Goal: Communication & Community: Answer question/provide support

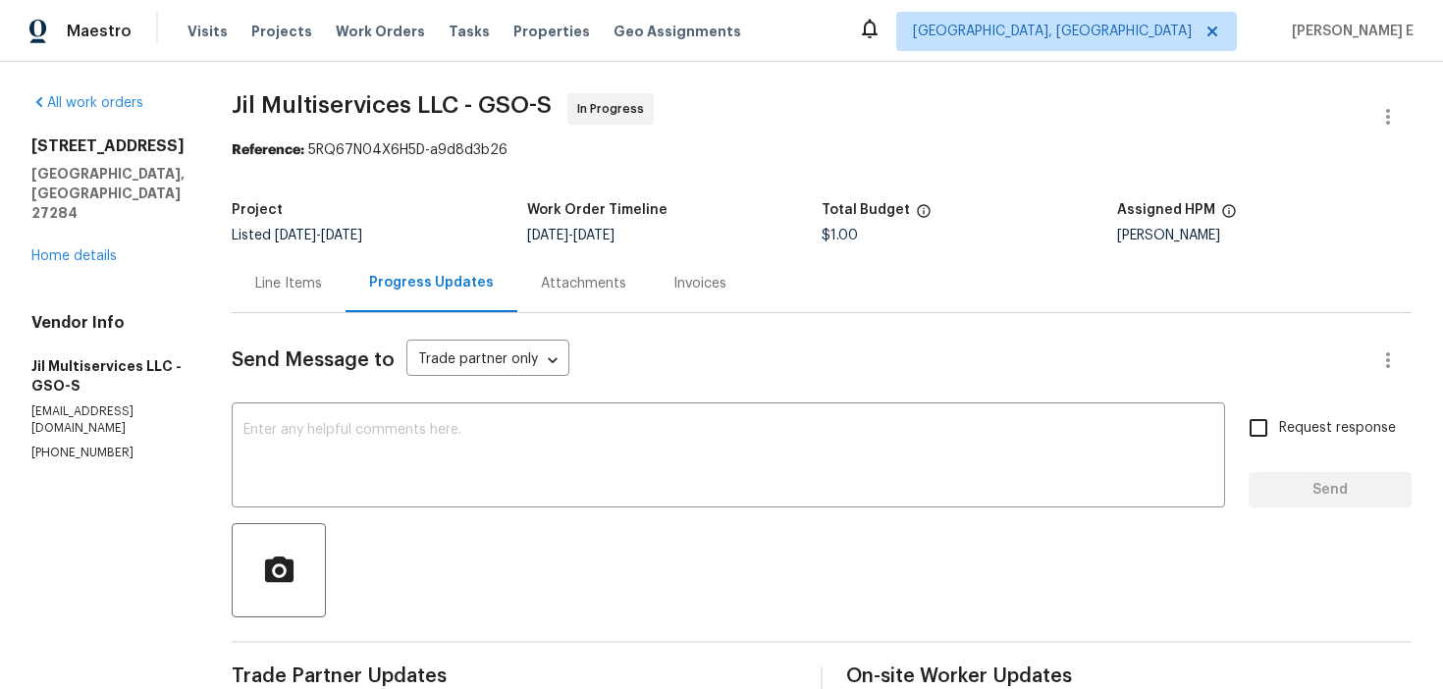
click at [314, 310] on div "Line Items" at bounding box center [289, 283] width 114 height 58
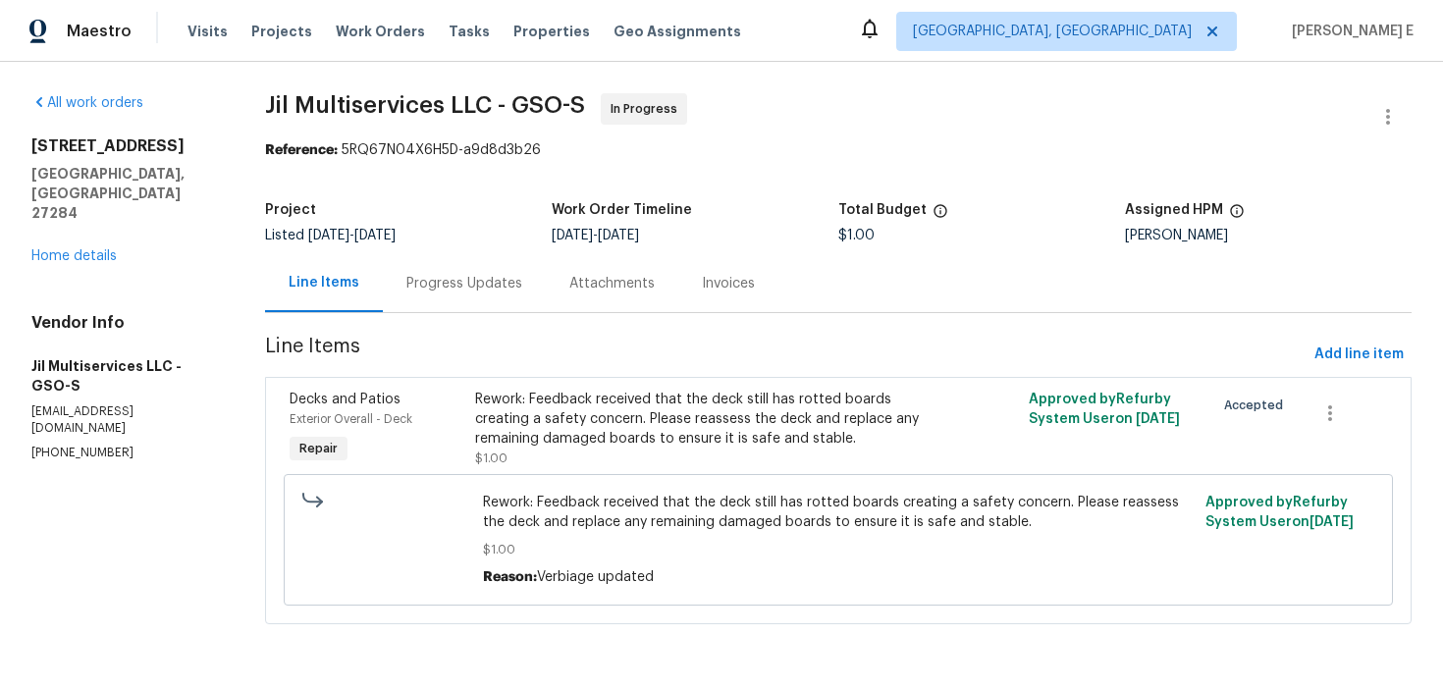
click at [454, 287] on div "Progress Updates" at bounding box center [464, 284] width 116 height 20
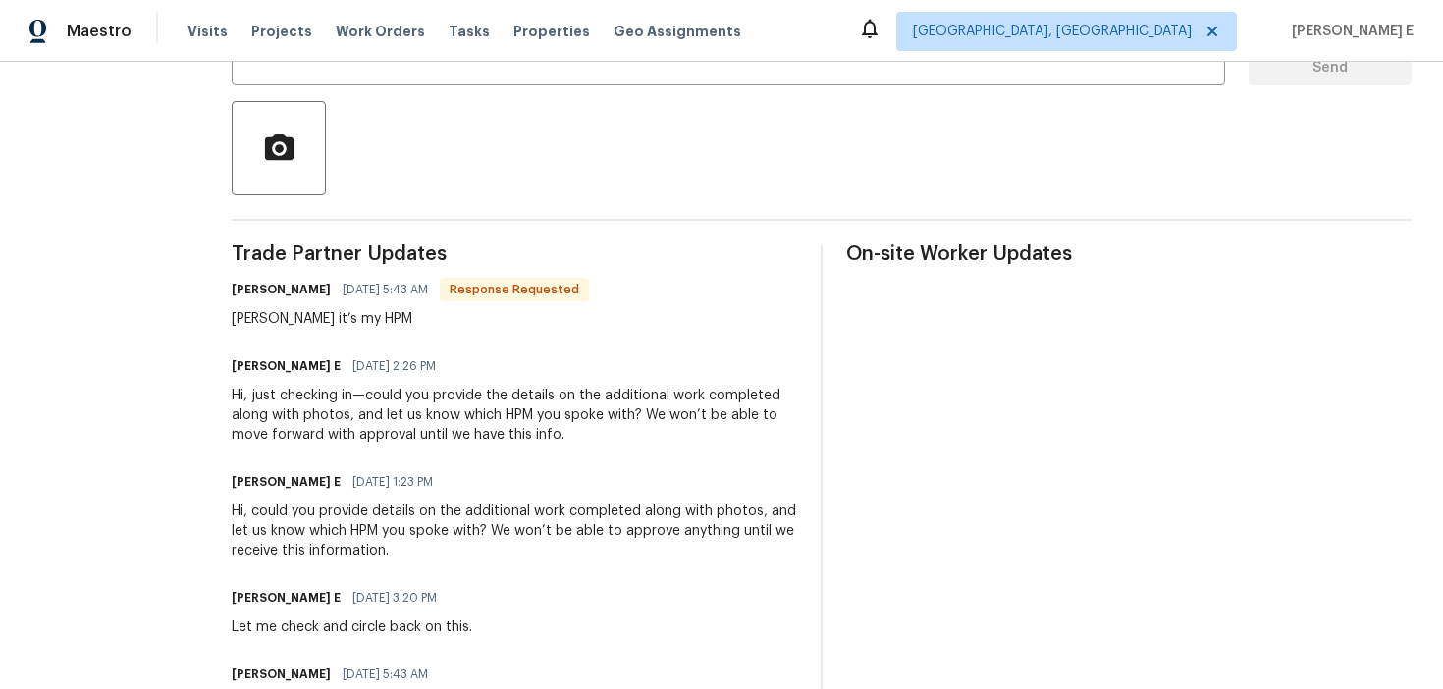
scroll to position [411, 0]
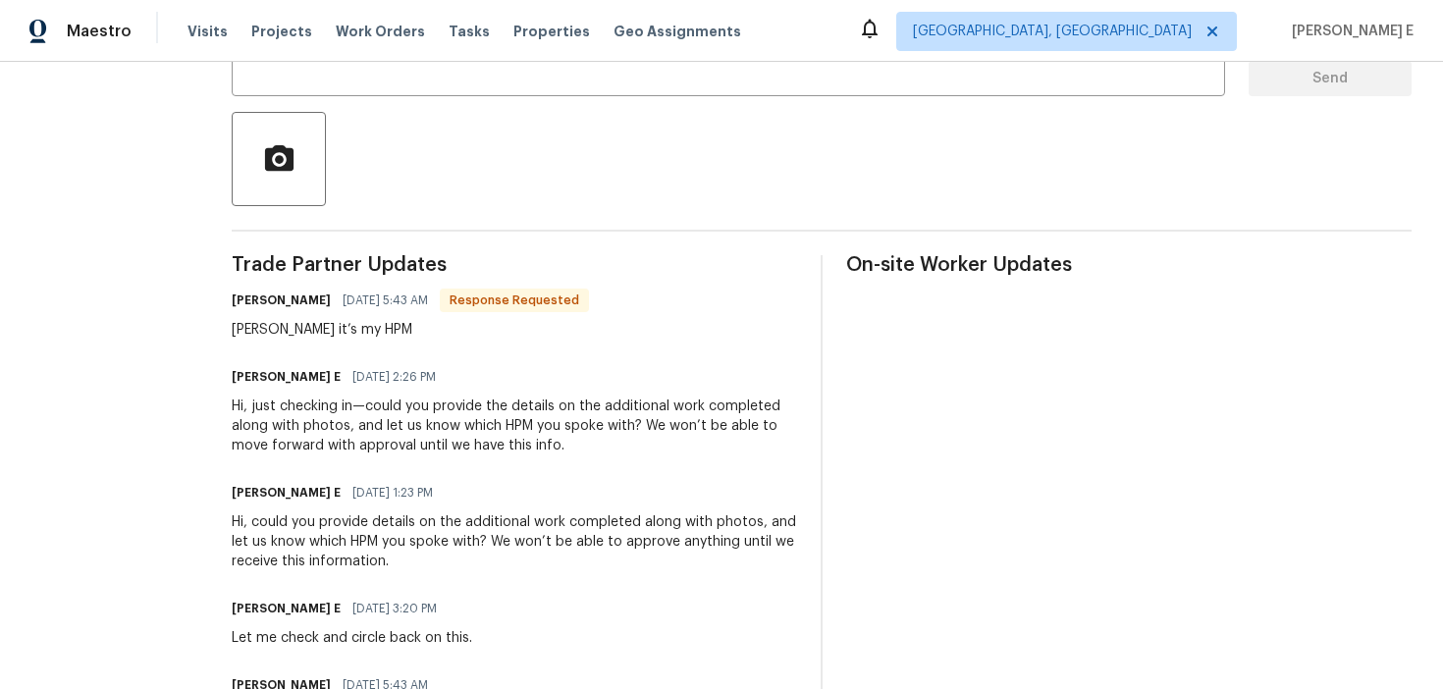
click at [399, 384] on span "09/15/2025 2:26 PM" at bounding box center [393, 377] width 83 height 20
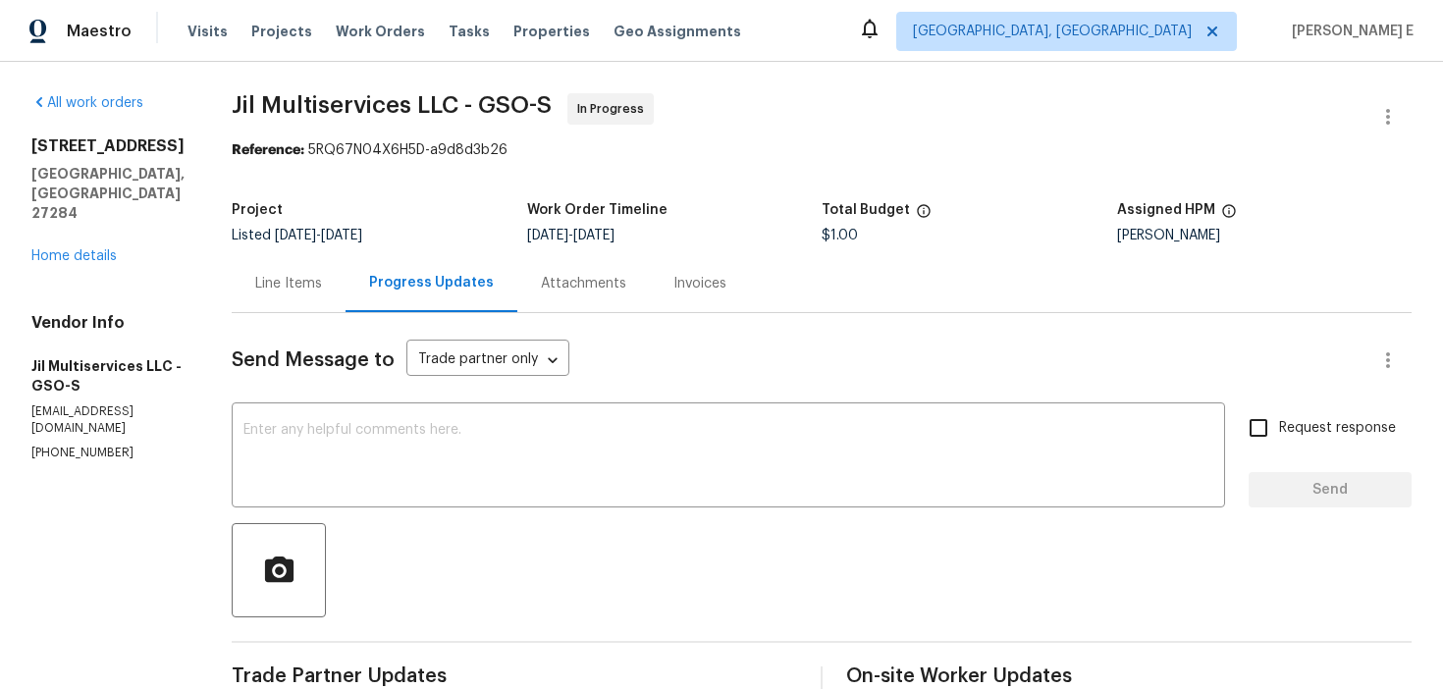
click at [322, 274] on div "Line Items" at bounding box center [288, 284] width 67 height 20
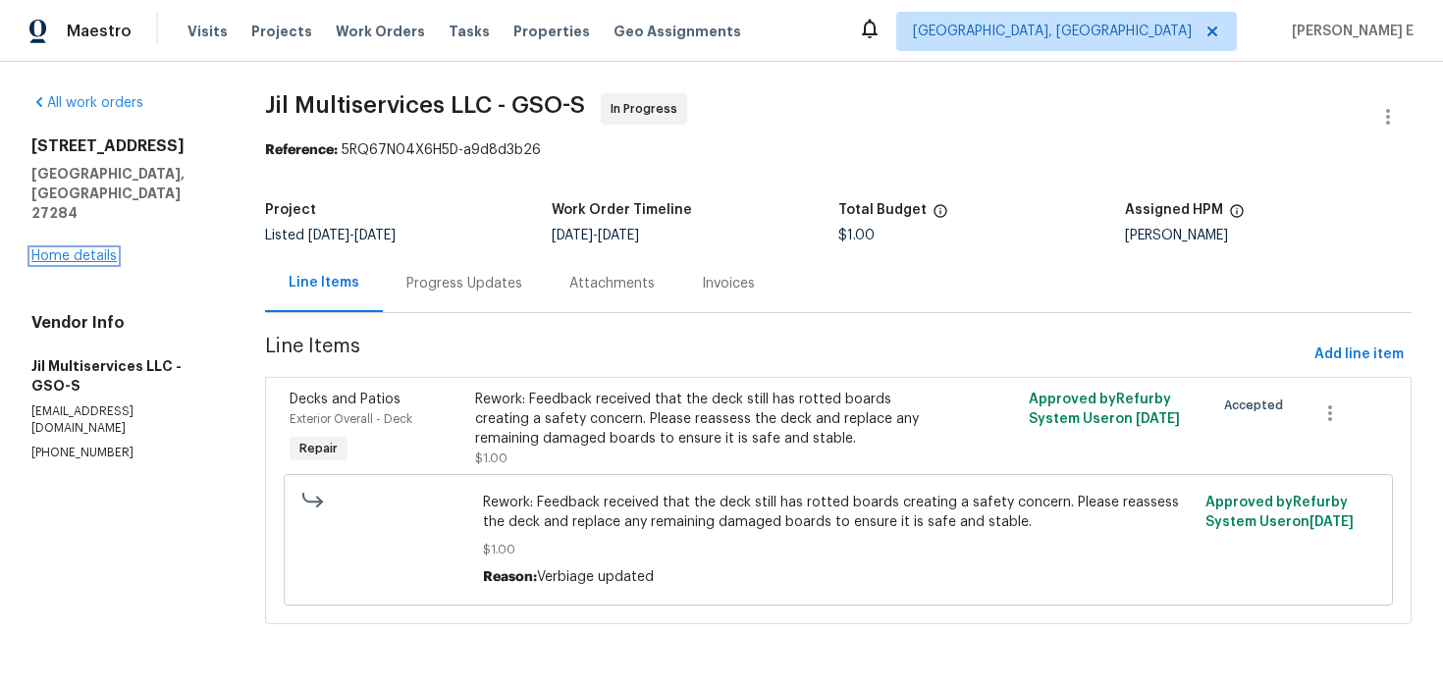
click at [87, 249] on link "Home details" at bounding box center [73, 256] width 85 height 14
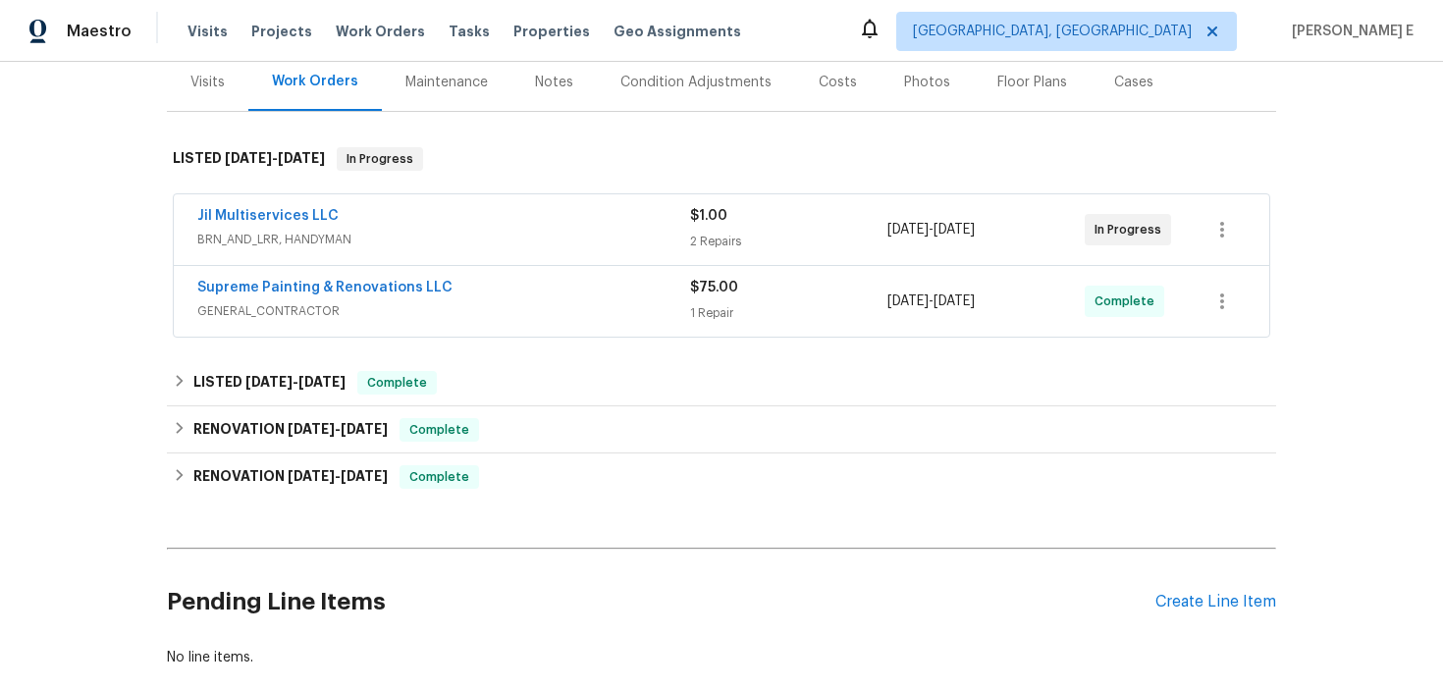
scroll to position [267, 0]
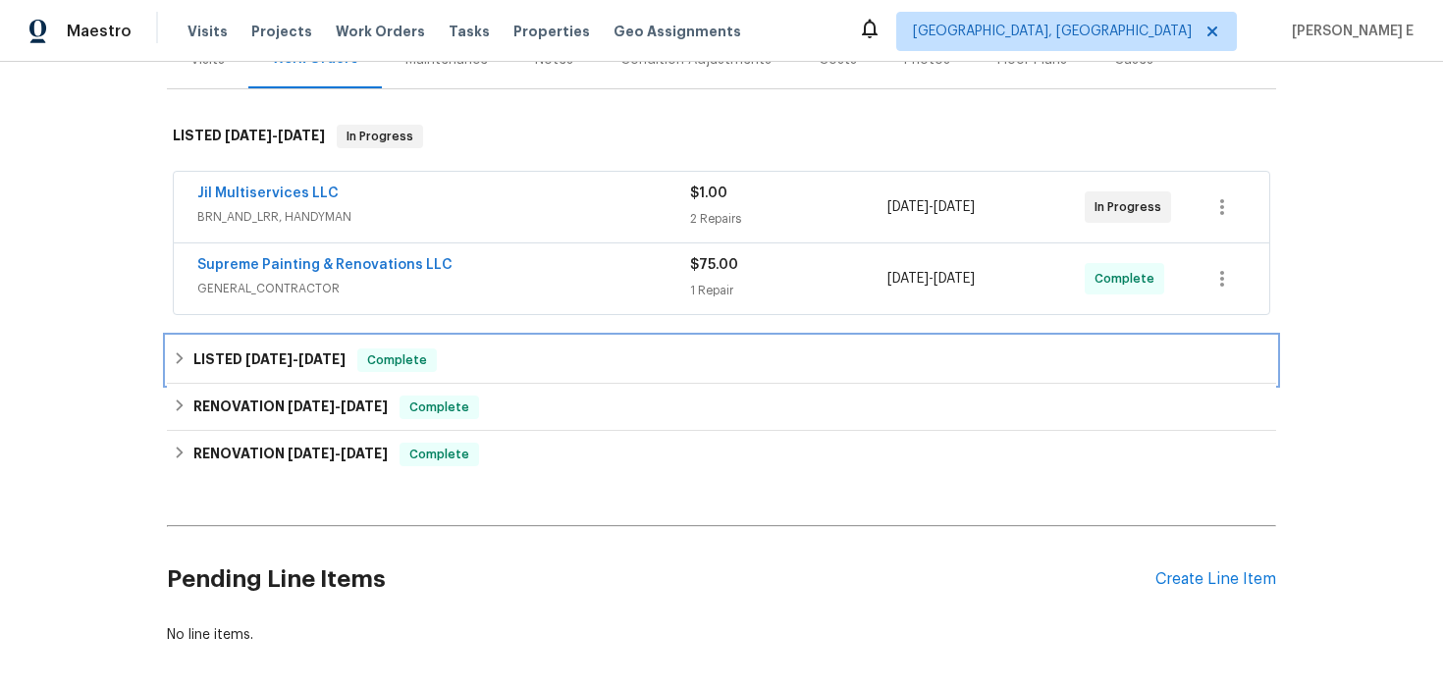
click at [317, 364] on span "7/28/25" at bounding box center [321, 359] width 47 height 14
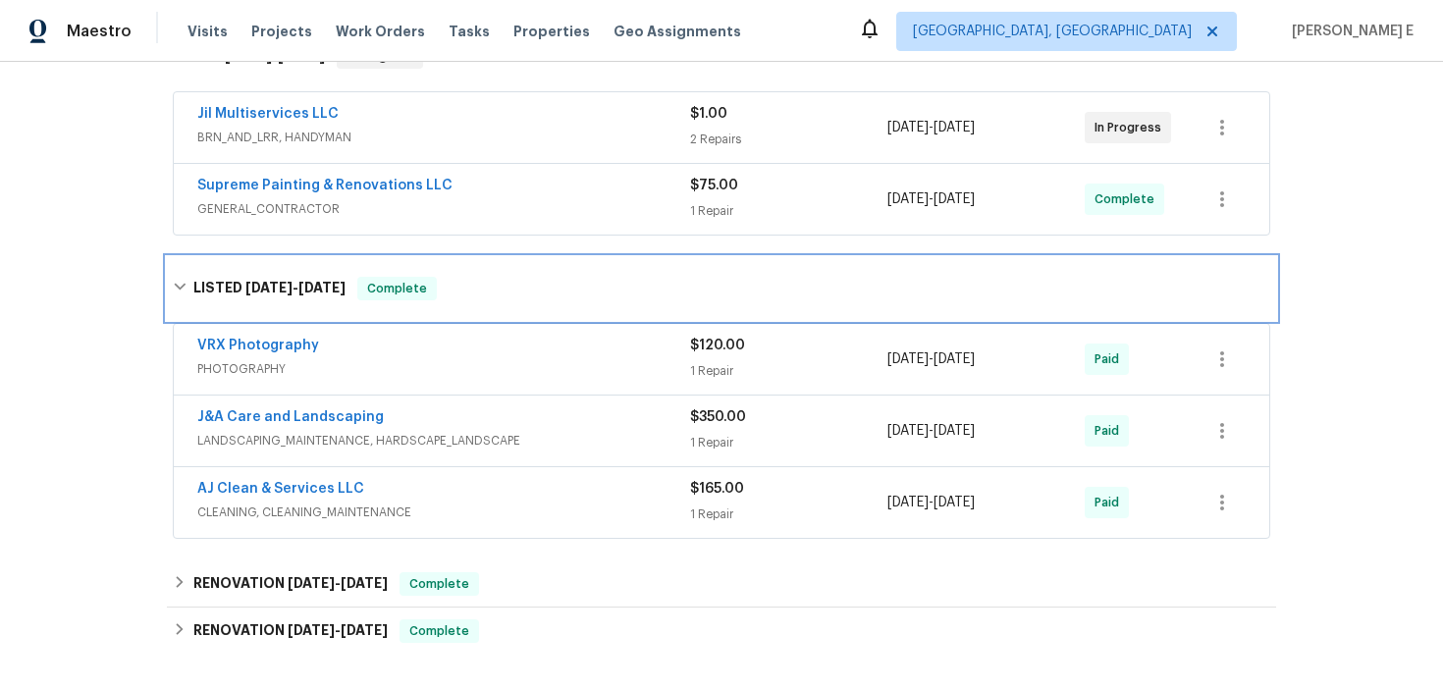
scroll to position [351, 0]
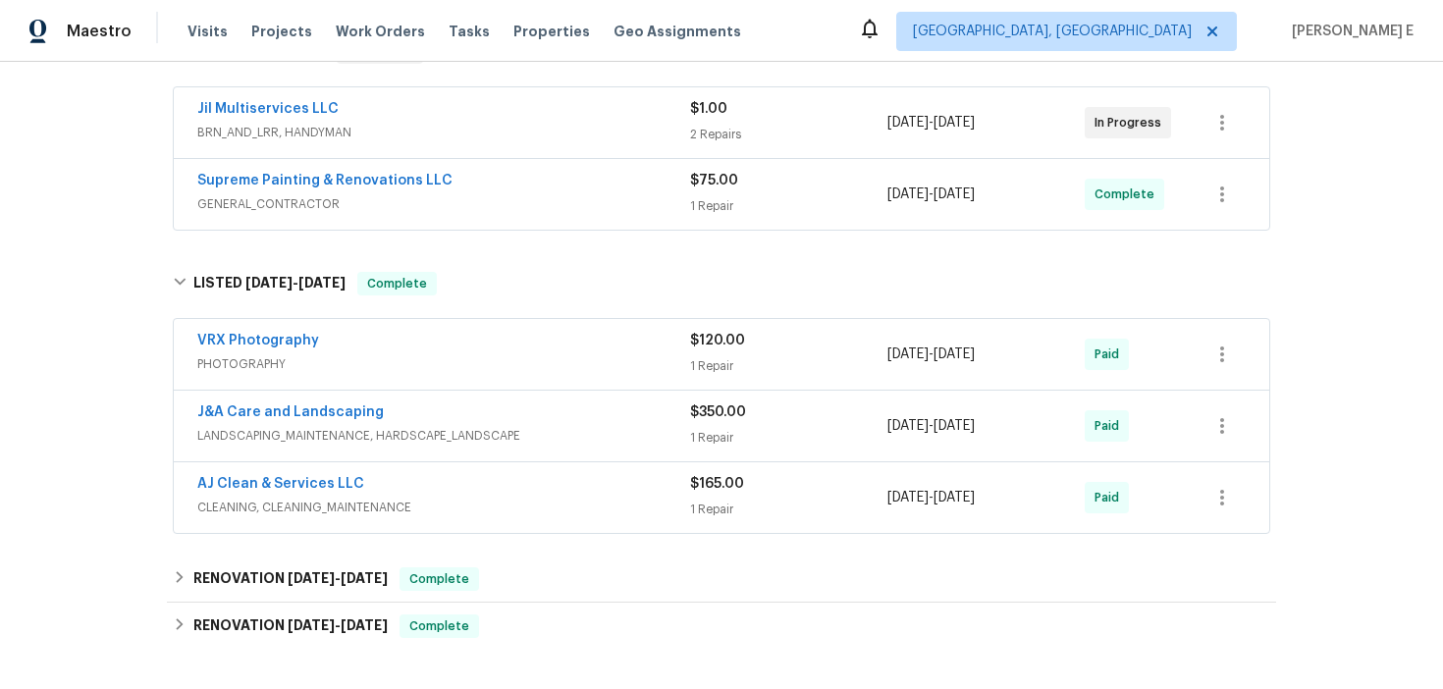
click at [273, 545] on div "Back to all projects 1200 Salem Crossing Rd, Kernersville, NC 27284 3 Beds | 2 …" at bounding box center [721, 283] width 1109 height 1098
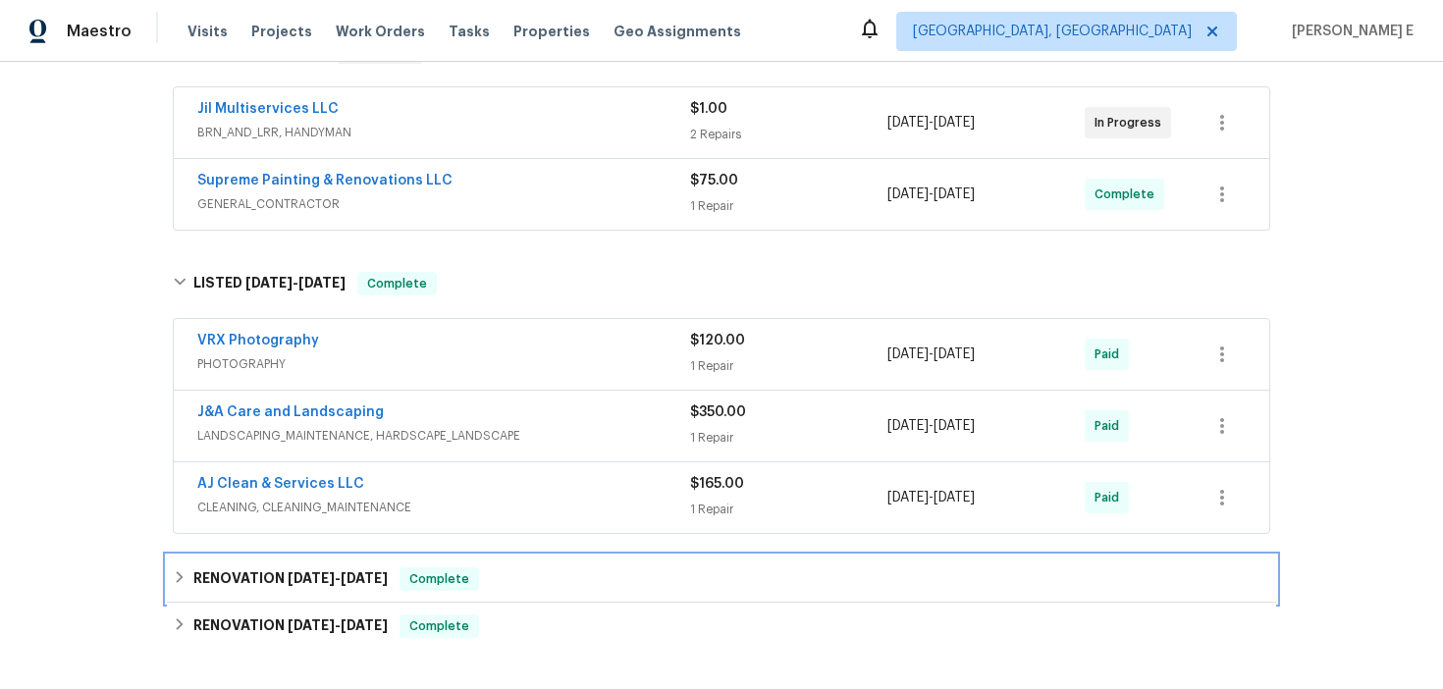
click at [274, 580] on h6 "RENOVATION 7/14/25 - 7/16/25" at bounding box center [290, 579] width 194 height 24
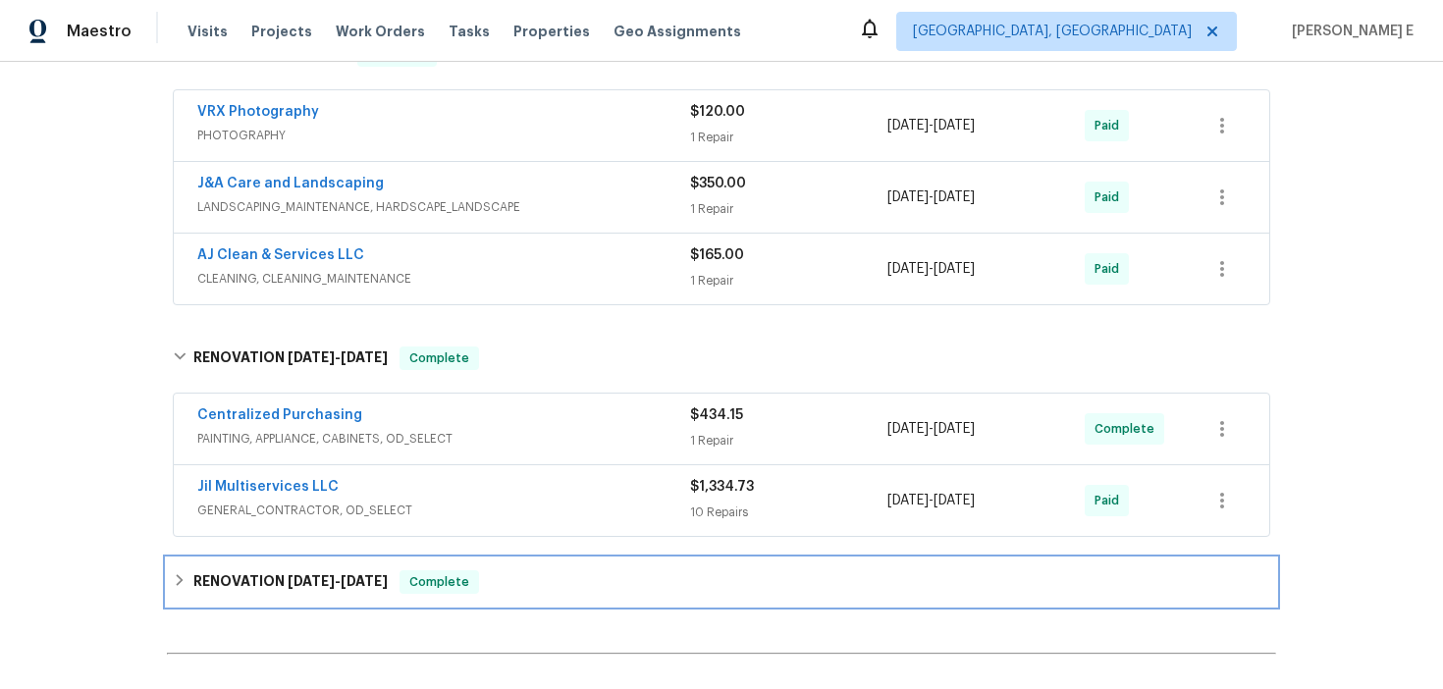
click at [270, 586] on h6 "RENOVATION 6/16/25 - 7/10/25" at bounding box center [290, 582] width 194 height 24
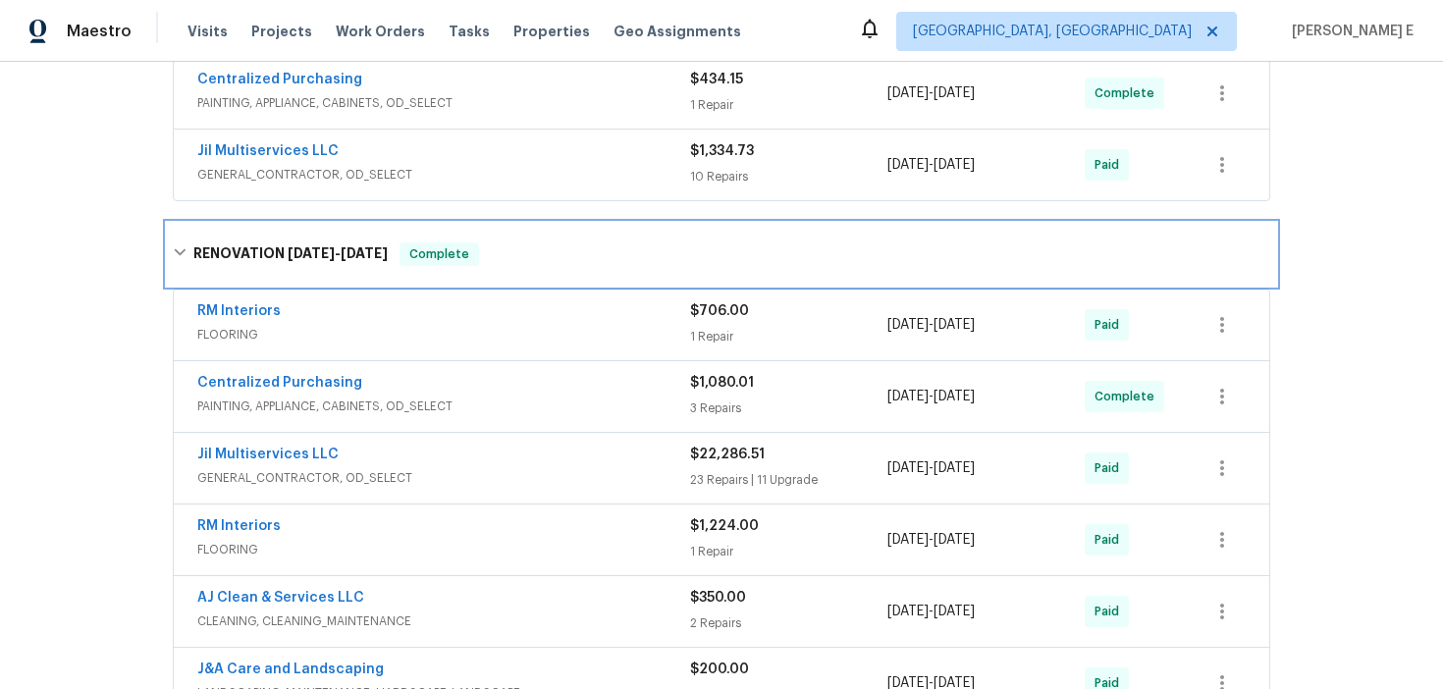
scroll to position [934, 0]
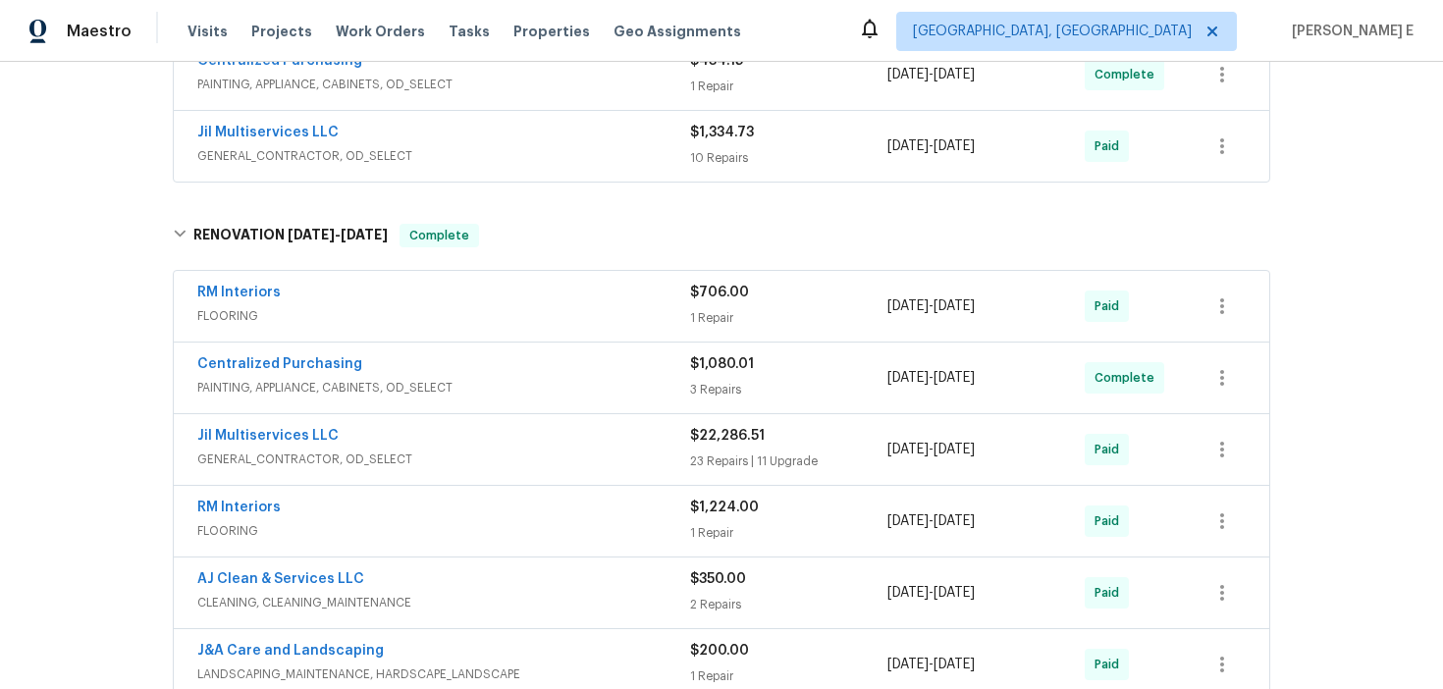
click at [257, 464] on span "GENERAL_CONTRACTOR, OD_SELECT" at bounding box center [443, 459] width 493 height 20
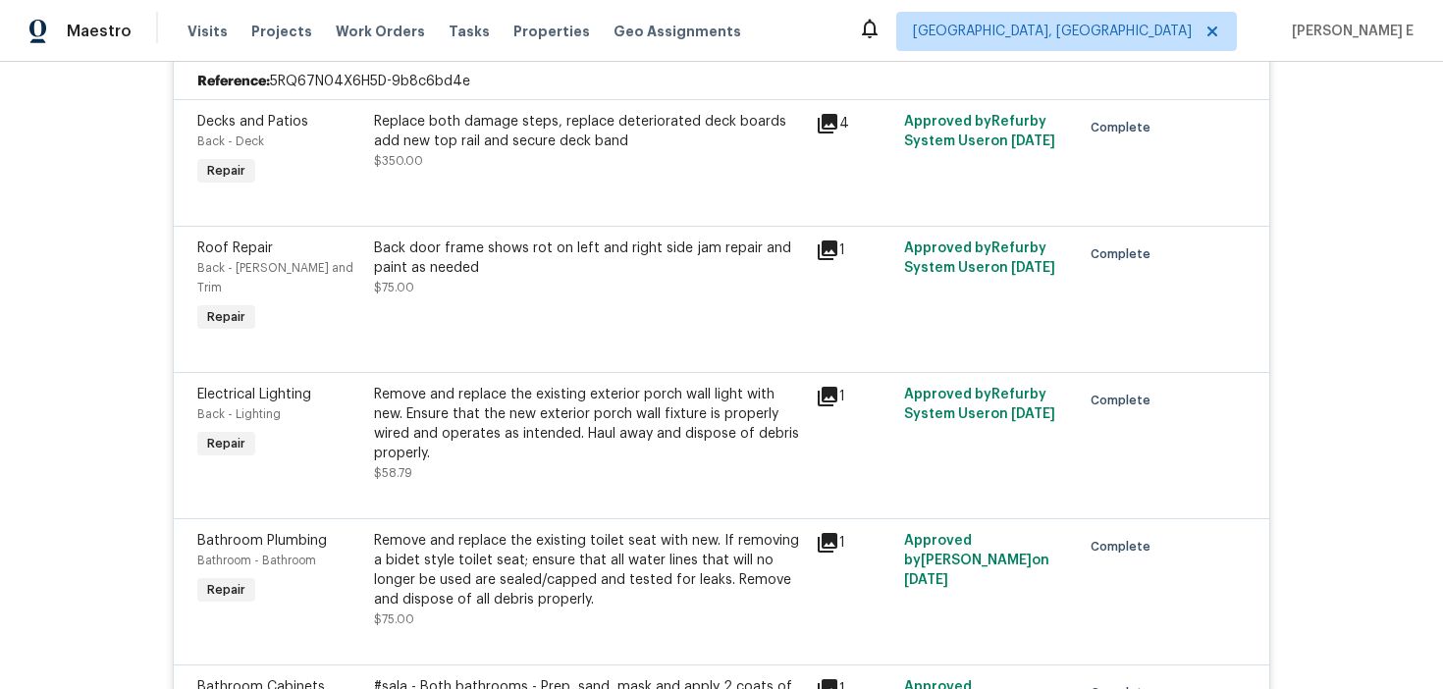
scroll to position [1369, 0]
click at [464, 164] on div "Replace both damage steps, replace deteriorated deck boards add new top rail an…" at bounding box center [589, 142] width 430 height 59
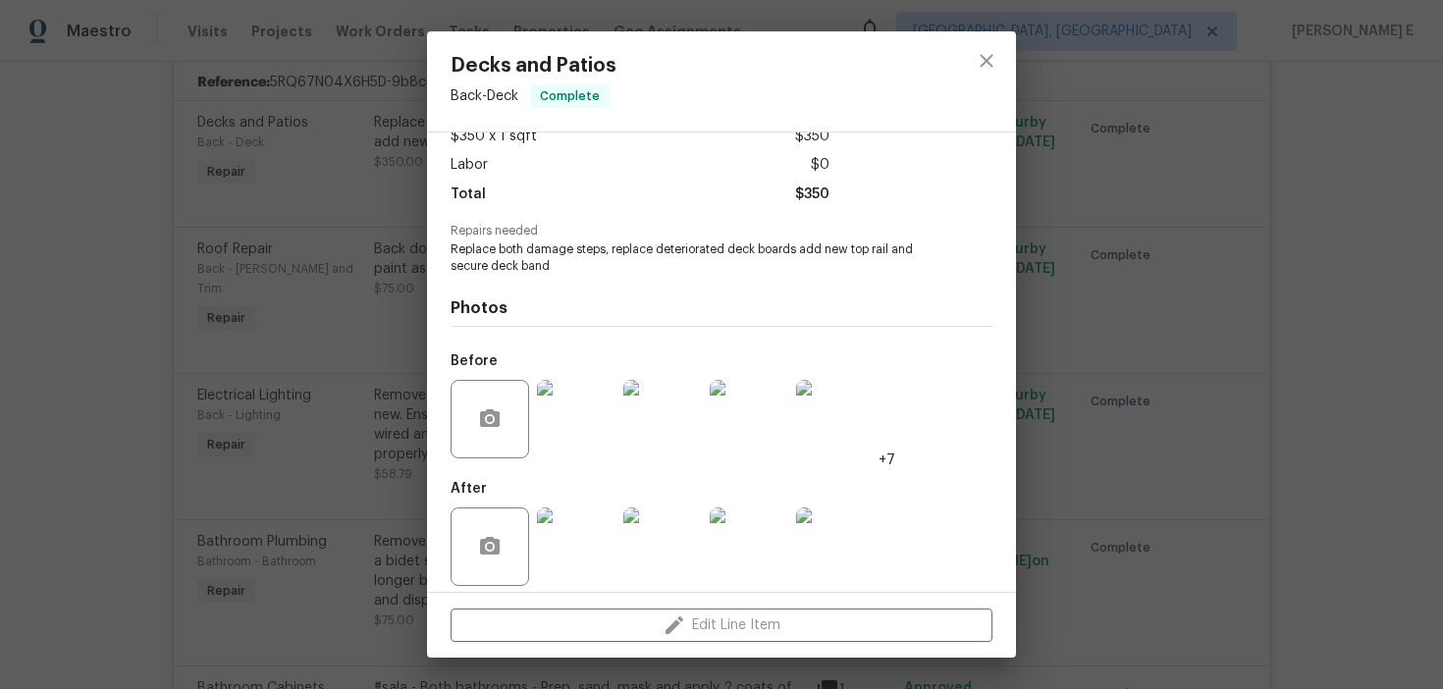
scroll to position [133, 0]
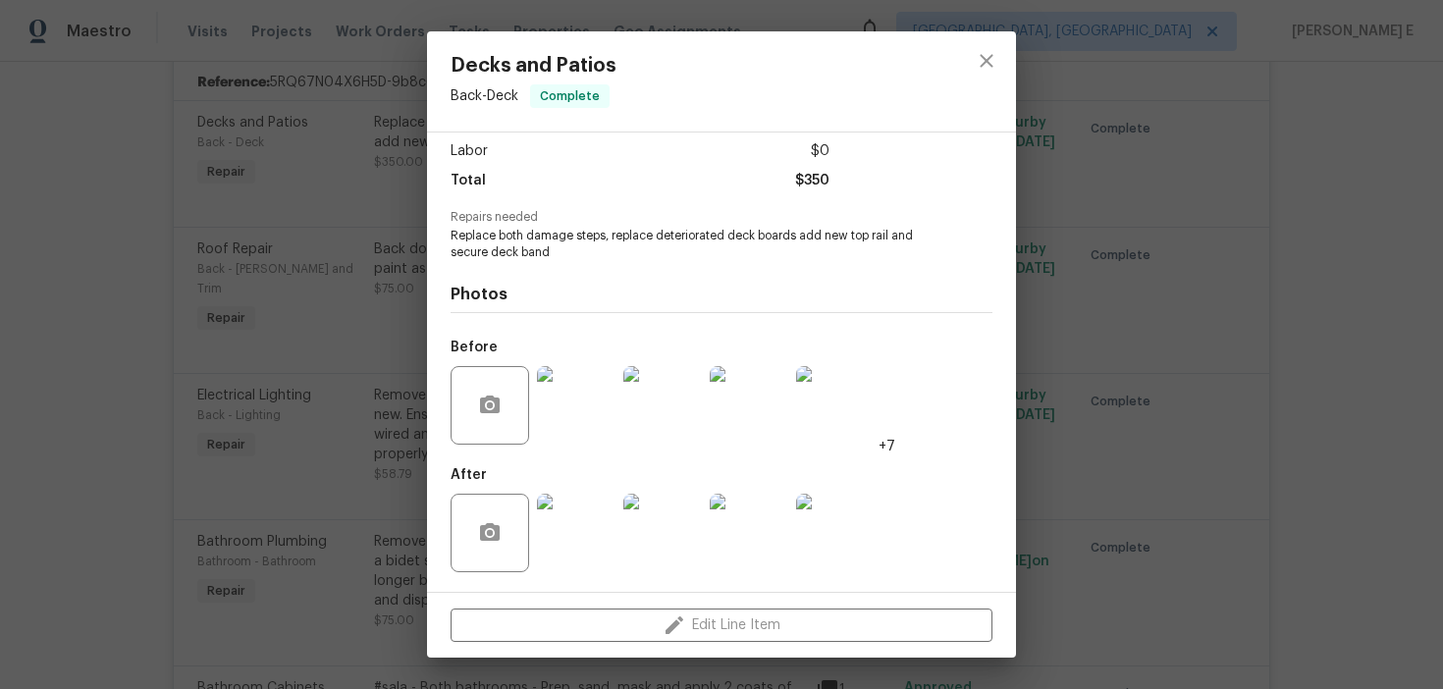
click at [579, 411] on img at bounding box center [576, 405] width 79 height 79
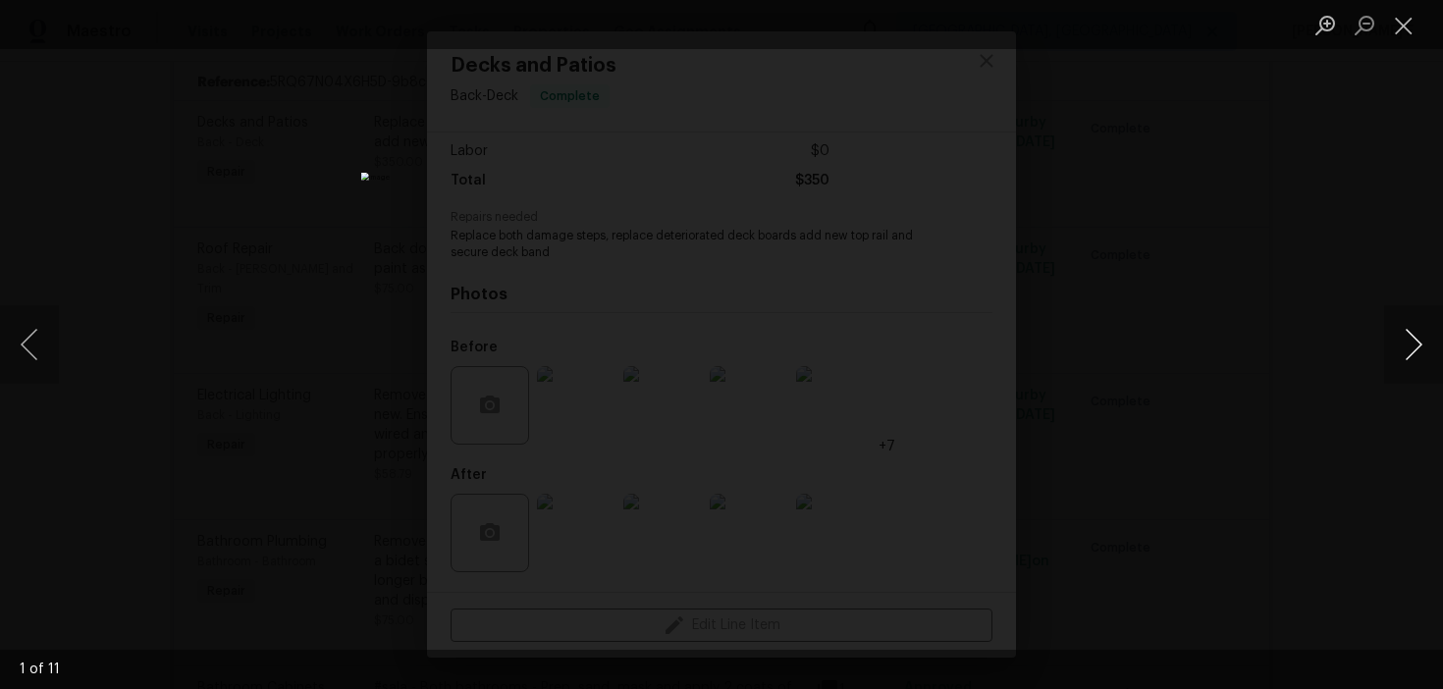
click at [1413, 349] on button "Next image" at bounding box center [1413, 344] width 59 height 79
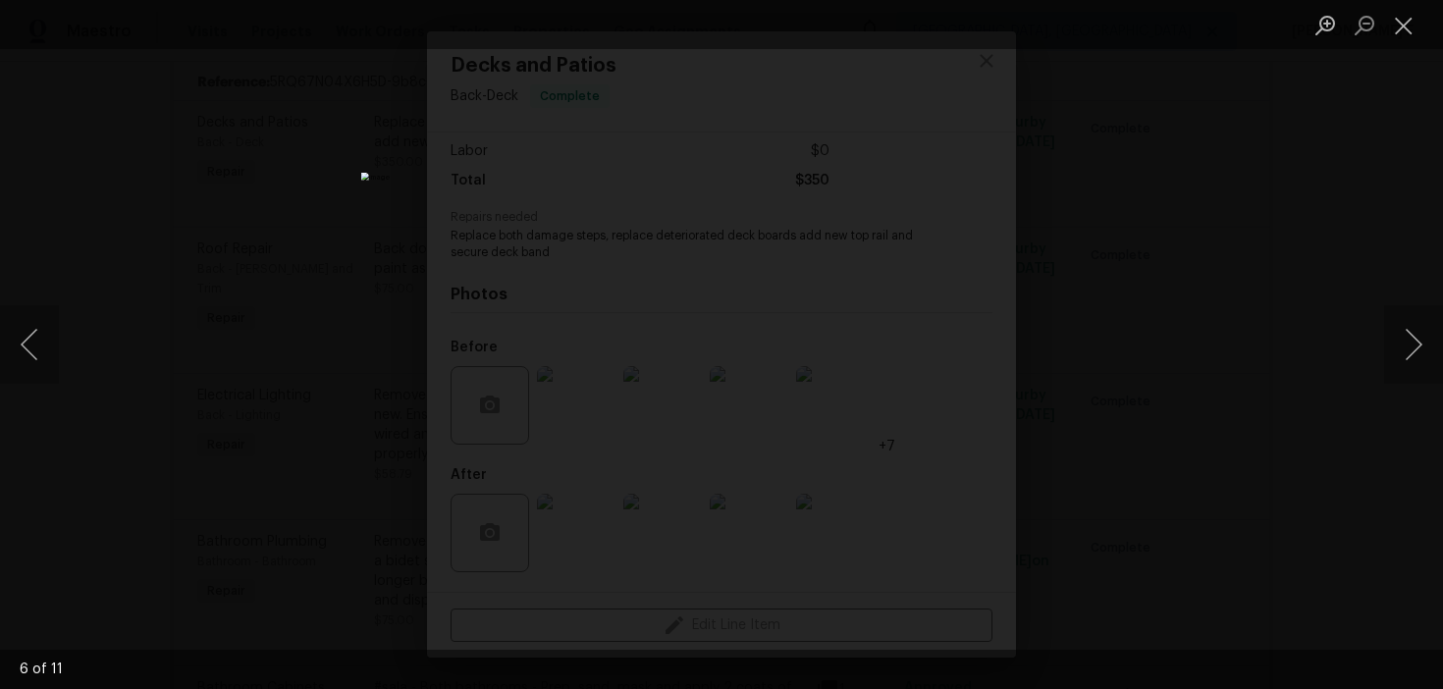
click at [1276, 258] on div "Lightbox" at bounding box center [721, 344] width 1443 height 689
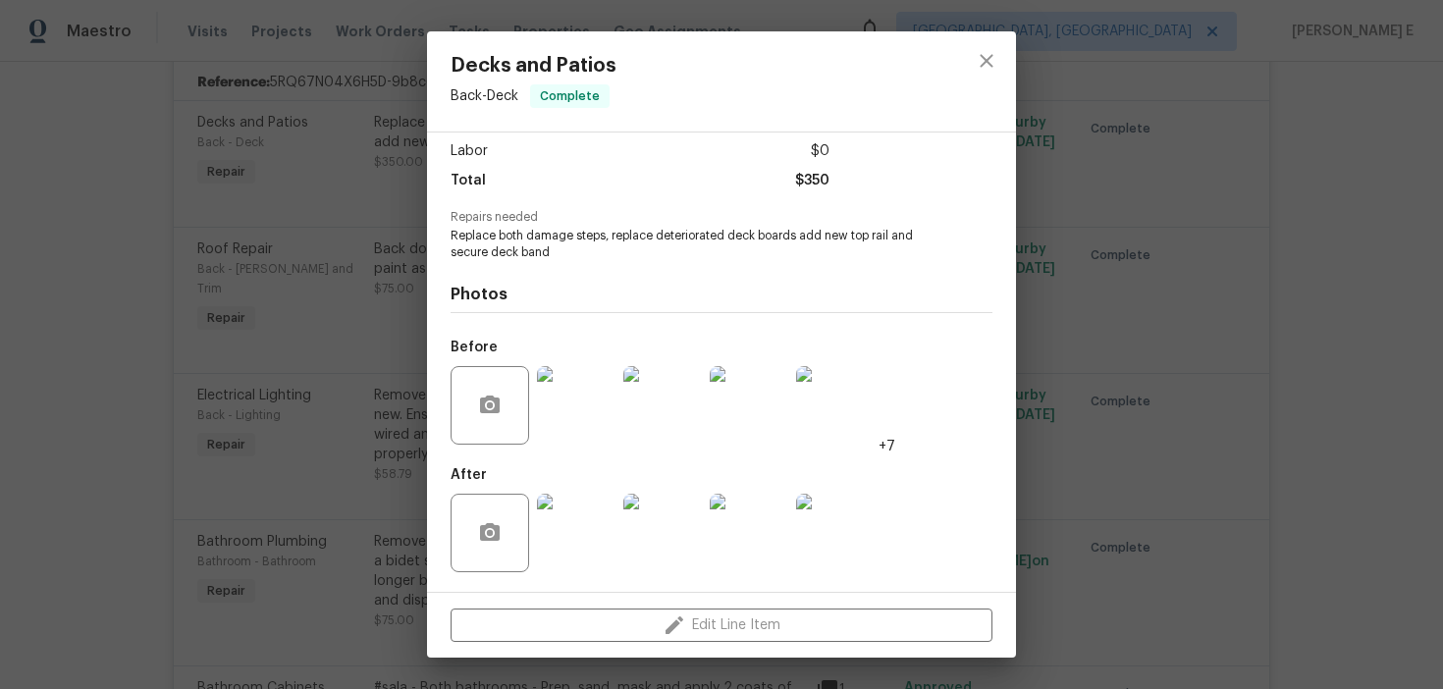
click at [1198, 249] on div "Decks and Patios Back - Deck Complete Vendor Jil Multiservices LLC Account Cate…" at bounding box center [721, 344] width 1443 height 689
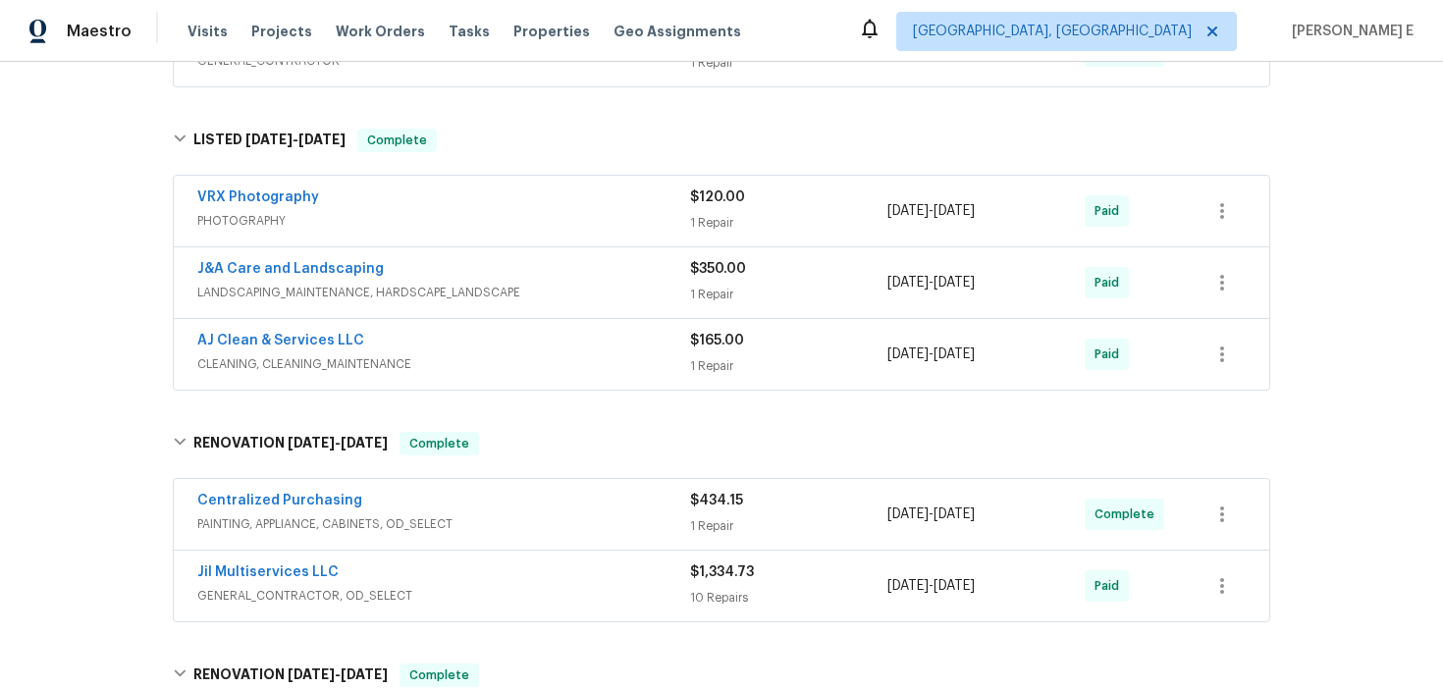
scroll to position [0, 0]
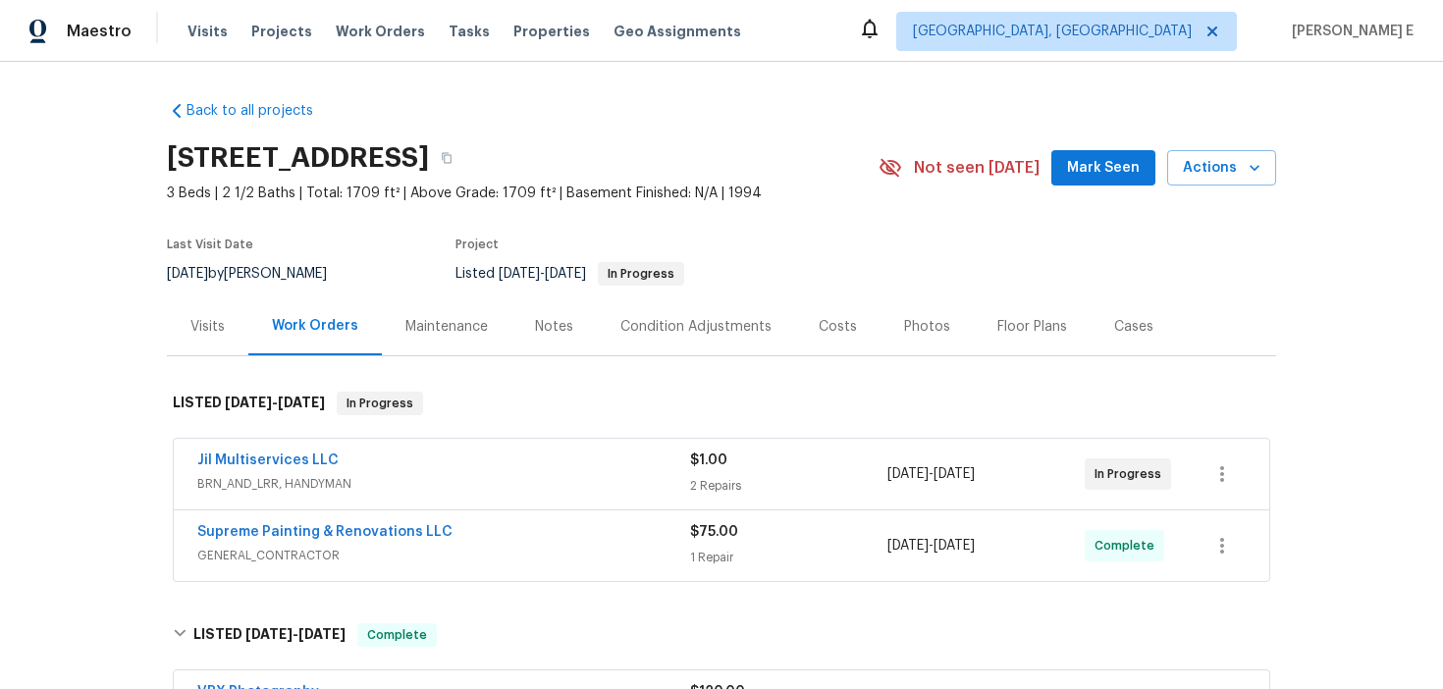
click at [298, 484] on span "BRN_AND_LRR, HANDYMAN" at bounding box center [443, 484] width 493 height 20
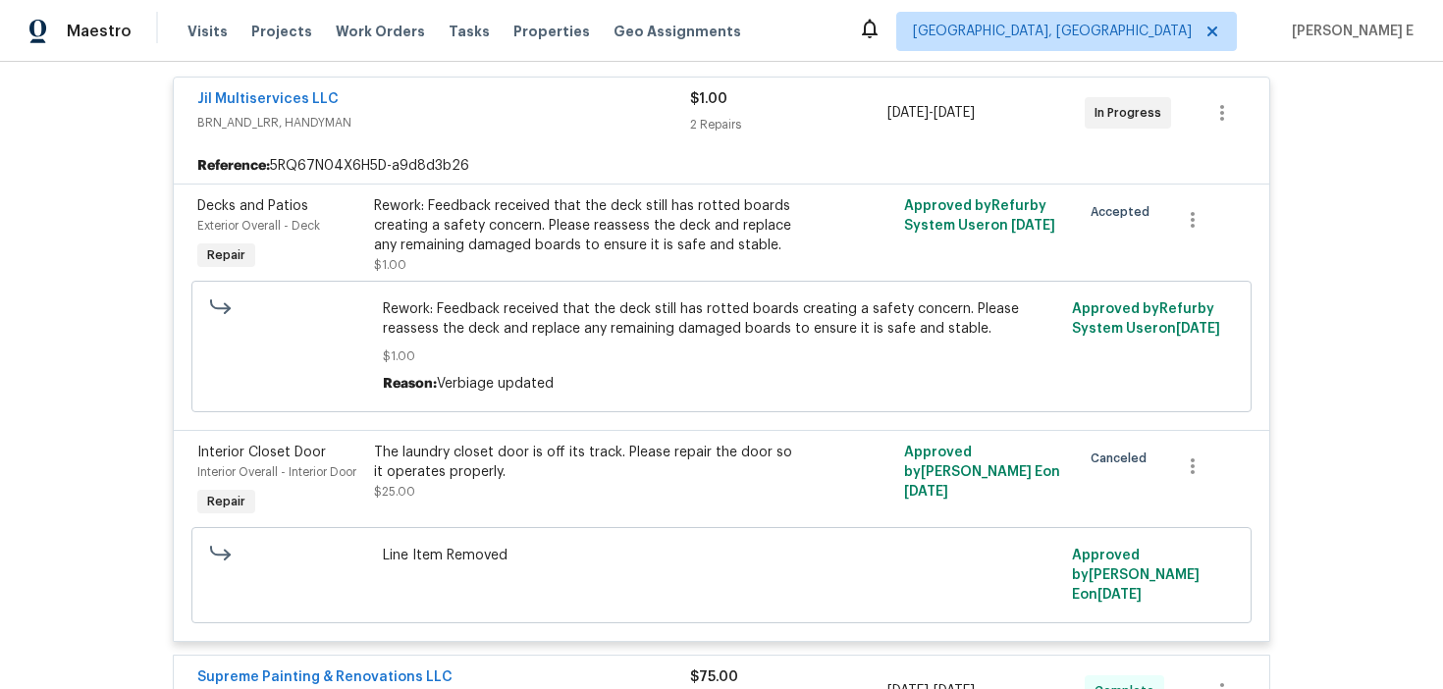
scroll to position [399, 0]
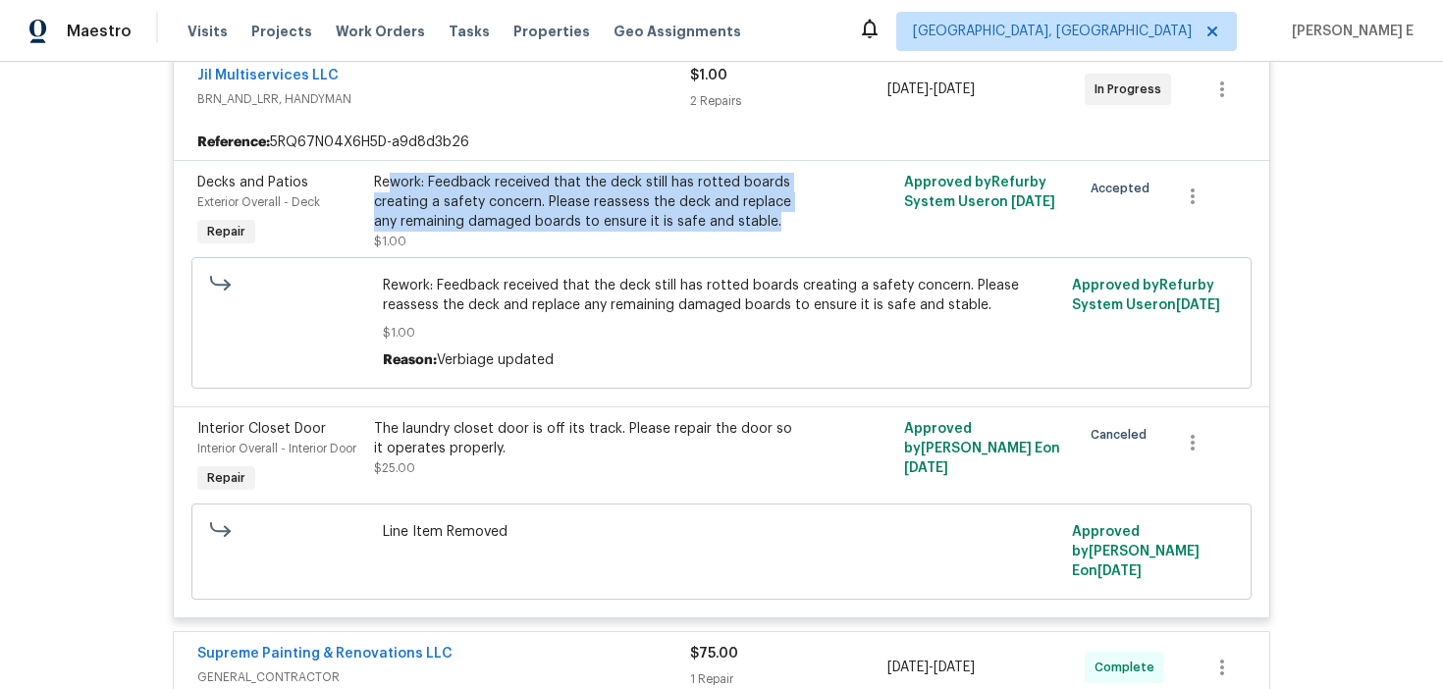
drag, startPoint x: 390, startPoint y: 189, endPoint x: 776, endPoint y: 223, distance: 388.1
click at [776, 223] on div "Rework: Feedback received that the deck still has rotted boards creating a safe…" at bounding box center [589, 202] width 430 height 59
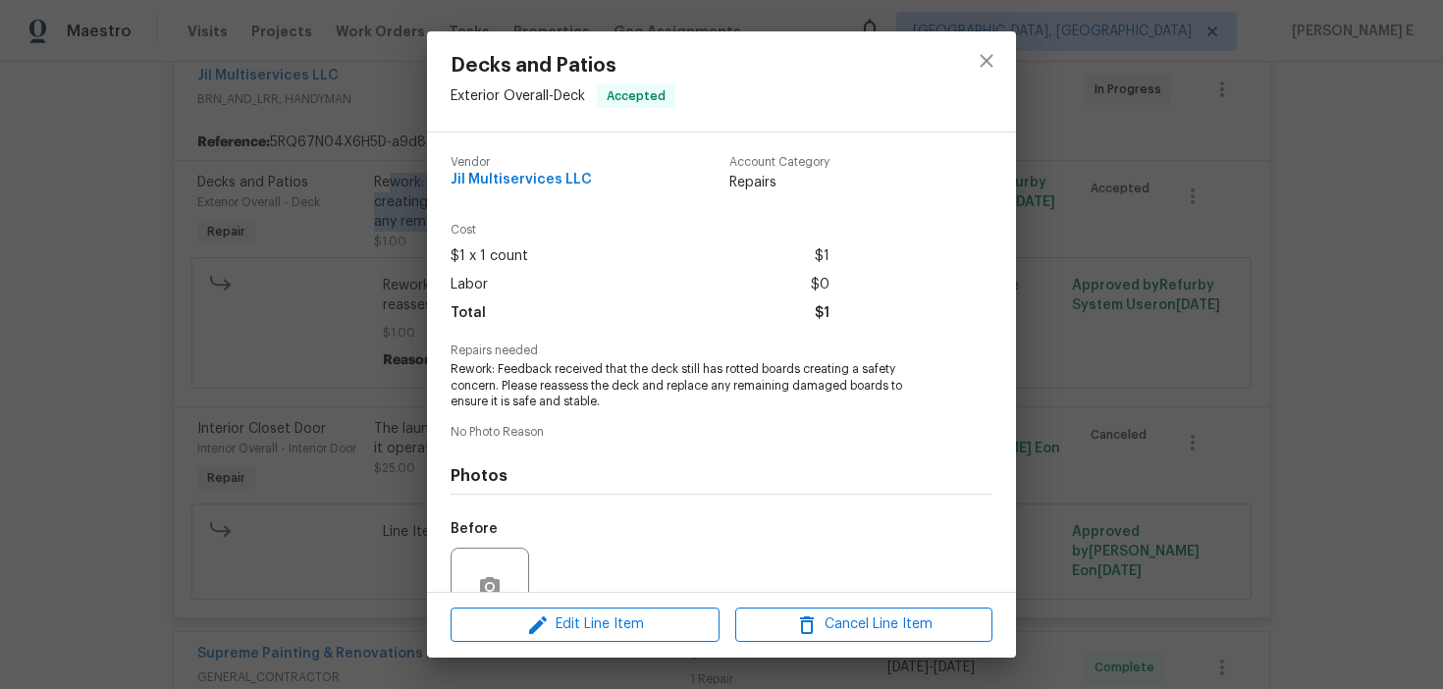
scroll to position [182, 0]
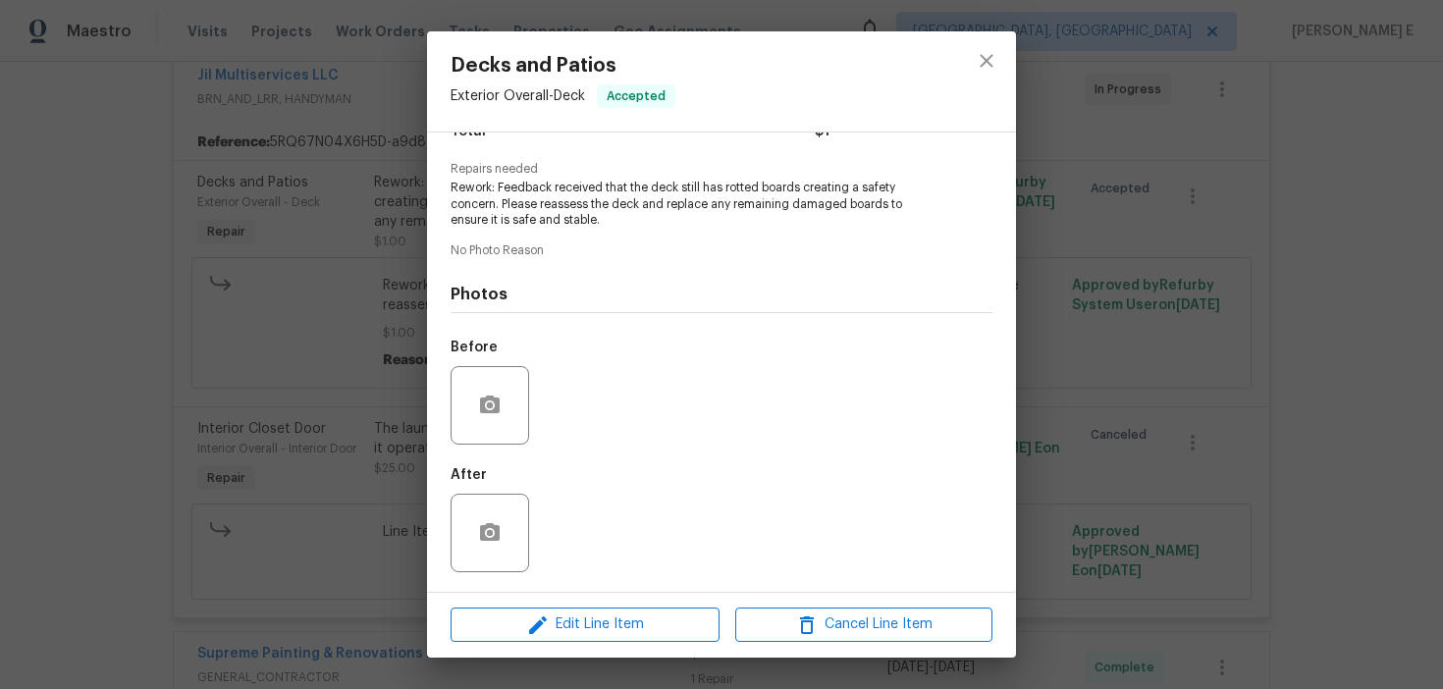
click at [1317, 448] on div "Decks and Patios Exterior Overall - Deck Accepted Vendor Jil Multiservices LLC …" at bounding box center [721, 344] width 1443 height 689
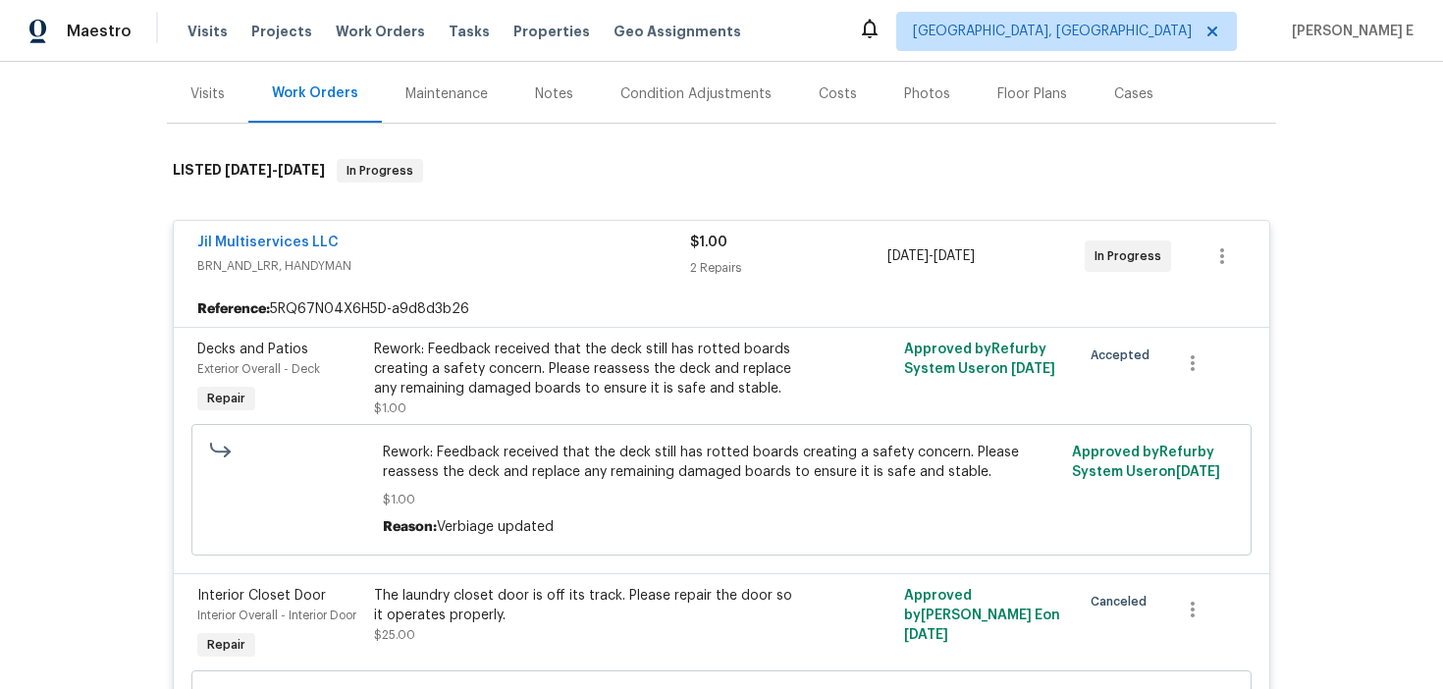
scroll to position [150, 0]
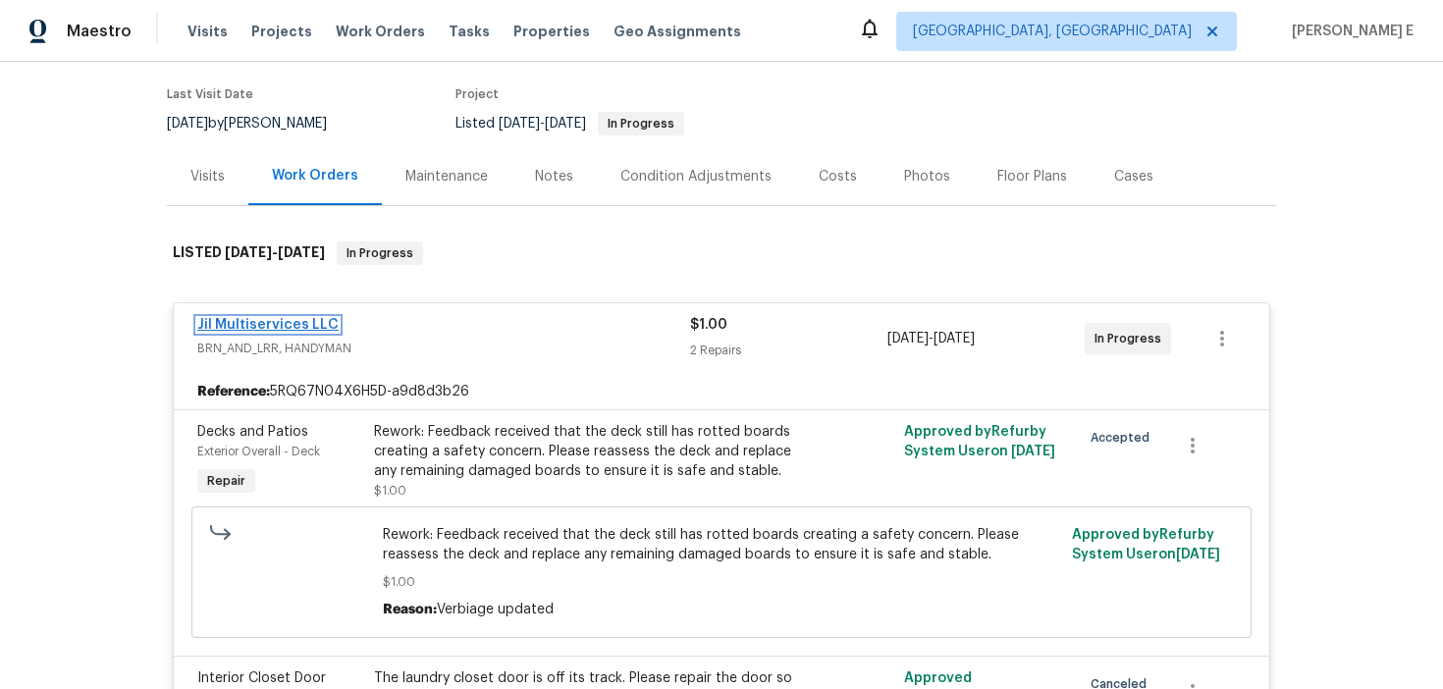
click at [281, 325] on link "Jil Multiservices LLC" at bounding box center [267, 325] width 141 height 14
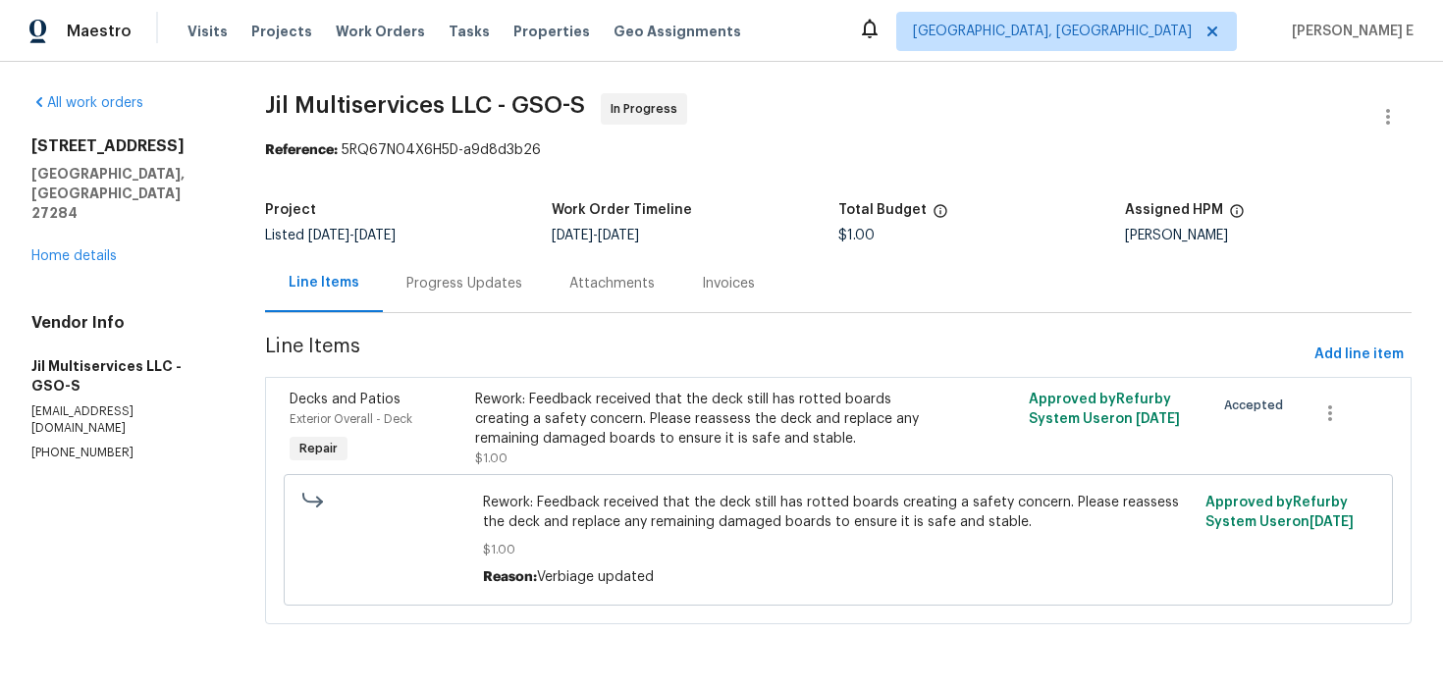
click at [429, 290] on div "Progress Updates" at bounding box center [464, 284] width 116 height 20
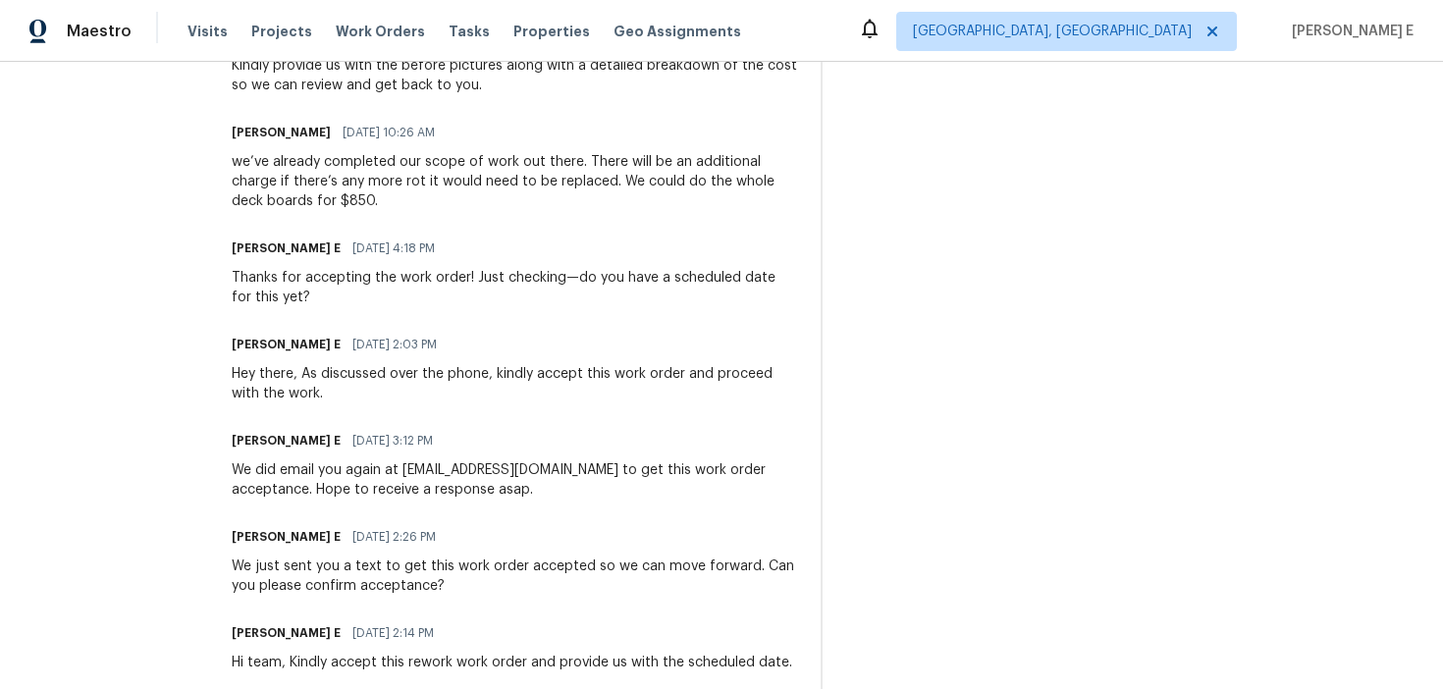
scroll to position [1135, 0]
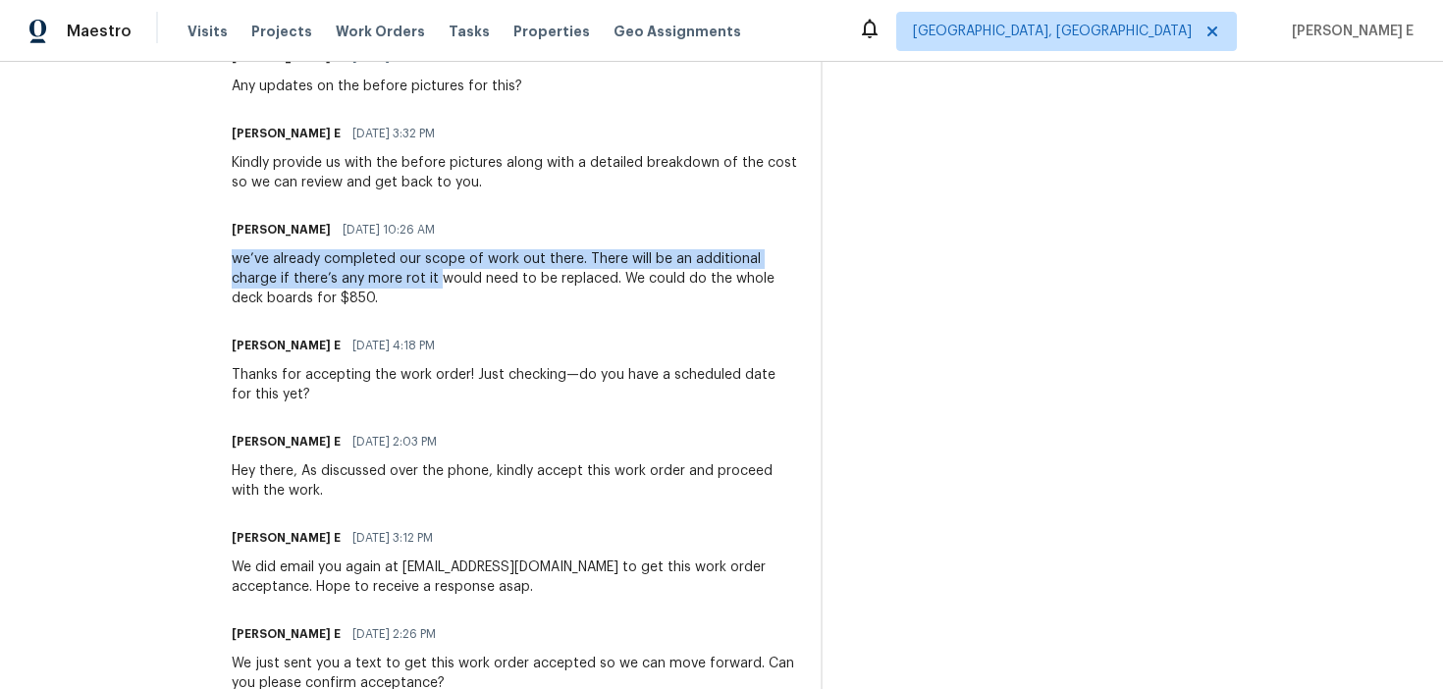
drag, startPoint x: 242, startPoint y: 258, endPoint x: 448, endPoint y: 281, distance: 206.3
click at [448, 281] on div "we’ve already completed our scope of work out there. There will be an additiona…" at bounding box center [514, 278] width 565 height 59
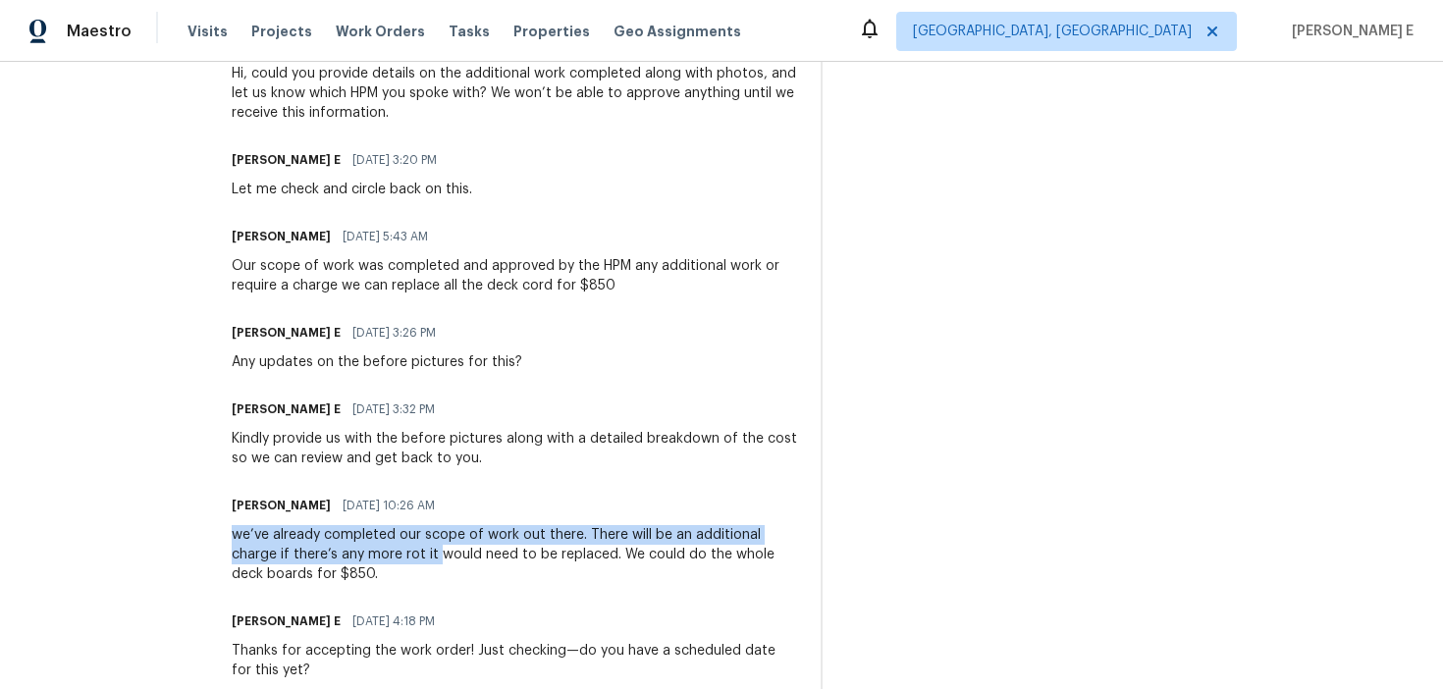
scroll to position [859, 0]
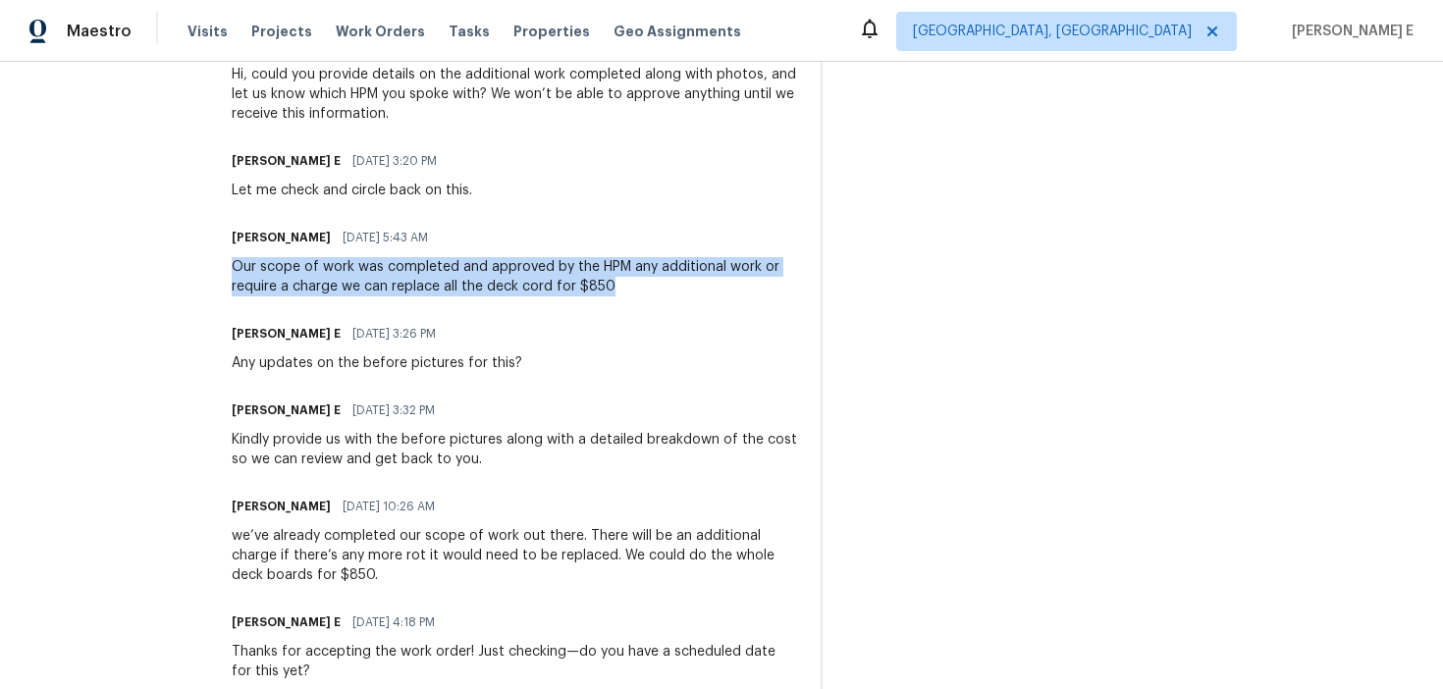
drag, startPoint x: 618, startPoint y: 295, endPoint x: 236, endPoint y: 259, distance: 384.5
click at [236, 259] on div "All work orders 1200 Salem Crossing Rd Kernersville, NC 27284 Home details Vend…" at bounding box center [721, 219] width 1443 height 2033
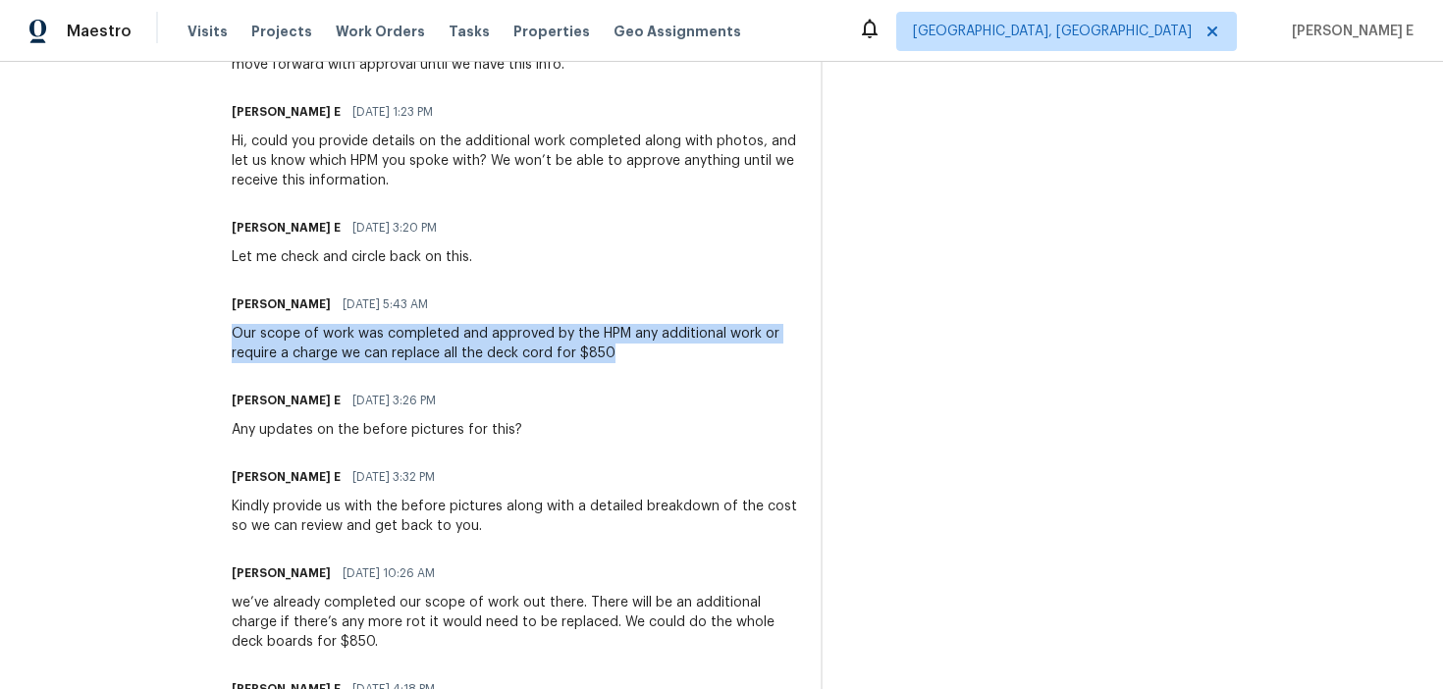
scroll to position [807, 0]
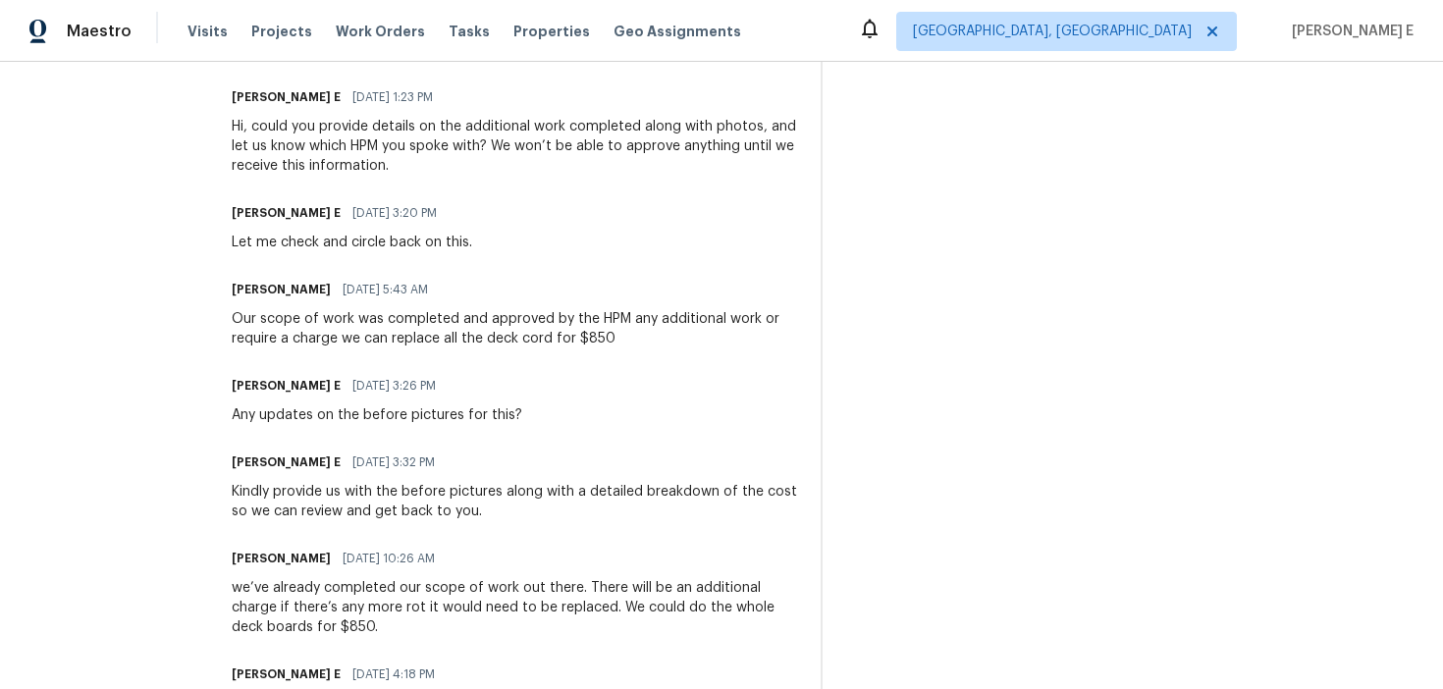
click at [365, 349] on div "Trade Partner Updates Jose Luis 09/16/2025 5:43 AM Response Requested Ken romai…" at bounding box center [514, 558] width 565 height 1397
click at [645, 336] on div "Our scope of work was completed and approved by the HPM any additional work or …" at bounding box center [514, 328] width 565 height 39
click at [659, 339] on div "Our scope of work was completed and approved by the HPM any additional work or …" at bounding box center [514, 328] width 565 height 39
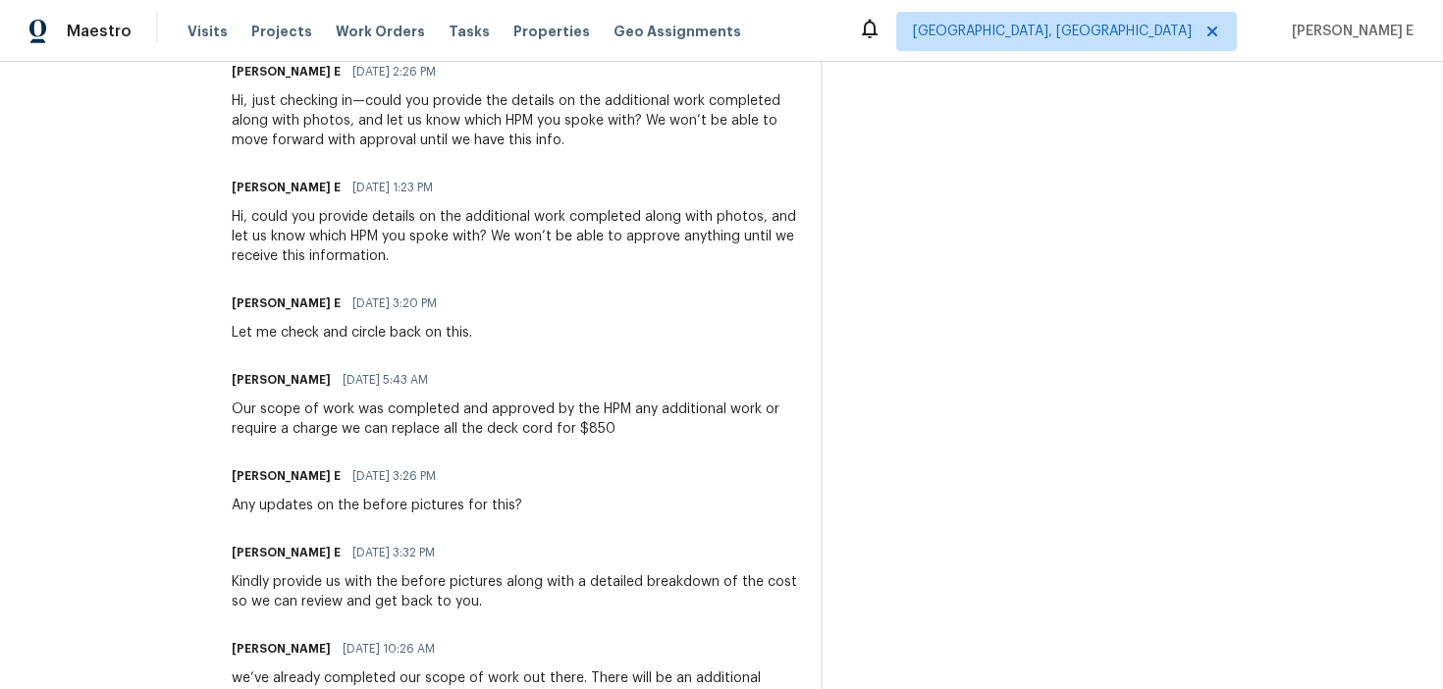
scroll to position [693, 0]
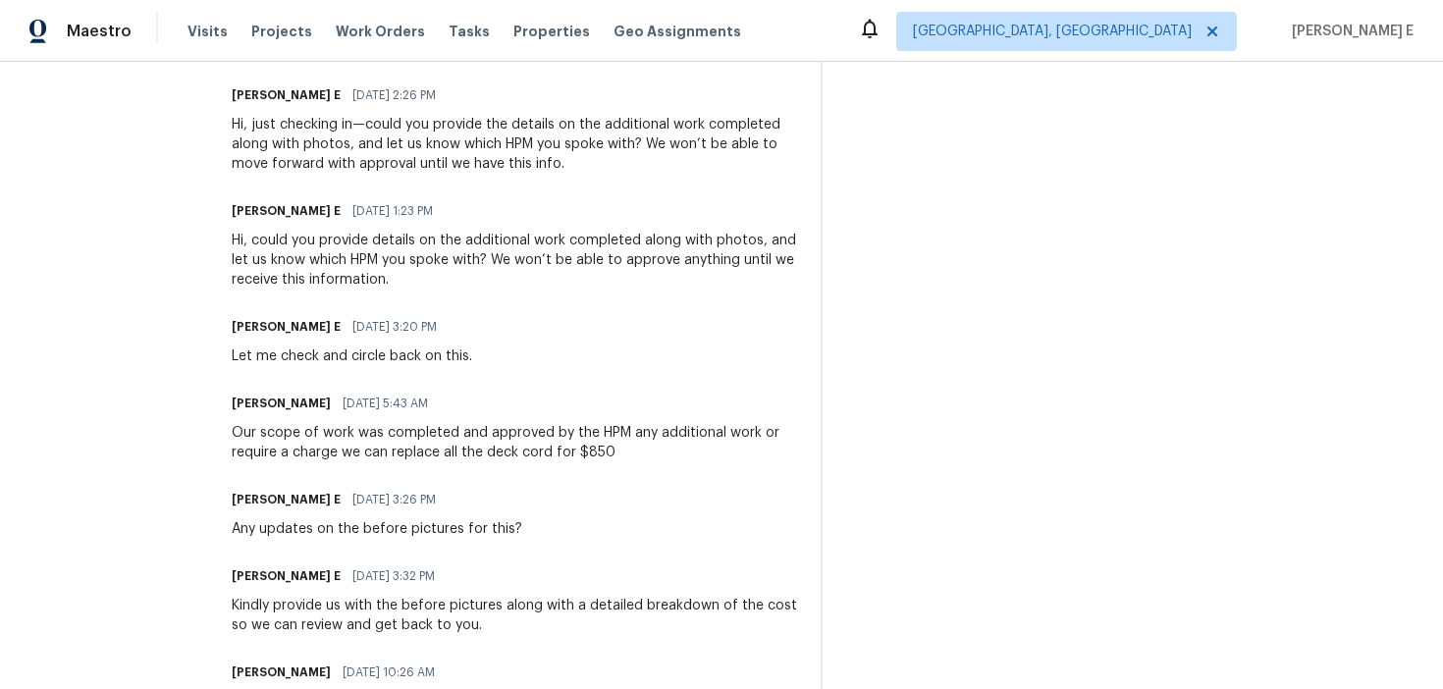
click at [257, 436] on div "Our scope of work was completed and approved by the HPM any additional work or …" at bounding box center [514, 442] width 565 height 39
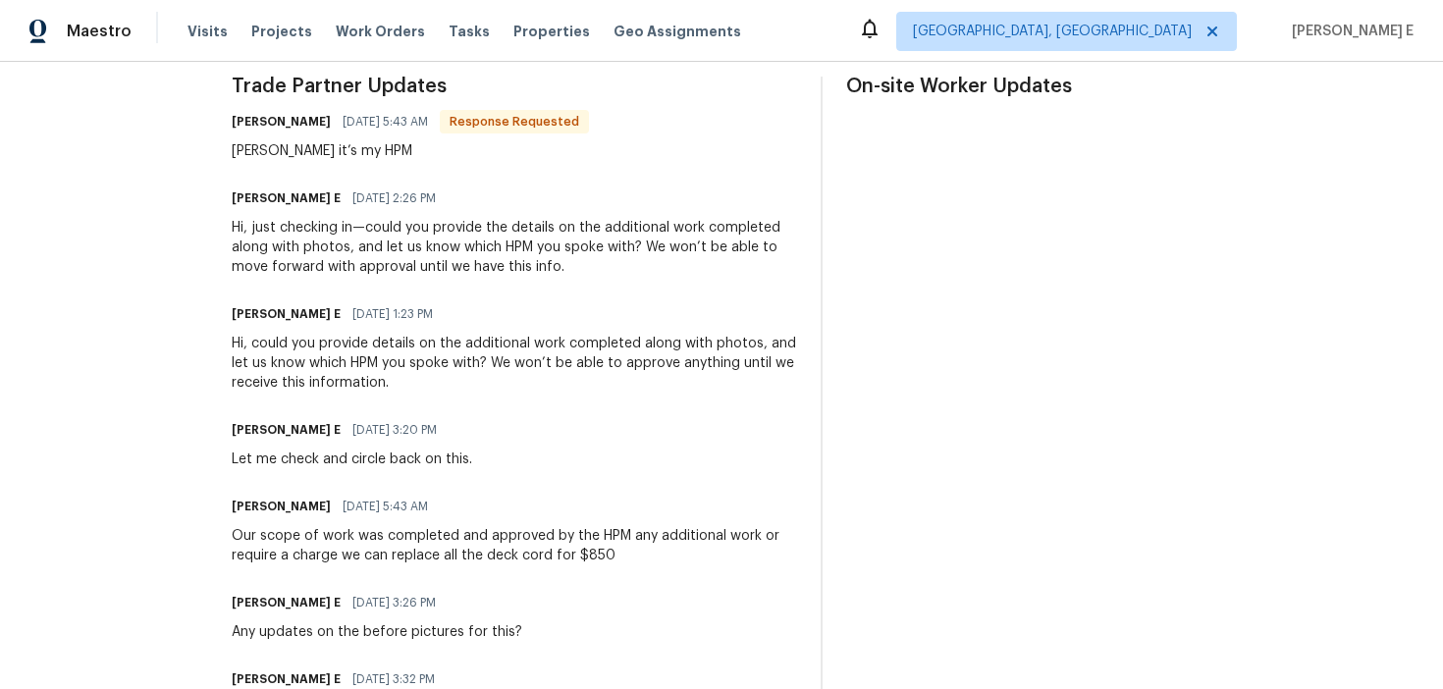
scroll to position [588, 0]
click at [478, 351] on div "Hi, could you provide details on the additional work completed along with photo…" at bounding box center [514, 365] width 565 height 59
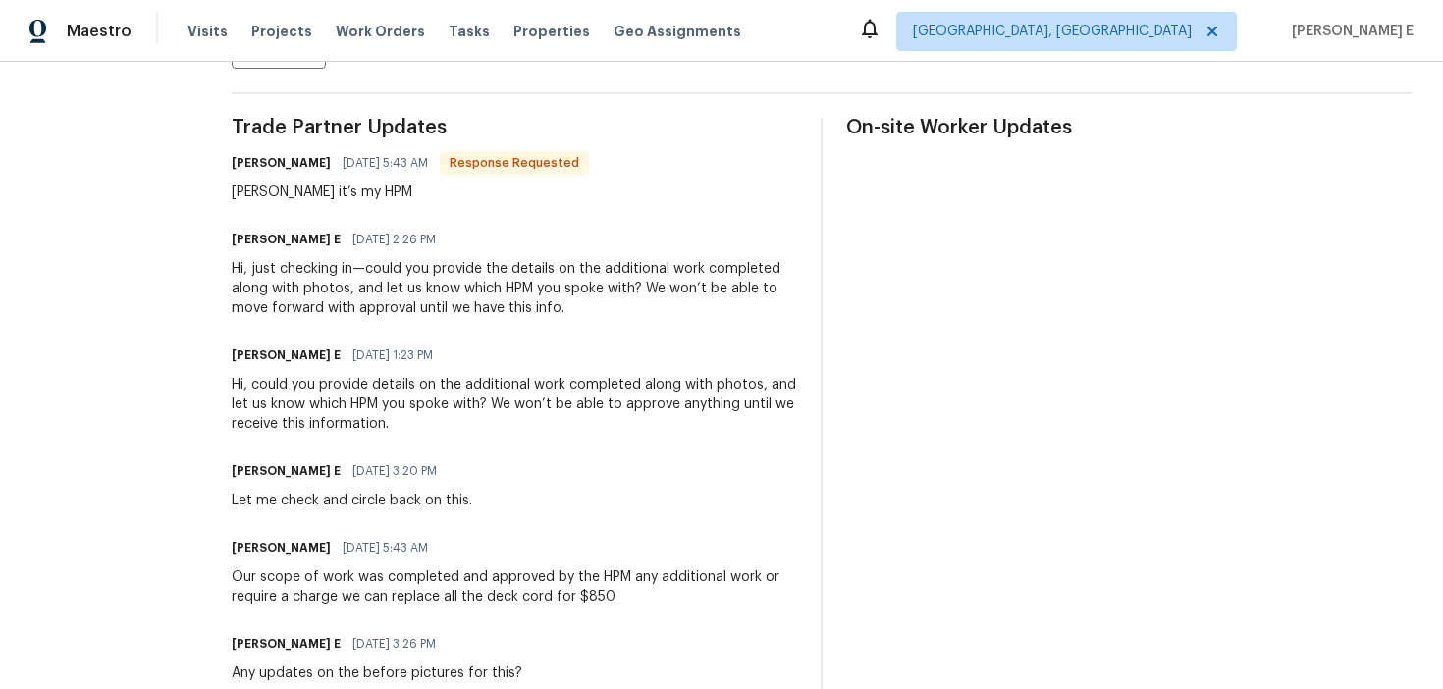
scroll to position [511, 0]
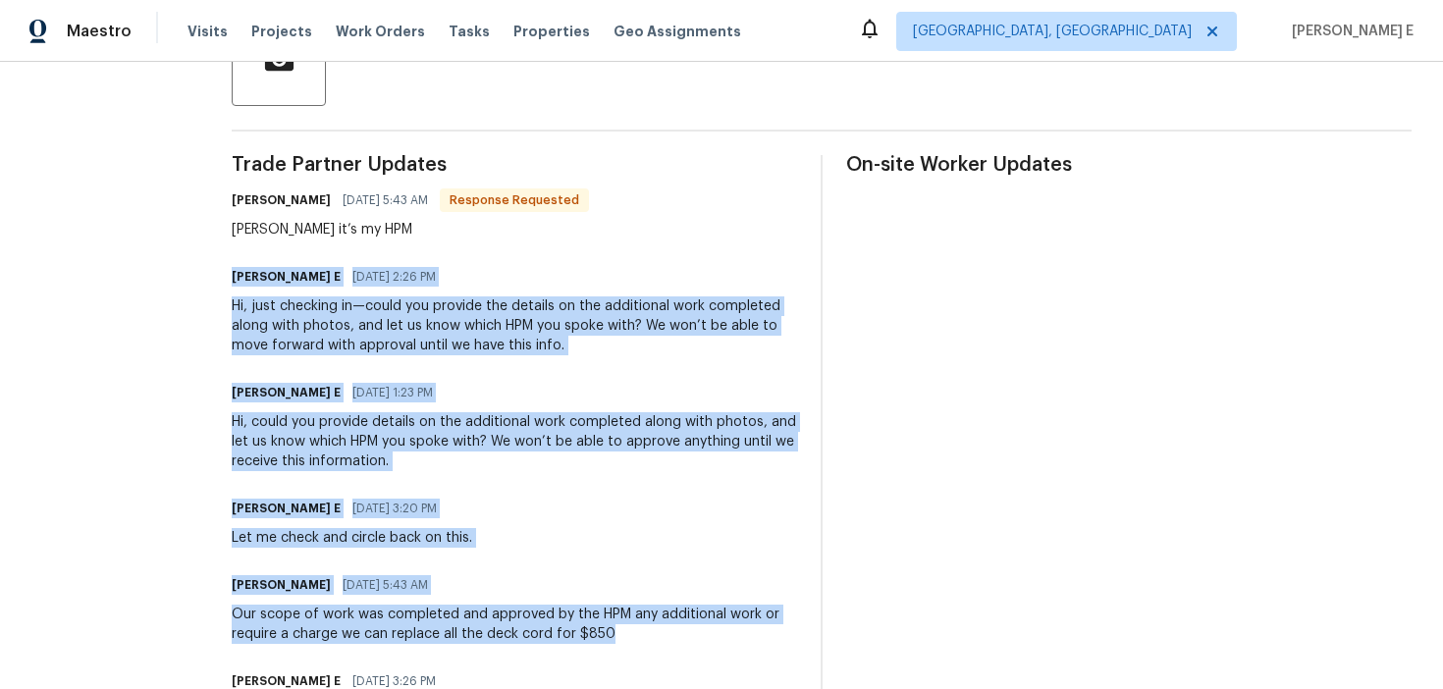
drag, startPoint x: 615, startPoint y: 630, endPoint x: 240, endPoint y: 285, distance: 509.8
click at [240, 285] on div "All work orders 1200 Salem Crossing Rd Kernersville, NC 27284 Home details Vend…" at bounding box center [721, 567] width 1443 height 2033
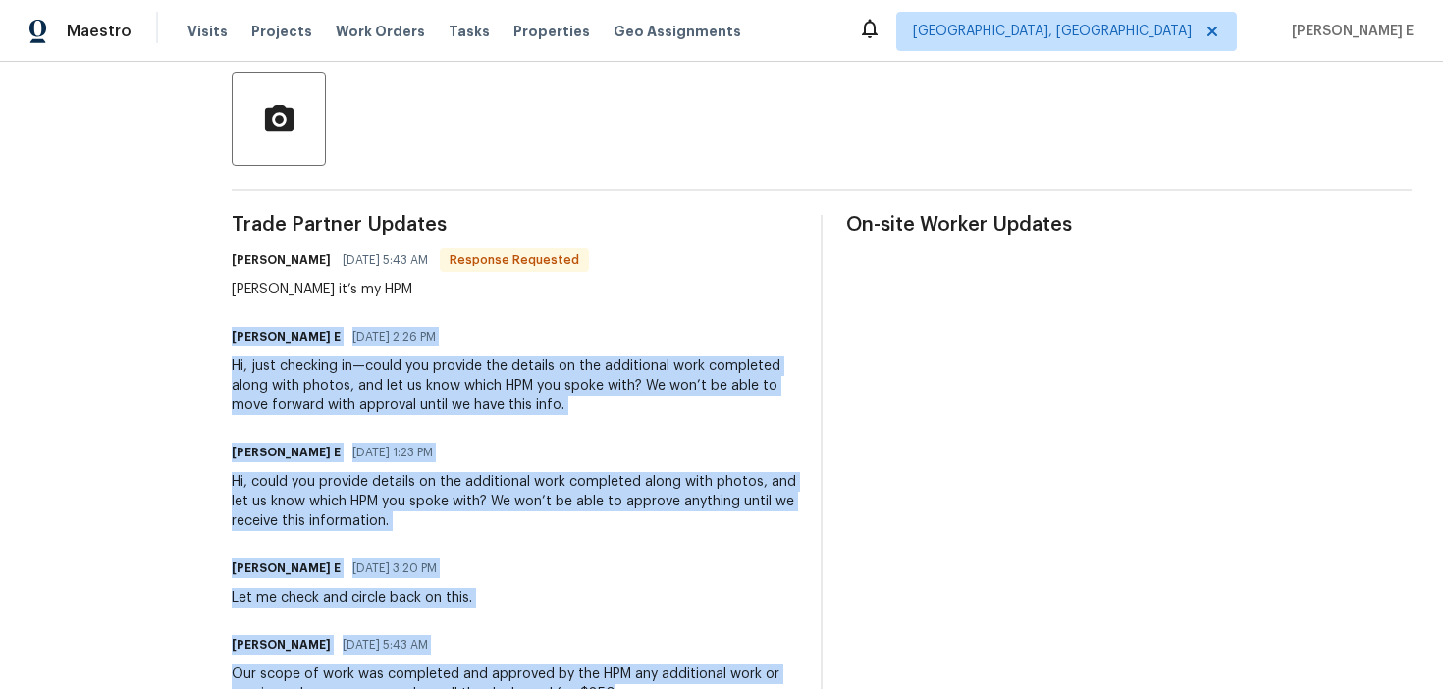
scroll to position [411, 0]
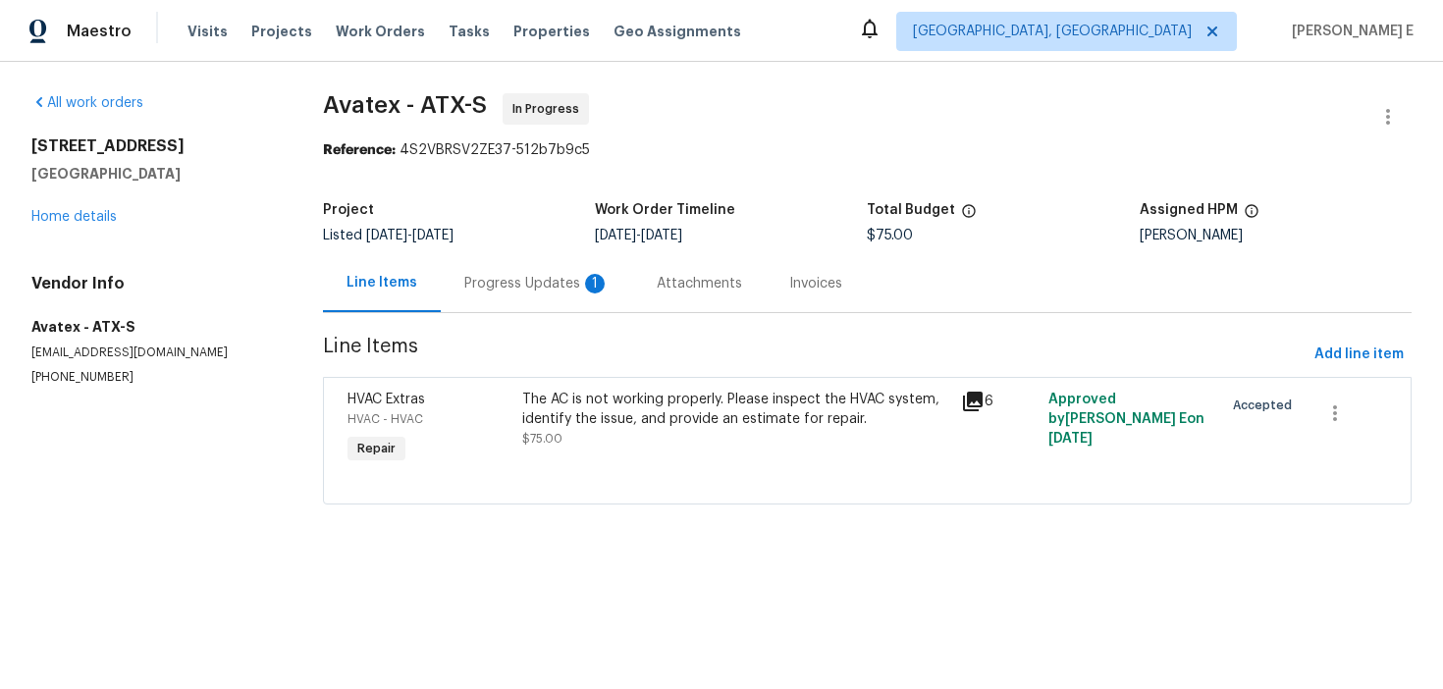
click at [519, 277] on div "Progress Updates 1" at bounding box center [536, 284] width 145 height 20
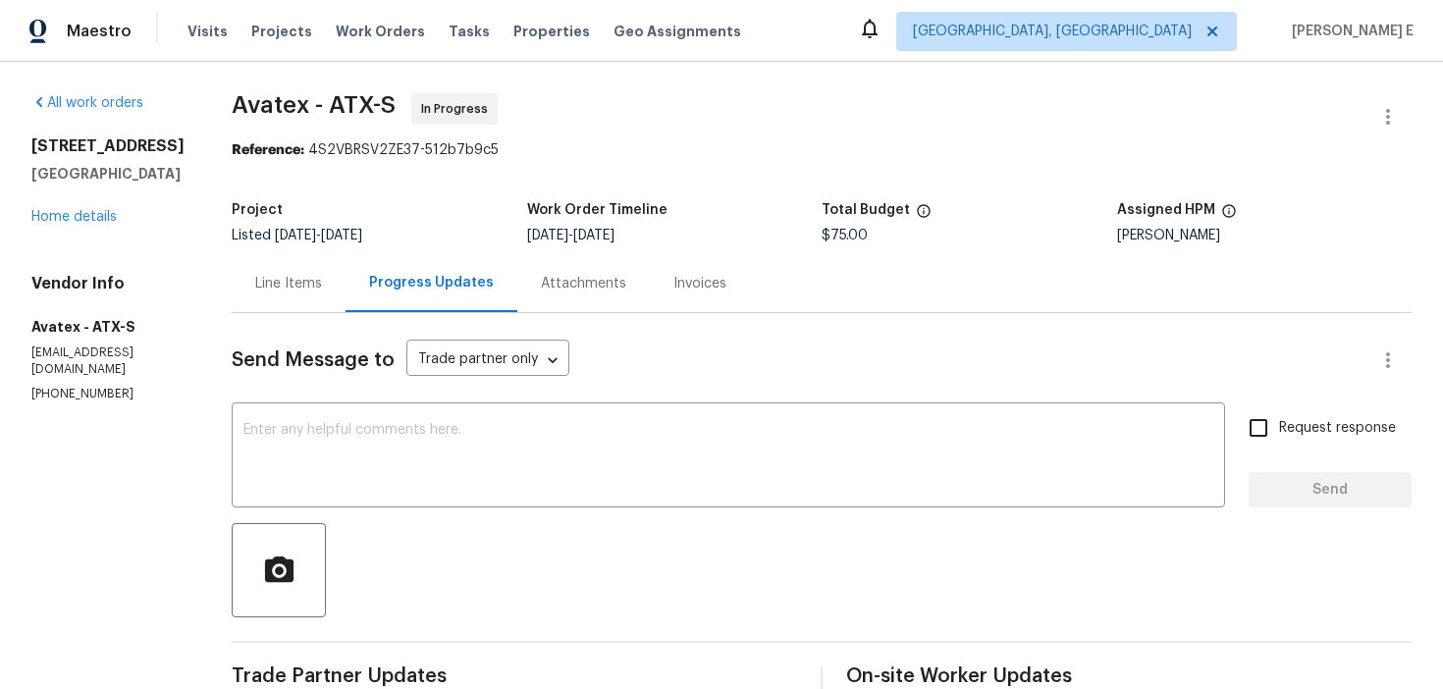
click at [300, 287] on div "Line Items" at bounding box center [288, 284] width 67 height 20
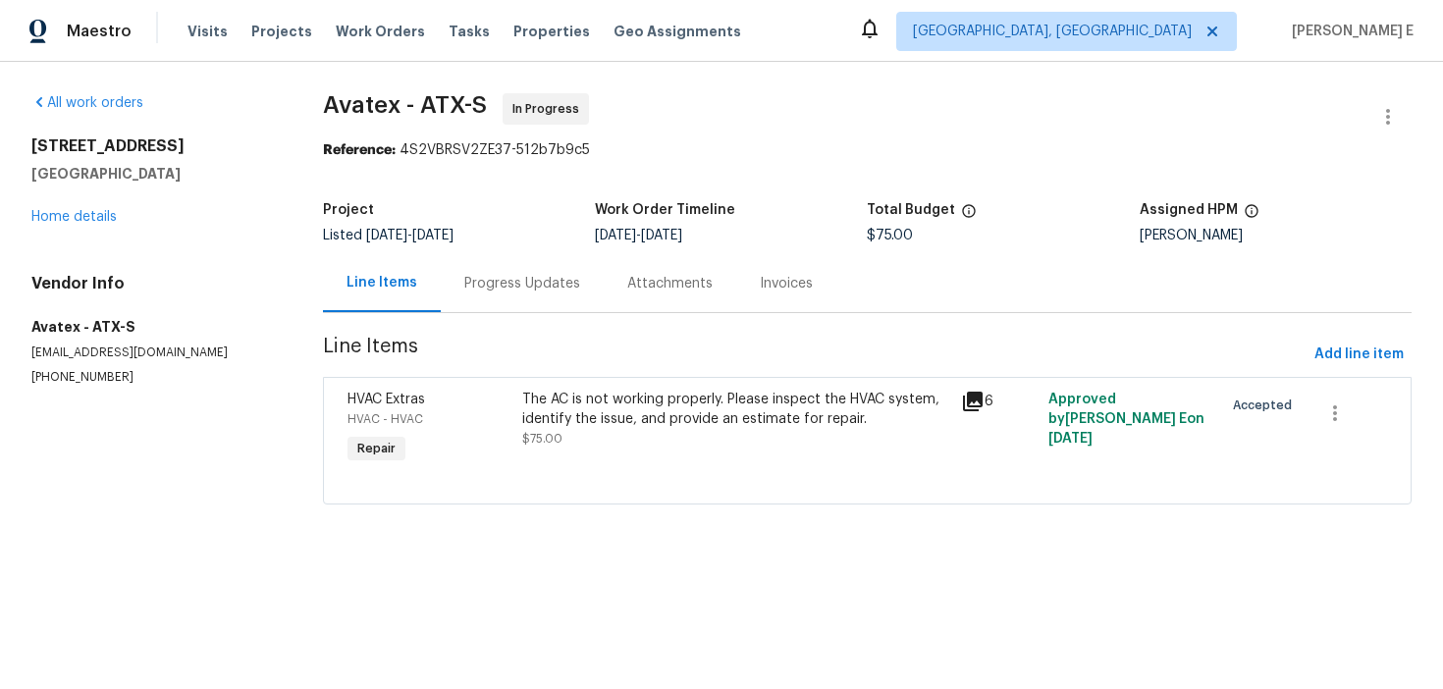
click at [637, 430] on div "The AC is not working properly. Please inspect the HVAC system, identify the is…" at bounding box center [735, 419] width 426 height 59
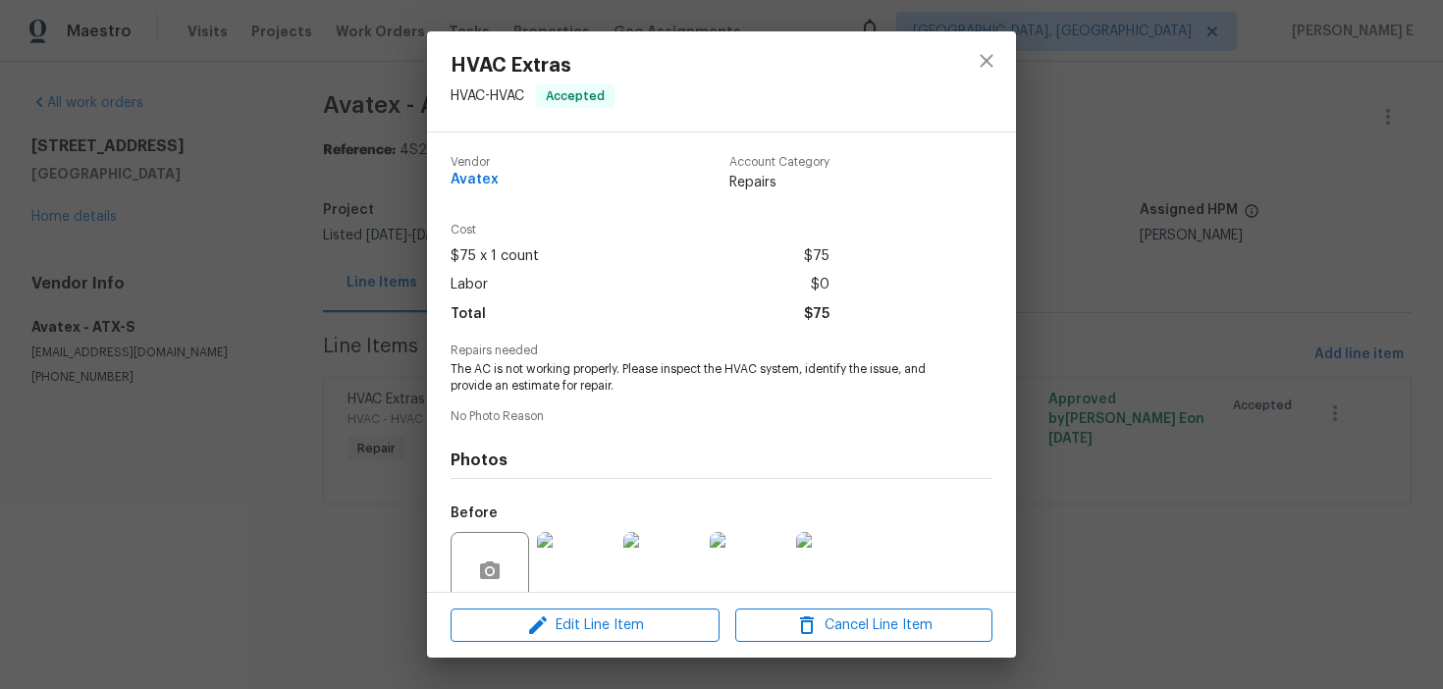
scroll to position [165, 0]
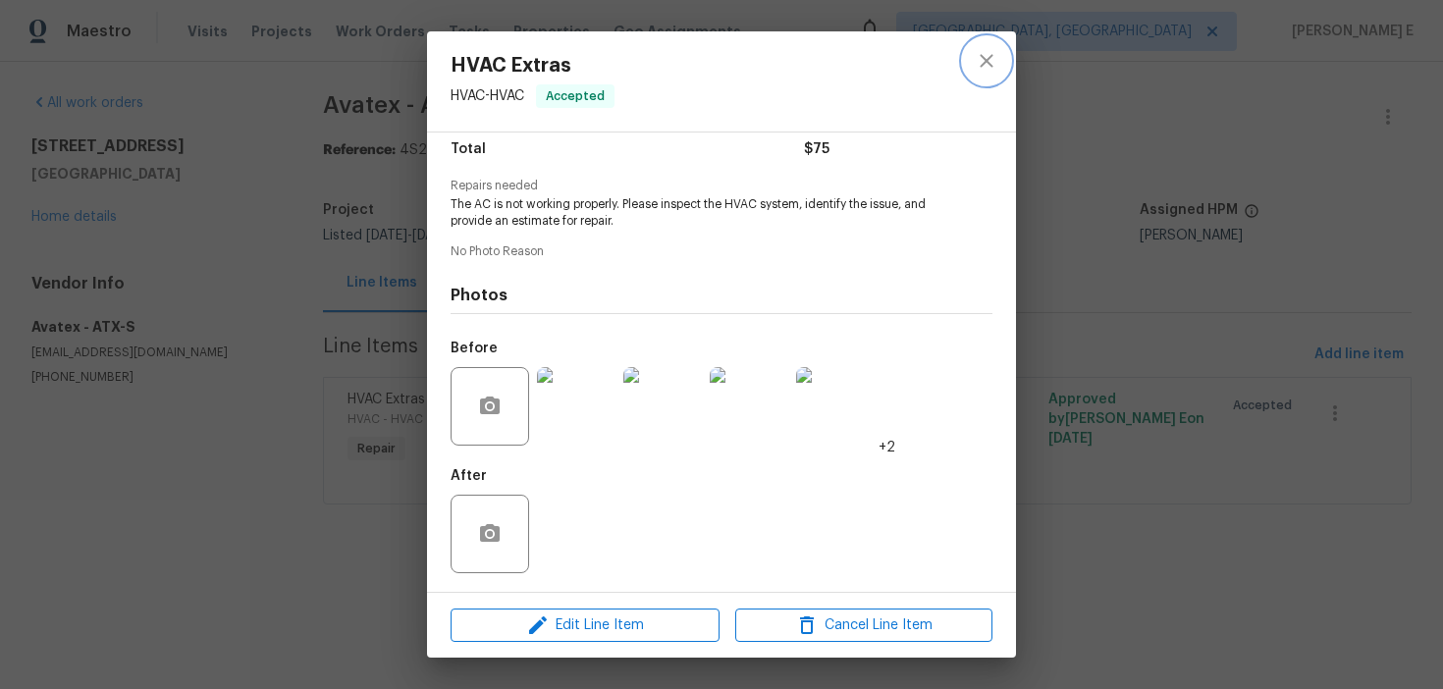
click at [995, 56] on icon "close" at bounding box center [987, 61] width 24 height 24
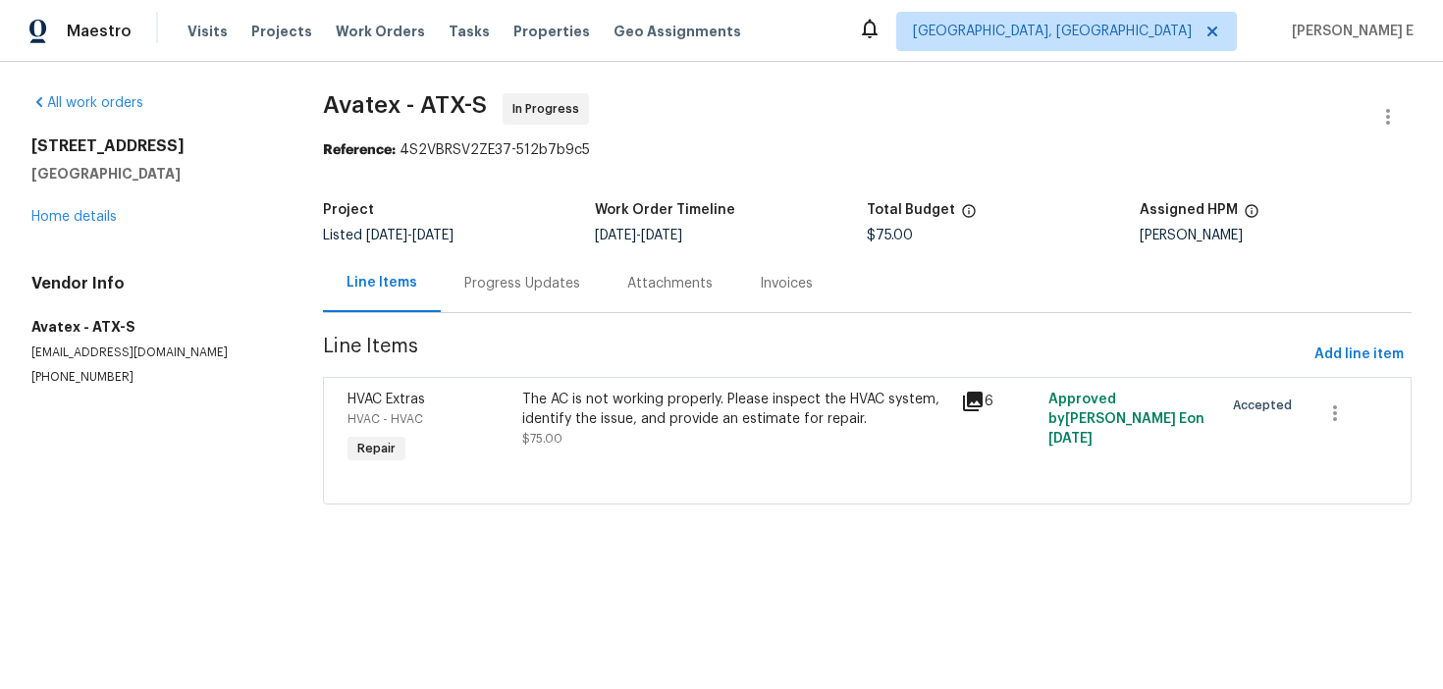
click at [556, 272] on div "Progress Updates" at bounding box center [522, 283] width 163 height 58
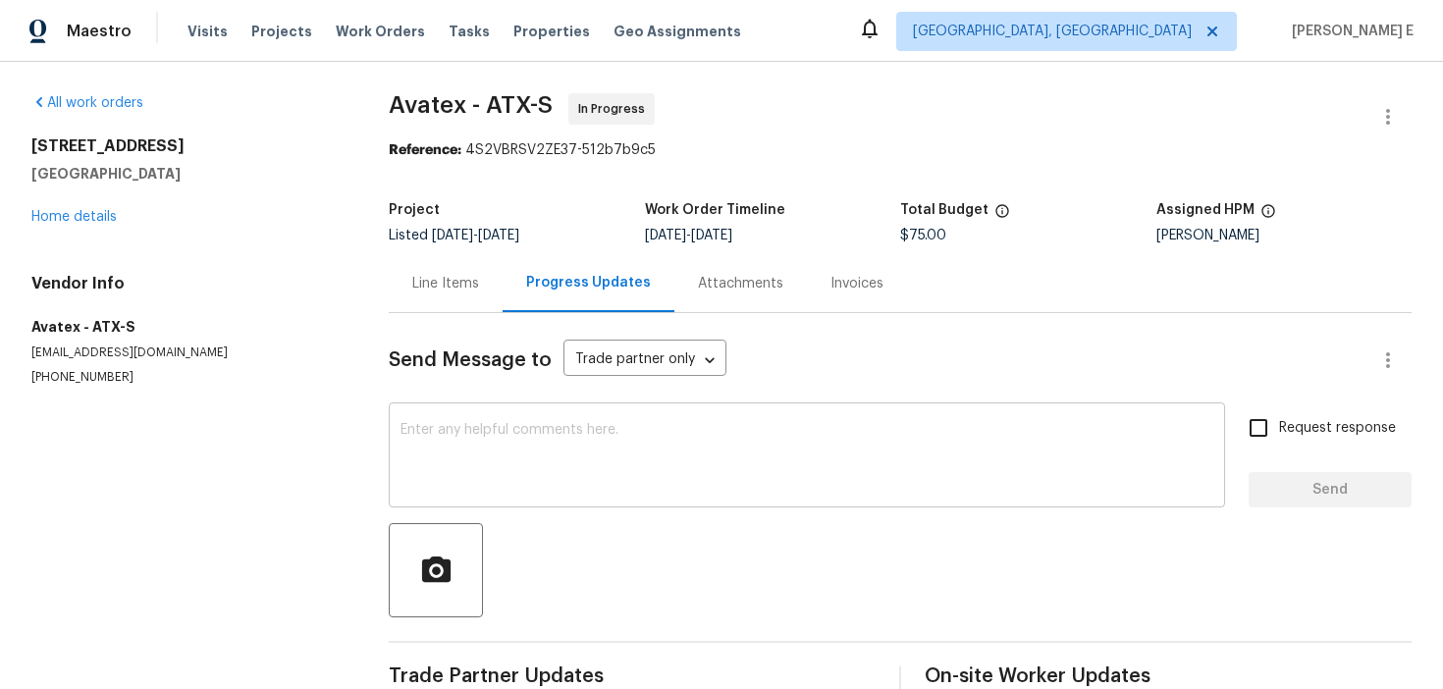
click at [610, 439] on textarea at bounding box center [806, 457] width 813 height 69
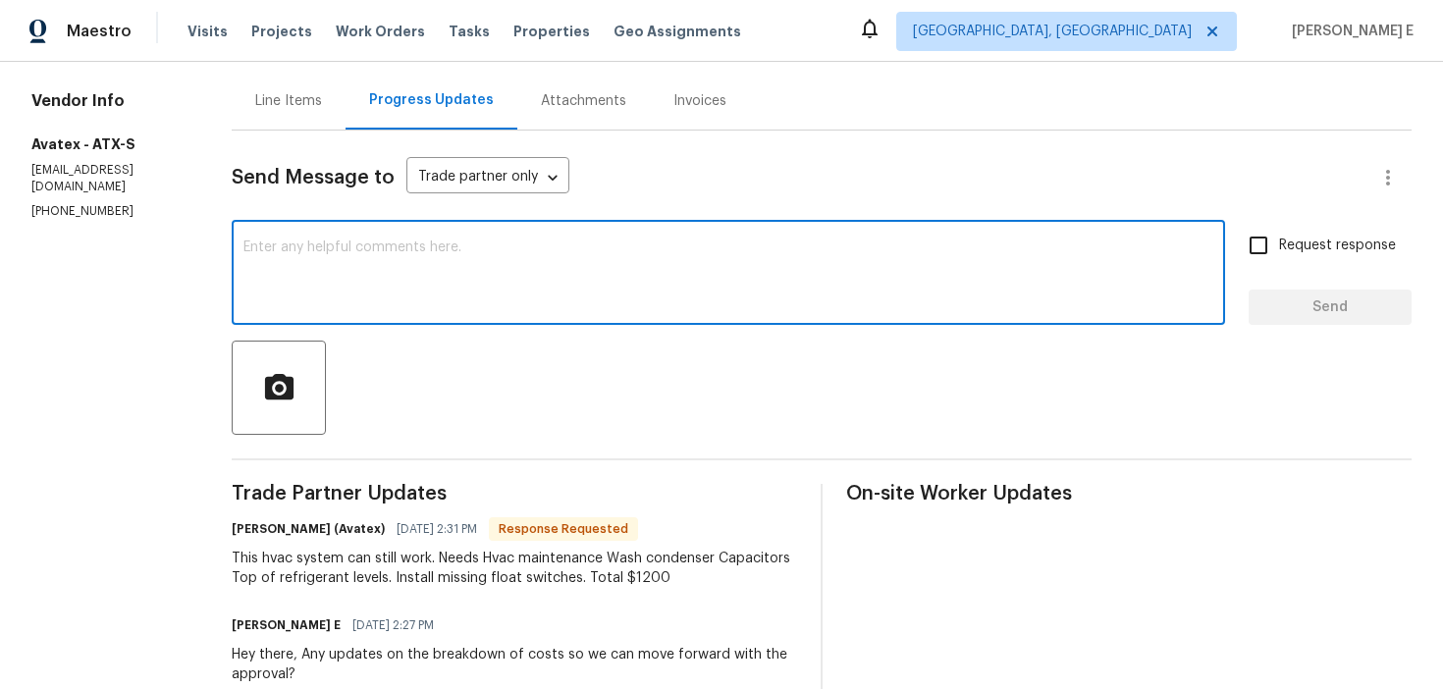
scroll to position [201, 0]
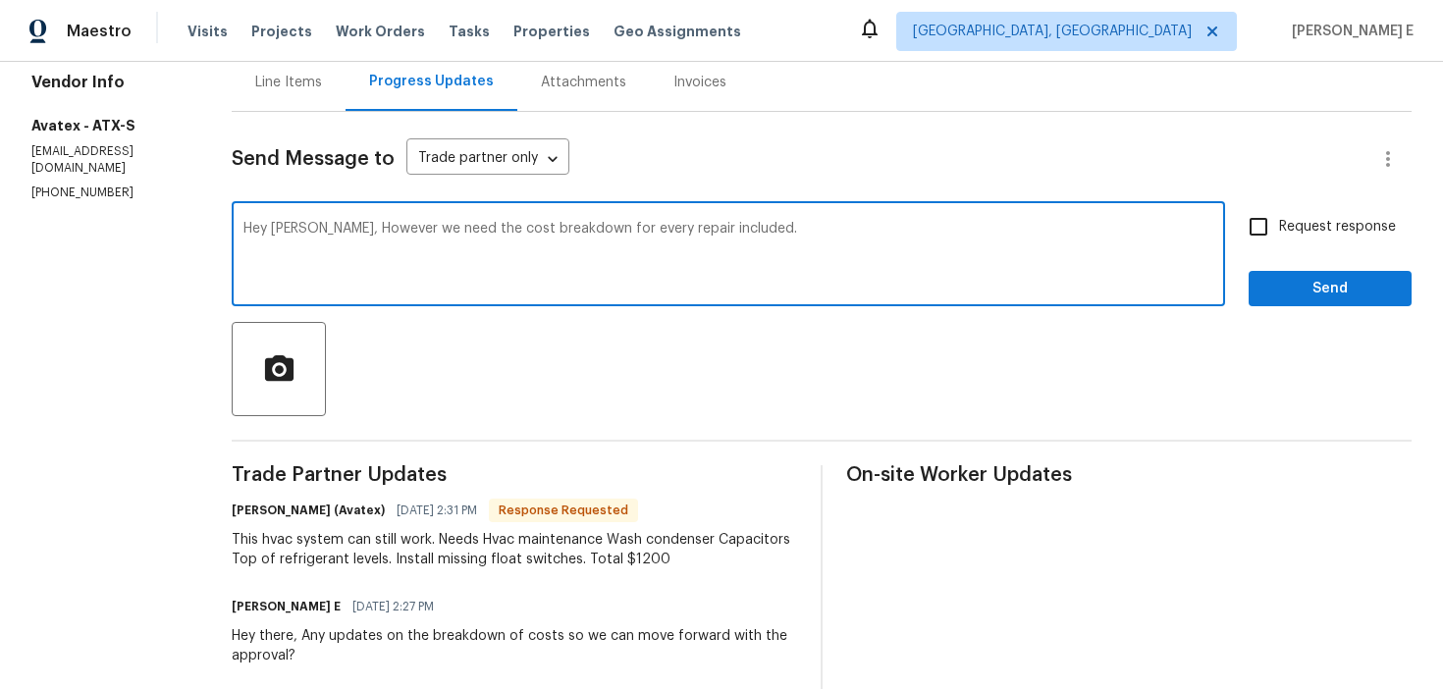
drag, startPoint x: 348, startPoint y: 232, endPoint x: 354, endPoint y: 340, distance: 108.1
click at [348, 249] on textarea "Hey Jonathan, However we need the cost breakdown for every repair included." at bounding box center [728, 256] width 970 height 69
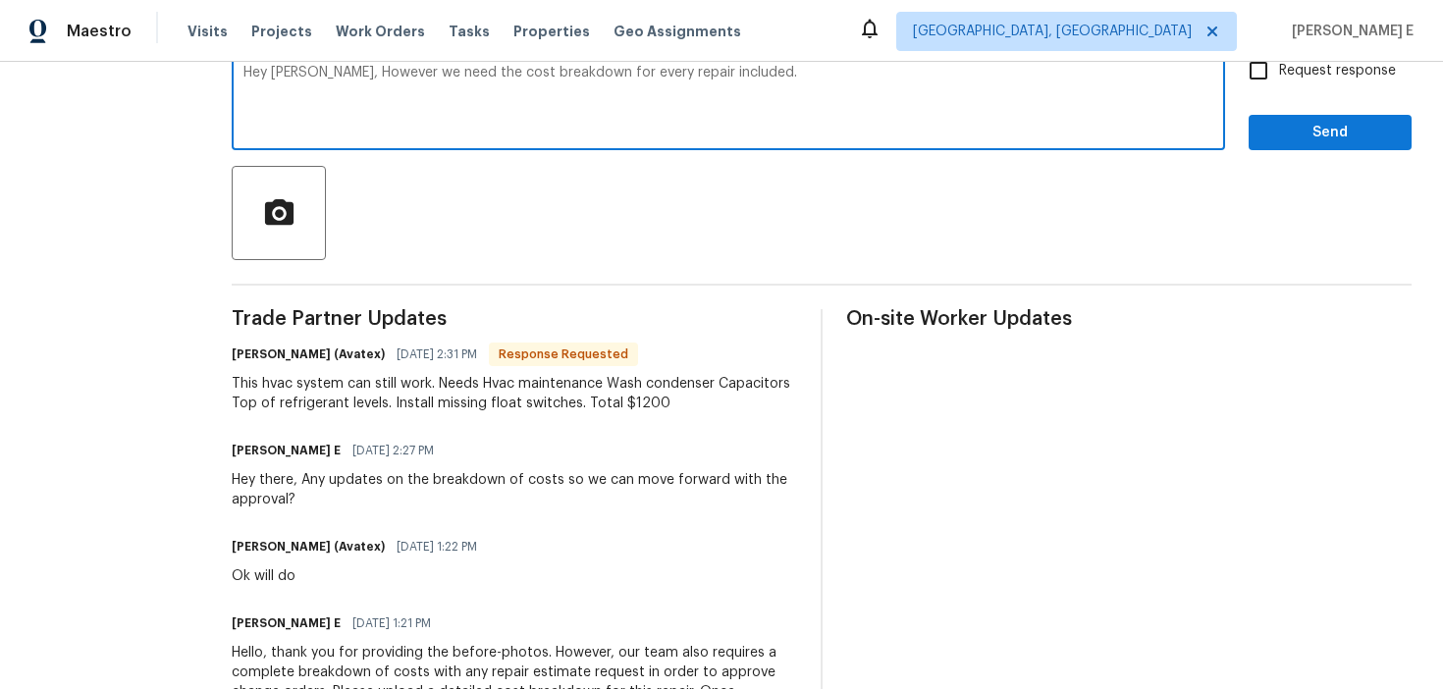
scroll to position [365, 0]
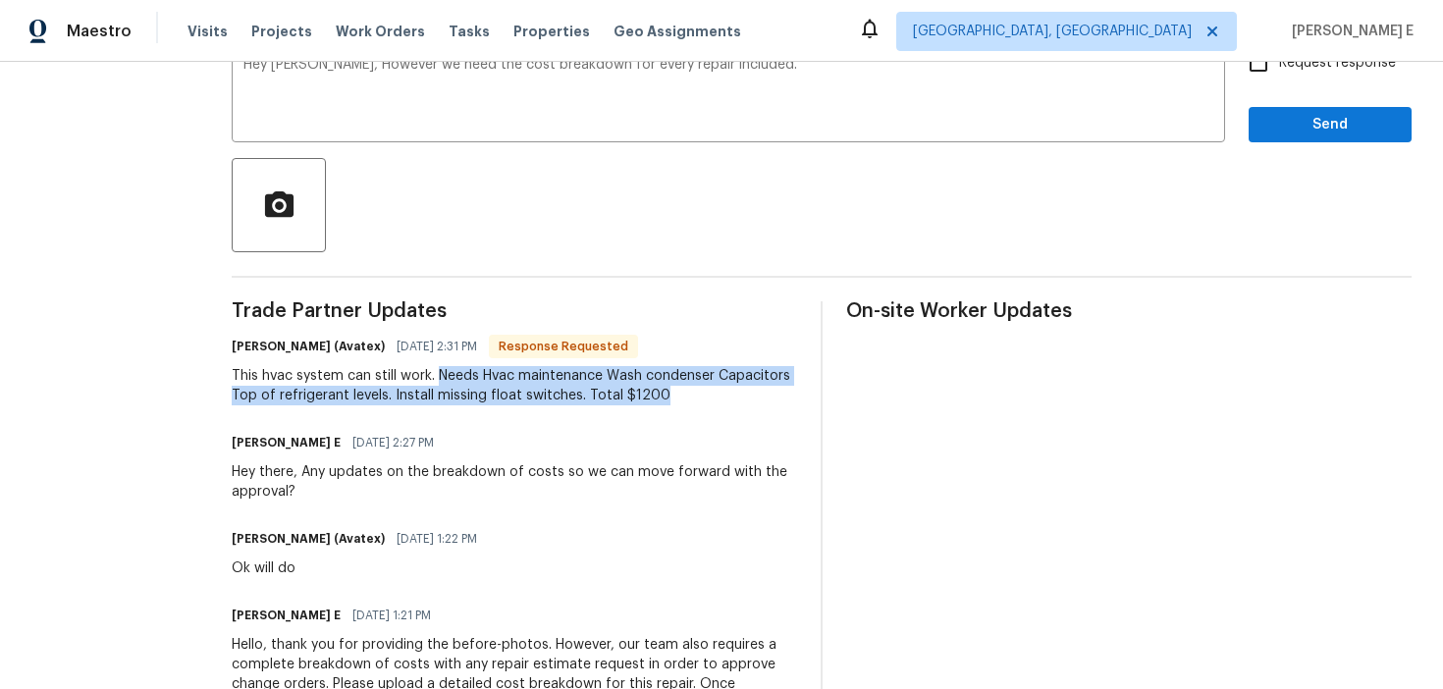
drag, startPoint x: 446, startPoint y: 378, endPoint x: 708, endPoint y: 392, distance: 262.4
click at [708, 392] on div "This hvac system can still work. Needs Hvac maintenance Wash condenser Capacito…" at bounding box center [514, 385] width 565 height 39
copy div "Needs Hvac maintenance Wash condenser Capacitors Top of refrigerant levels. Ins…"
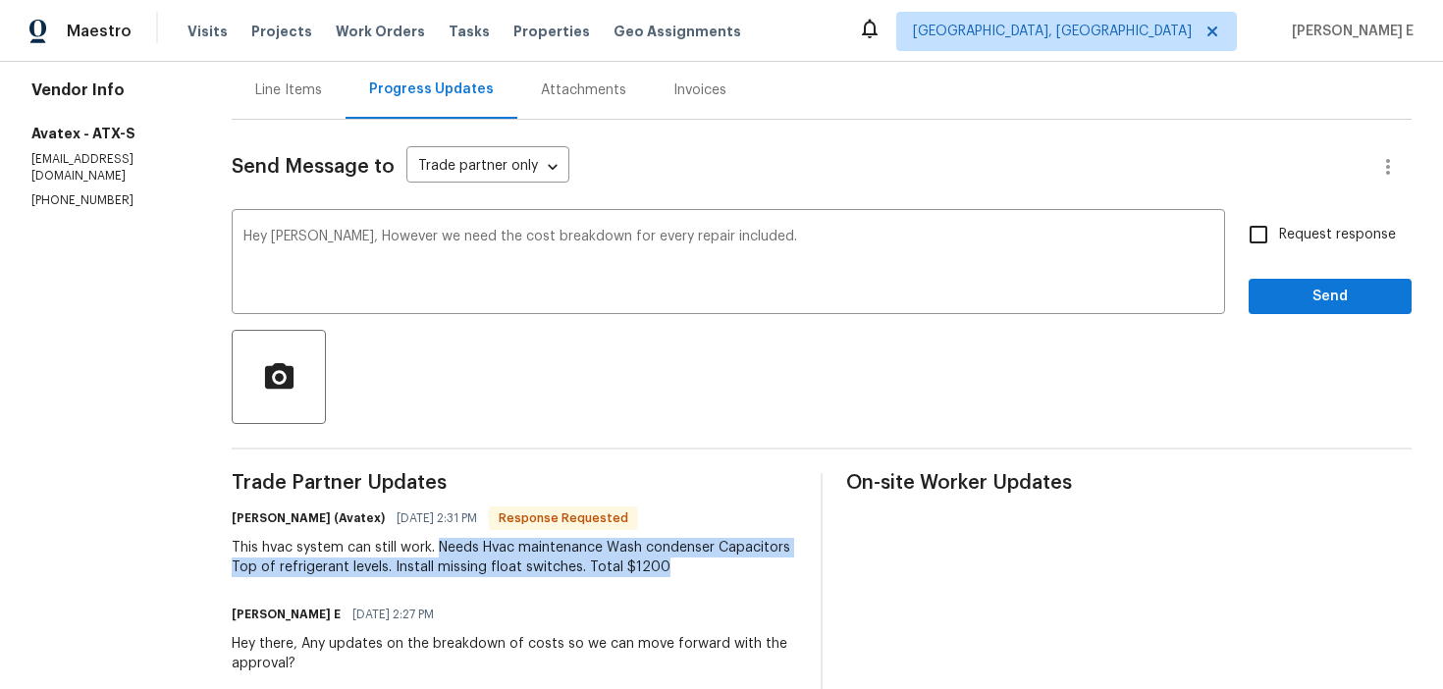
scroll to position [190, 0]
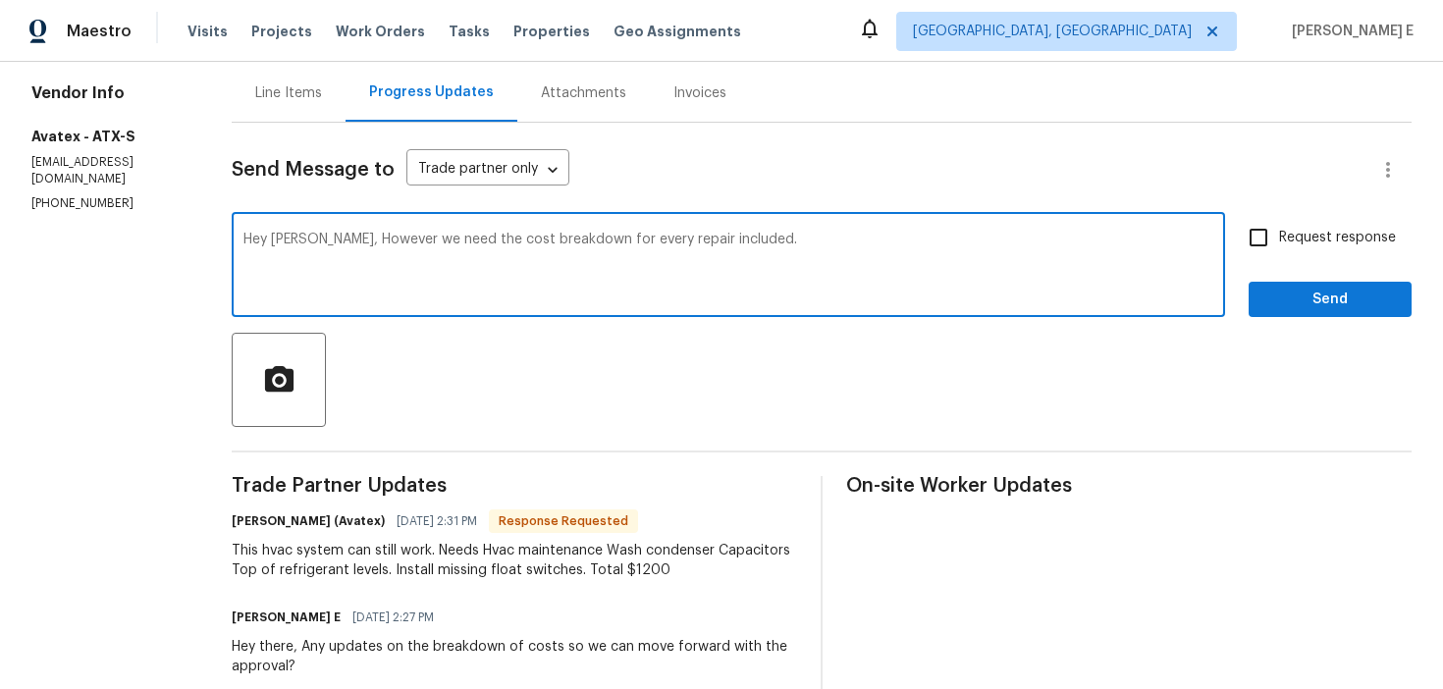
drag, startPoint x: 431, startPoint y: 243, endPoint x: 435, endPoint y: 300, distance: 57.1
click at [431, 252] on textarea "Hey Jonathan, However we need the cost breakdown for every repair included." at bounding box center [728, 267] width 970 height 69
drag, startPoint x: 350, startPoint y: 243, endPoint x: 362, endPoint y: 381, distance: 137.9
click at [350, 252] on textarea "Hey Jonathan, However we want the individual cost breakdown for the below repai…" at bounding box center [728, 267] width 970 height 69
paste textarea ", we’ll need the individual cost breakdown for the repairs listed below. Please…"
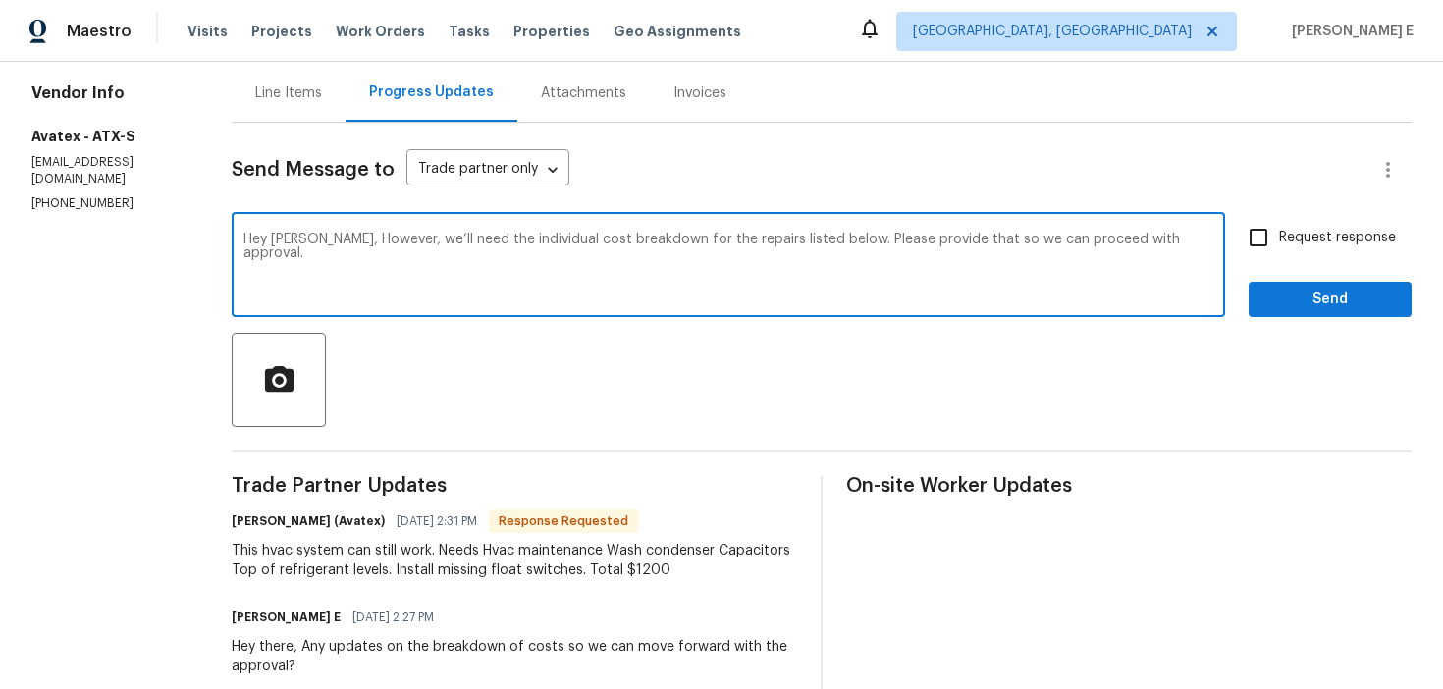
type textarea "Hey Jonathan, However, we’ll need the individual cost breakdown for the repairs…"
click at [1292, 224] on label "Request response" at bounding box center [1317, 237] width 158 height 41
click at [1279, 224] on input "Request response" at bounding box center [1258, 237] width 41 height 41
checkbox input "true"
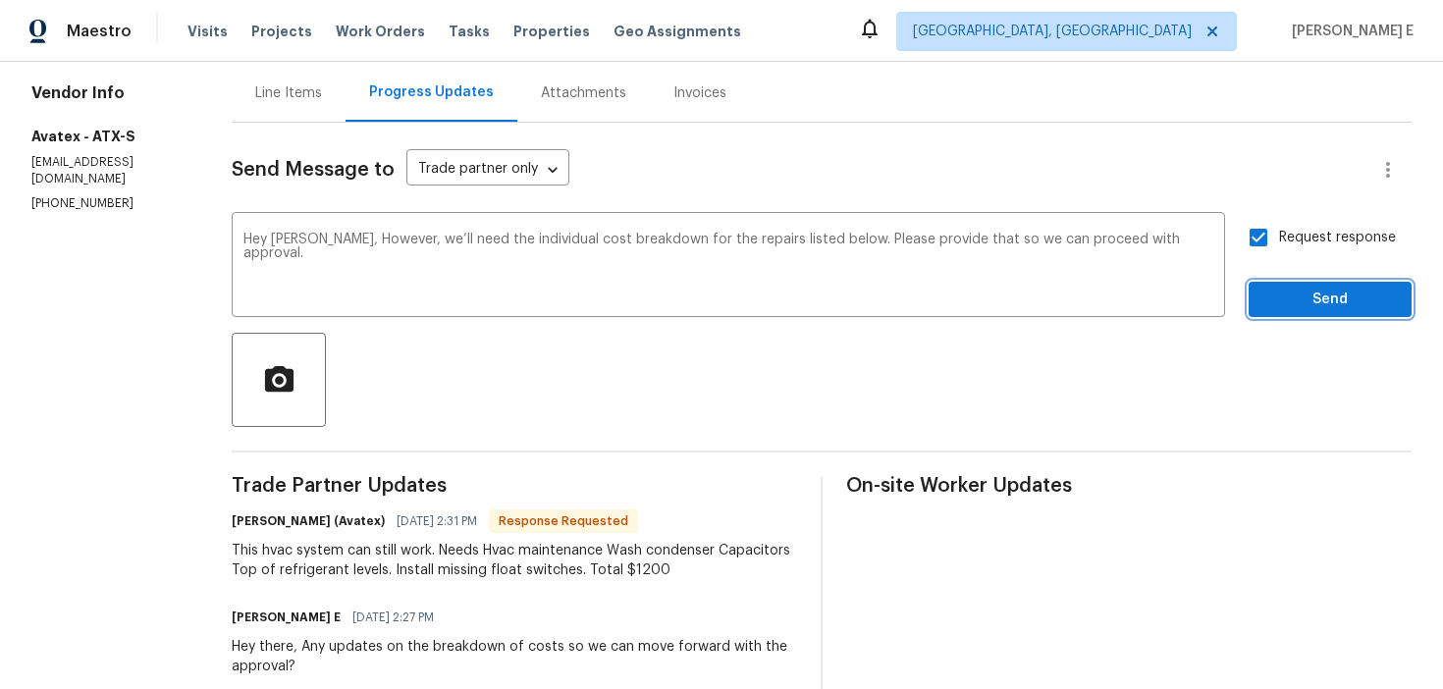
click at [1291, 308] on span "Send" at bounding box center [1330, 300] width 132 height 25
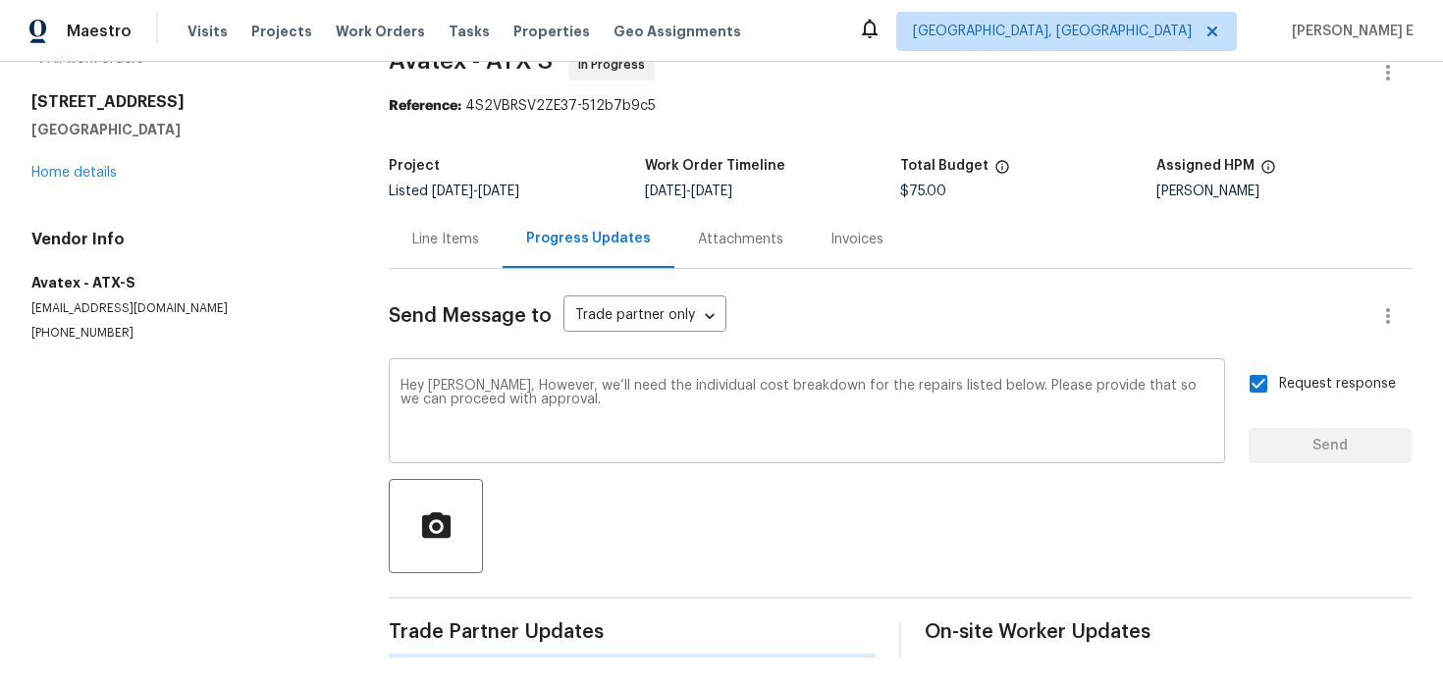
scroll to position [0, 0]
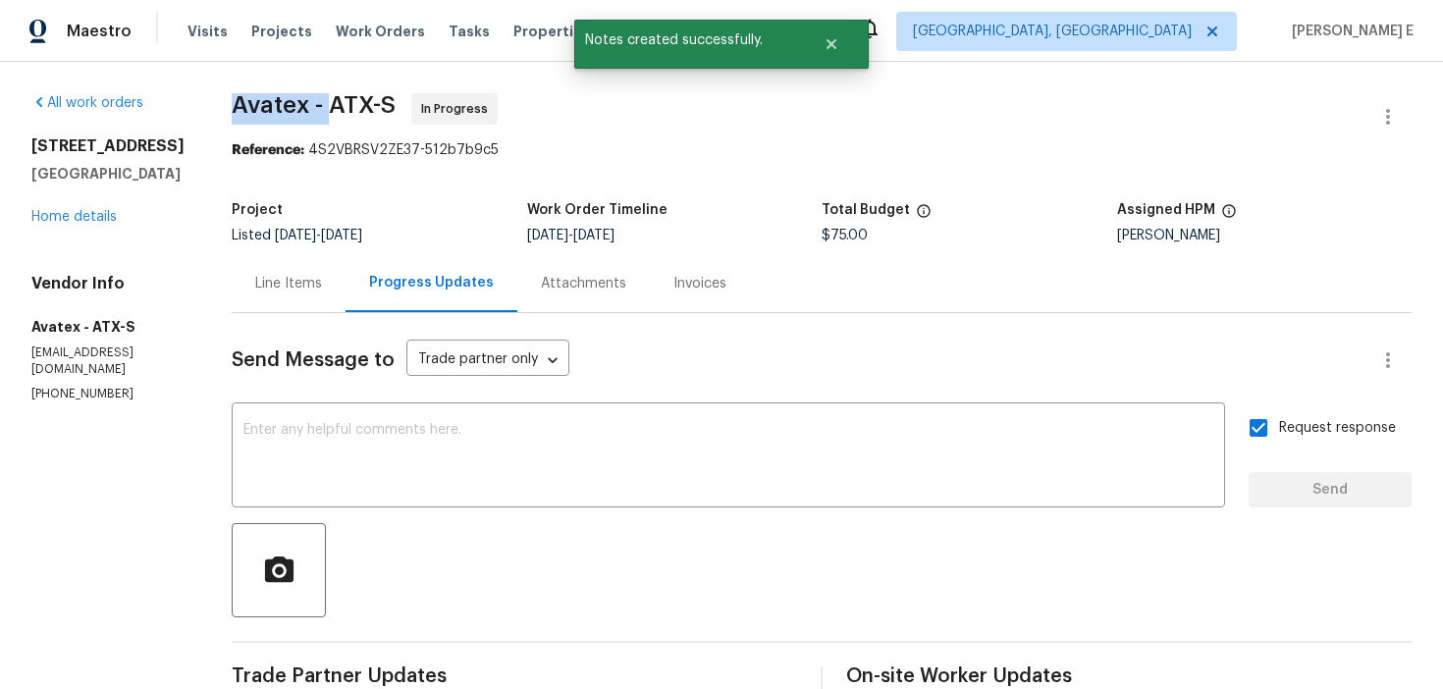
drag, startPoint x: 233, startPoint y: 104, endPoint x: 340, endPoint y: 104, distance: 107.0
copy span "Avatex -"
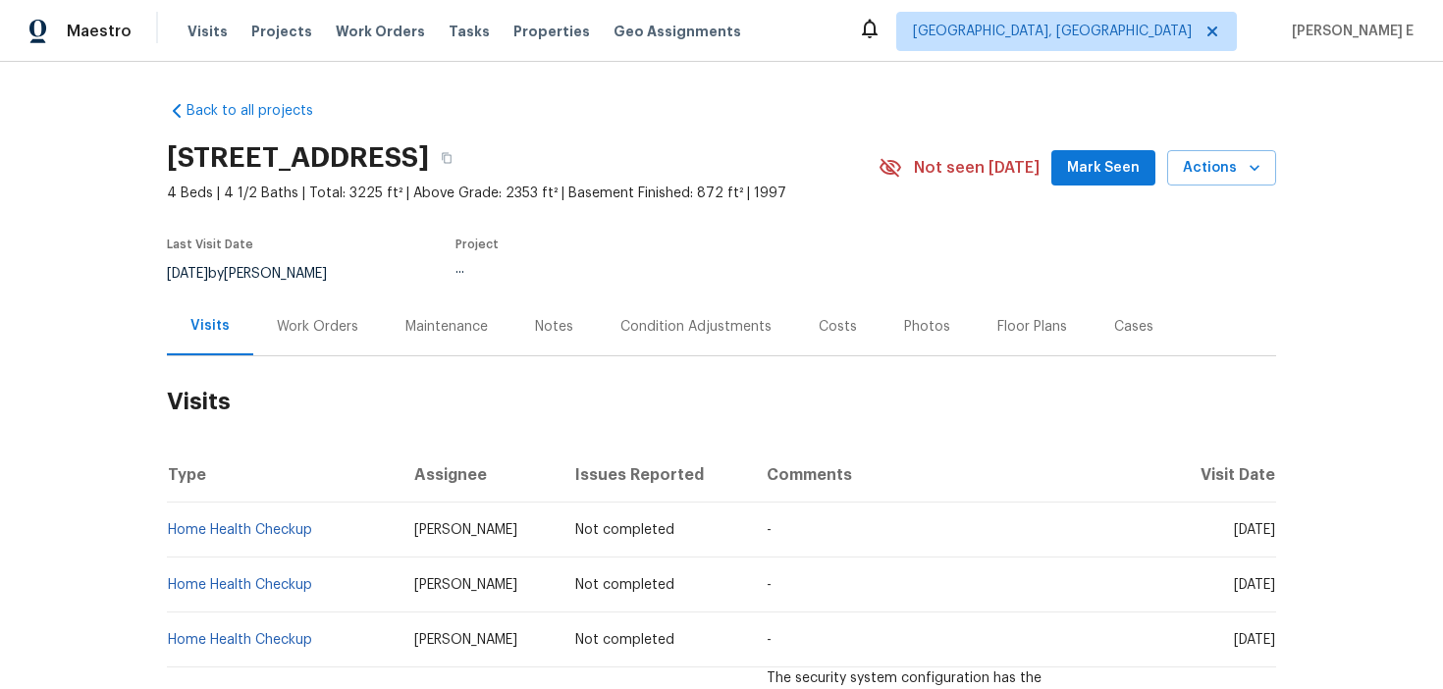
click at [317, 353] on div "Work Orders" at bounding box center [317, 326] width 129 height 58
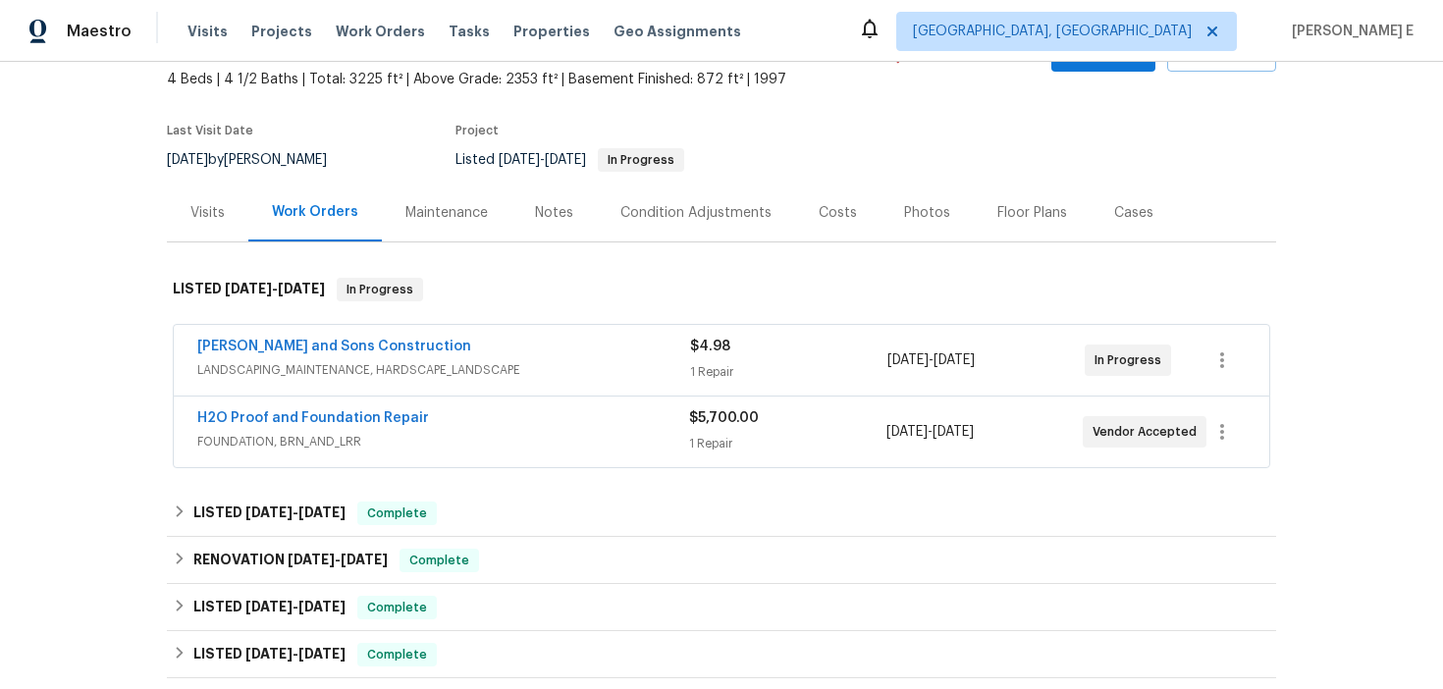
scroll to position [124, 0]
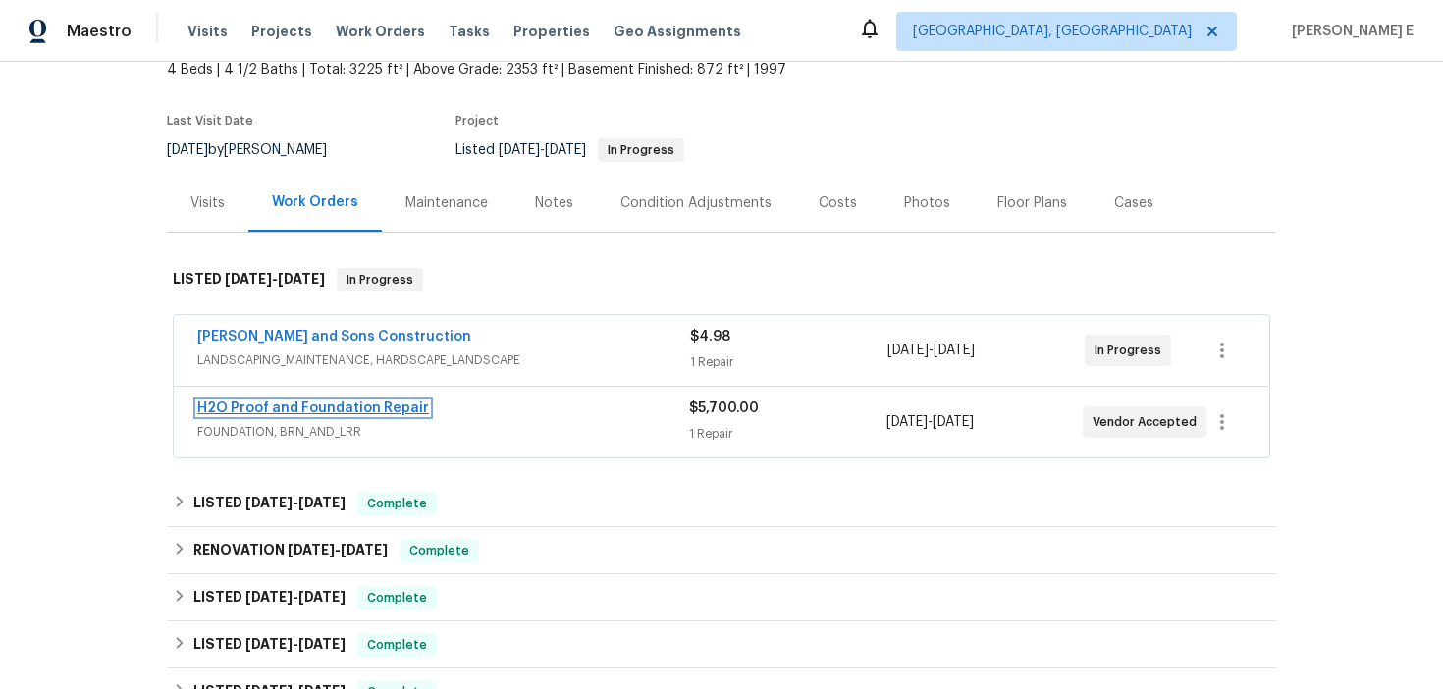
click at [324, 401] on link "H2O Proof and Foundation Repair" at bounding box center [313, 408] width 232 height 14
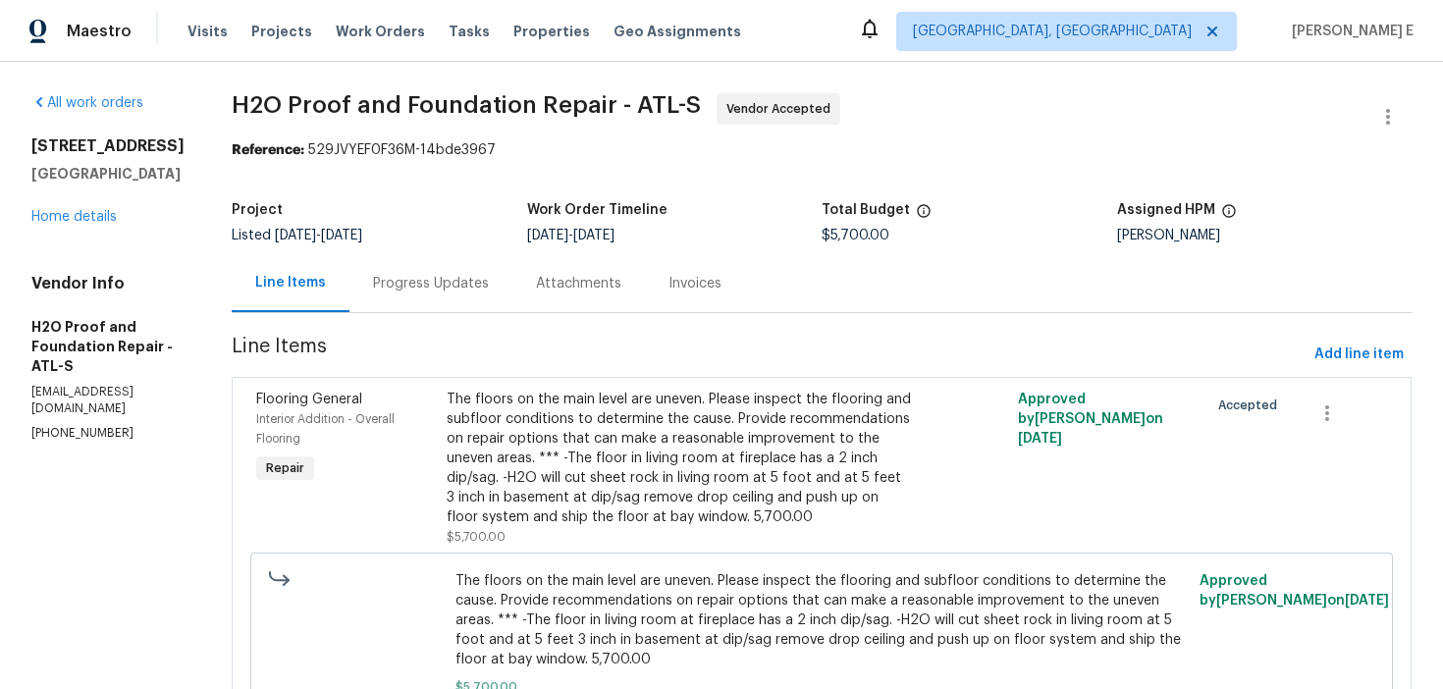
click at [398, 275] on div "Progress Updates" at bounding box center [431, 284] width 116 height 20
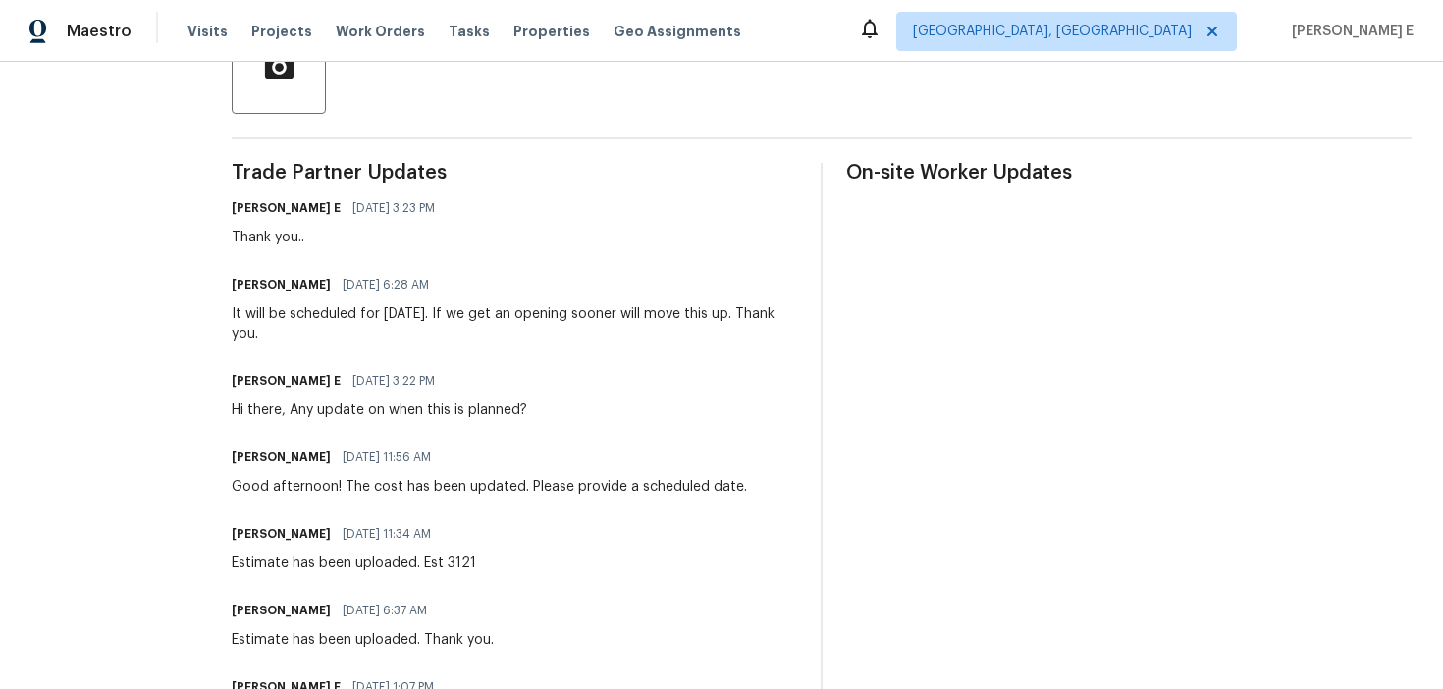
scroll to position [564, 0]
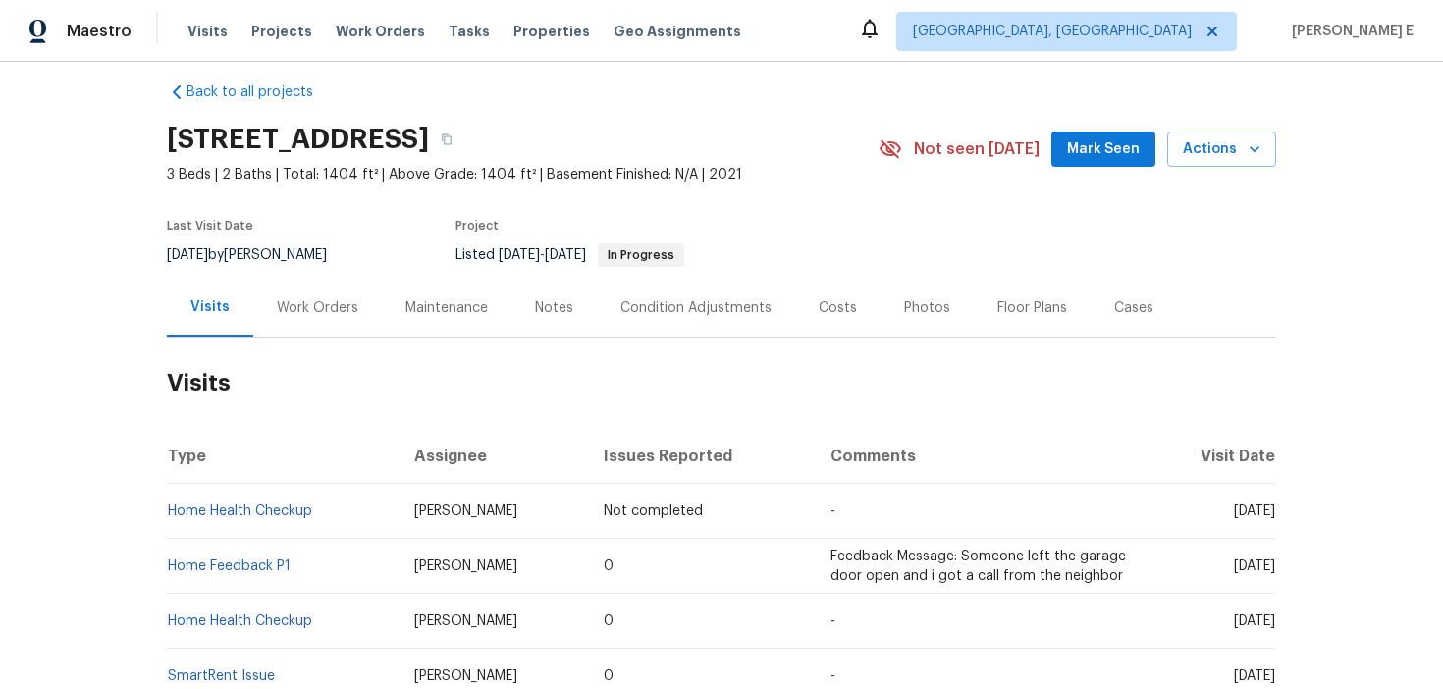
scroll to position [40, 0]
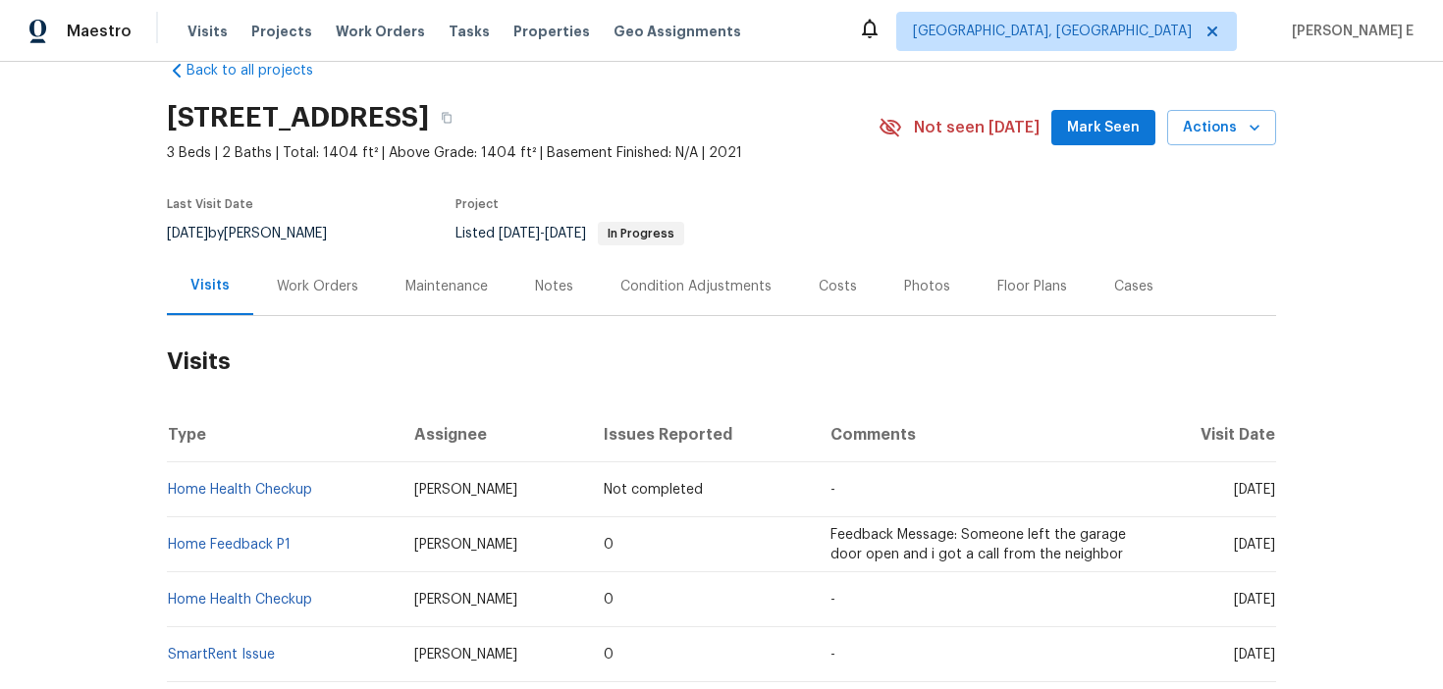
click at [278, 278] on div "Work Orders" at bounding box center [317, 287] width 81 height 20
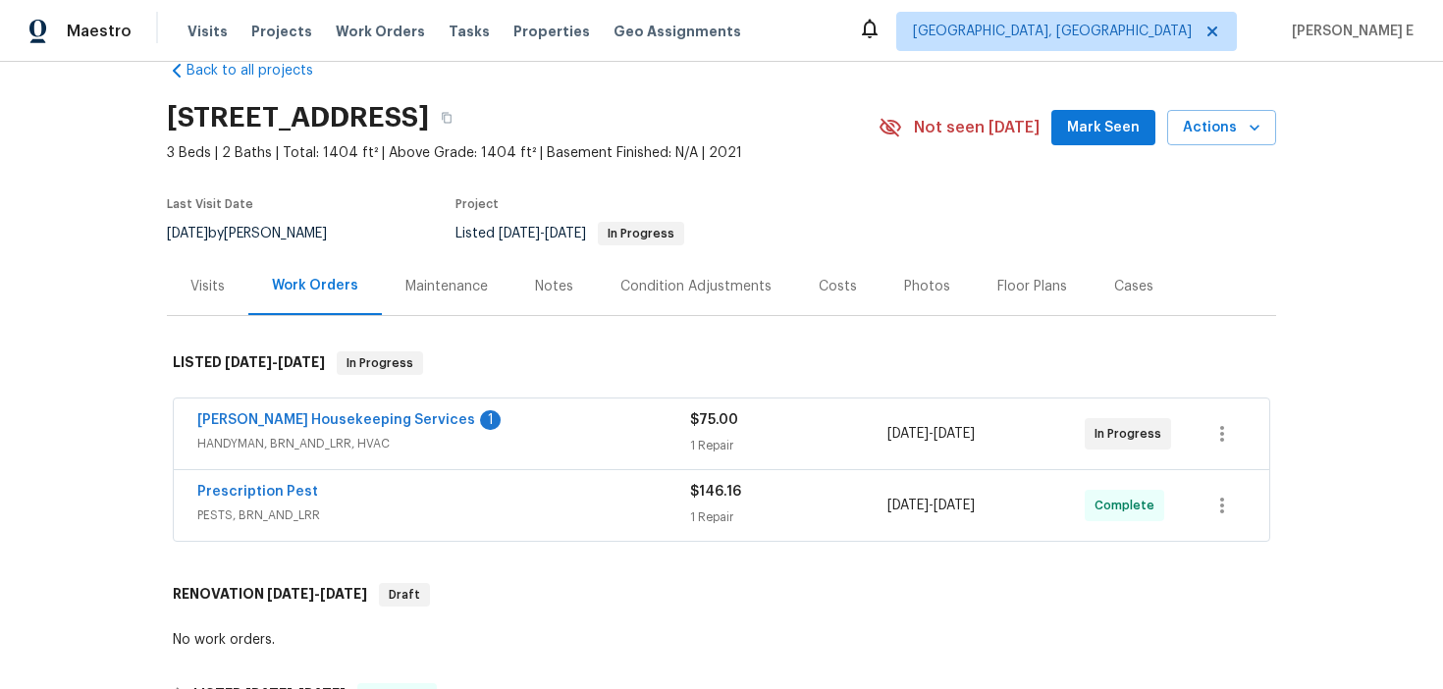
scroll to position [128, 0]
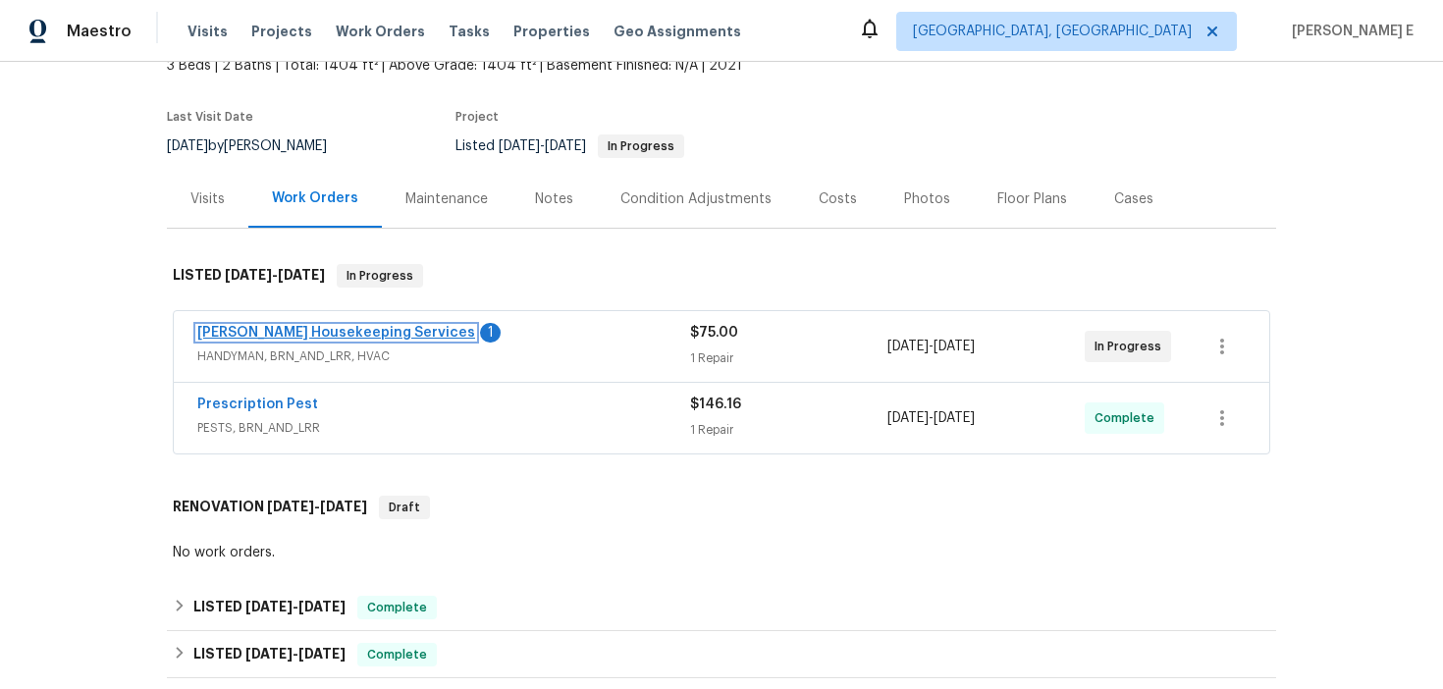
click at [316, 334] on link "Arelis Housekeeping Services" at bounding box center [336, 333] width 278 height 14
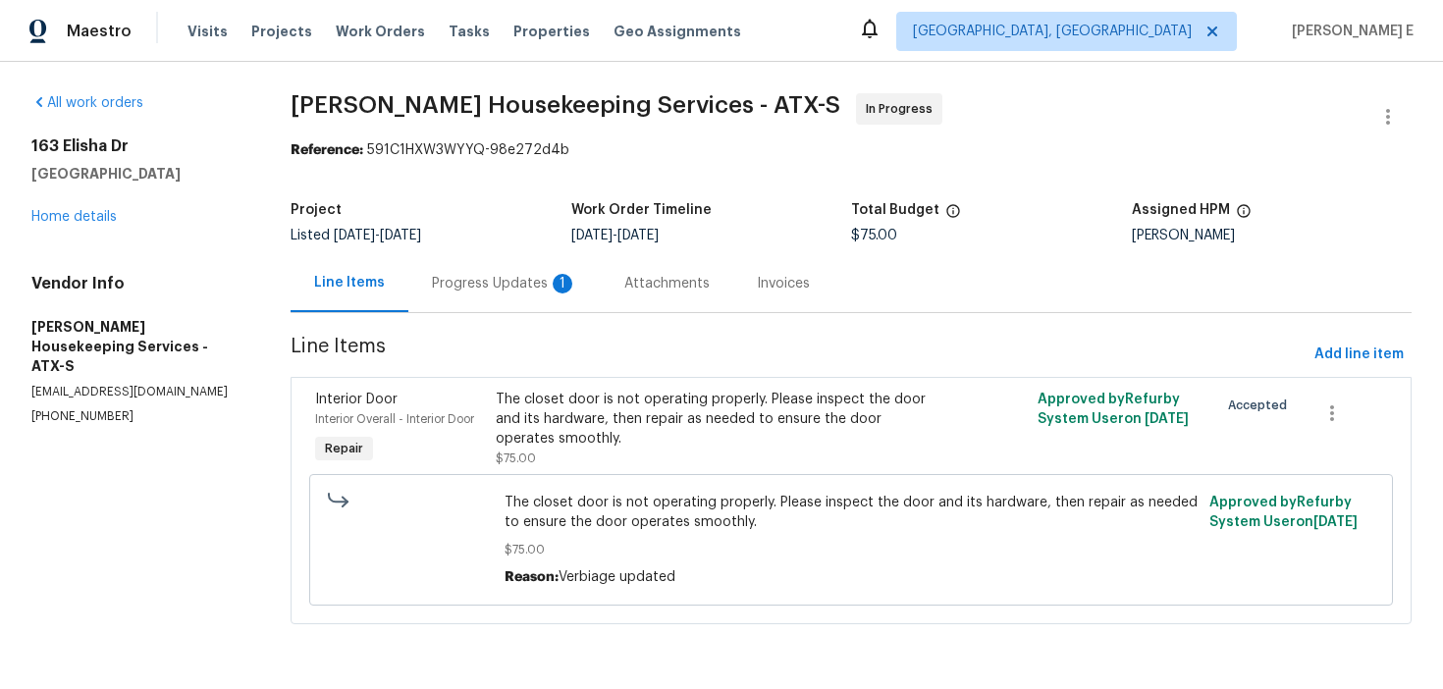
click at [540, 290] on div "Progress Updates 1" at bounding box center [504, 284] width 145 height 20
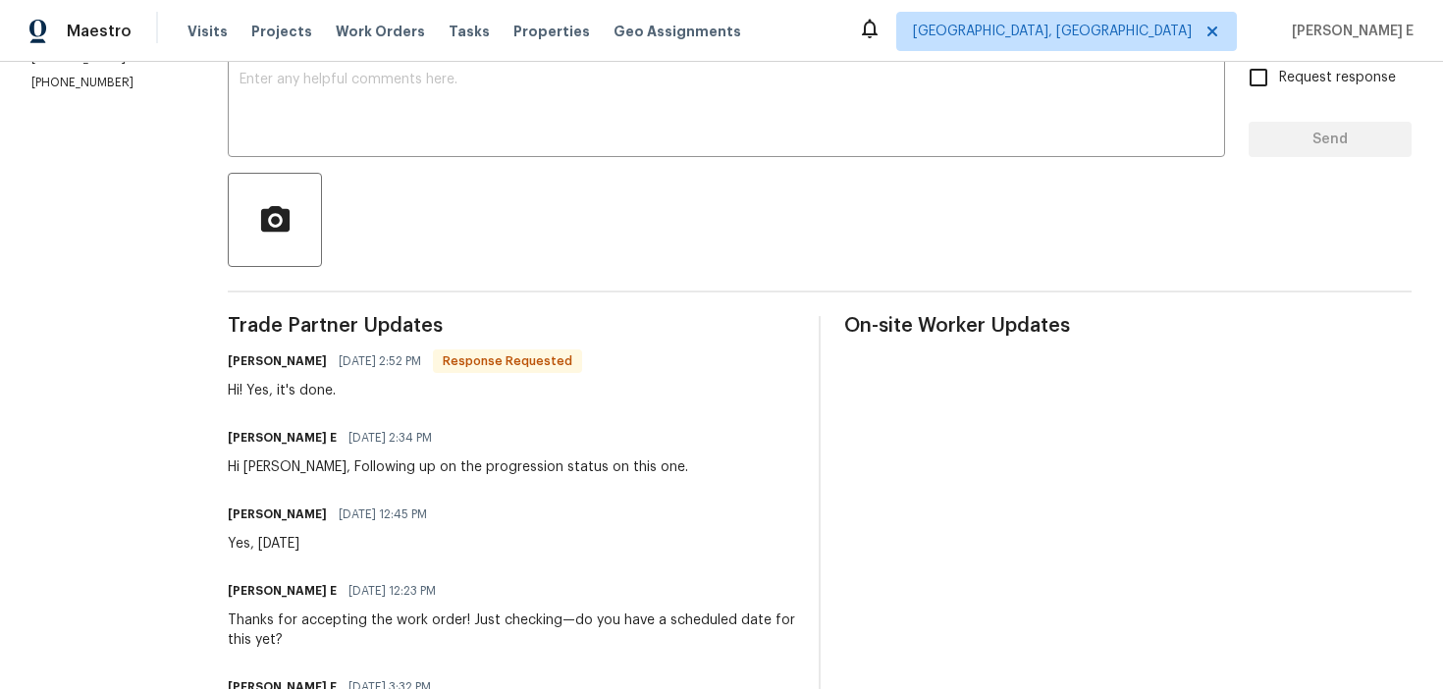
scroll to position [246, 0]
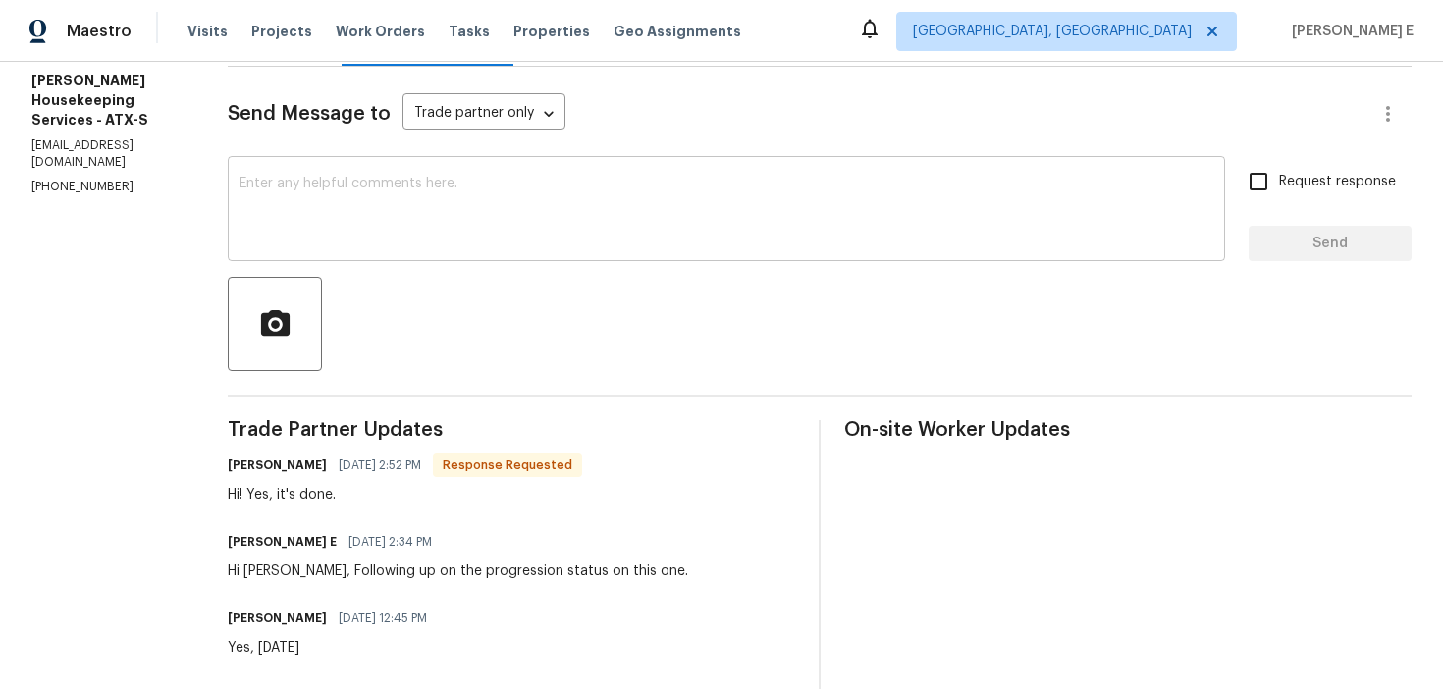
click at [602, 239] on textarea at bounding box center [726, 211] width 974 height 69
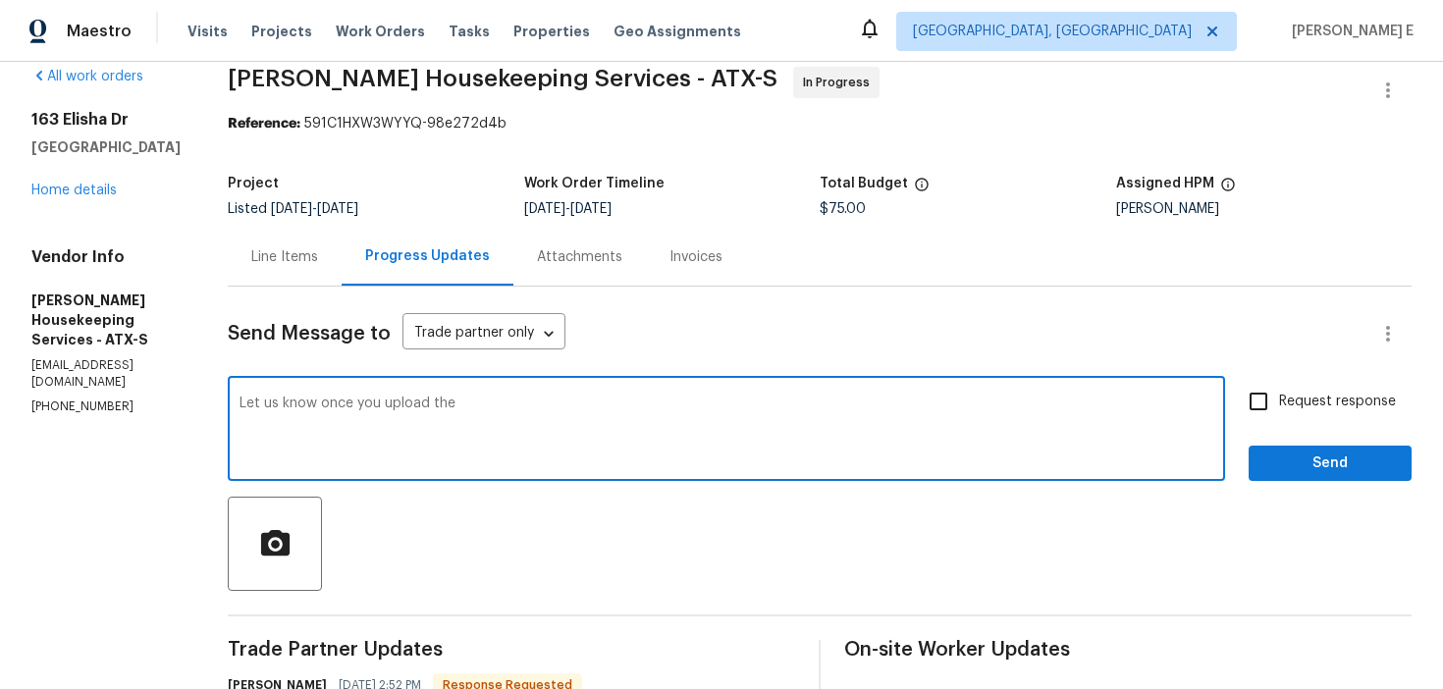
scroll to position [0, 0]
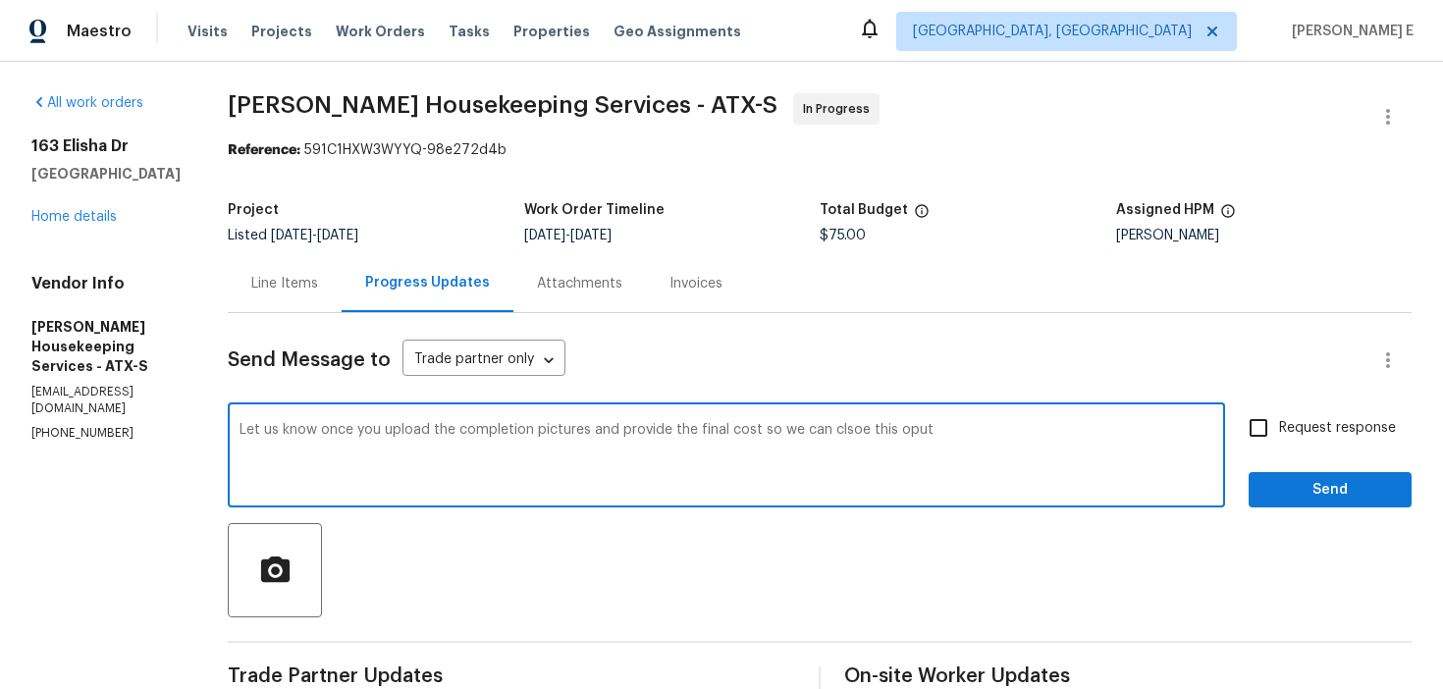
paste textarea "Please let us know once you’ve uploaded the completion photos and shared the fi…"
type textarea "Please let us know once you’ve uploaded the completion photos and shared the fi…"
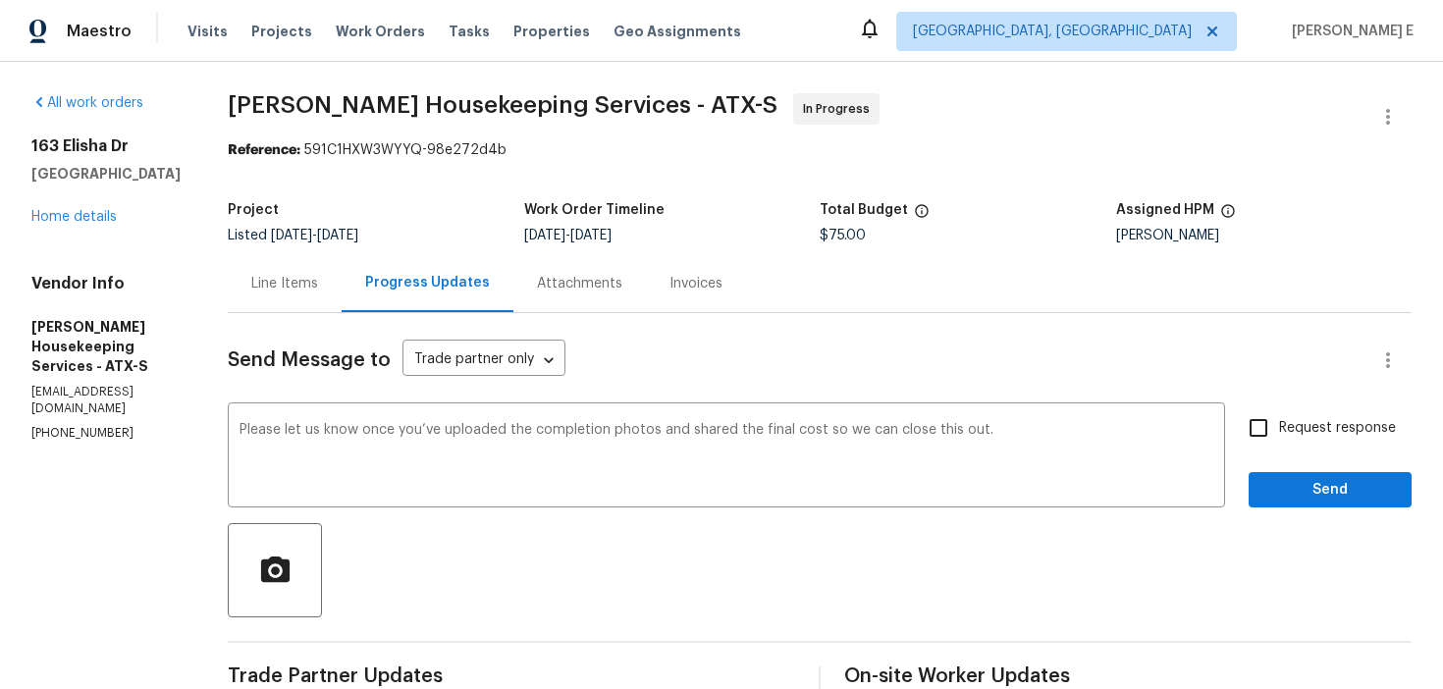
click at [1255, 424] on input "Request response" at bounding box center [1258, 427] width 41 height 41
checkbox input "true"
click at [1293, 498] on span "Send" at bounding box center [1330, 490] width 132 height 25
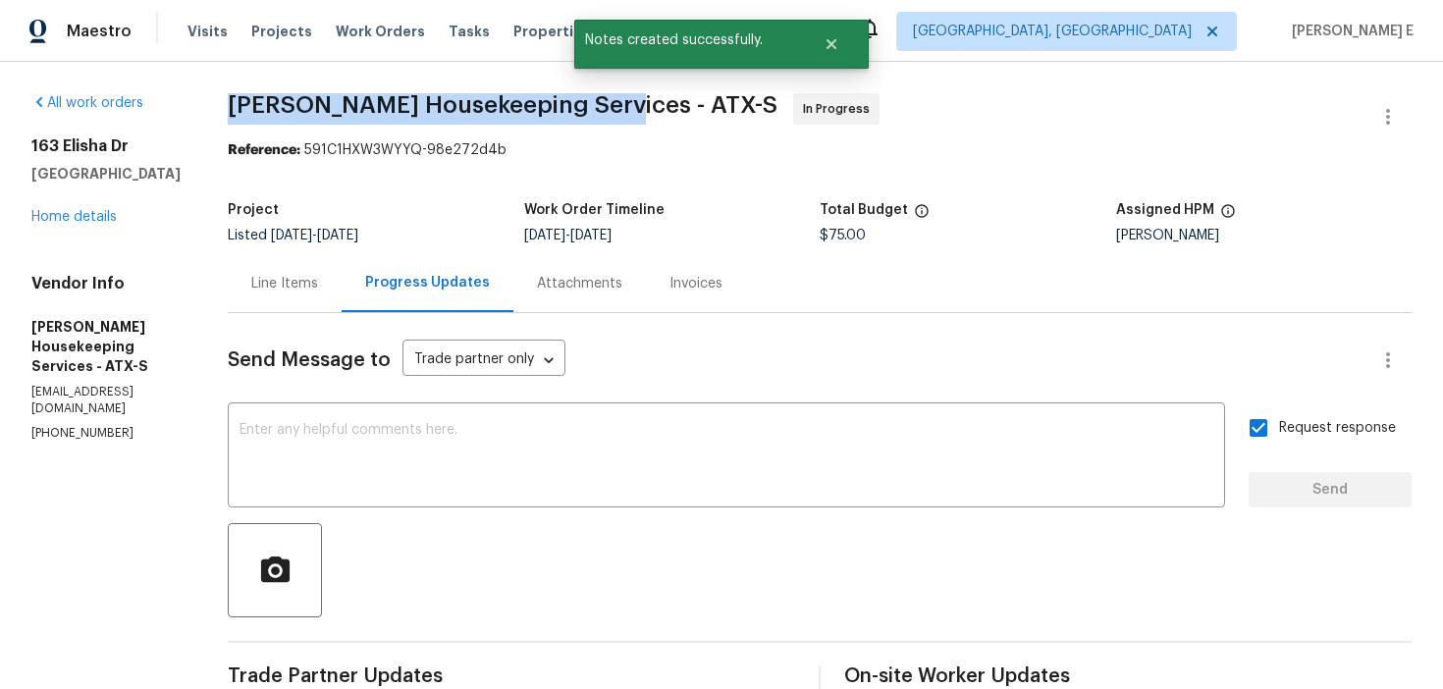
drag, startPoint x: 251, startPoint y: 107, endPoint x: 612, endPoint y: 106, distance: 361.1
copy span "Arelis Housekeeping Services -"
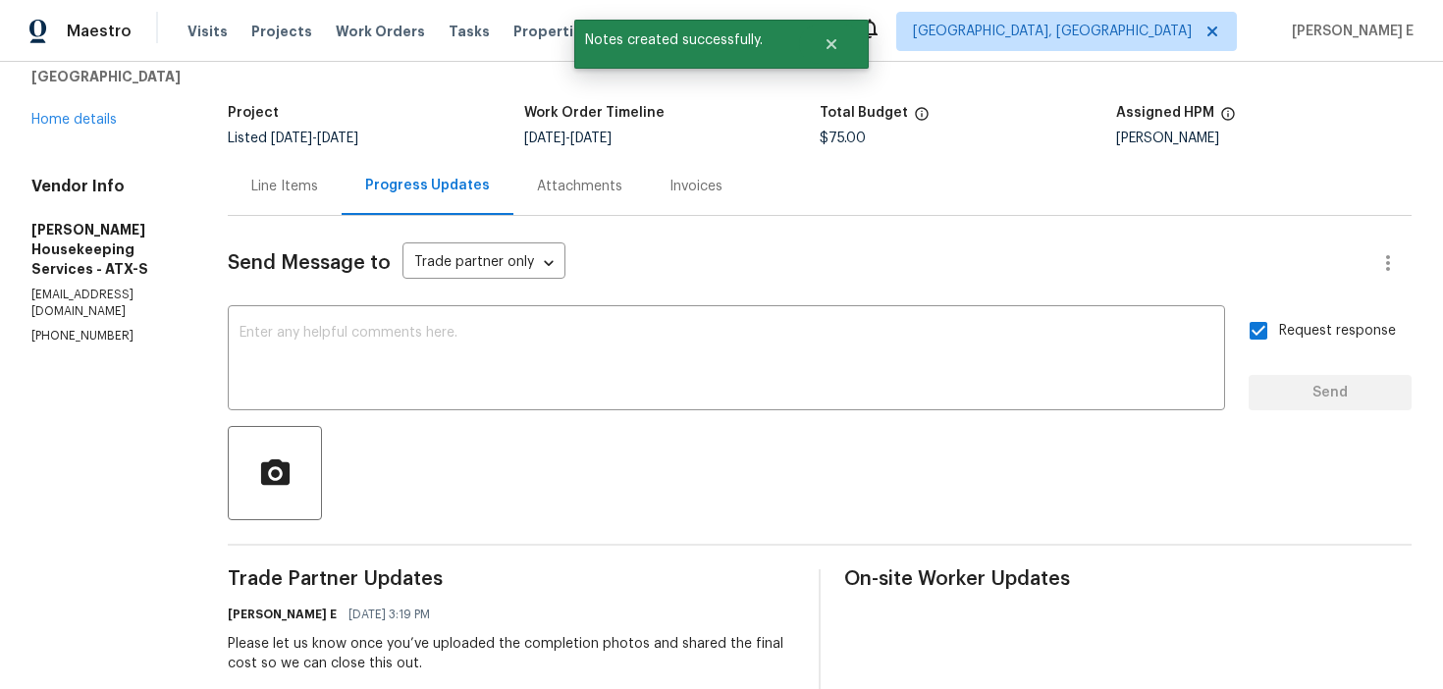
scroll to position [105, 0]
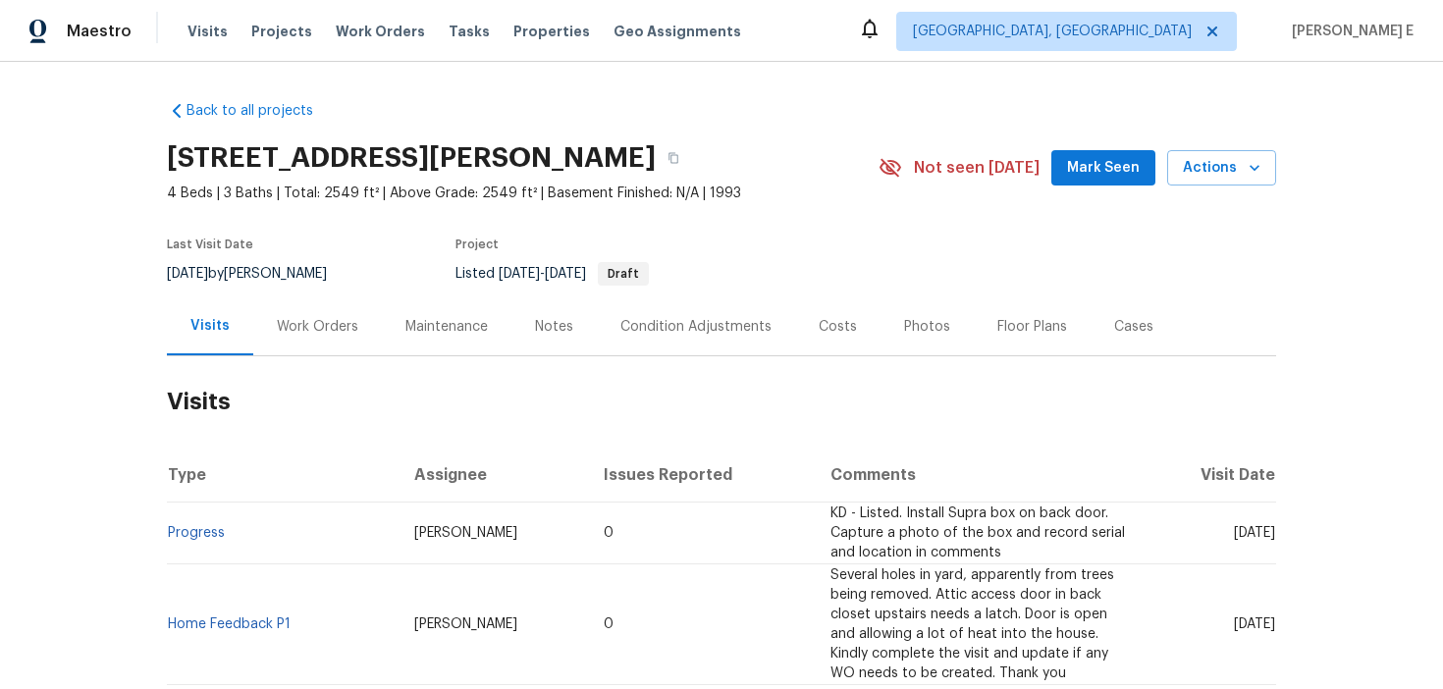
click at [302, 337] on div "Work Orders" at bounding box center [317, 326] width 129 height 58
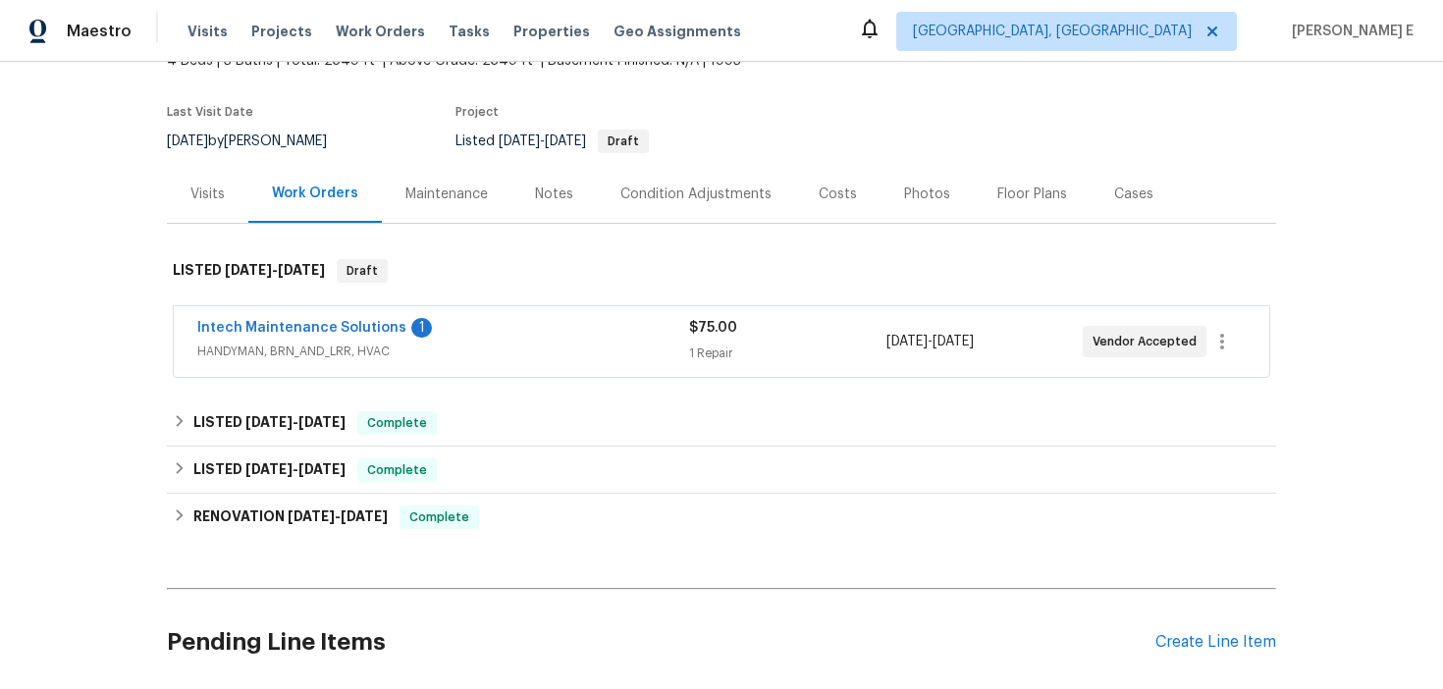
scroll to position [168, 0]
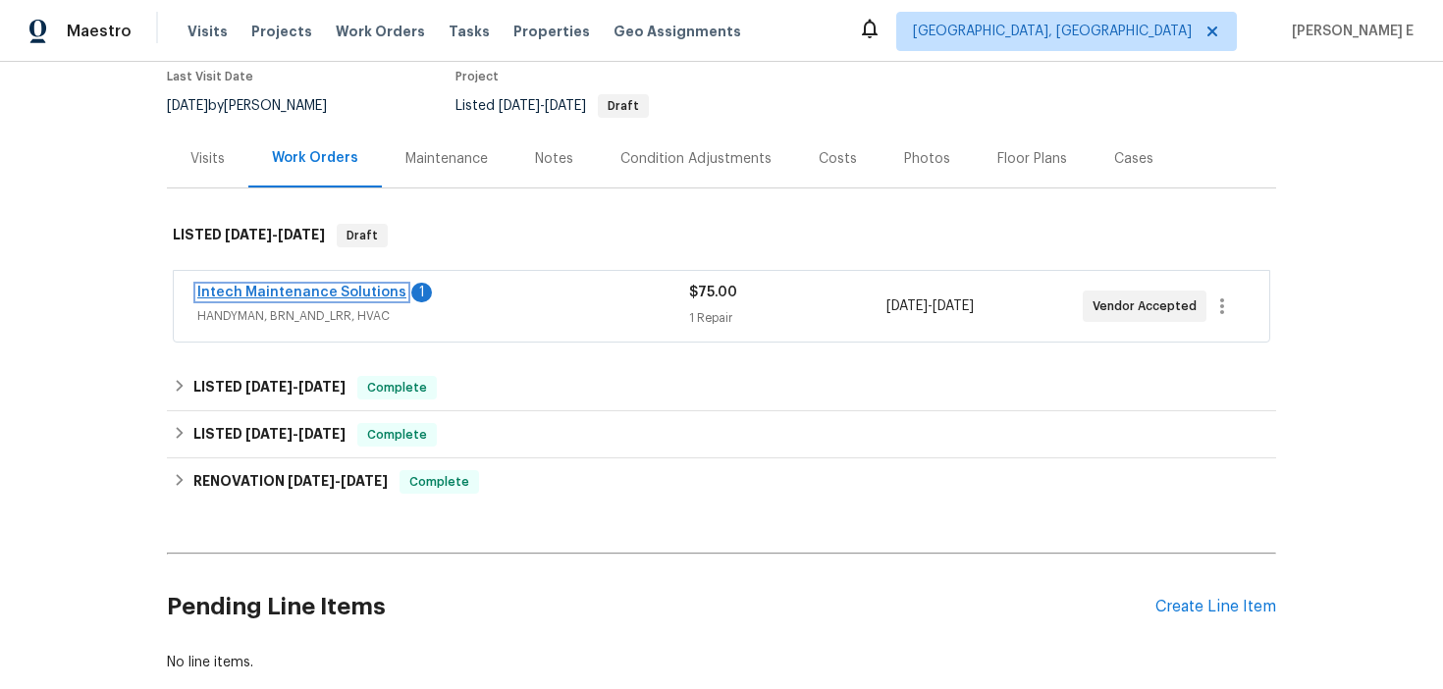
click at [361, 290] on link "Intech Maintenance Solutions" at bounding box center [301, 293] width 209 height 14
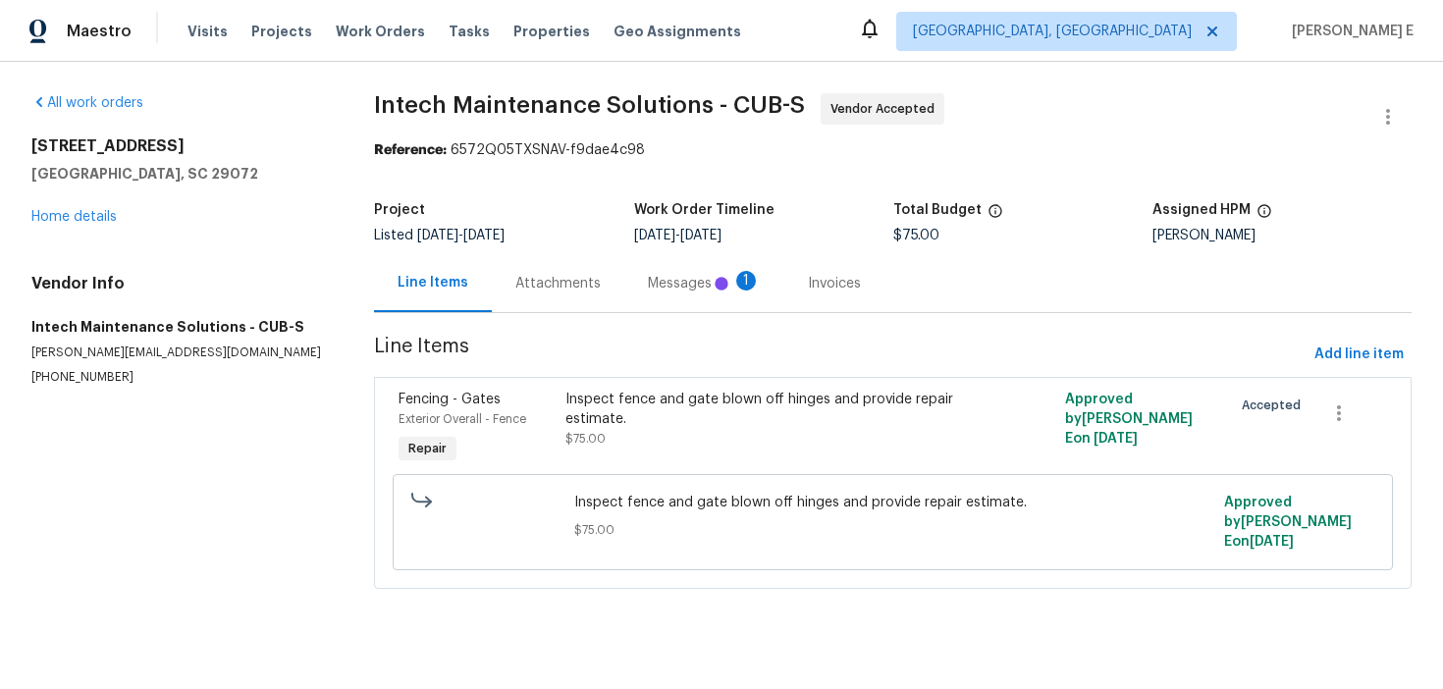
click at [624, 273] on div "Messages 1" at bounding box center [704, 283] width 160 height 58
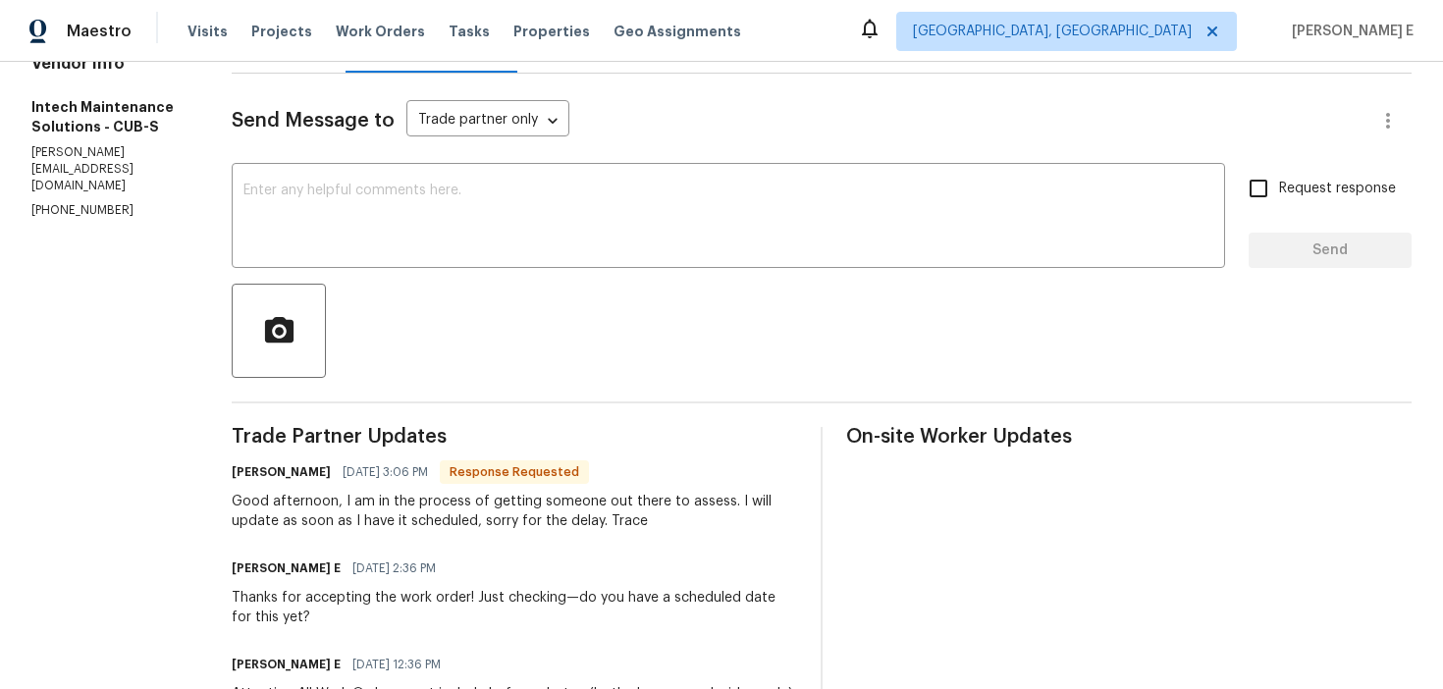
scroll to position [179, 0]
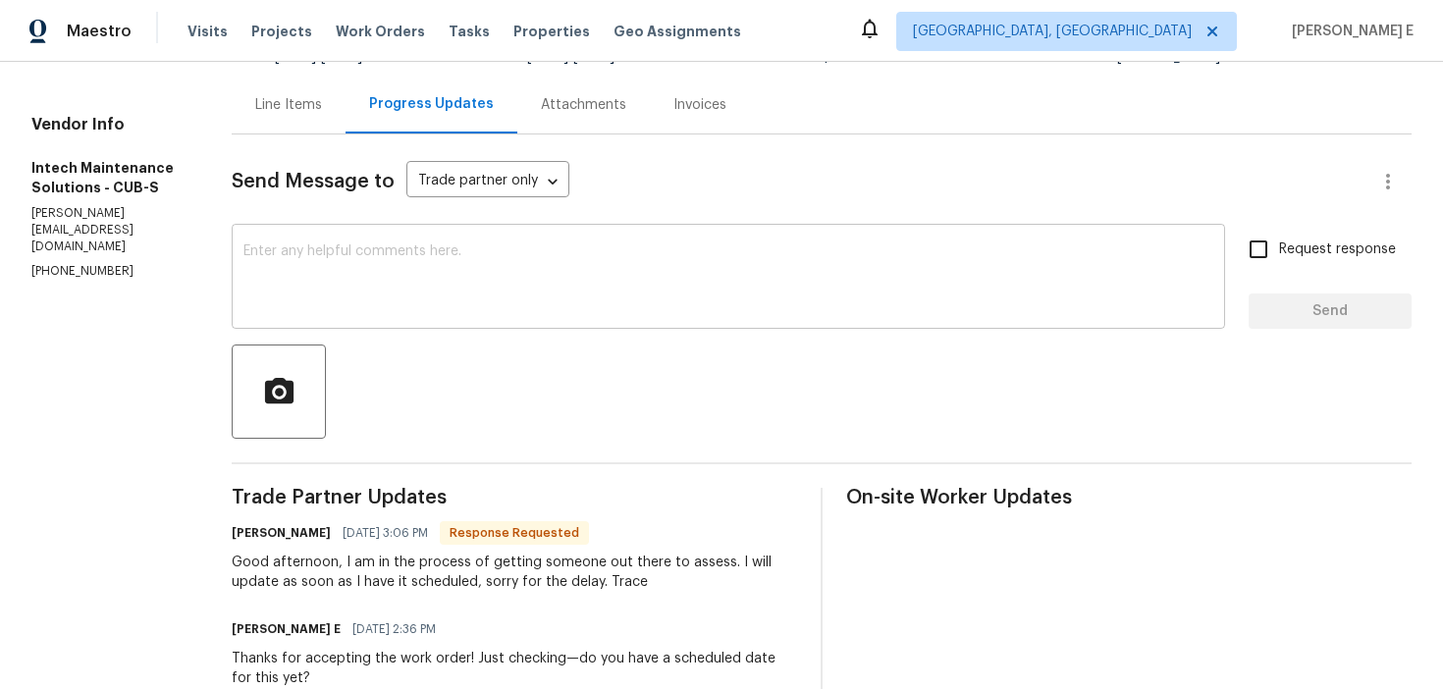
click at [590, 300] on textarea at bounding box center [728, 278] width 970 height 69
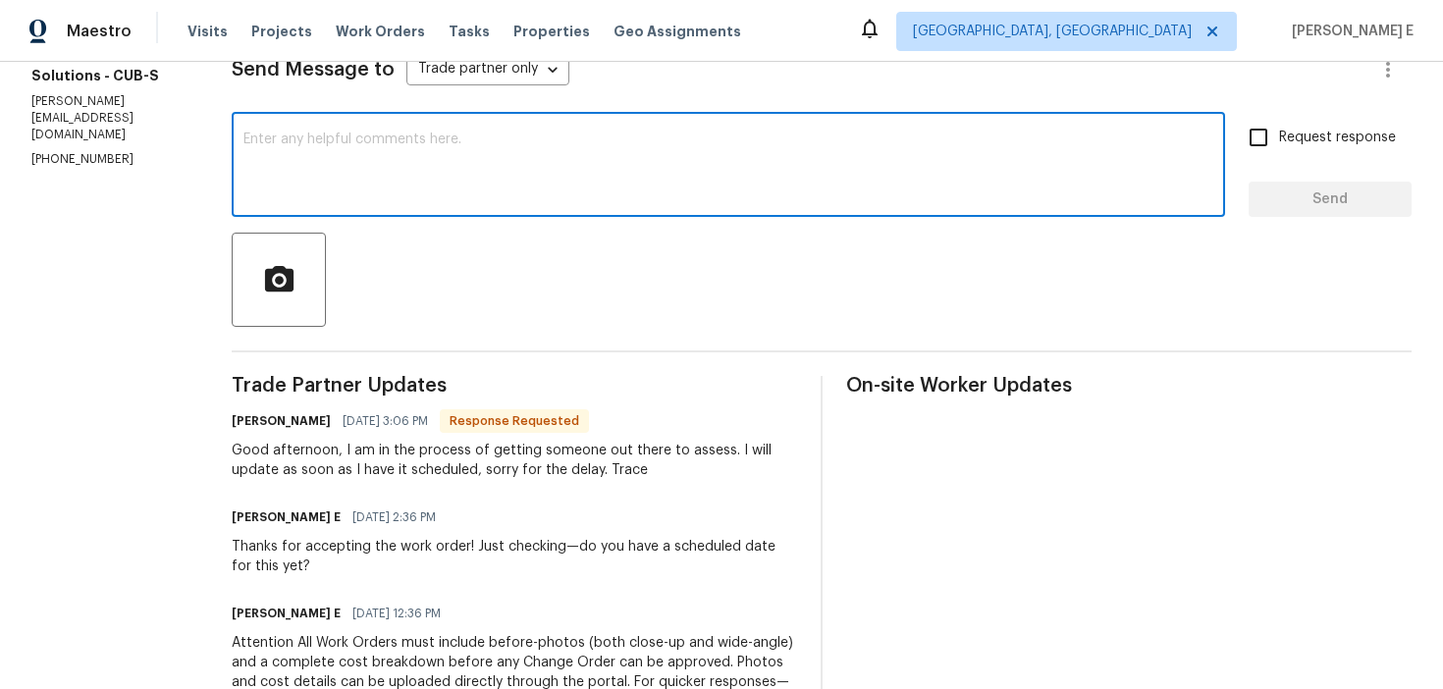
scroll to position [253, 0]
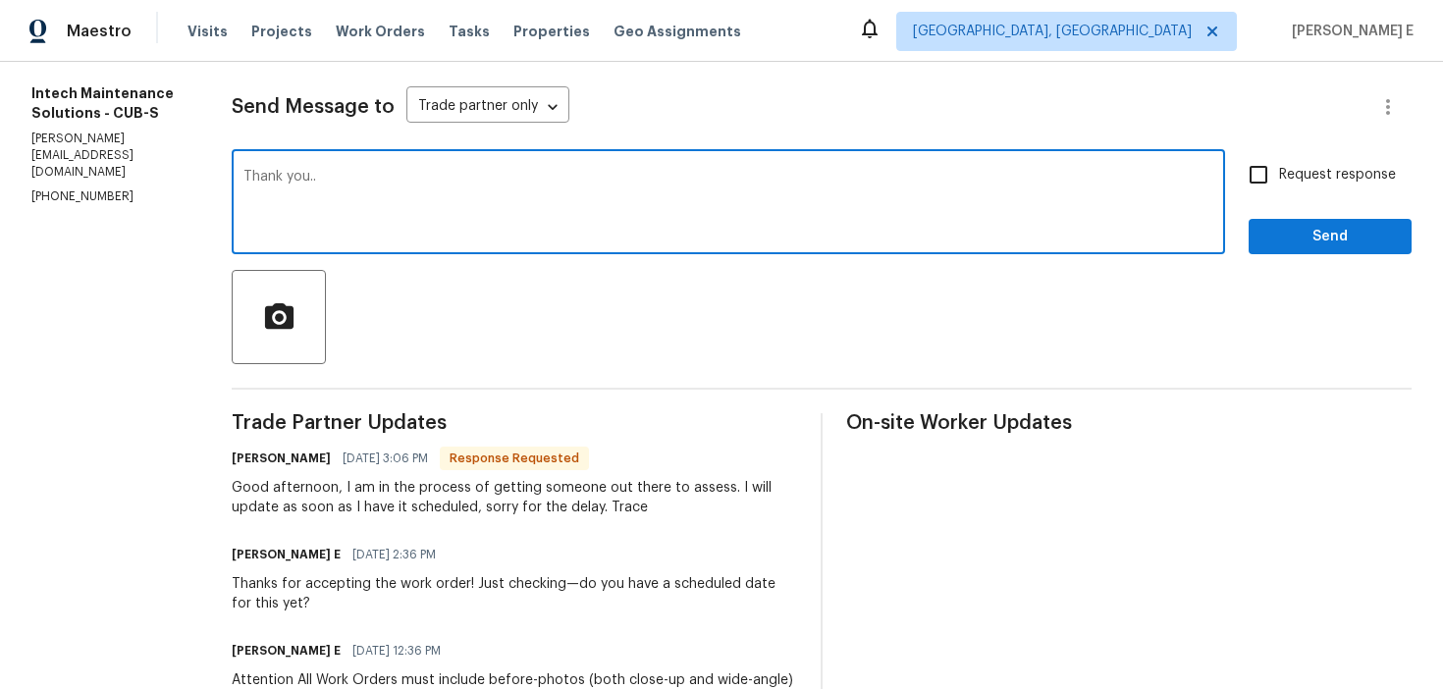
type textarea "Thank you.."
click at [1376, 240] on span "Send" at bounding box center [1330, 237] width 132 height 25
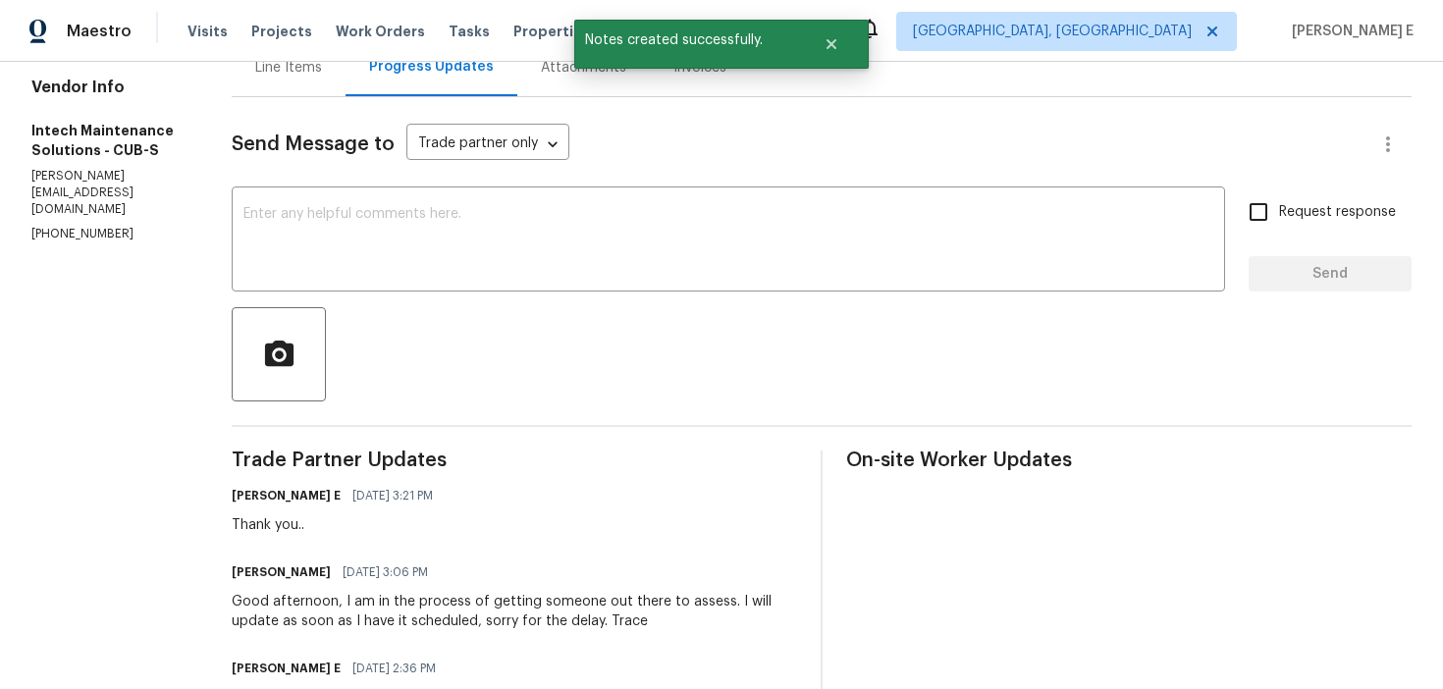
scroll to position [0, 0]
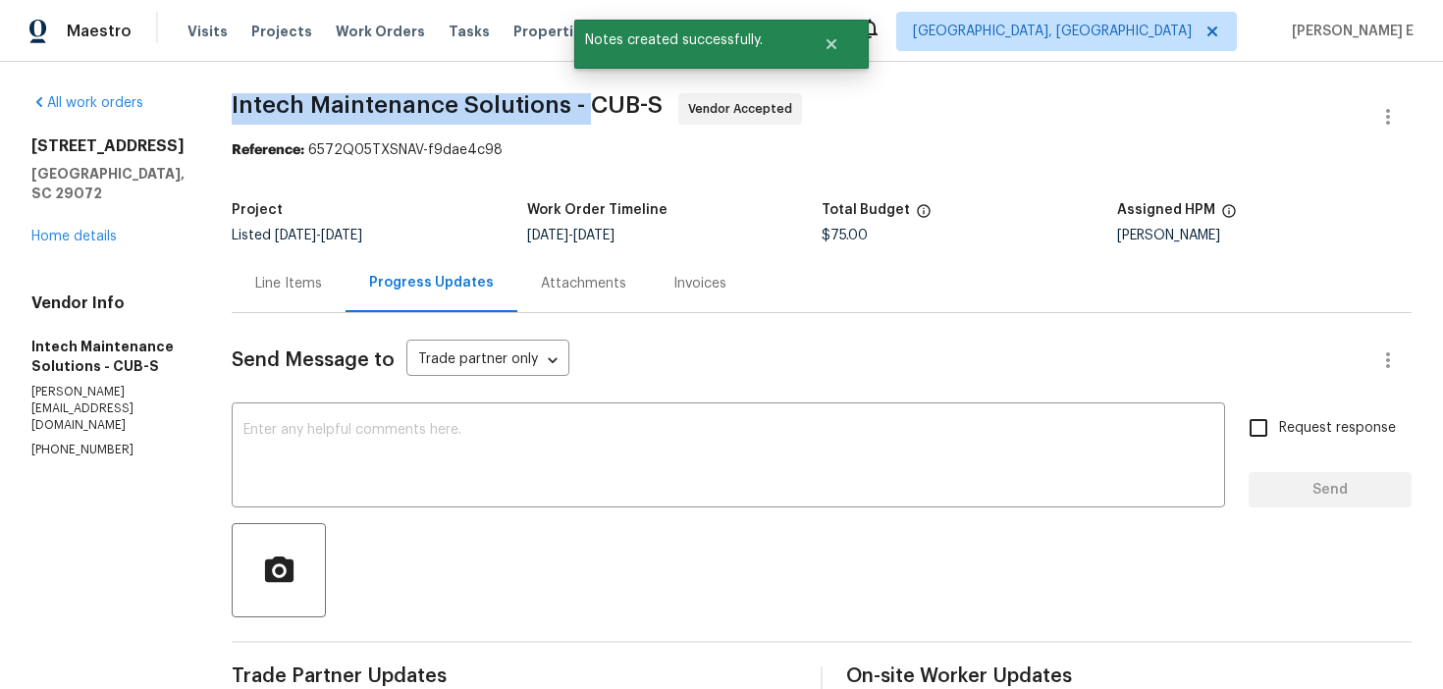
drag, startPoint x: 220, startPoint y: 107, endPoint x: 580, endPoint y: 101, distance: 360.2
click at [580, 101] on div "All work orders 129 Ridgecrest Dr Lexington, SC 29072 Home details Vendor Info …" at bounding box center [721, 685] width 1443 height 1246
copy span "Intech Maintenance Solutions -"
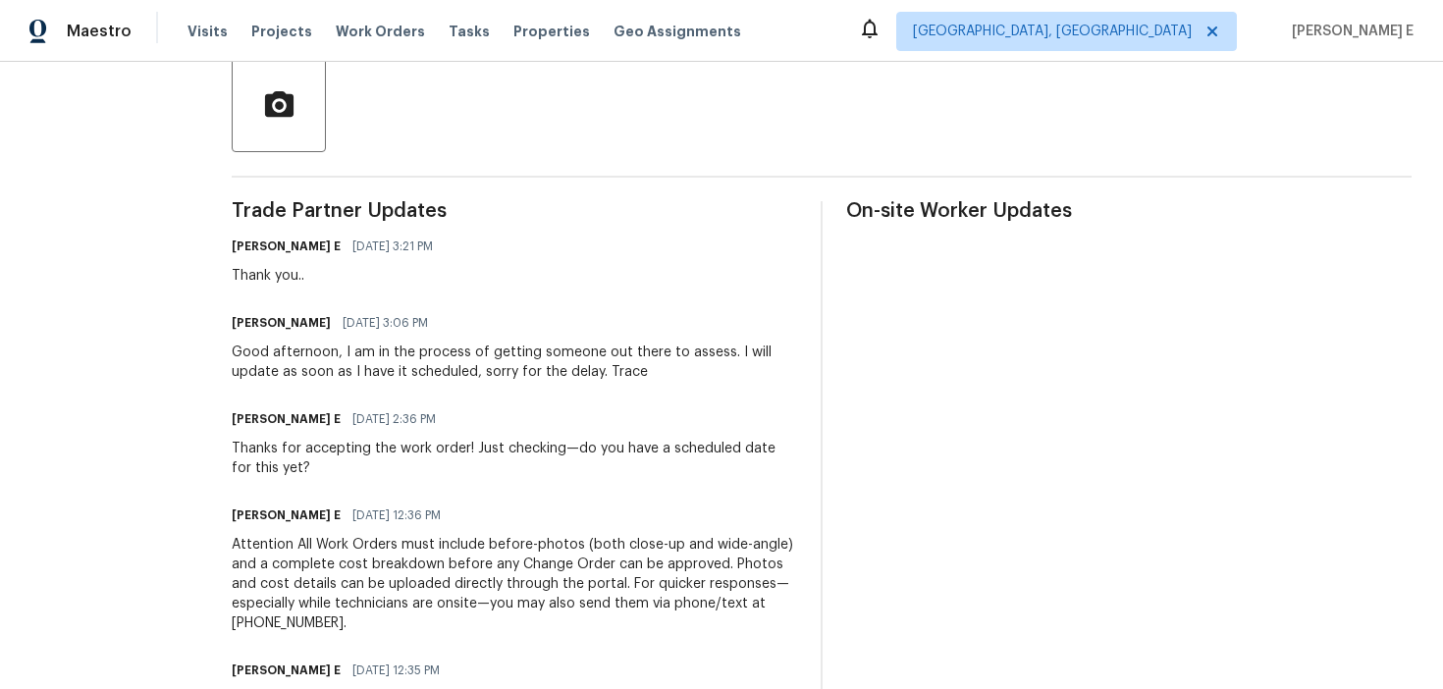
scroll to position [509, 0]
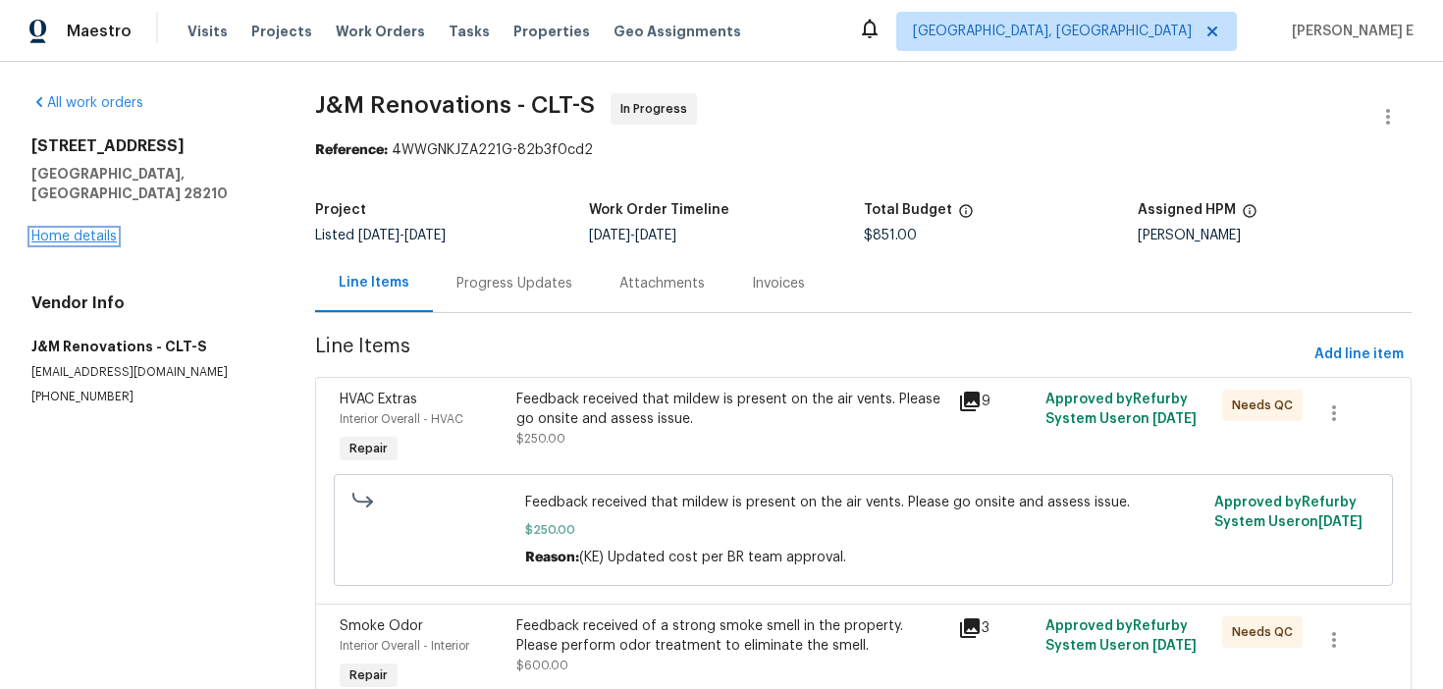
click at [91, 230] on link "Home details" at bounding box center [73, 237] width 85 height 14
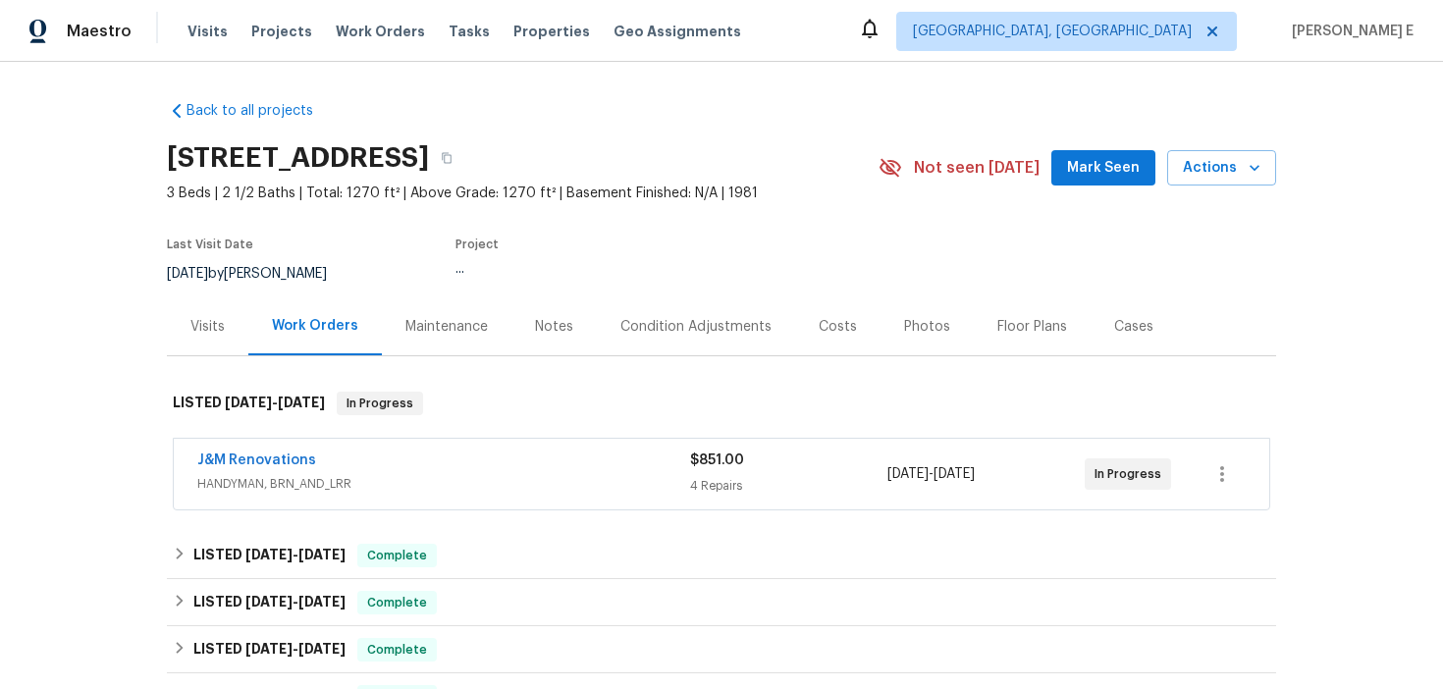
scroll to position [47, 0]
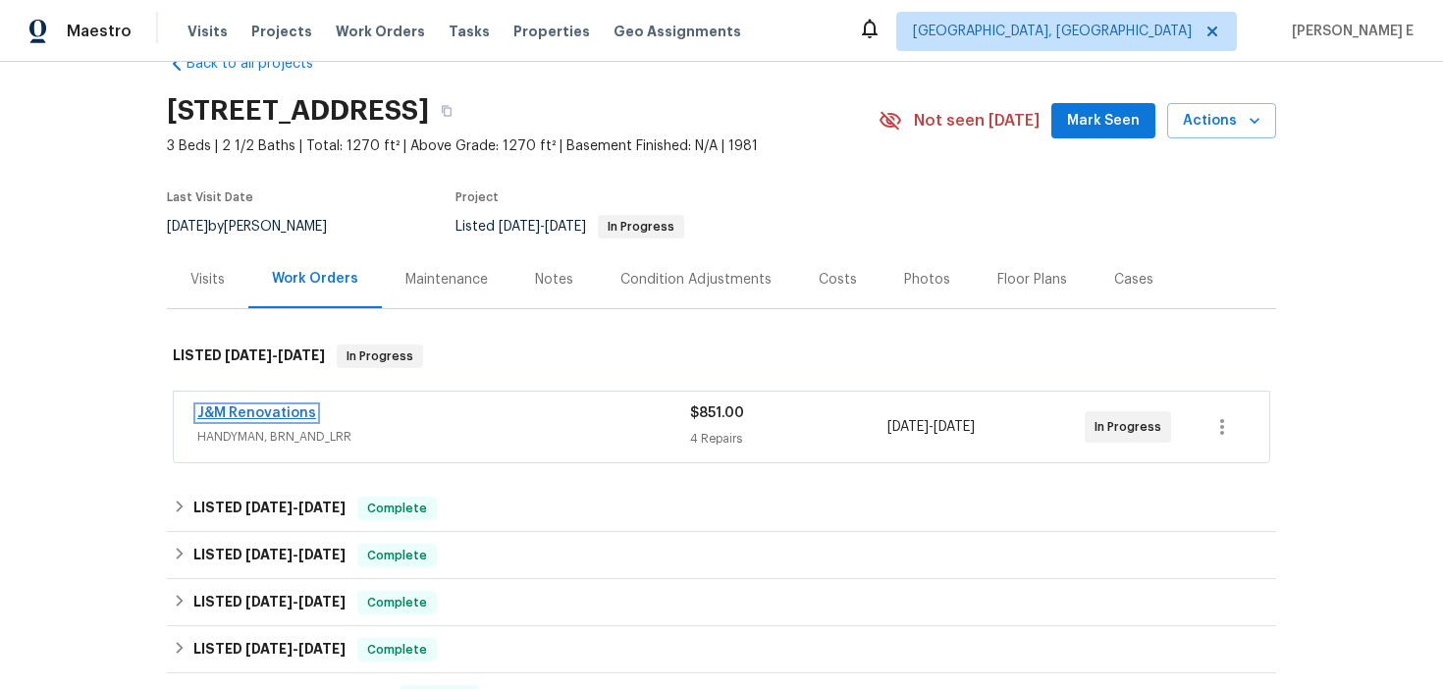
click at [223, 413] on link "J&M Renovations" at bounding box center [256, 413] width 119 height 14
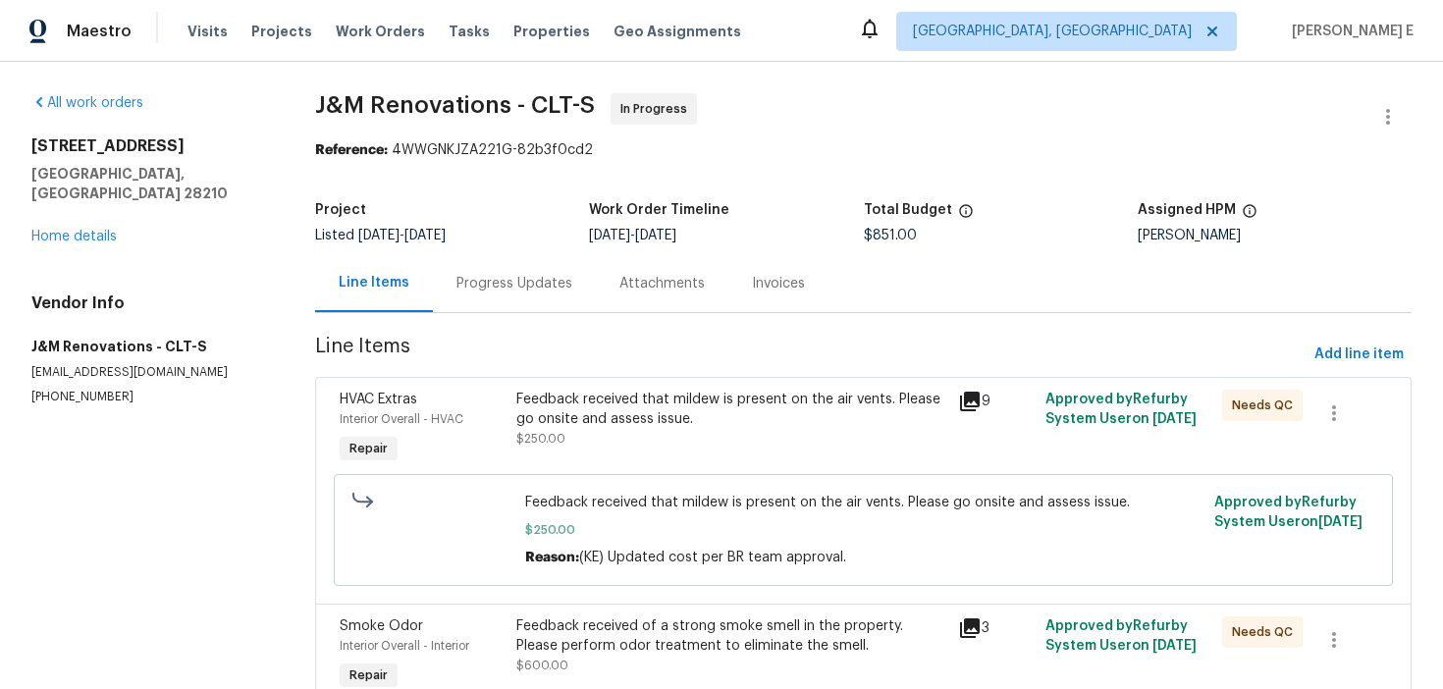
click at [525, 300] on div "Progress Updates" at bounding box center [514, 283] width 163 height 58
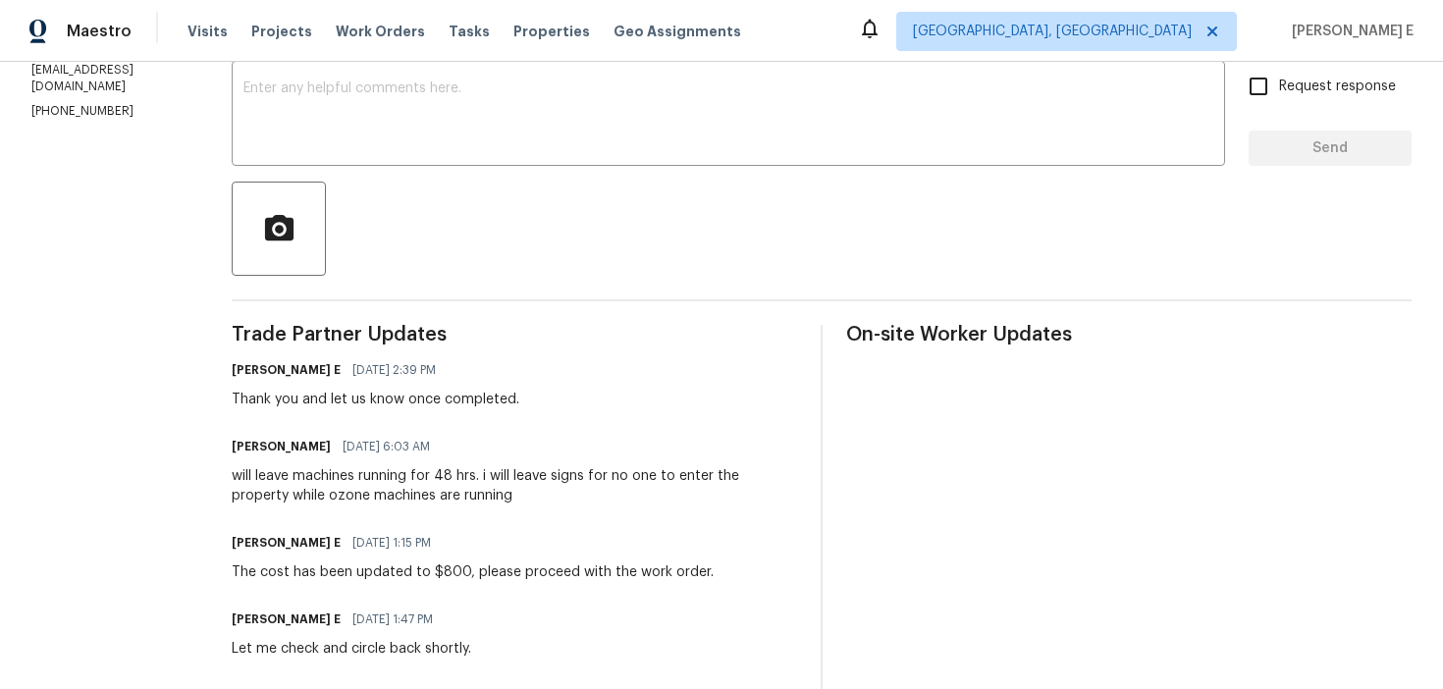
scroll to position [349, 0]
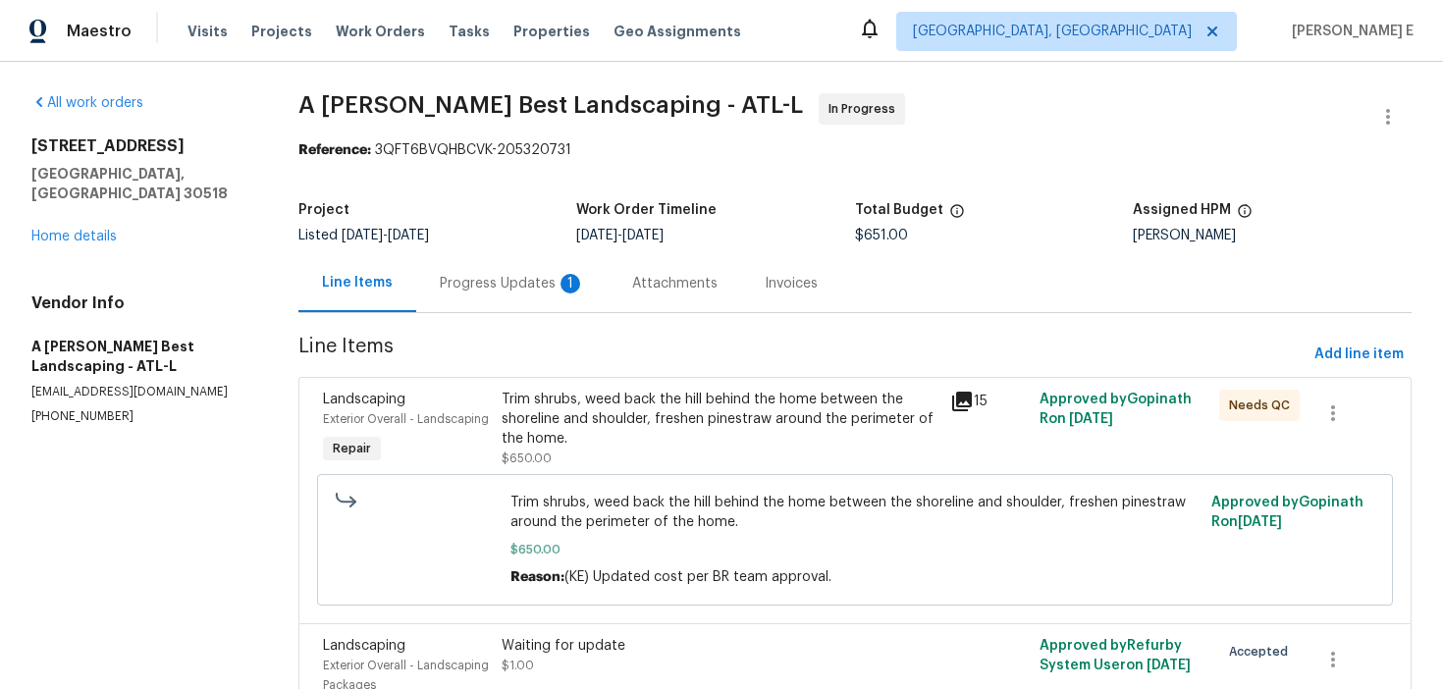
click at [488, 273] on div "Progress Updates 1" at bounding box center [512, 283] width 192 height 58
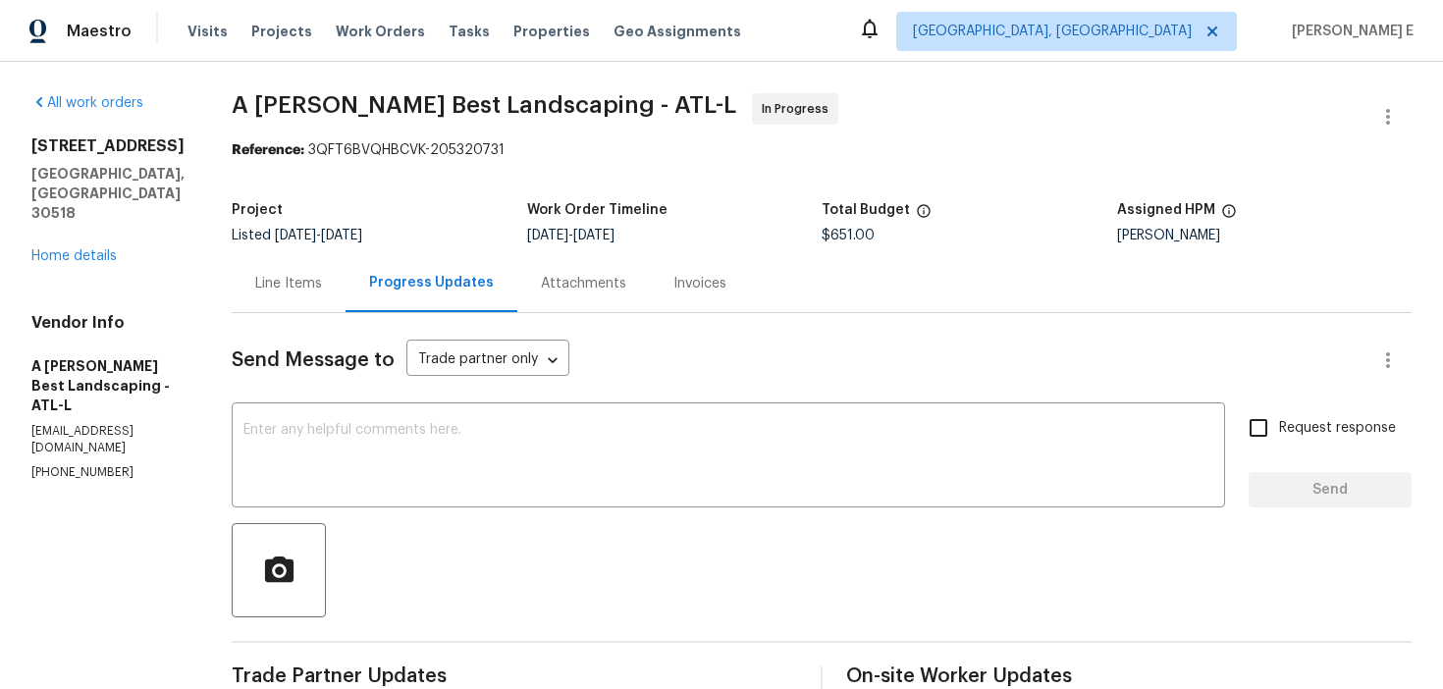
click at [322, 274] on div "Line Items" at bounding box center [288, 284] width 67 height 20
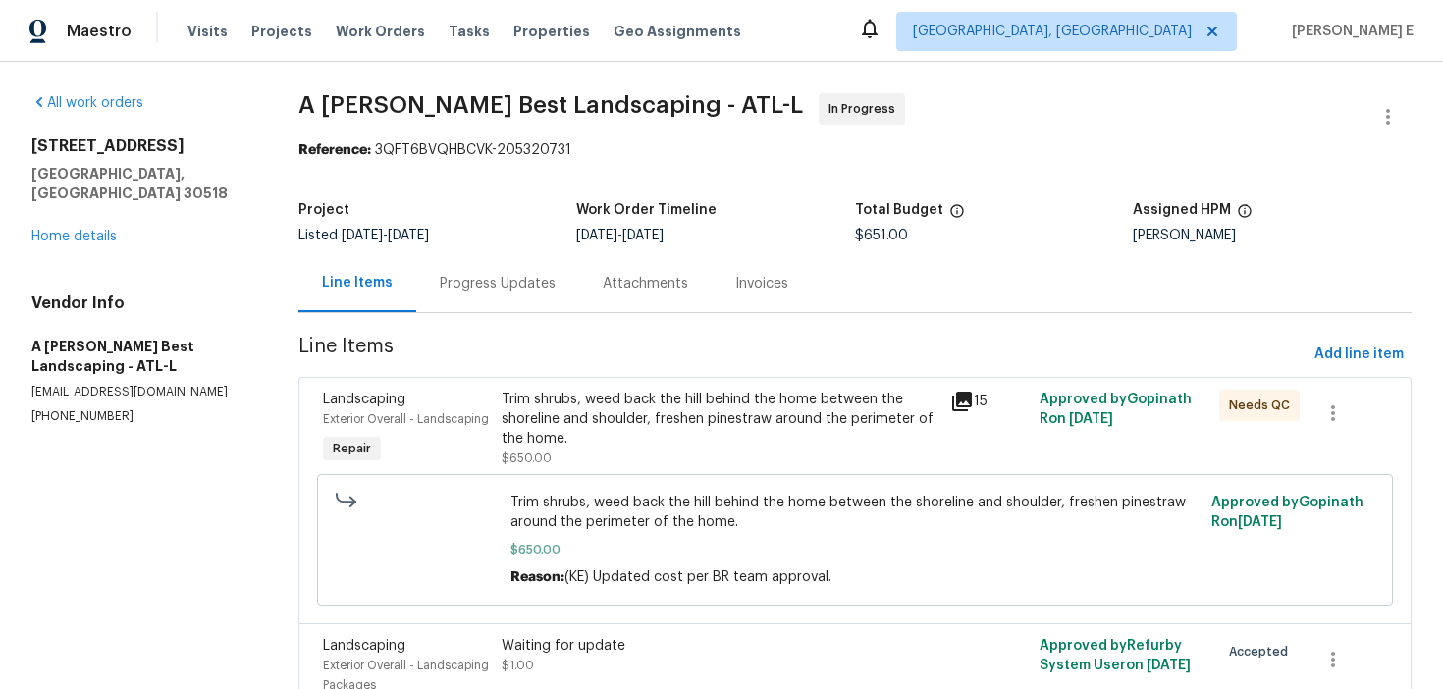
scroll to position [138, 0]
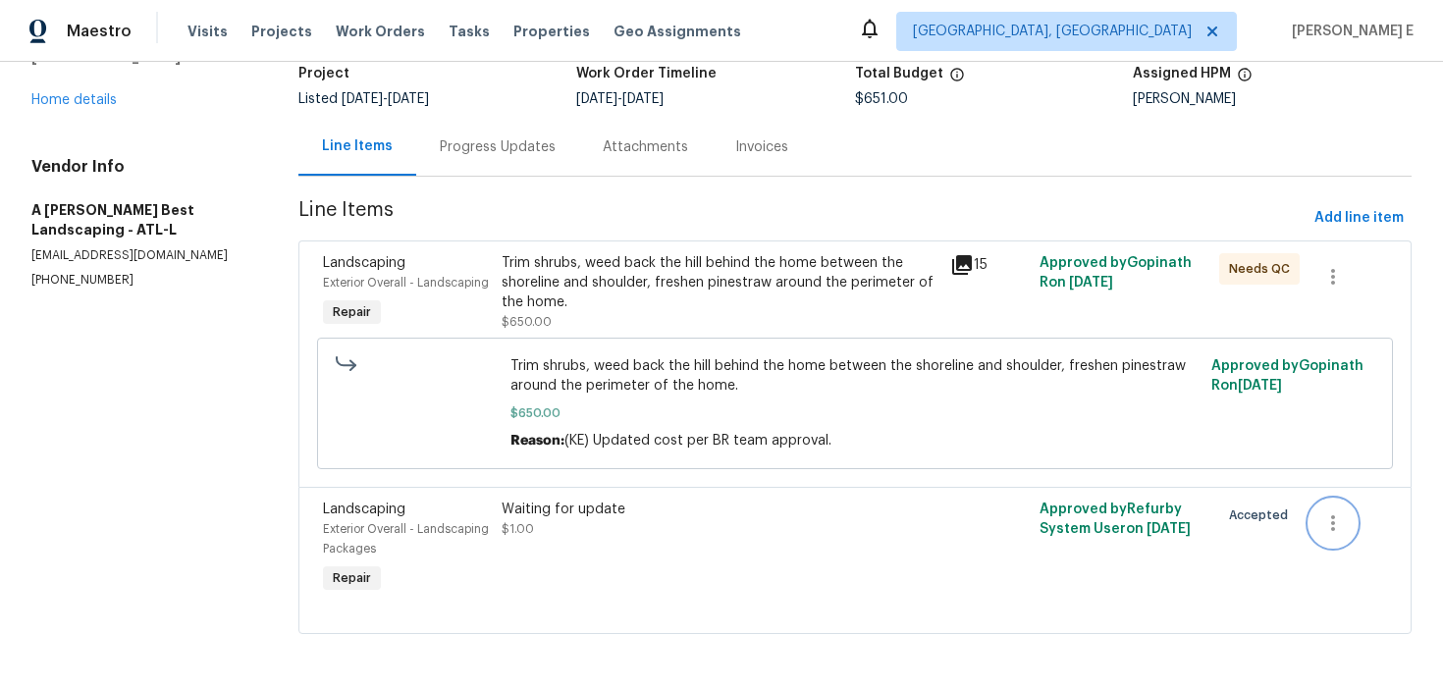
click at [1341, 516] on icon "button" at bounding box center [1333, 523] width 24 height 24
click at [1338, 533] on li "Cancel" at bounding box center [1347, 522] width 76 height 32
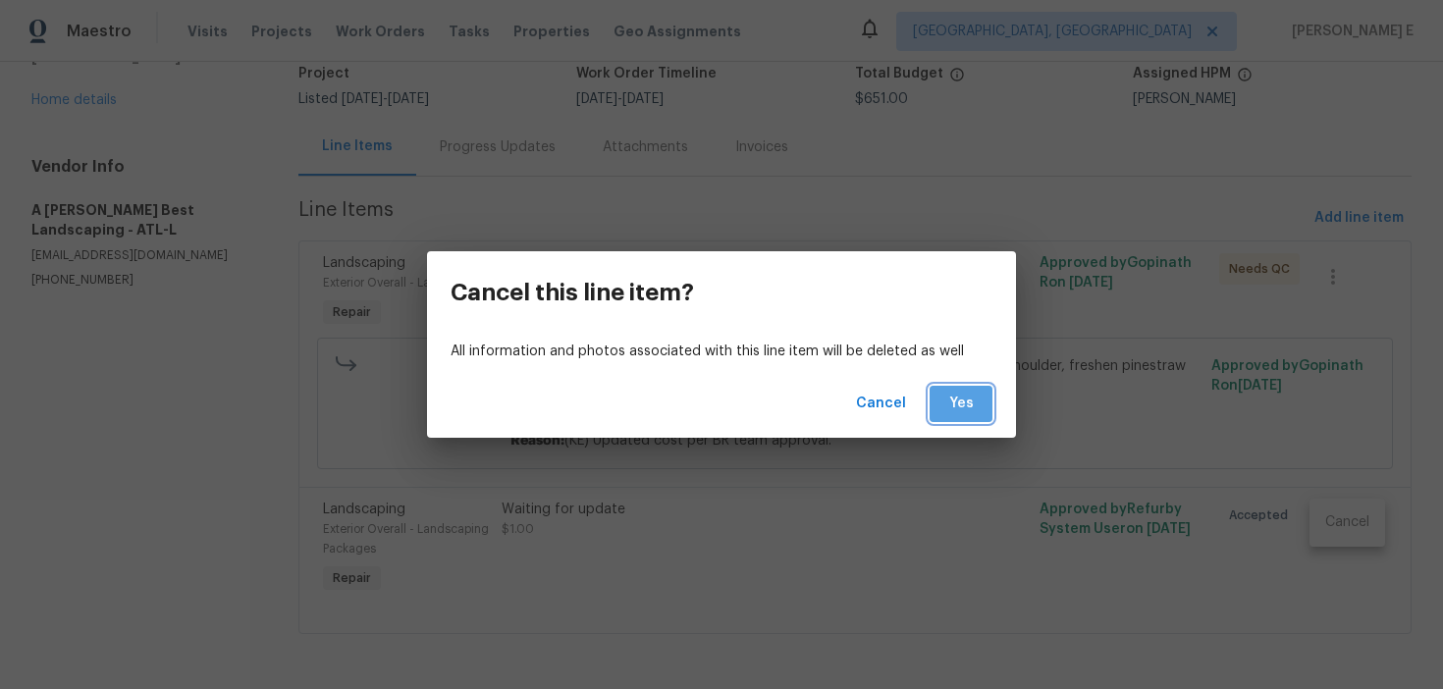
click at [963, 413] on span "Yes" at bounding box center [960, 404] width 31 height 25
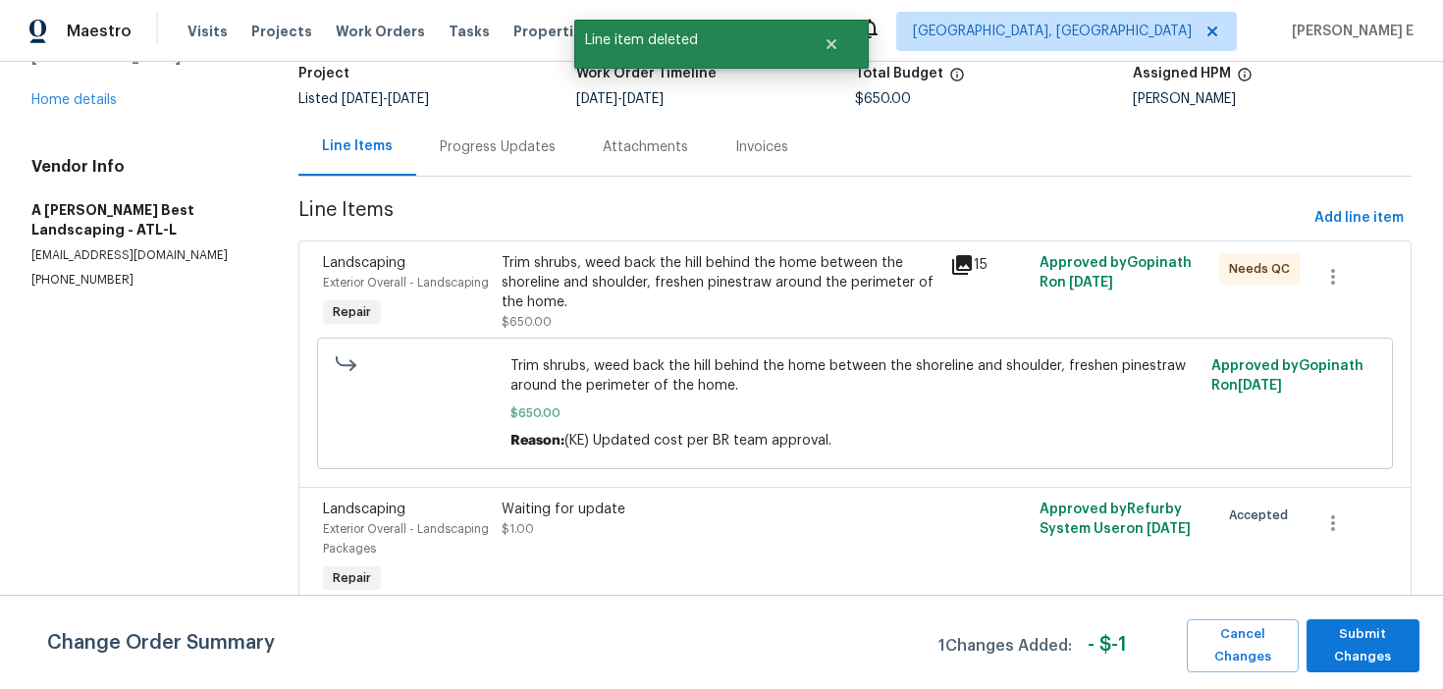
scroll to position [0, 0]
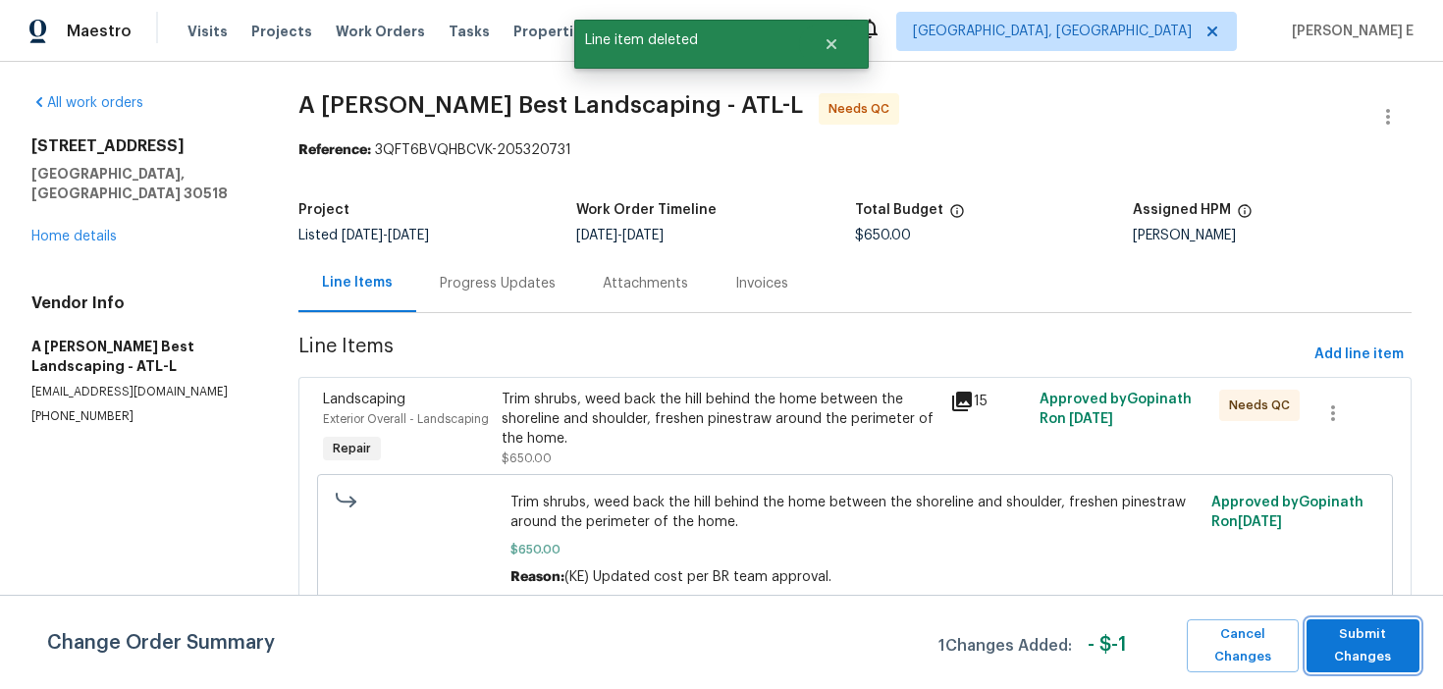
click at [1372, 645] on span "Submit Changes" at bounding box center [1362, 645] width 93 height 45
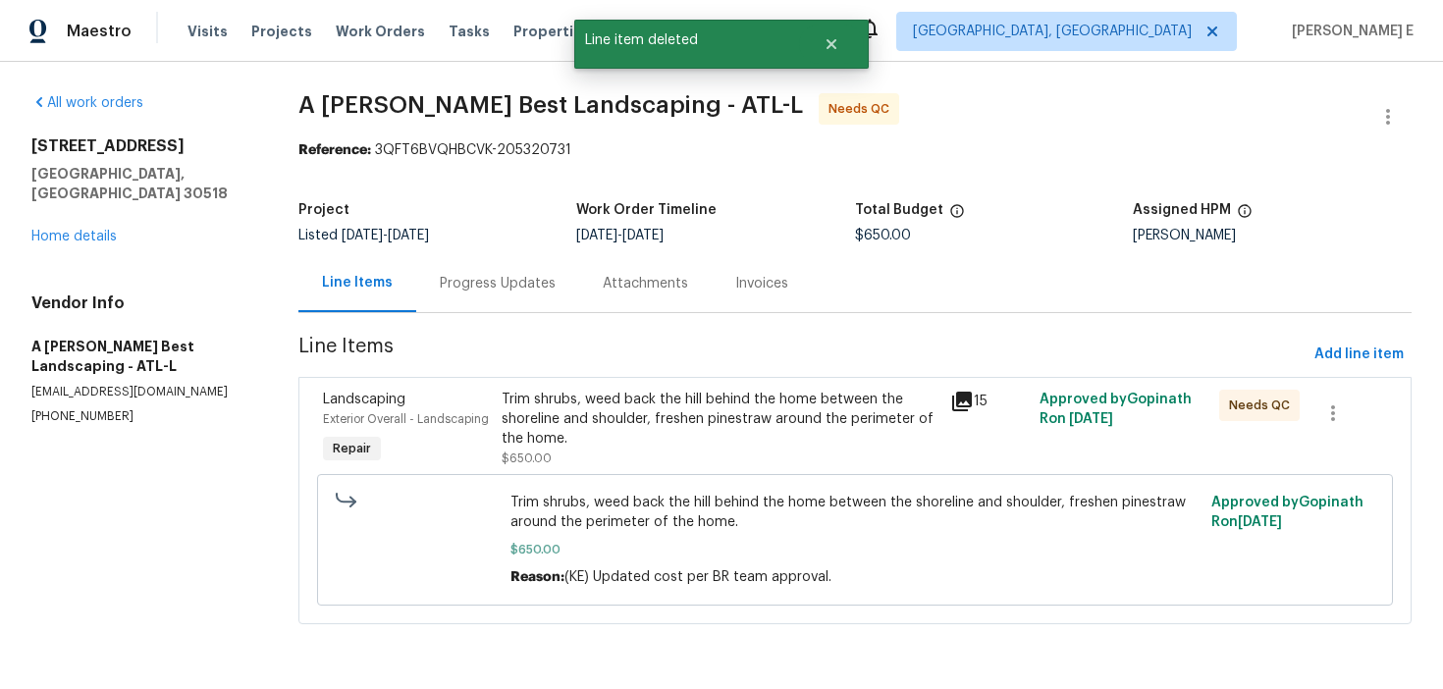
click at [489, 377] on div "Landscaping Exterior Overall - Landscaping Repair Trim shrubs, weed back the hi…" at bounding box center [855, 500] width 1114 height 247
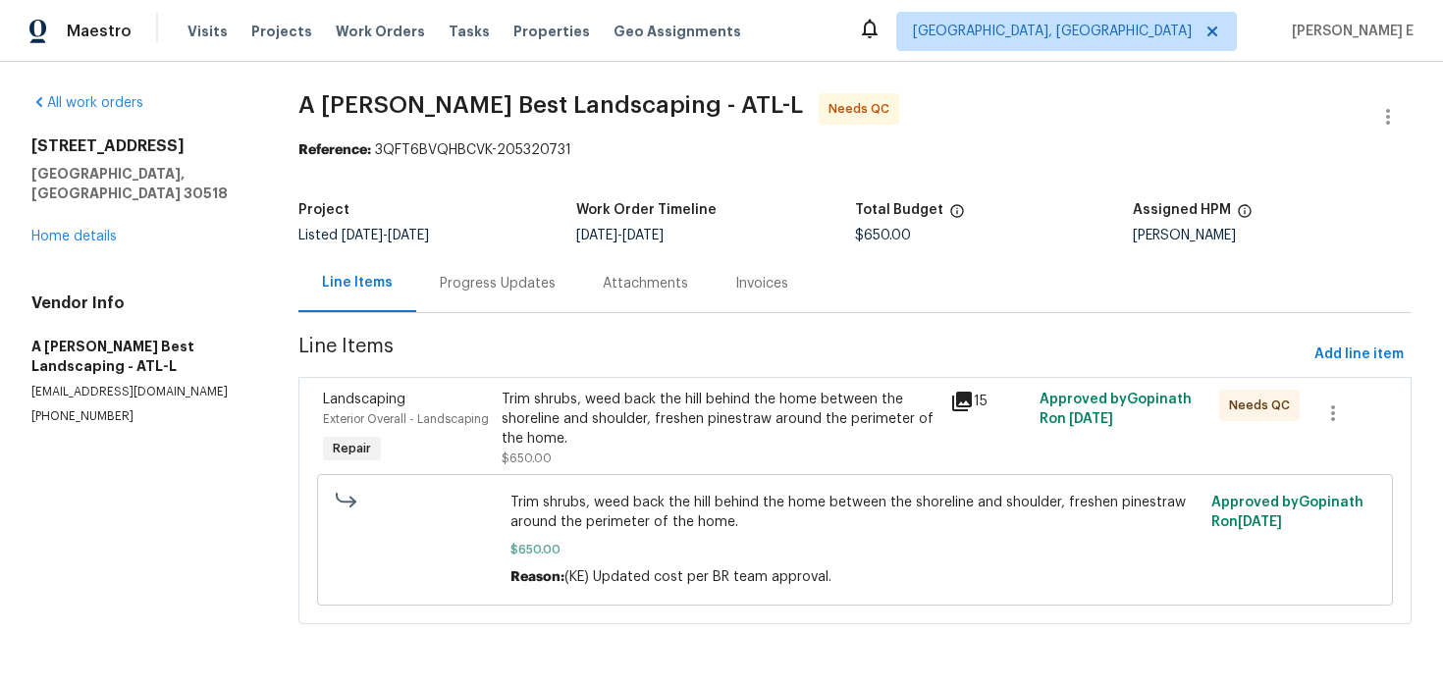
click at [501, 407] on div "Trim shrubs, weed back the hill behind the home between the shoreline and shoul…" at bounding box center [719, 419] width 437 height 59
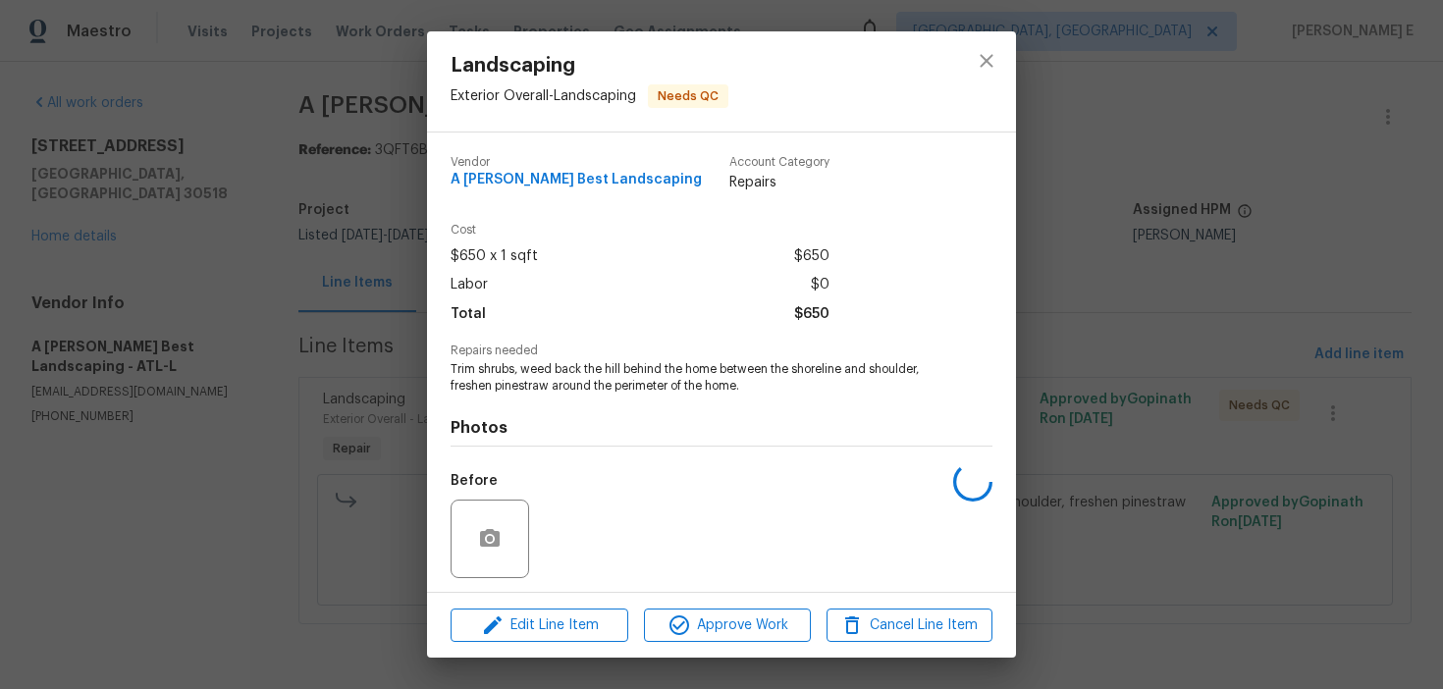
scroll to position [133, 0]
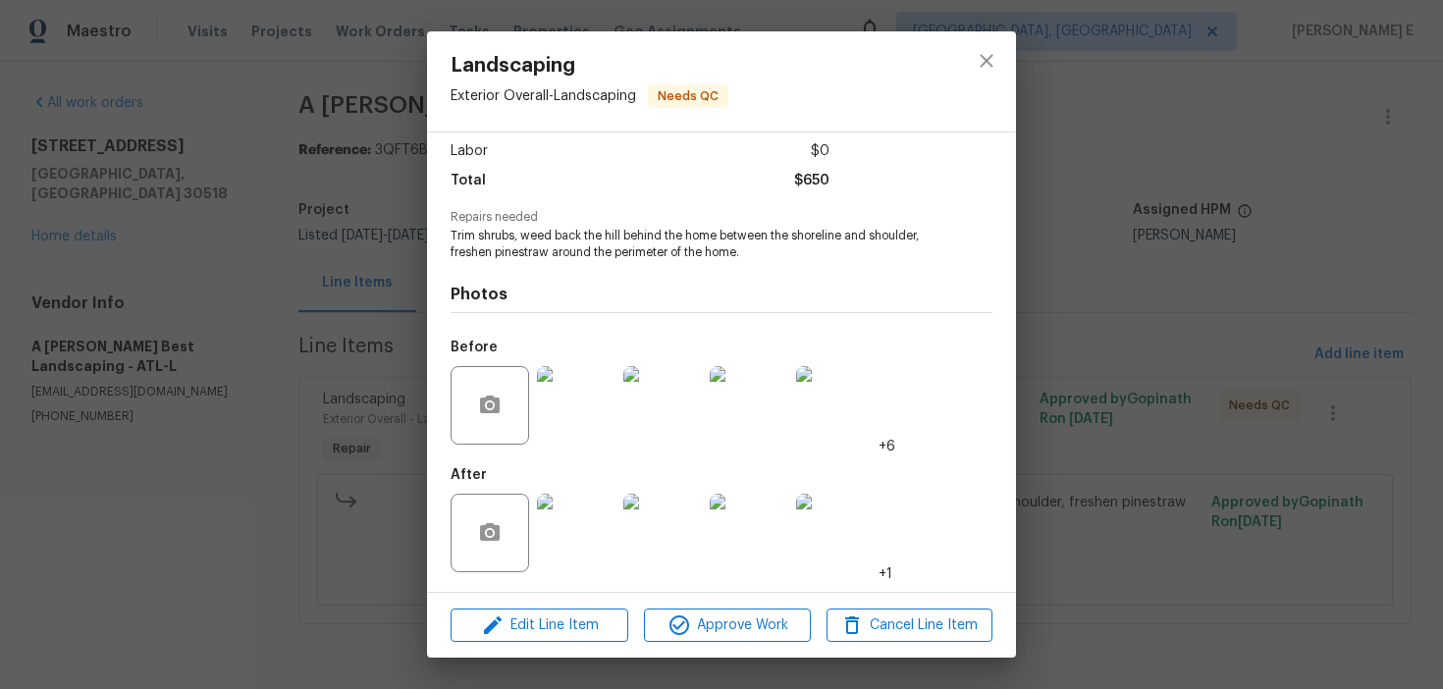
click at [284, 528] on div "Landscaping Exterior Overall - Landscaping Needs QC Vendor A Lopez Best Landsca…" at bounding box center [721, 344] width 1443 height 689
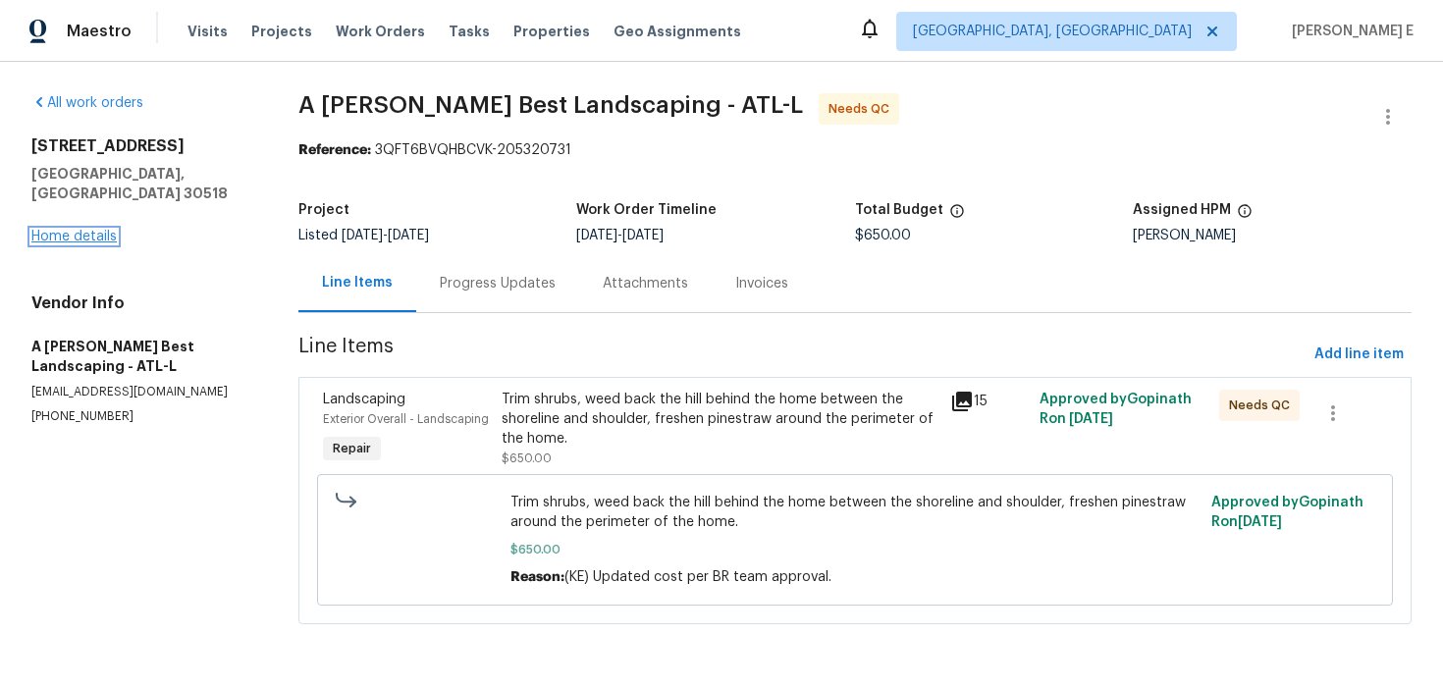
click at [66, 230] on link "Home details" at bounding box center [73, 237] width 85 height 14
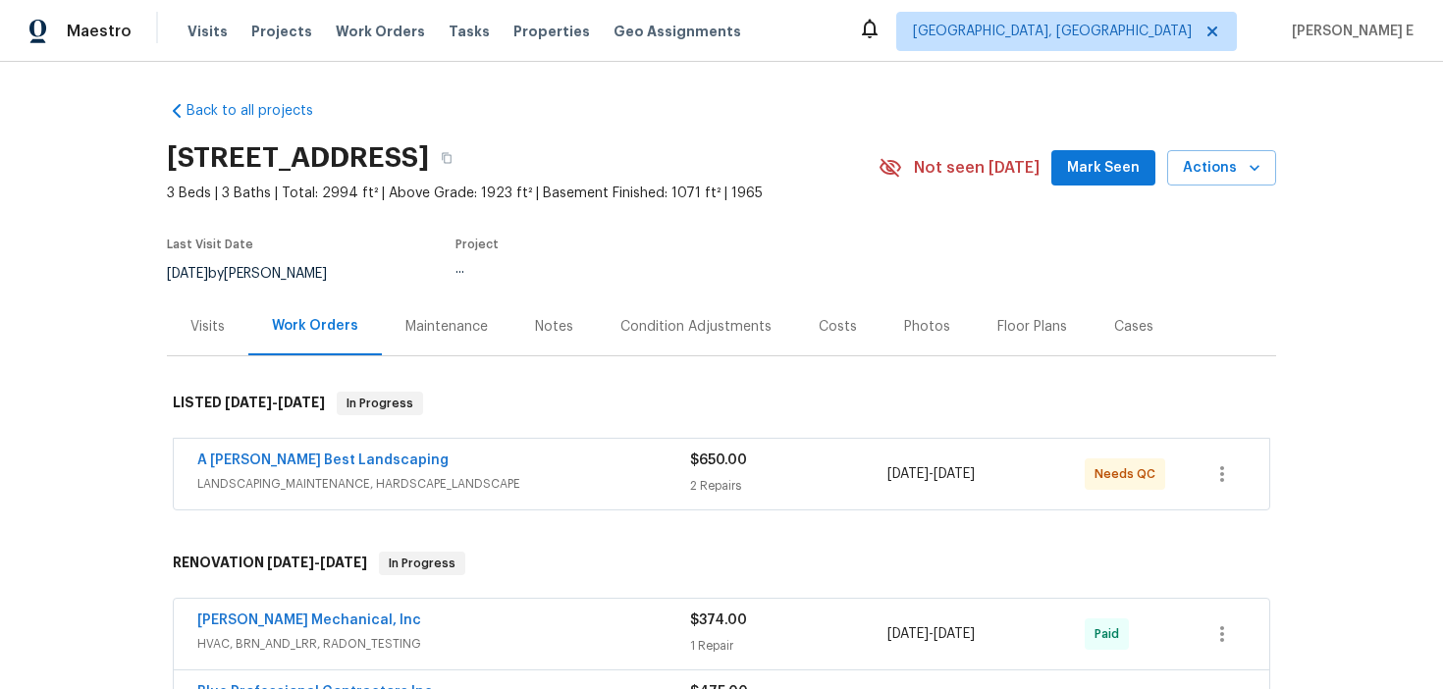
click at [312, 469] on span "A Lopez Best Landscaping" at bounding box center [322, 460] width 251 height 20
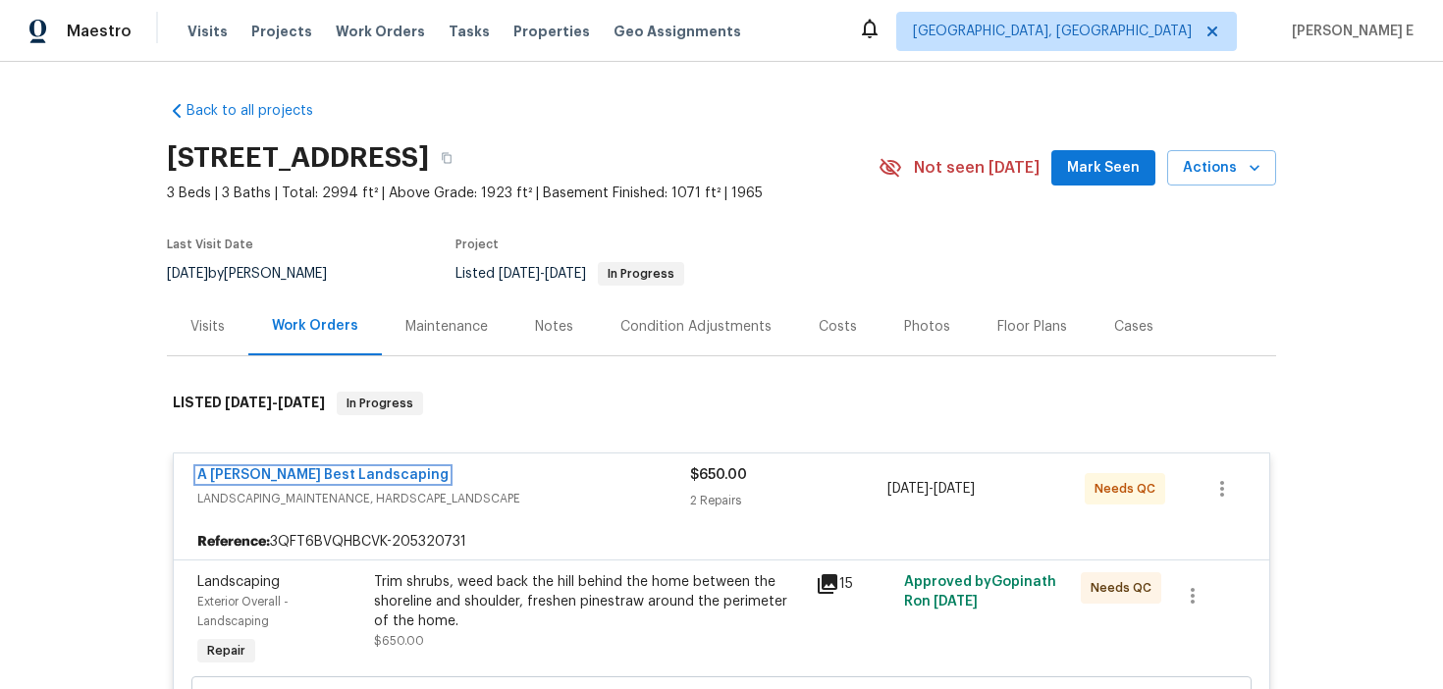
click at [305, 477] on link "A Lopez Best Landscaping" at bounding box center [322, 475] width 251 height 14
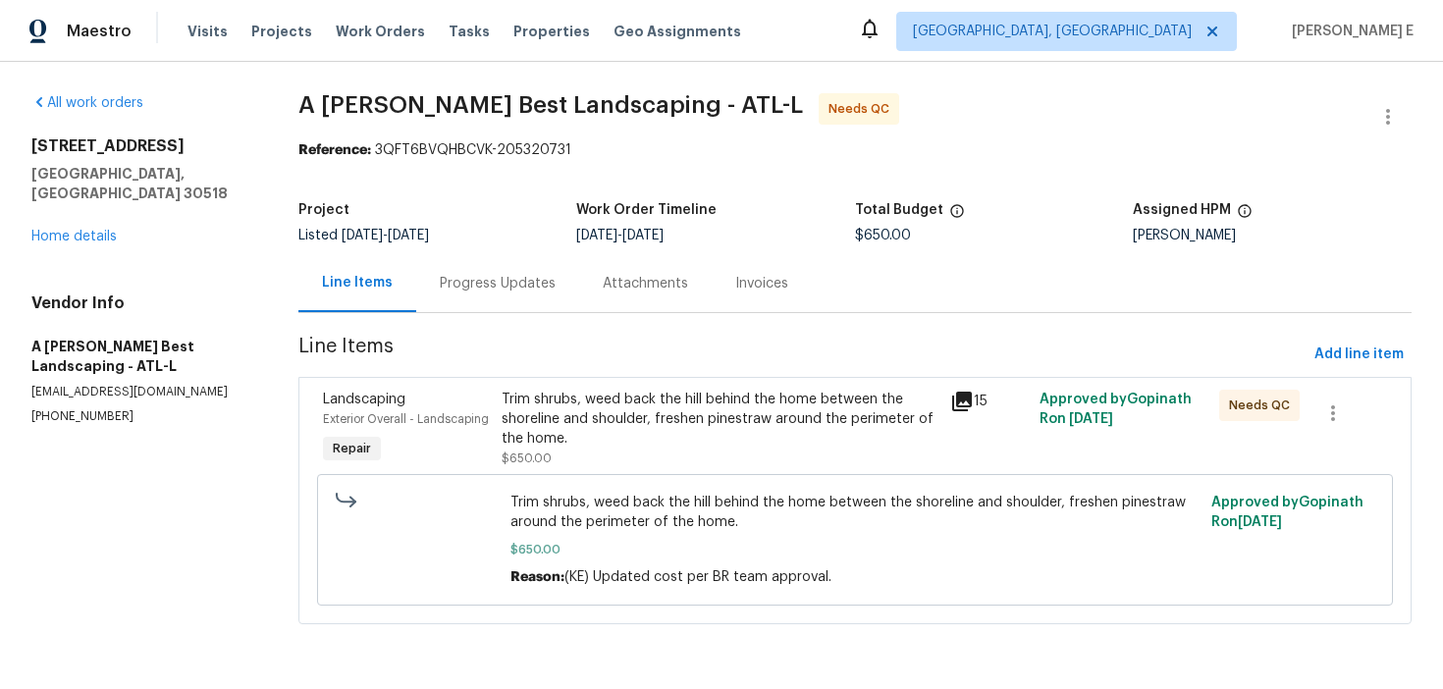
click at [507, 276] on div "Progress Updates" at bounding box center [498, 284] width 116 height 20
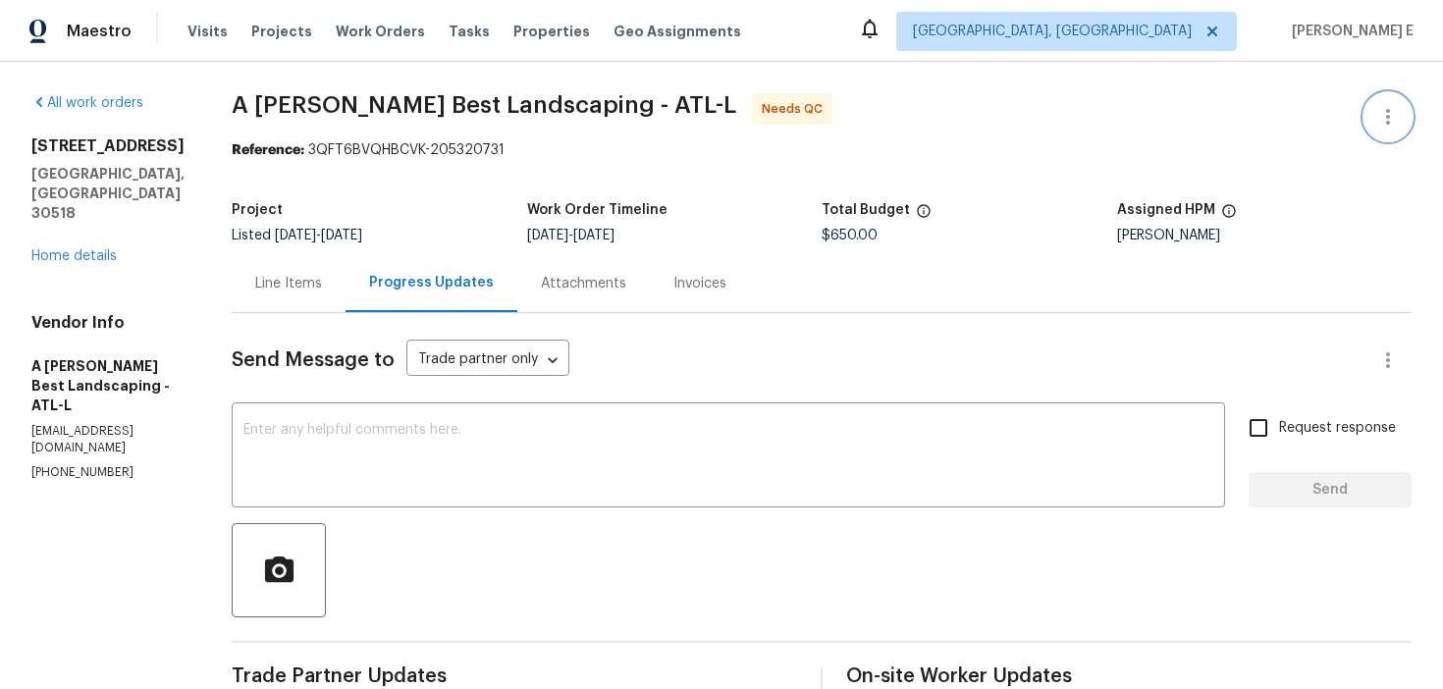
click at [1384, 115] on icon "button" at bounding box center [1388, 117] width 24 height 24
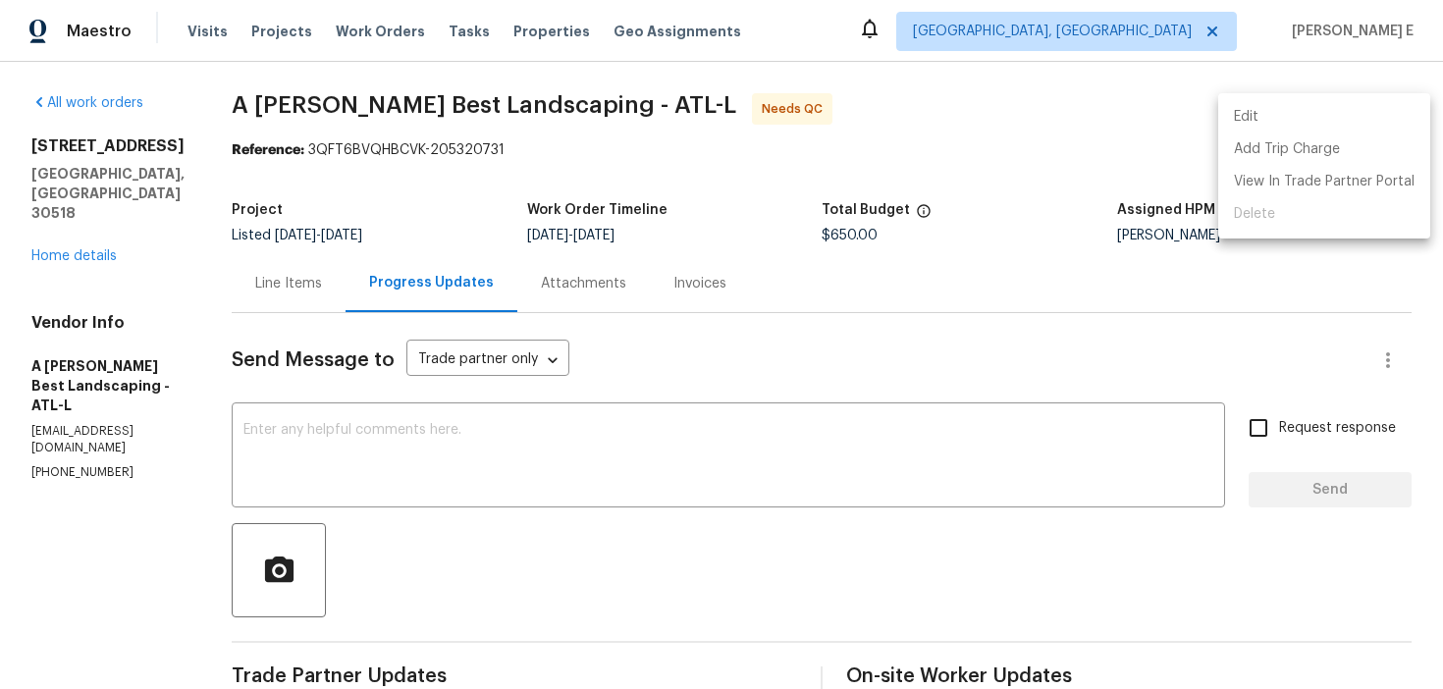
click at [1261, 111] on li "Edit" at bounding box center [1324, 117] width 212 height 32
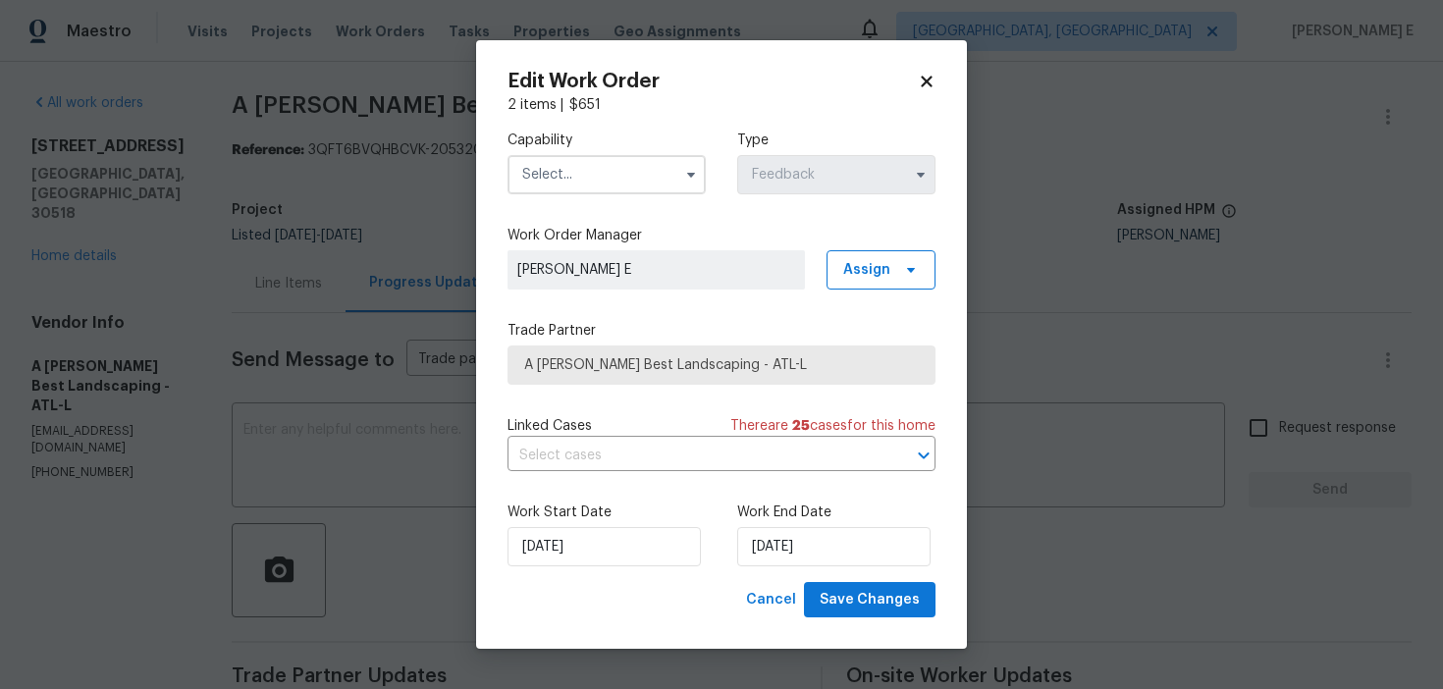
click at [593, 174] on input "text" at bounding box center [606, 174] width 198 height 39
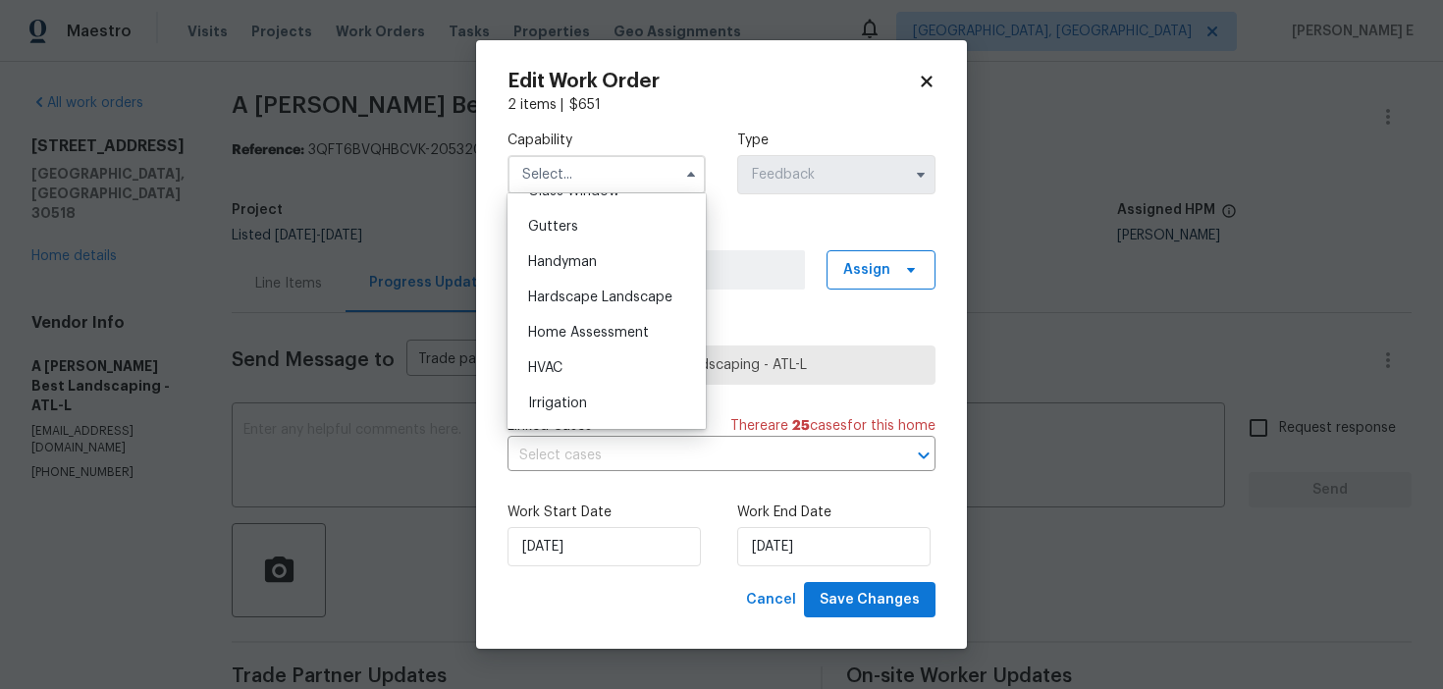
scroll to position [1018, 0]
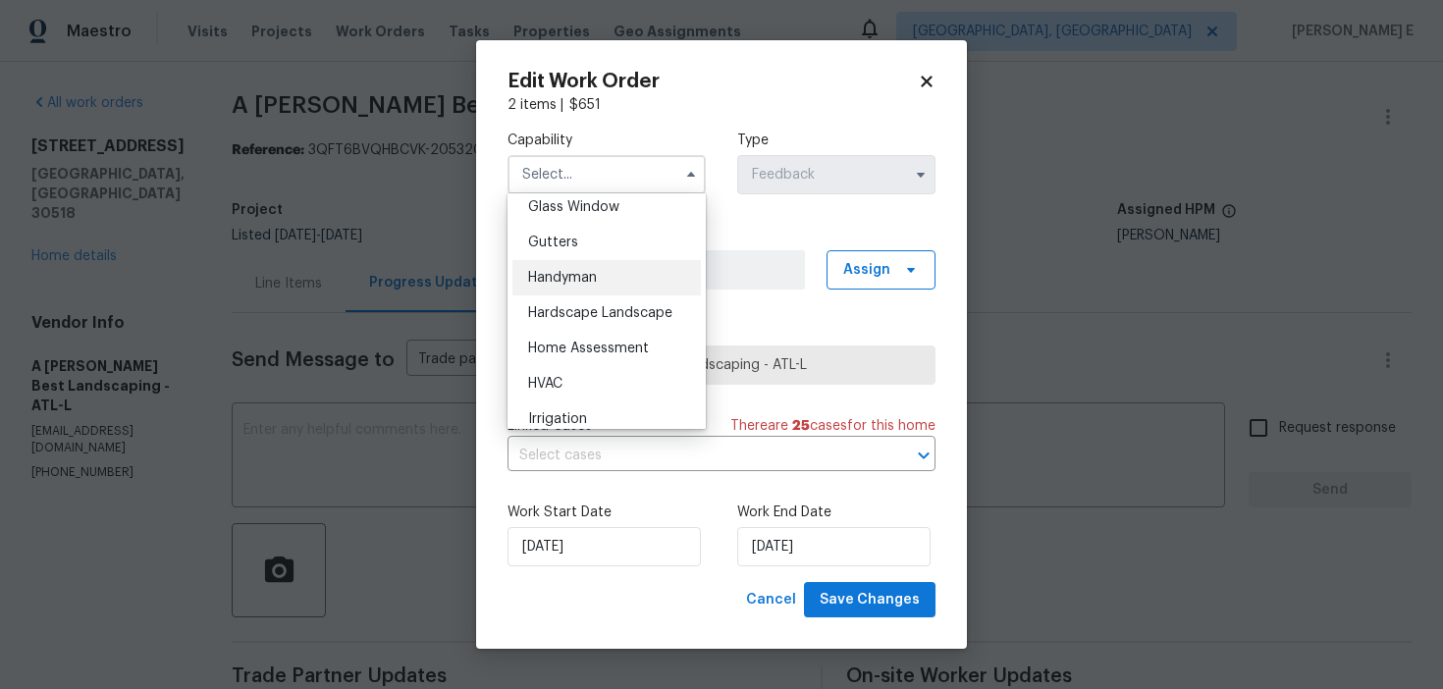
click at [586, 285] on div "Handyman" at bounding box center [606, 277] width 188 height 35
type input "Handyman"
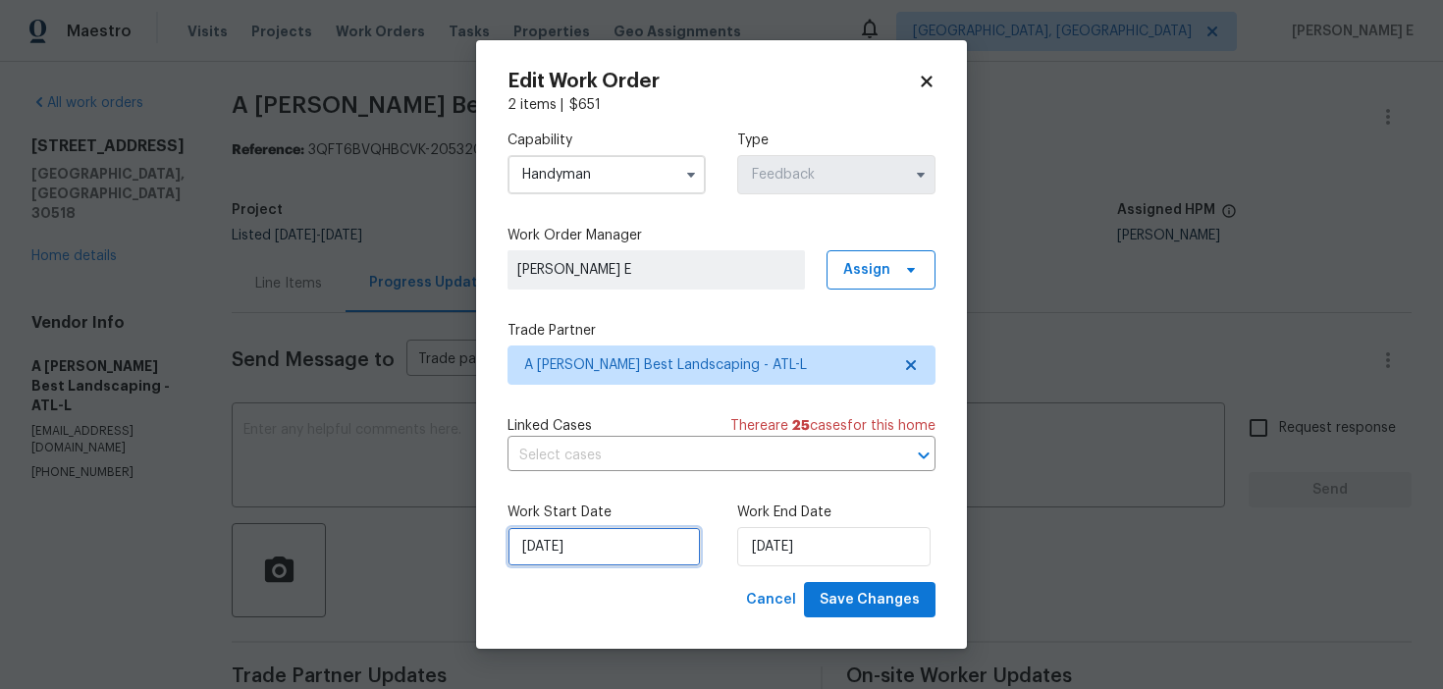
click at [575, 559] on input "10/09/2025" at bounding box center [603, 546] width 193 height 39
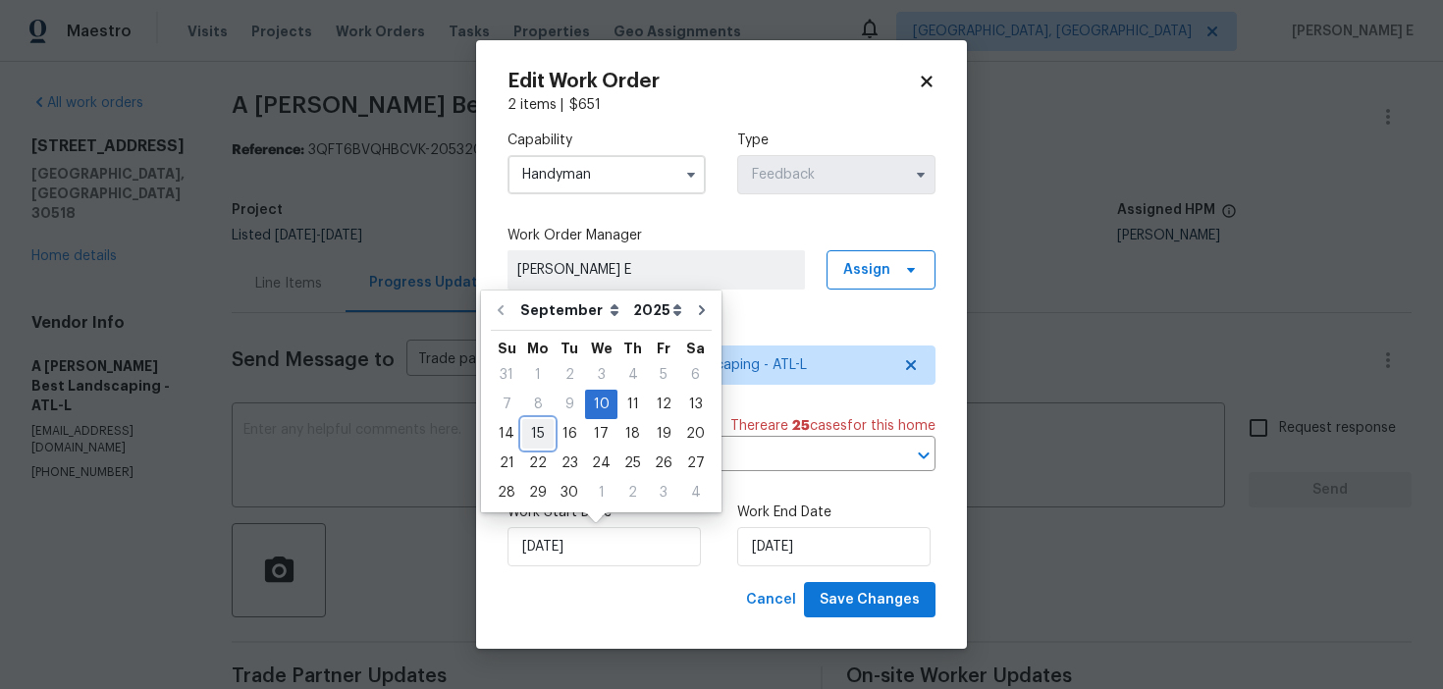
click at [543, 431] on div "15" at bounding box center [537, 433] width 31 height 27
type input "15/09/2025"
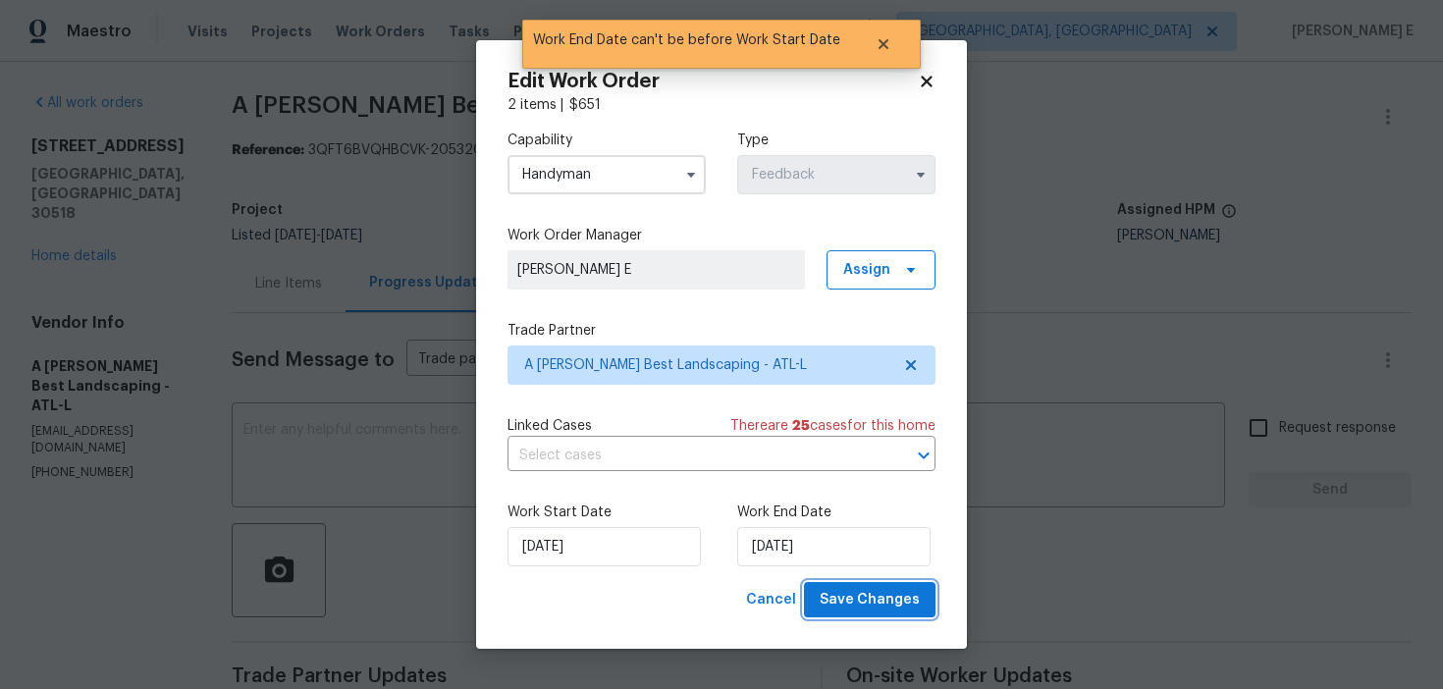
click at [884, 597] on span "Save Changes" at bounding box center [869, 600] width 100 height 25
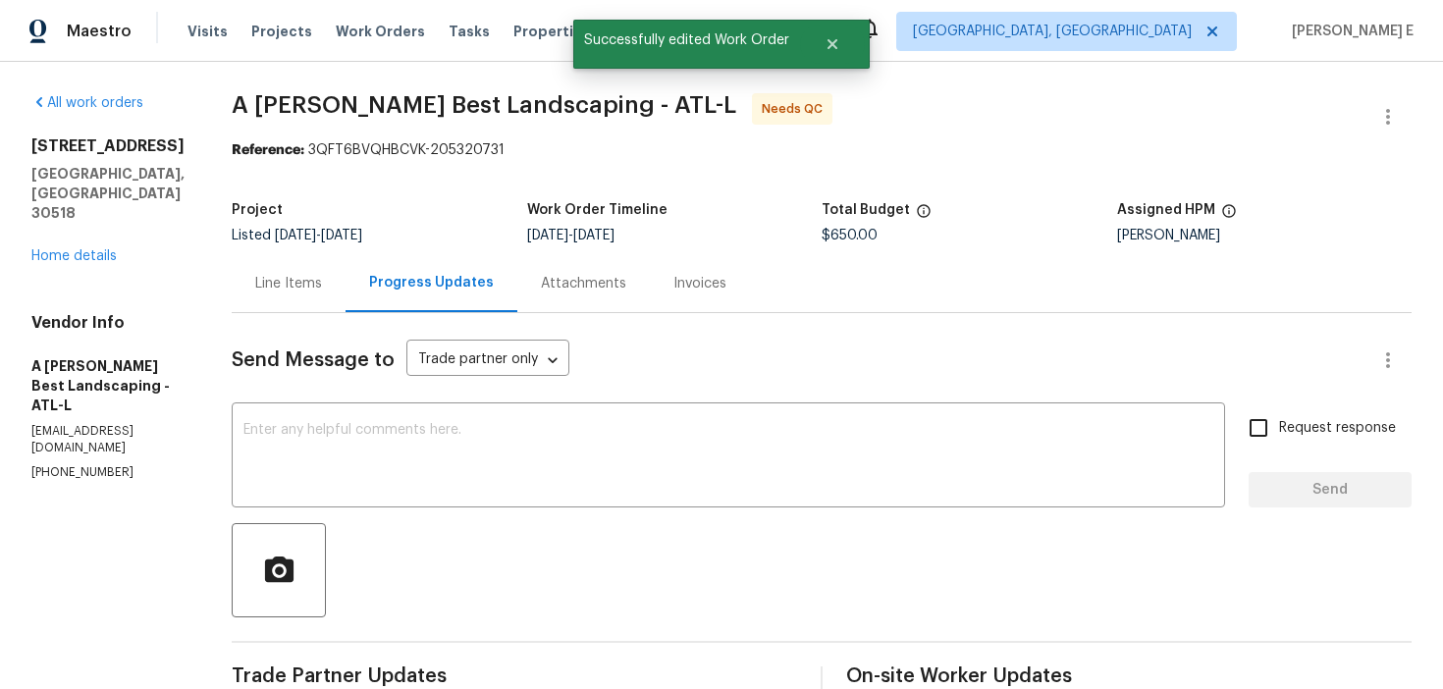
click at [315, 282] on div "Line Items" at bounding box center [288, 284] width 67 height 20
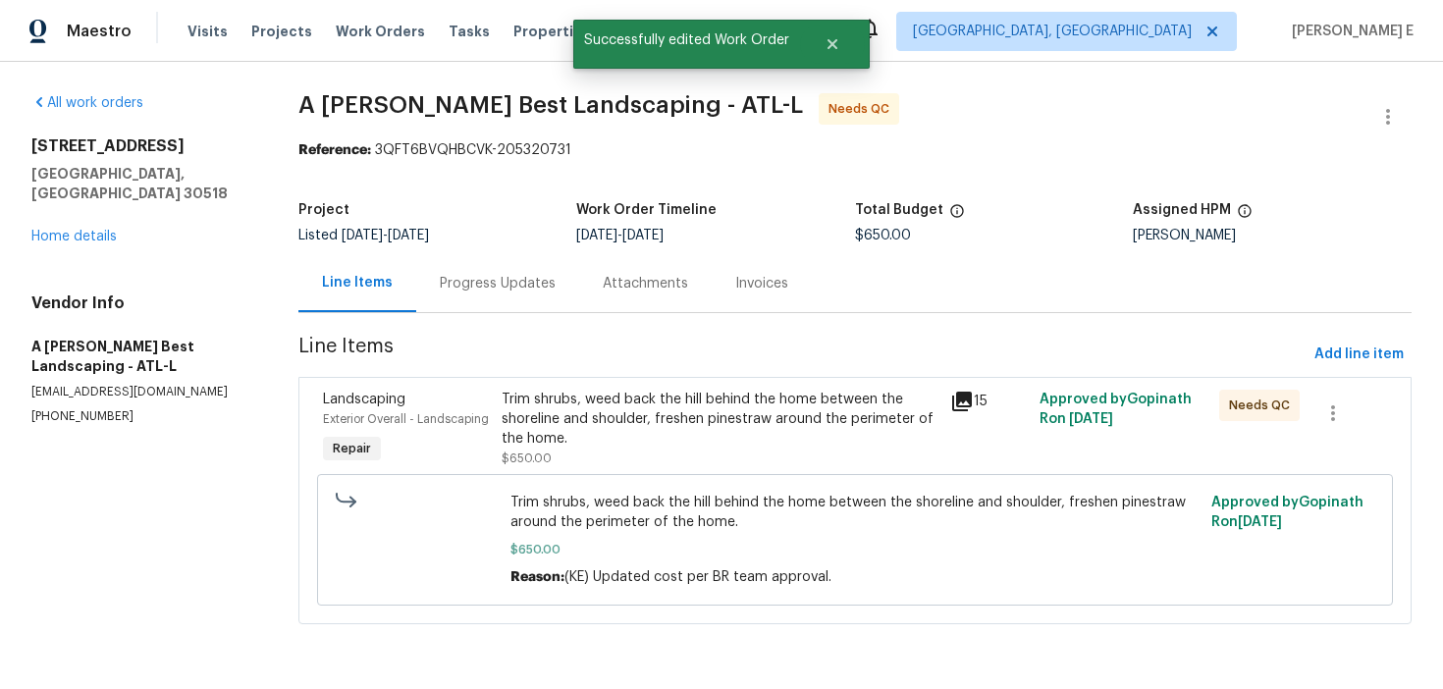
click at [676, 446] on div "Trim shrubs, weed back the hill behind the home between the shoreline and shoul…" at bounding box center [719, 419] width 437 height 59
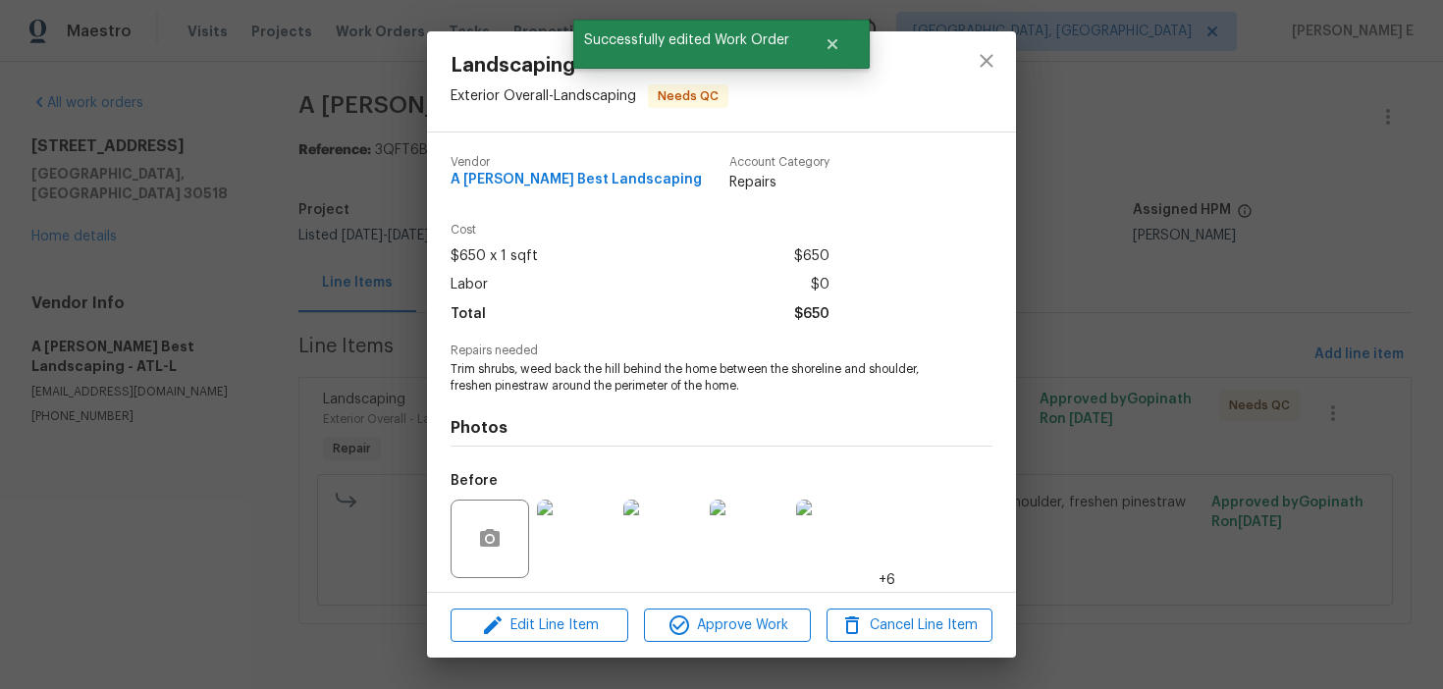
scroll to position [133, 0]
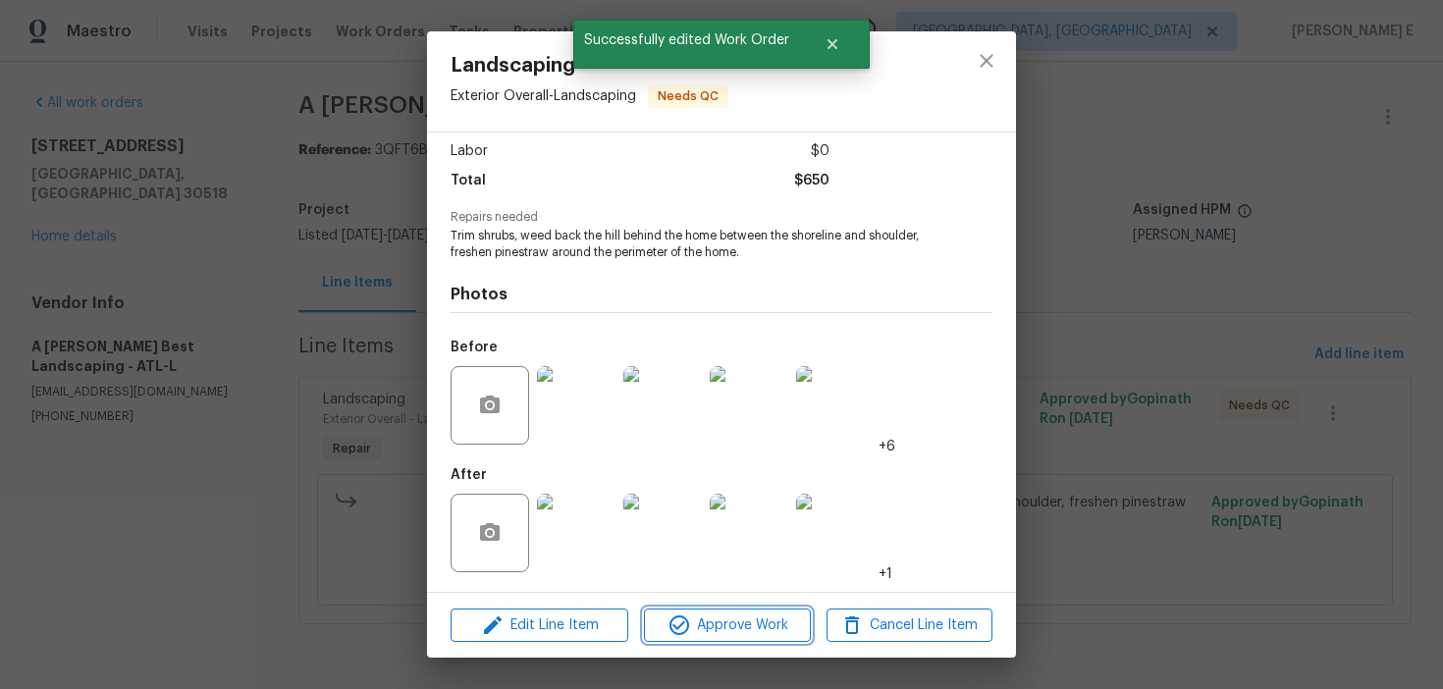
click at [739, 631] on span "Approve Work" at bounding box center [727, 625] width 154 height 25
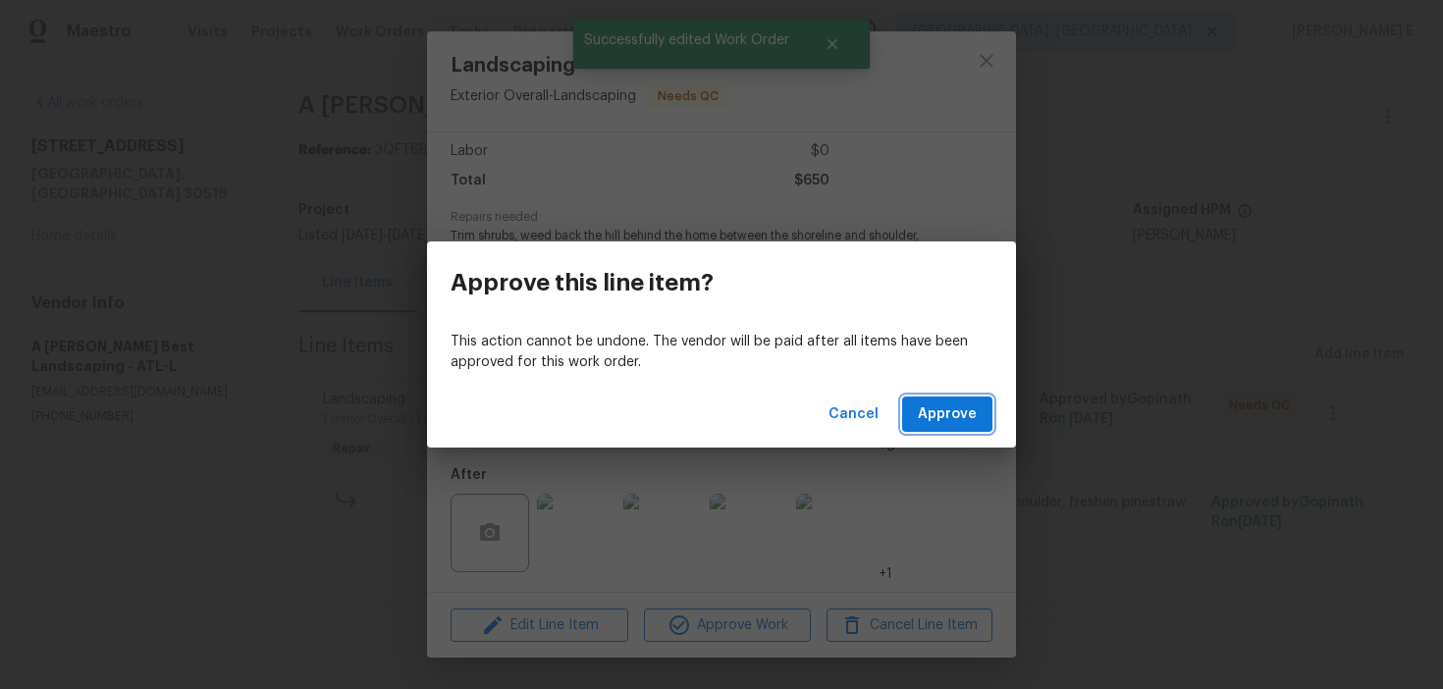
click at [943, 422] on span "Approve" at bounding box center [947, 414] width 59 height 25
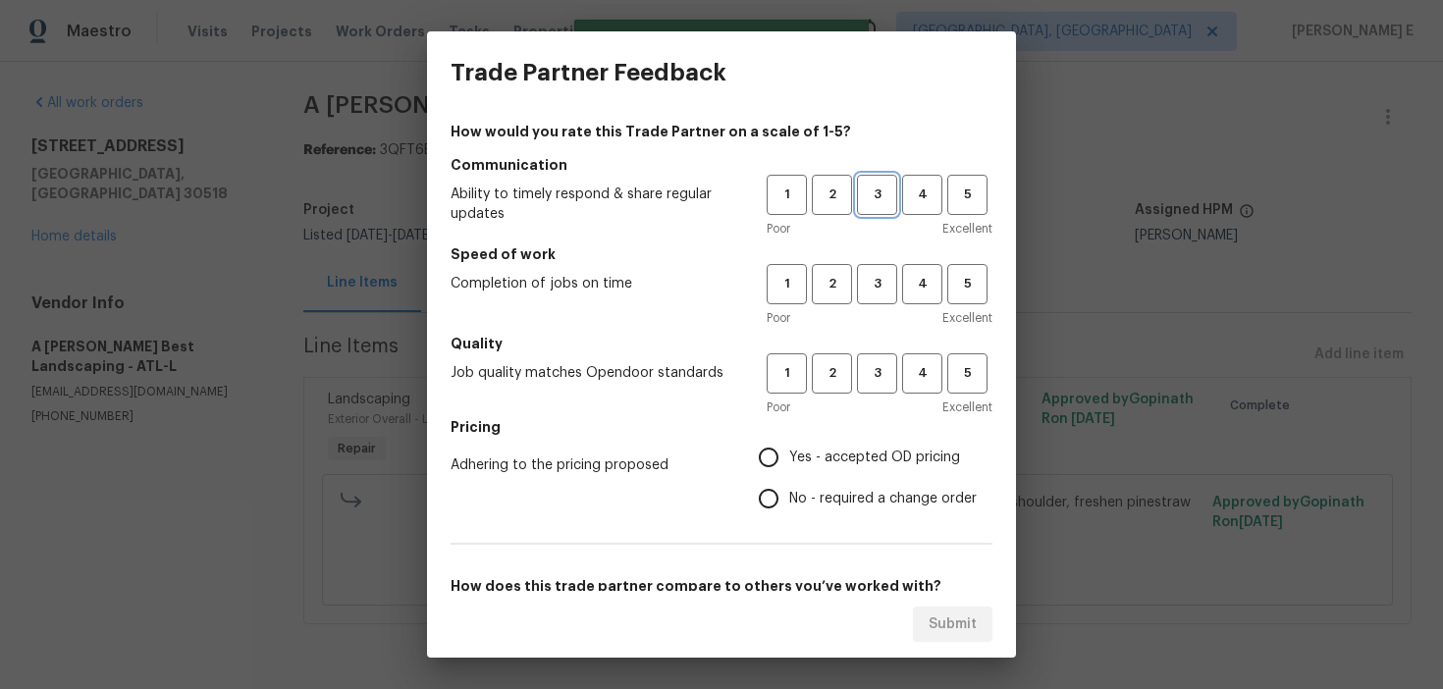
click at [871, 198] on span "3" at bounding box center [877, 195] width 36 height 23
click at [885, 284] on span "3" at bounding box center [877, 284] width 36 height 23
click at [873, 372] on span "3" at bounding box center [877, 373] width 36 height 23
click at [785, 486] on input "No - required a change order" at bounding box center [768, 498] width 41 height 41
radio input "true"
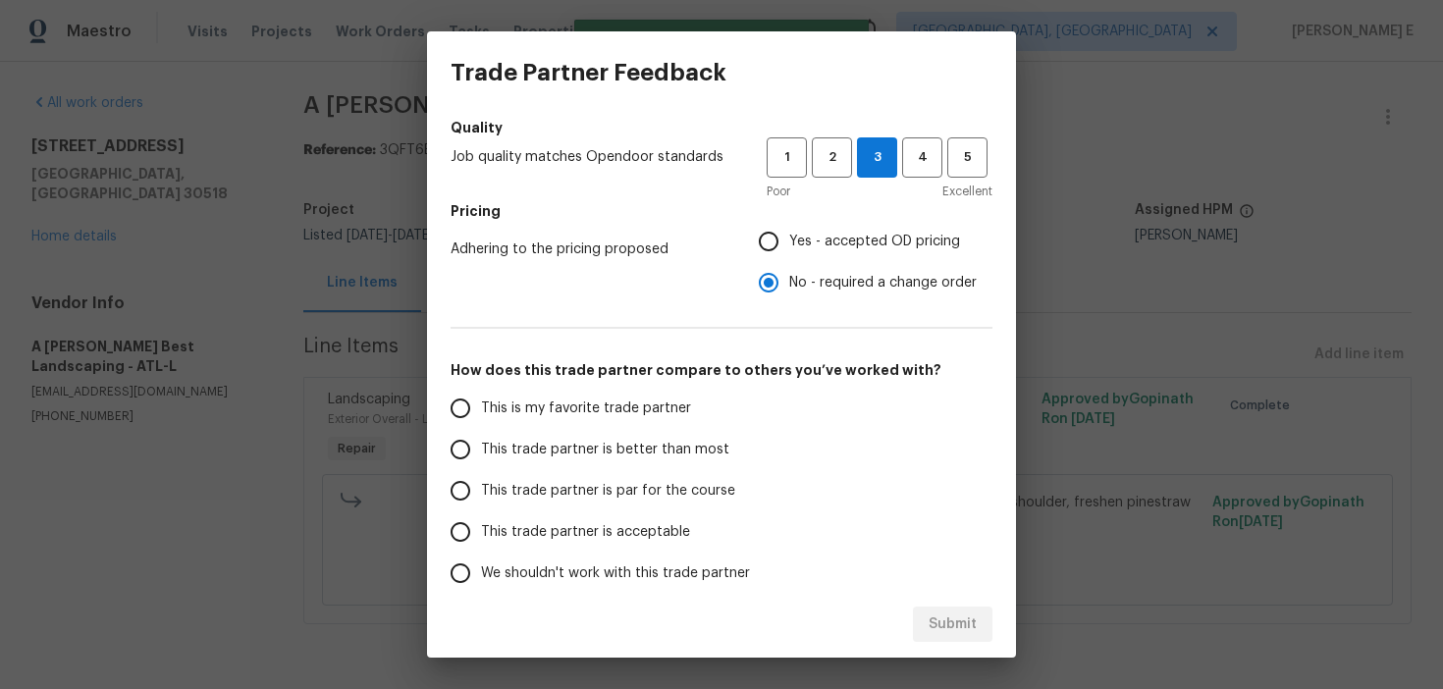
scroll to position [244, 0]
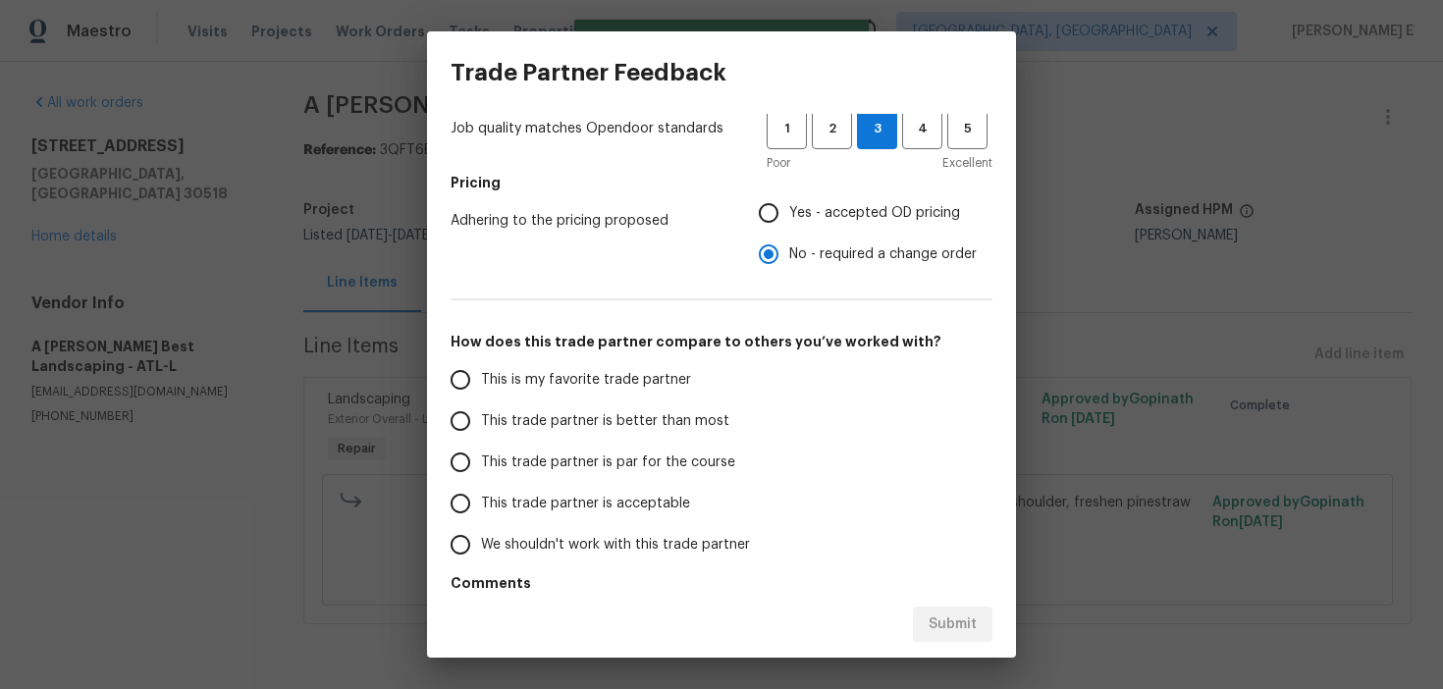
click at [766, 228] on input "Yes - accepted OD pricing" at bounding box center [768, 212] width 41 height 41
radio input "true"
click at [521, 459] on span "This trade partner is par for the course" at bounding box center [608, 462] width 254 height 21
click at [481, 459] on input "This trade partner is par for the course" at bounding box center [460, 462] width 41 height 41
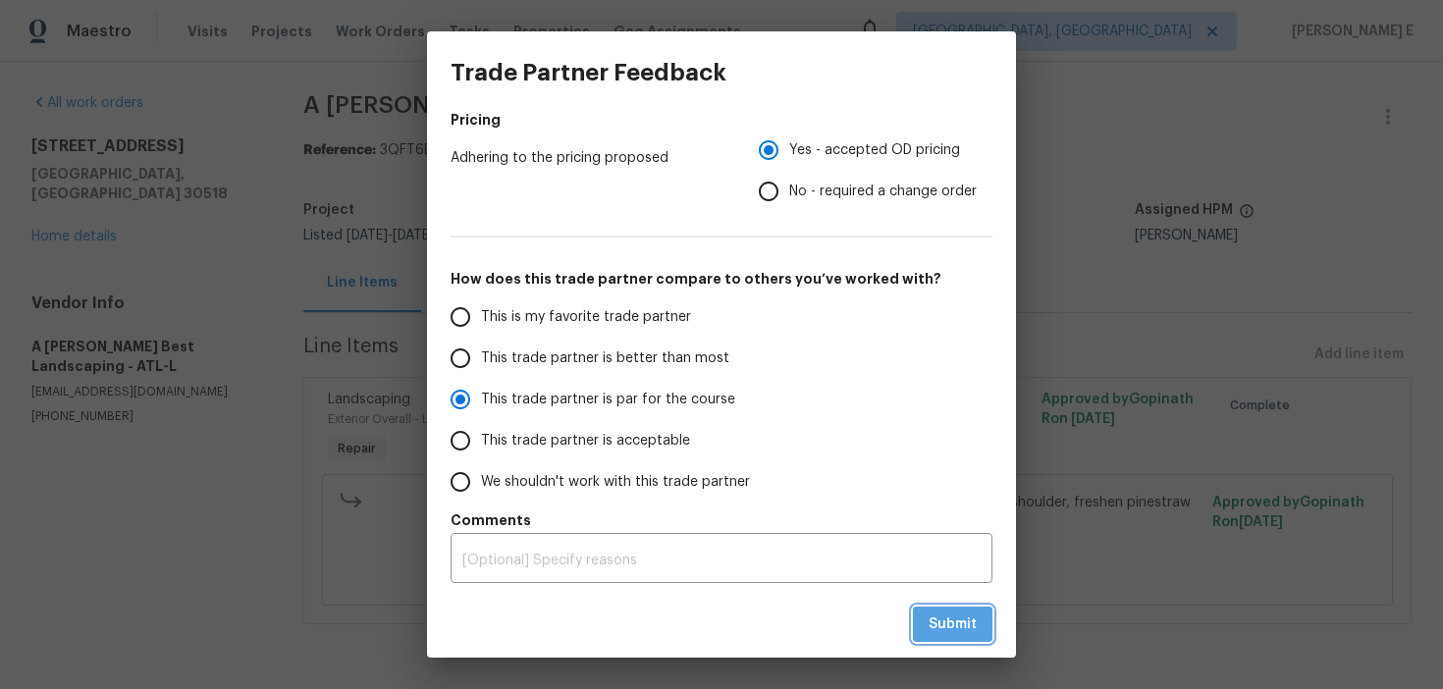
click at [961, 620] on span "Submit" at bounding box center [952, 624] width 48 height 25
radio input "true"
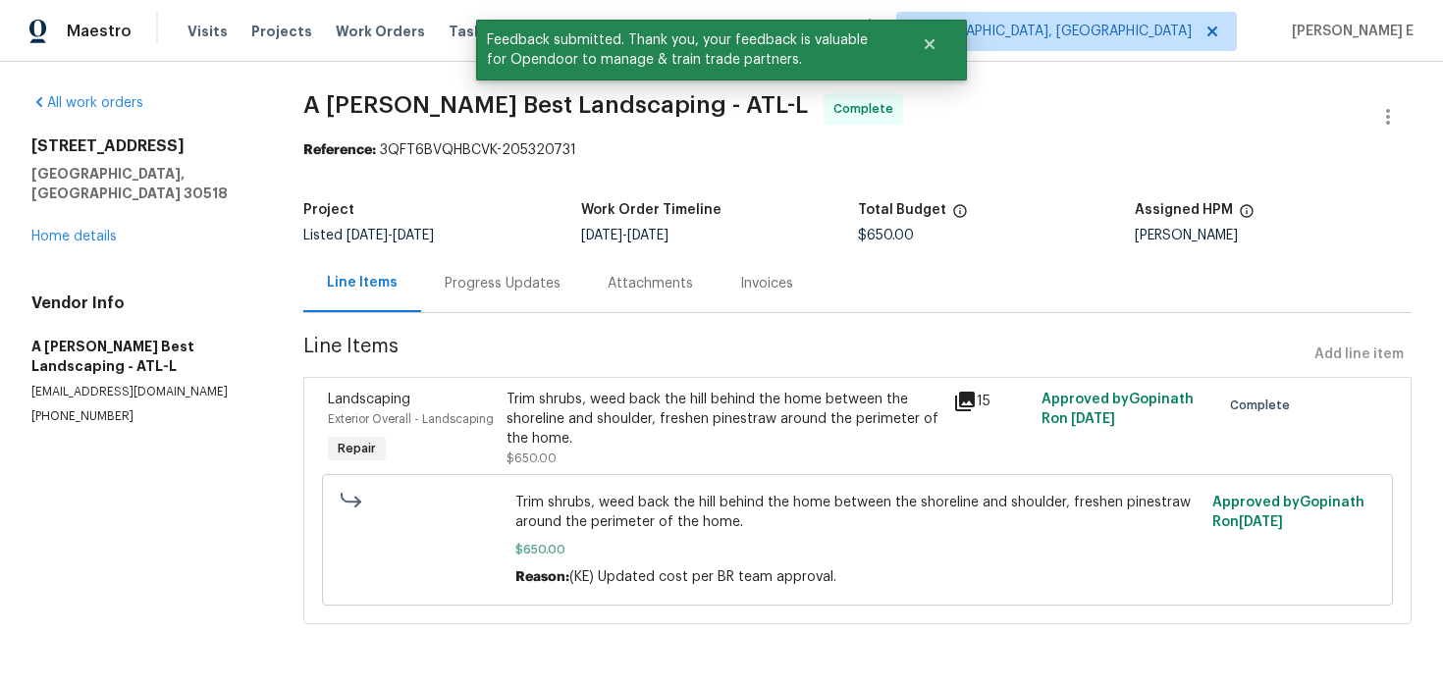
click at [472, 292] on div "Progress Updates" at bounding box center [503, 284] width 116 height 20
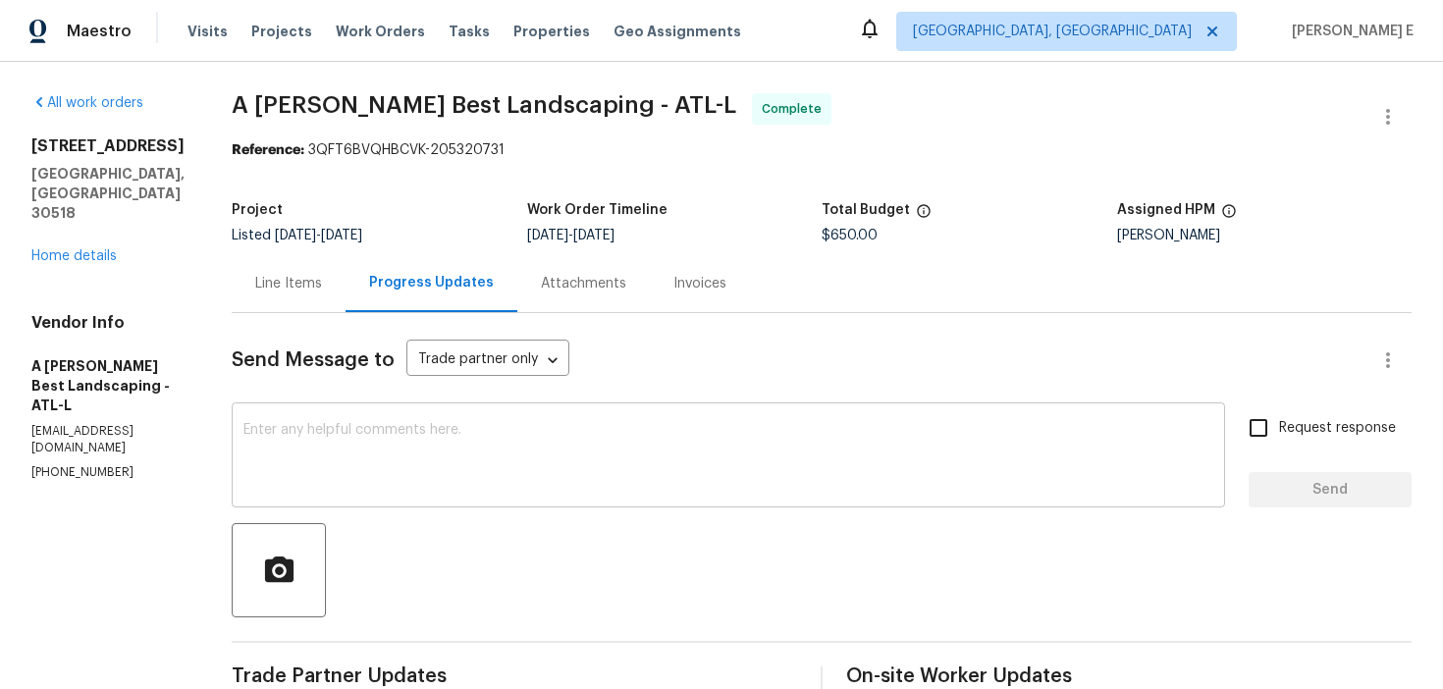
click at [418, 434] on textarea at bounding box center [728, 457] width 970 height 69
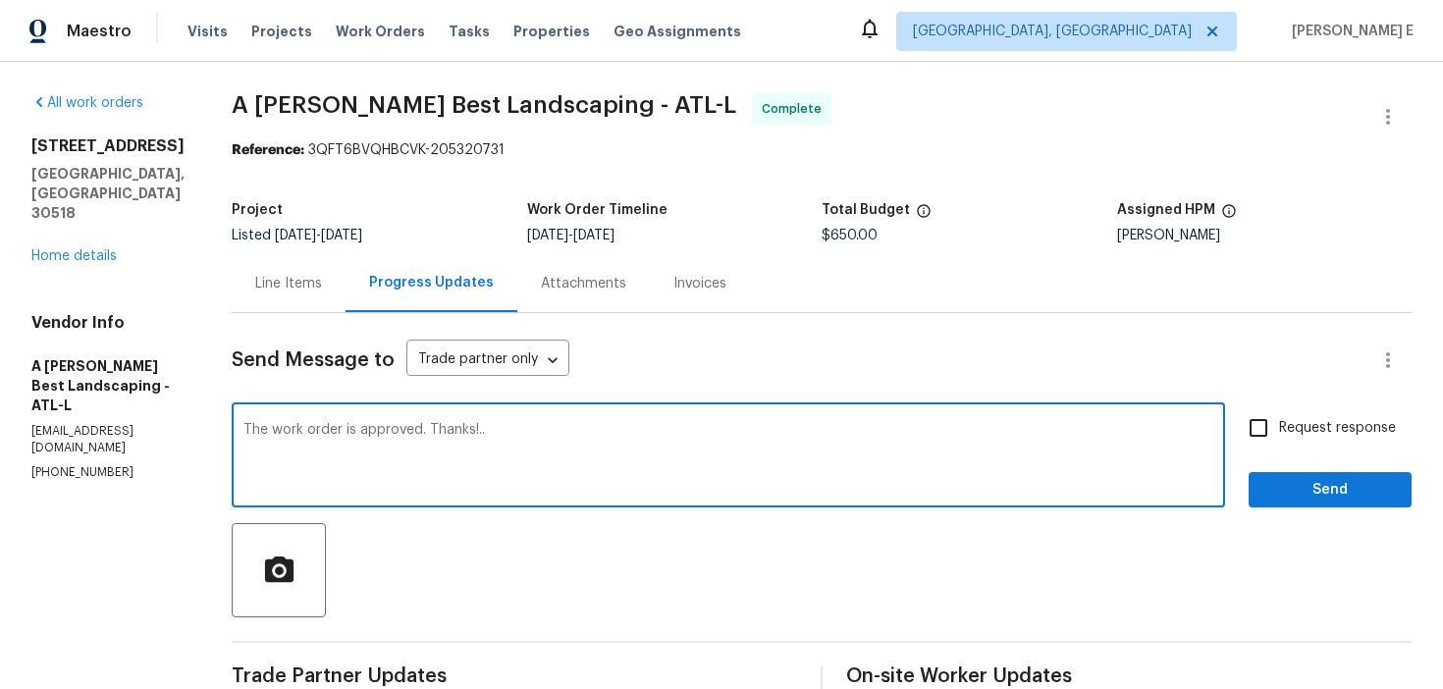
type textarea "The work order is approved. Thanks!.."
click at [1250, 435] on input "Request response" at bounding box center [1258, 427] width 41 height 41
checkbox input "true"
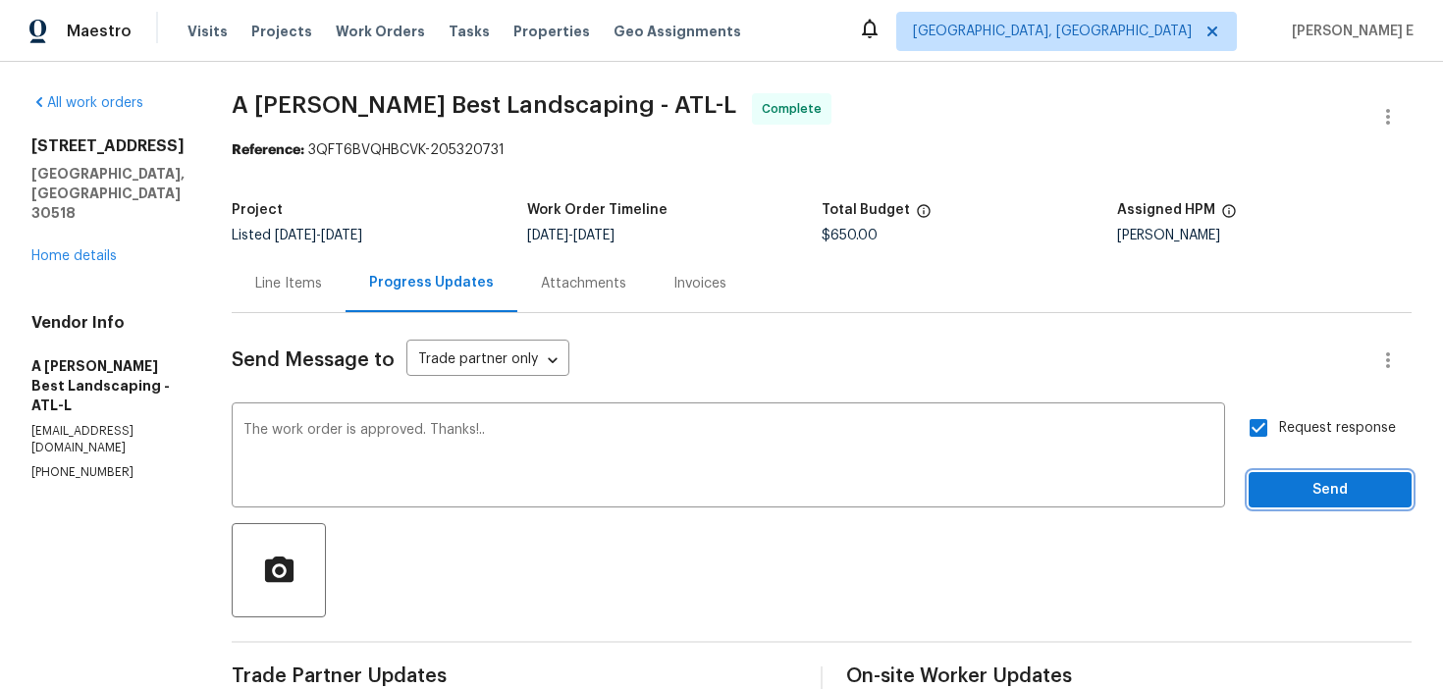
click at [1319, 473] on button "Send" at bounding box center [1329, 490] width 163 height 36
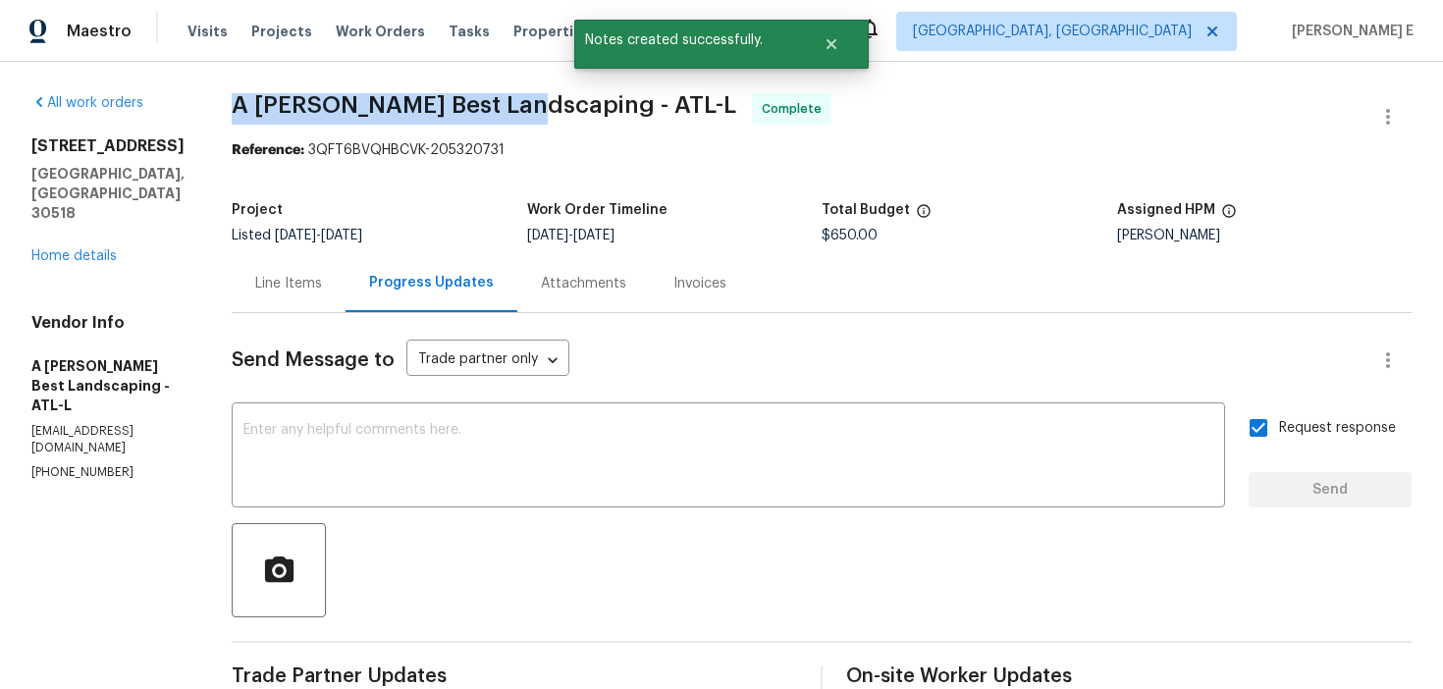
drag, startPoint x: 273, startPoint y: 101, endPoint x: 568, endPoint y: 101, distance: 295.4
copy span "A Lopez Best Landscaping"
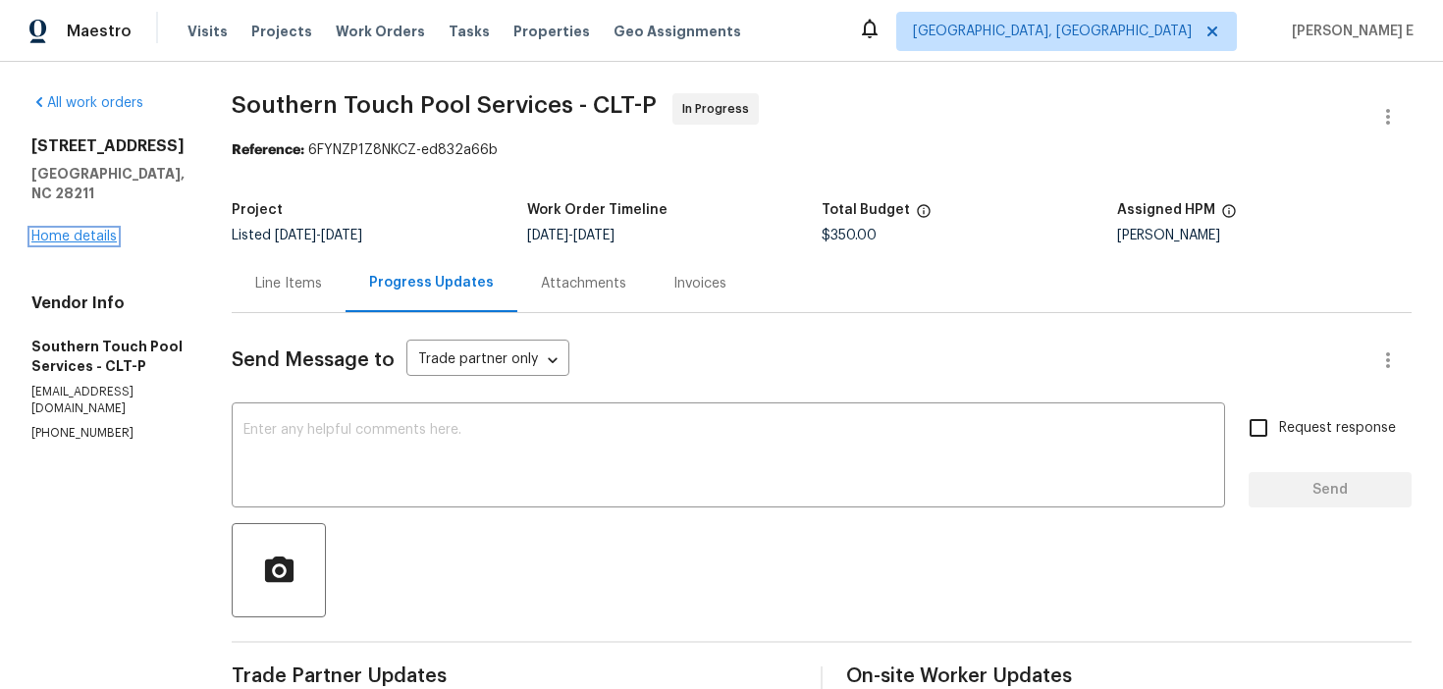
click at [90, 230] on link "Home details" at bounding box center [73, 237] width 85 height 14
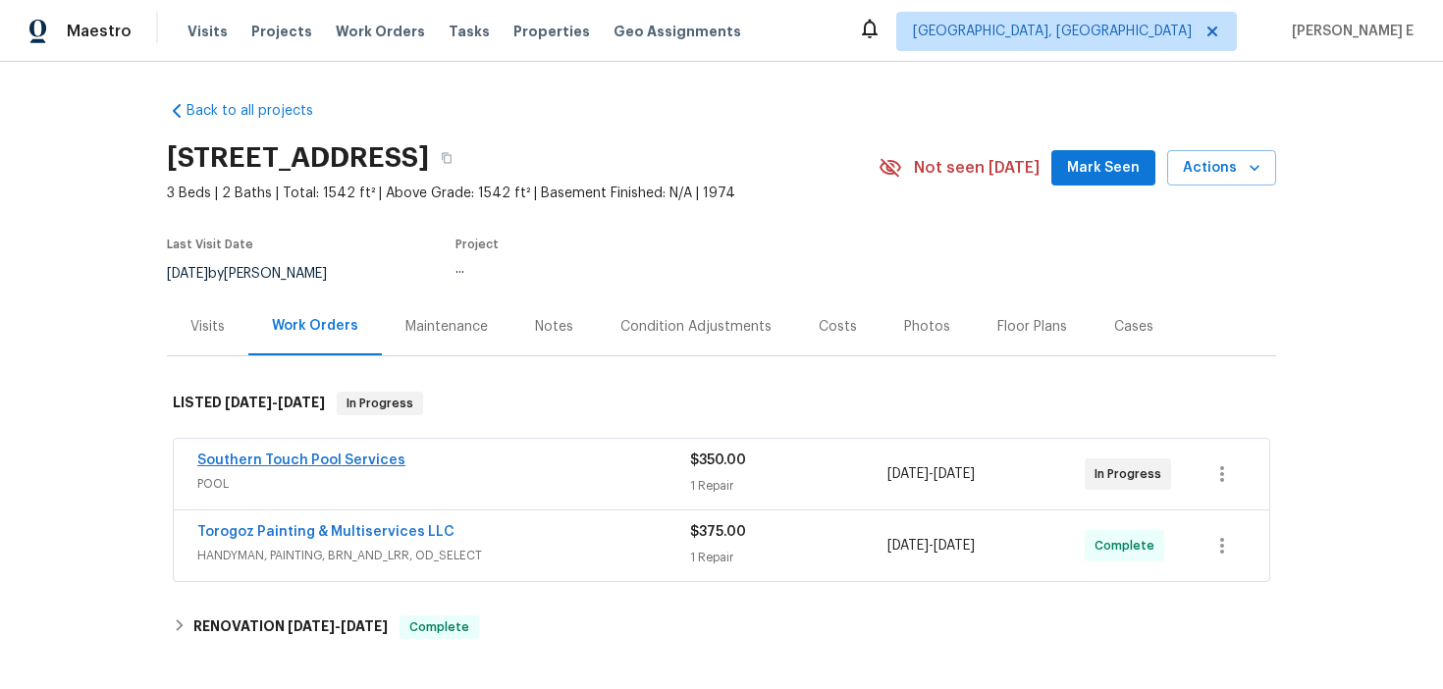
scroll to position [14, 0]
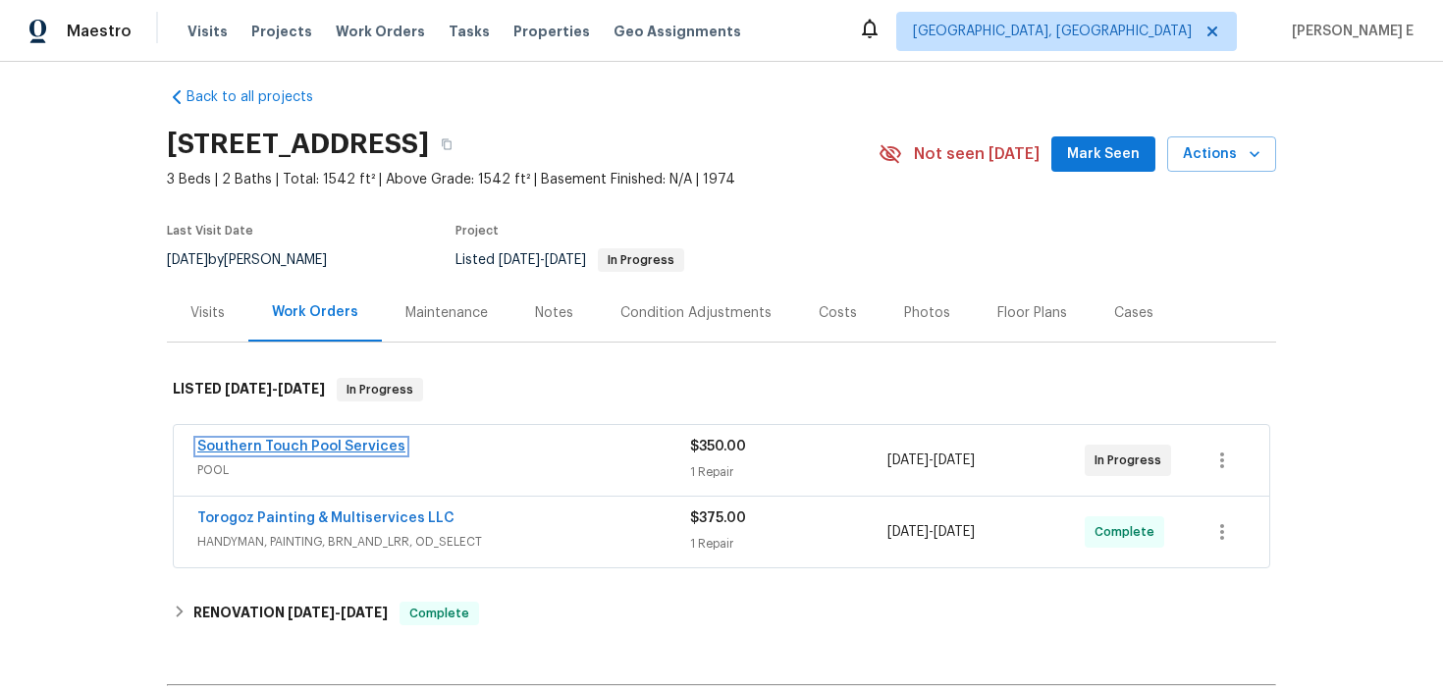
click at [305, 451] on link "Southern Touch Pool Services" at bounding box center [301, 447] width 208 height 14
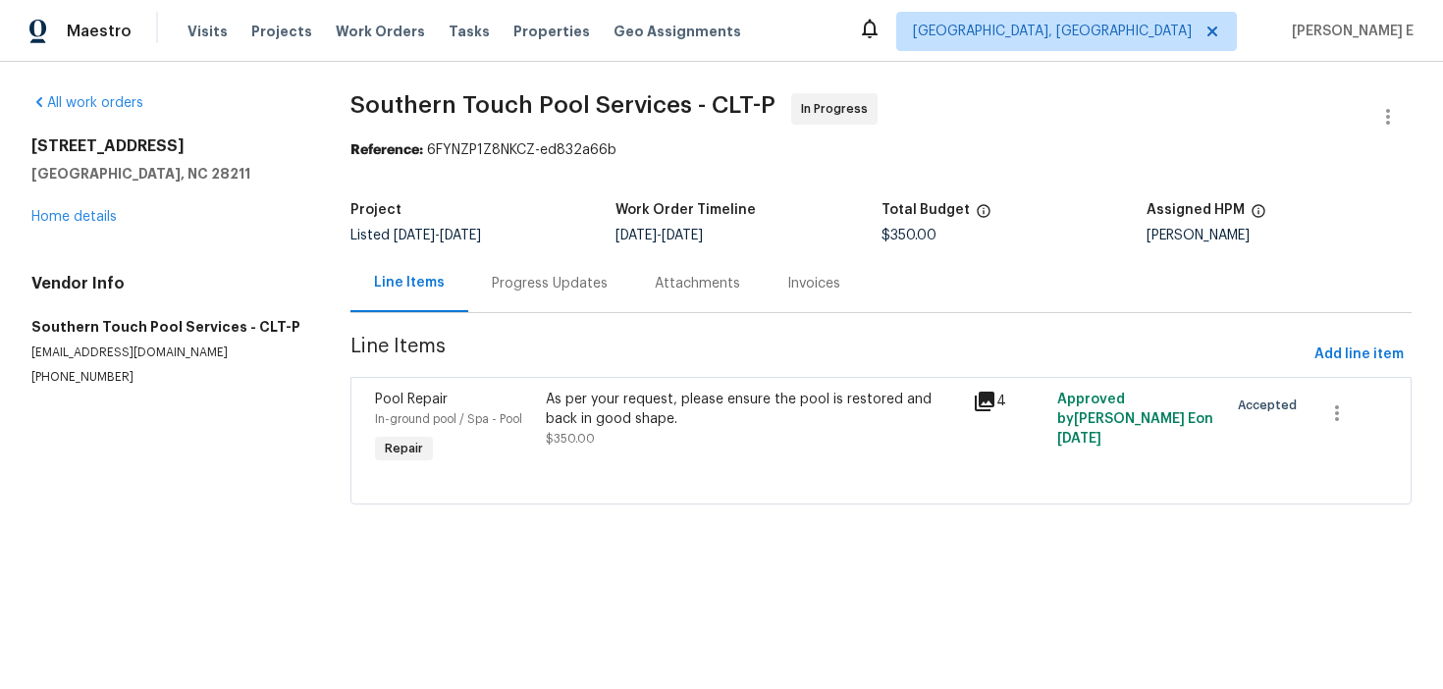
click at [487, 288] on div "Progress Updates" at bounding box center [549, 283] width 163 height 58
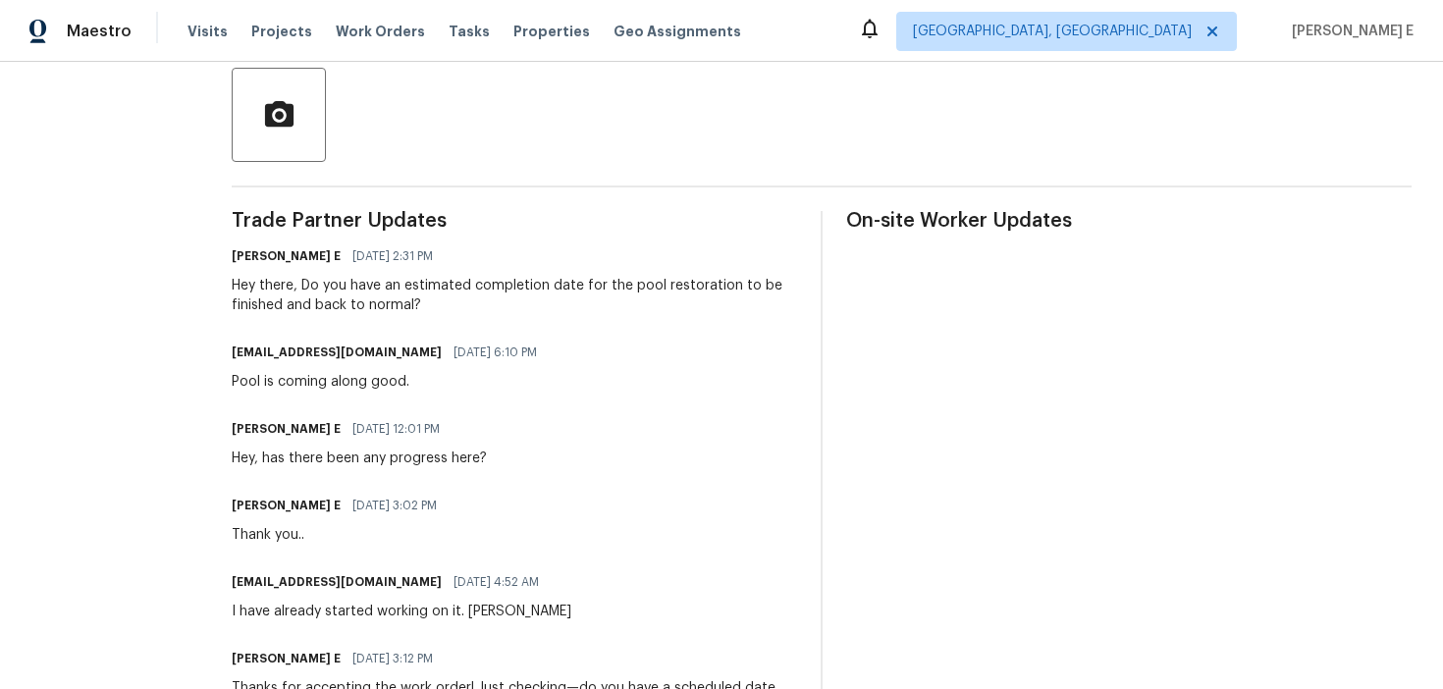
scroll to position [242, 0]
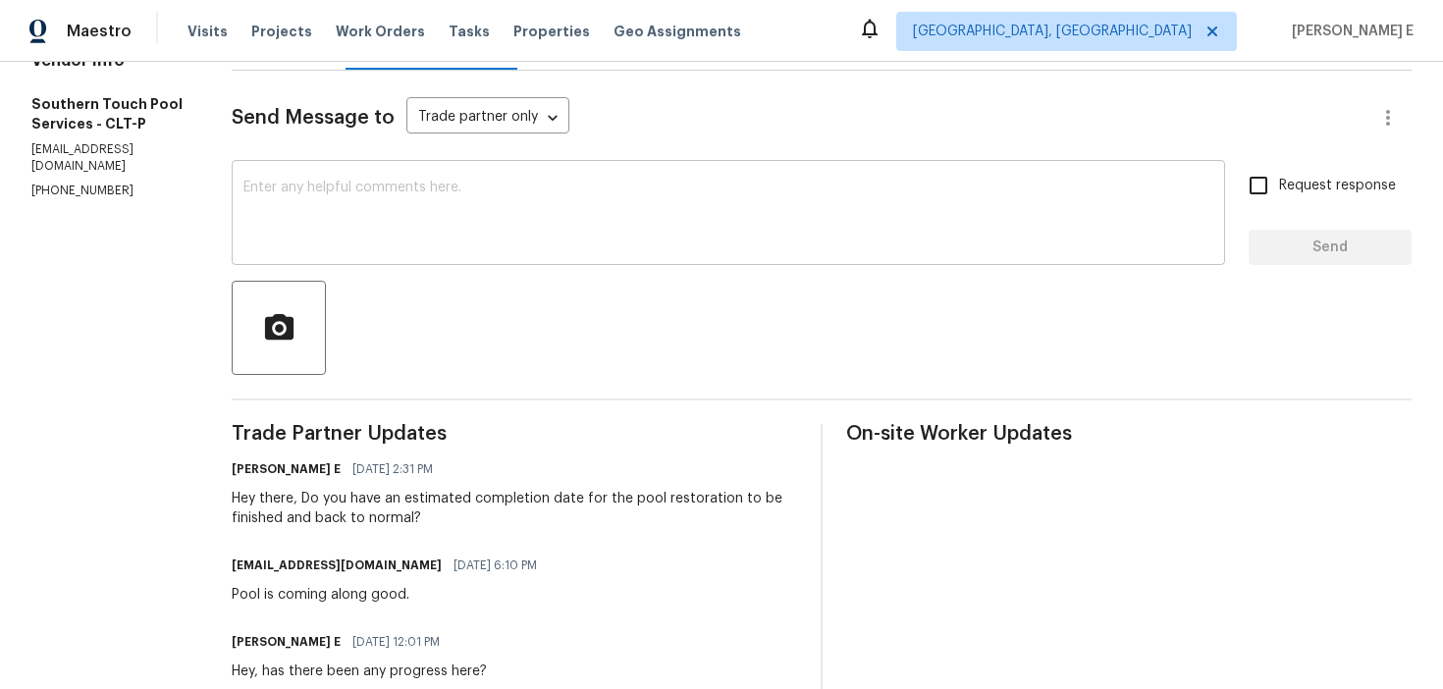
click at [509, 167] on div "x ​" at bounding box center [728, 215] width 993 height 100
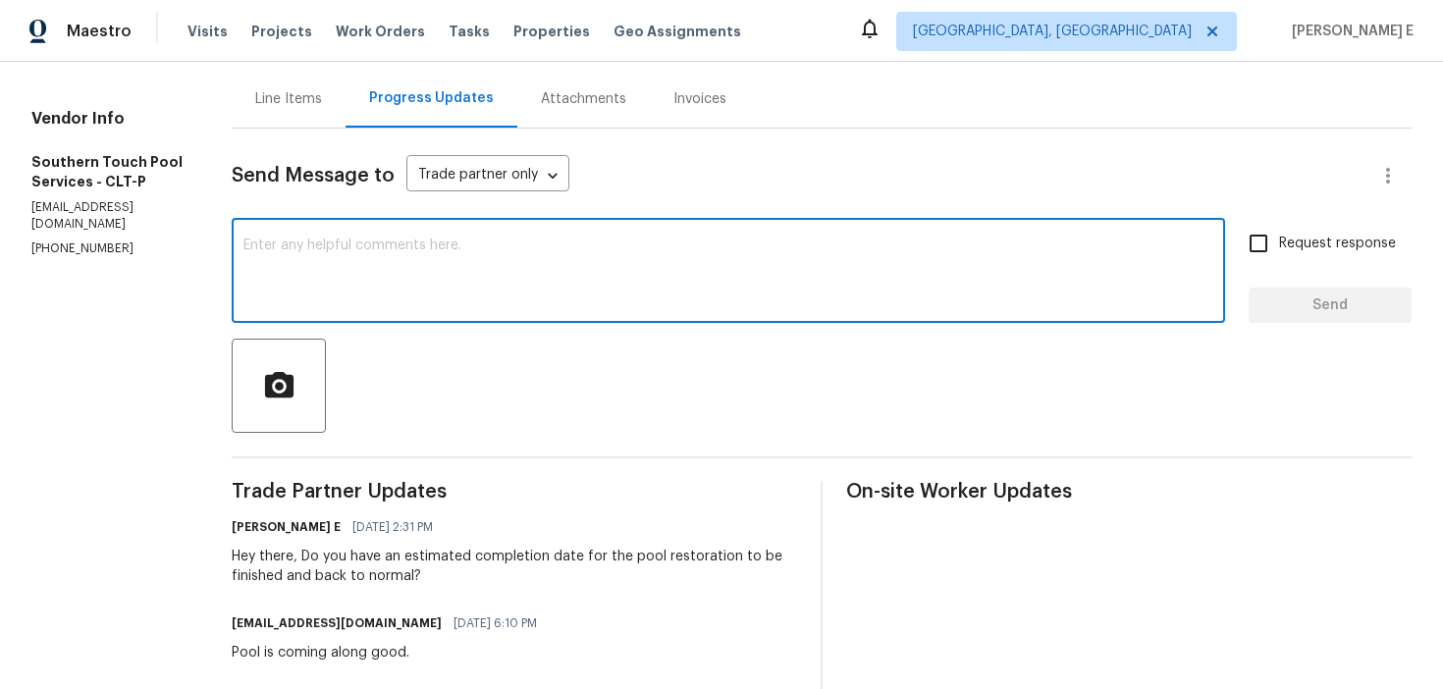
scroll to position [176, 0]
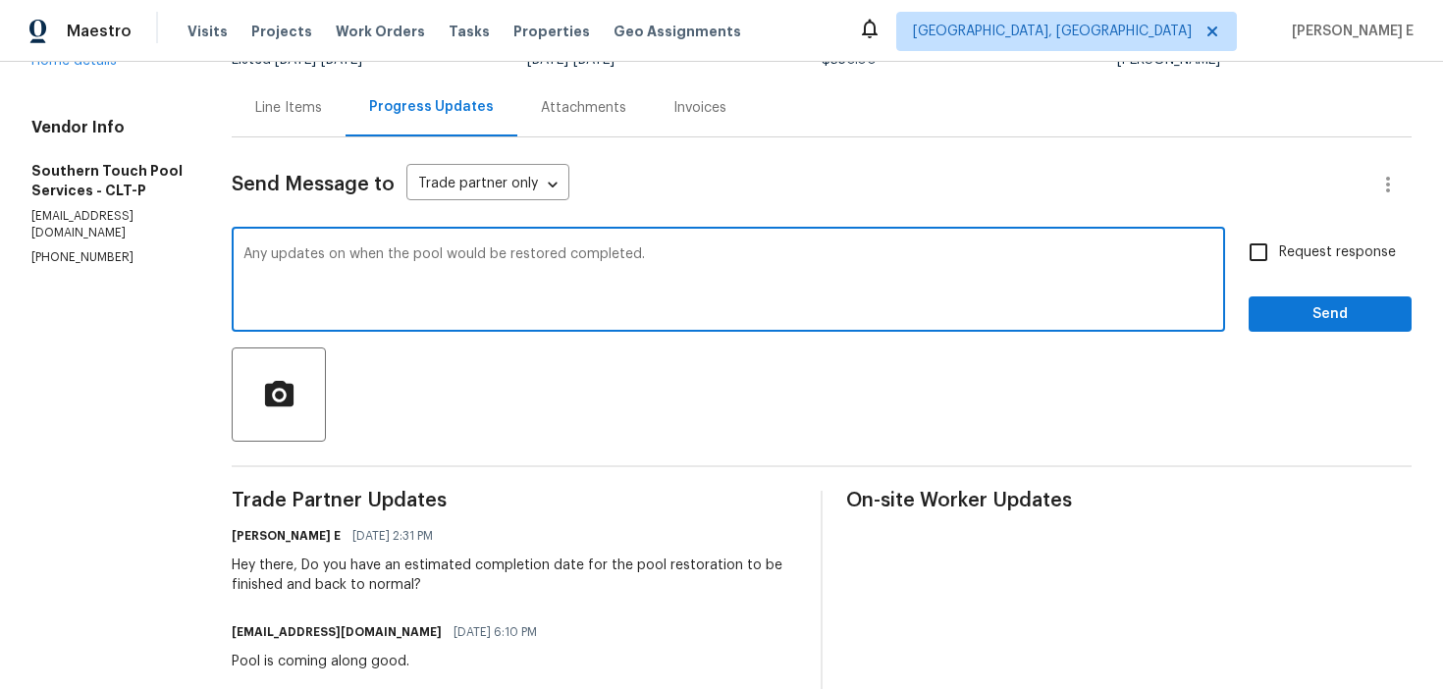
paste textarea "Hey, any update on when the pool will be finished up?""
type textarea "Hey, any update on when the pool will be finished up?"
click at [1286, 243] on span "Request response" at bounding box center [1337, 252] width 117 height 21
click at [1279, 243] on input "Request response" at bounding box center [1258, 252] width 41 height 41
checkbox input "true"
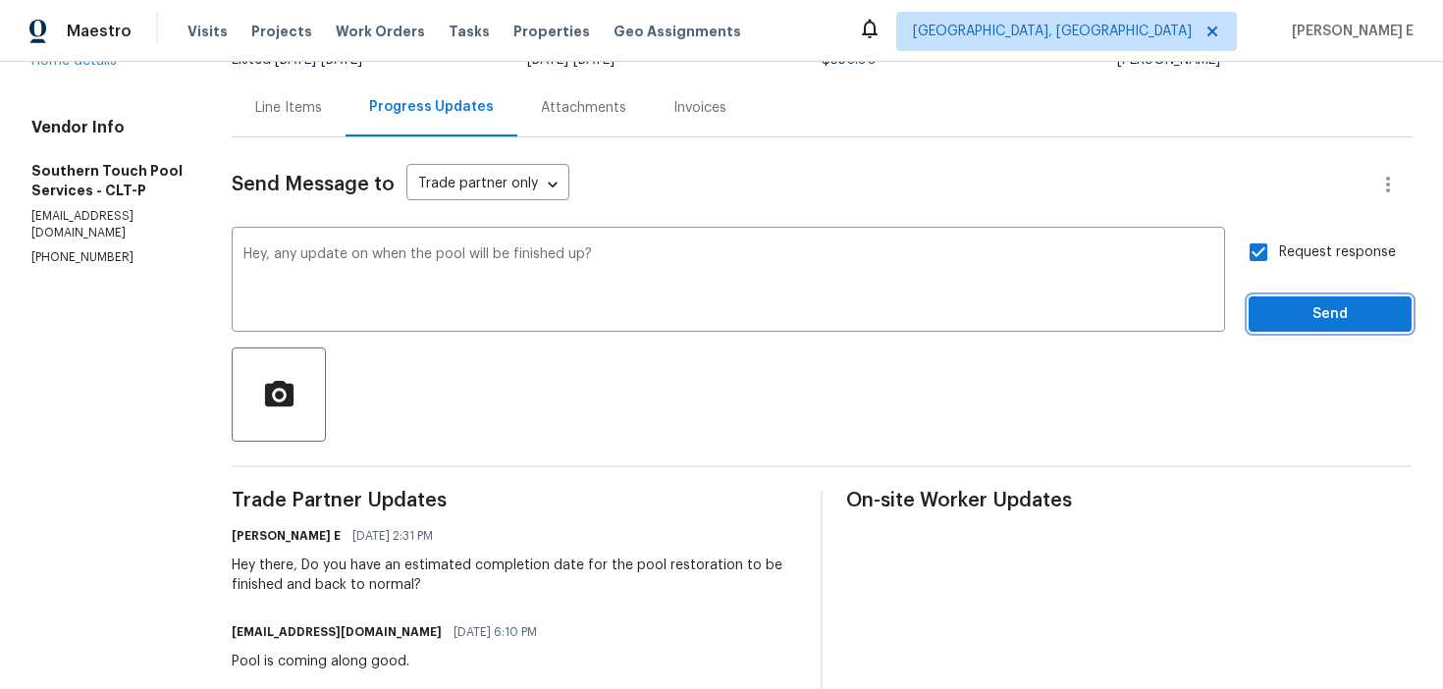
click at [1286, 304] on span "Send" at bounding box center [1330, 314] width 132 height 25
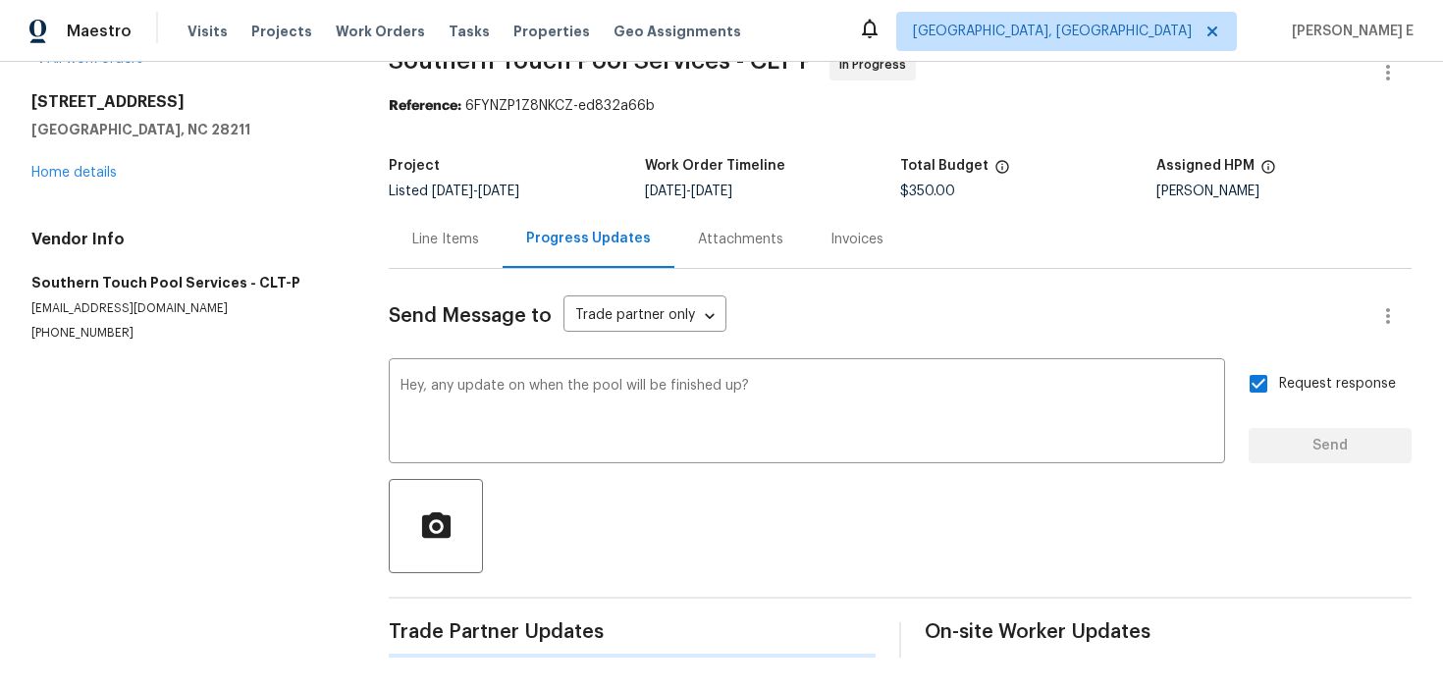
scroll to position [0, 0]
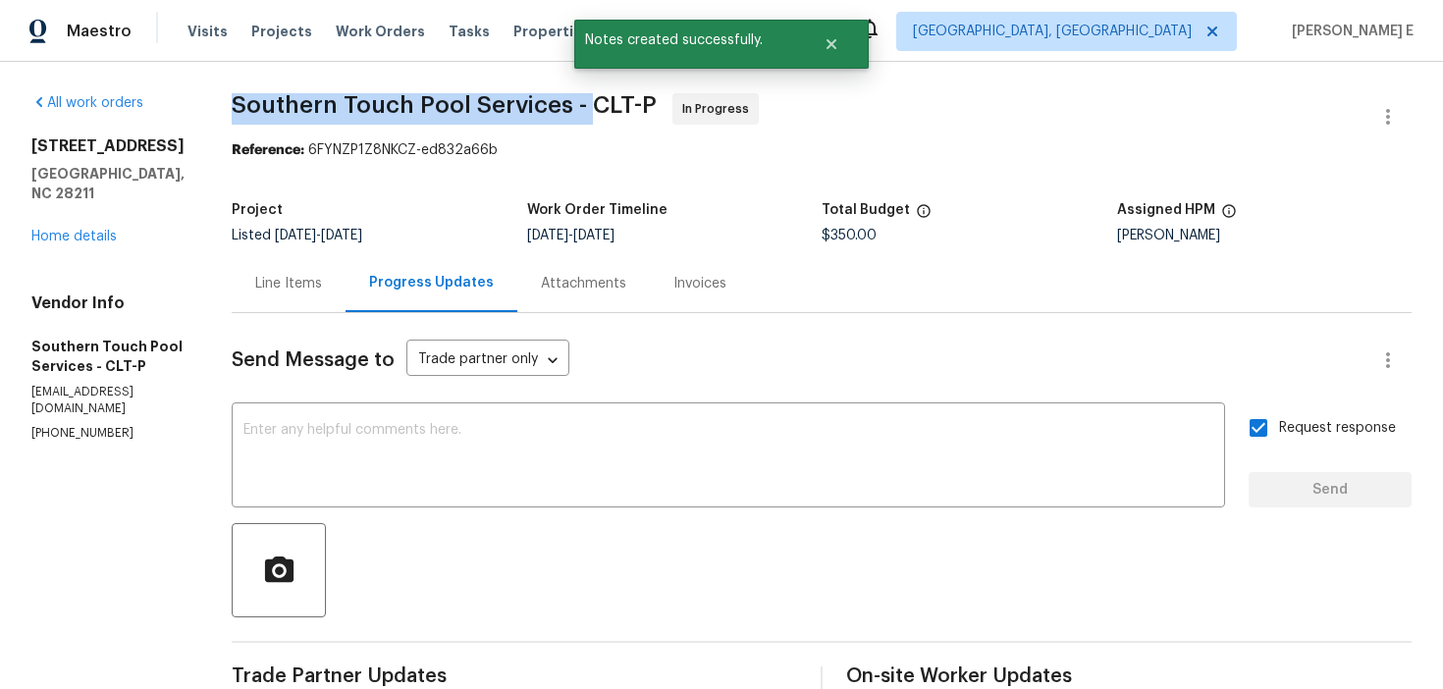
drag, startPoint x: 237, startPoint y: 106, endPoint x: 590, endPoint y: 99, distance: 353.4
click at [589, 99] on span "Southern Touch Pool Services - CLT-P" at bounding box center [444, 105] width 425 height 24
copy span "Southern Touch Pool Services -"
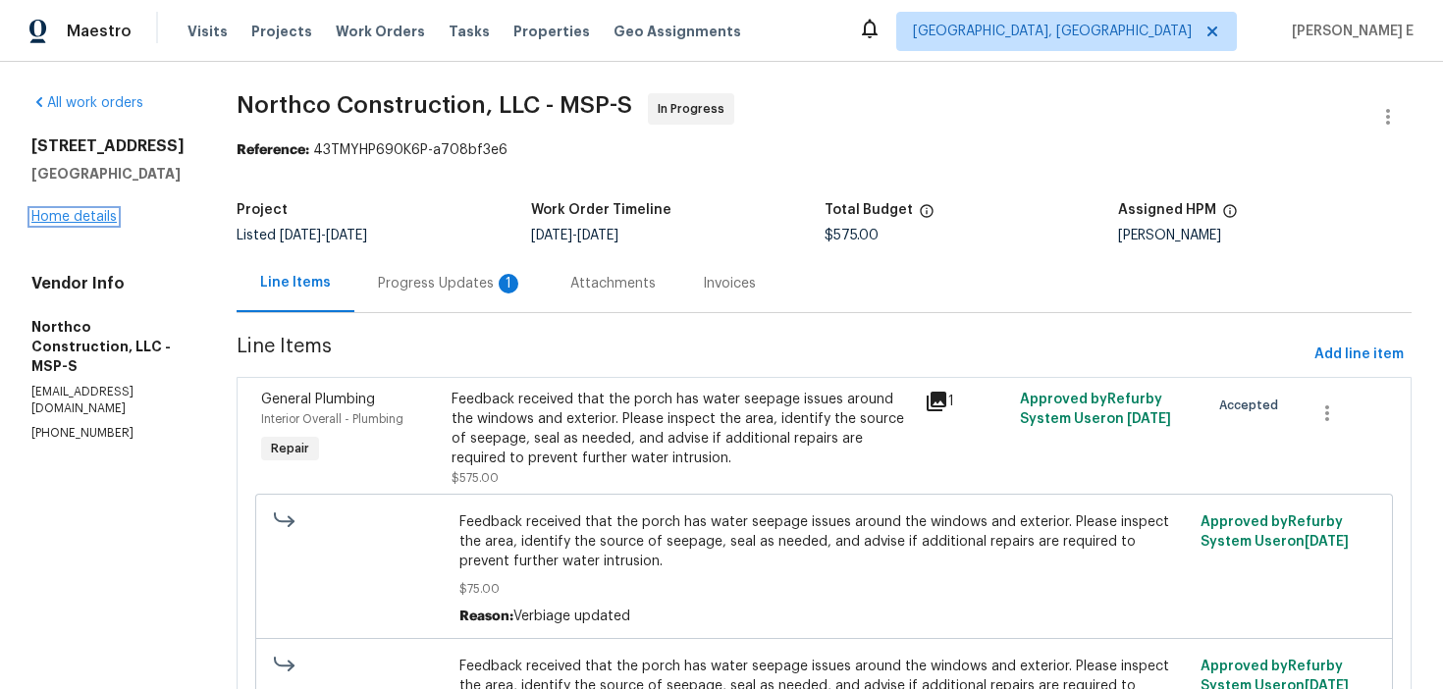
click at [85, 218] on link "Home details" at bounding box center [73, 217] width 85 height 14
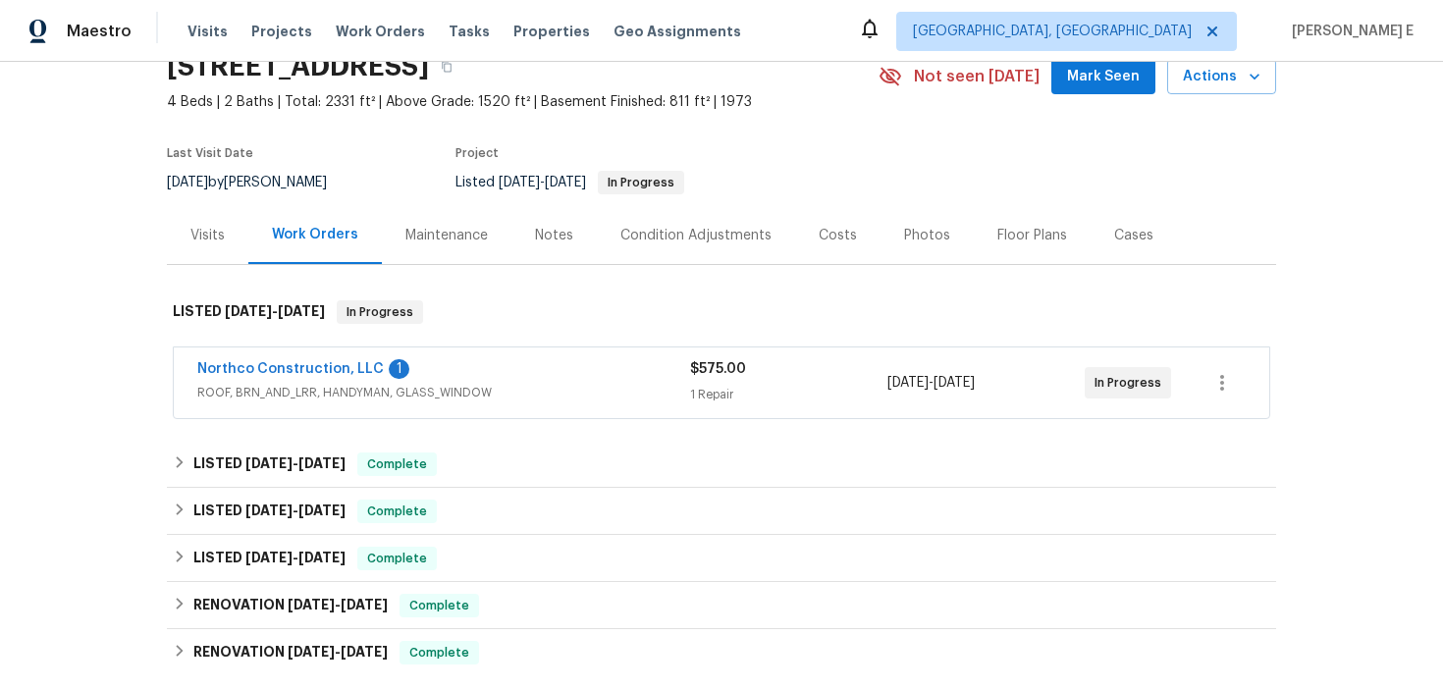
scroll to position [105, 0]
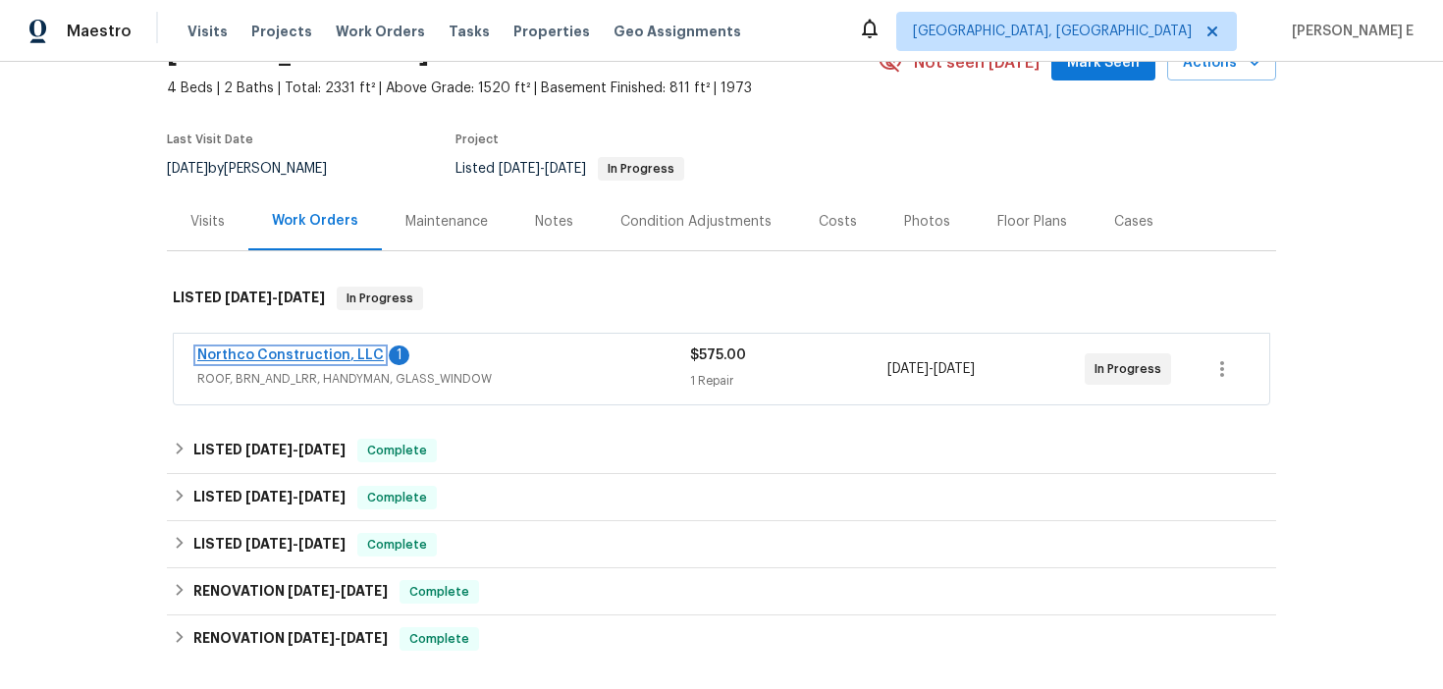
click at [334, 357] on link "Northco Construction, LLC" at bounding box center [290, 355] width 186 height 14
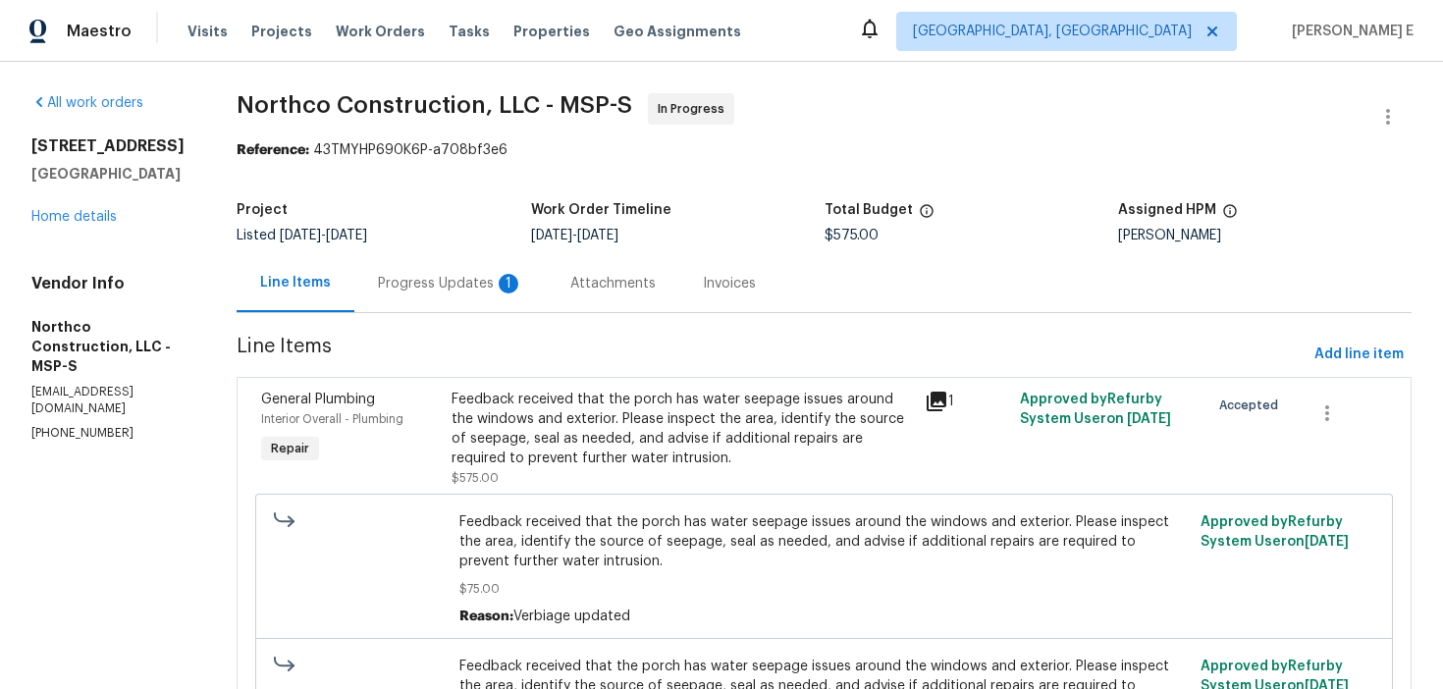
click at [491, 289] on div "Progress Updates 1" at bounding box center [450, 284] width 145 height 20
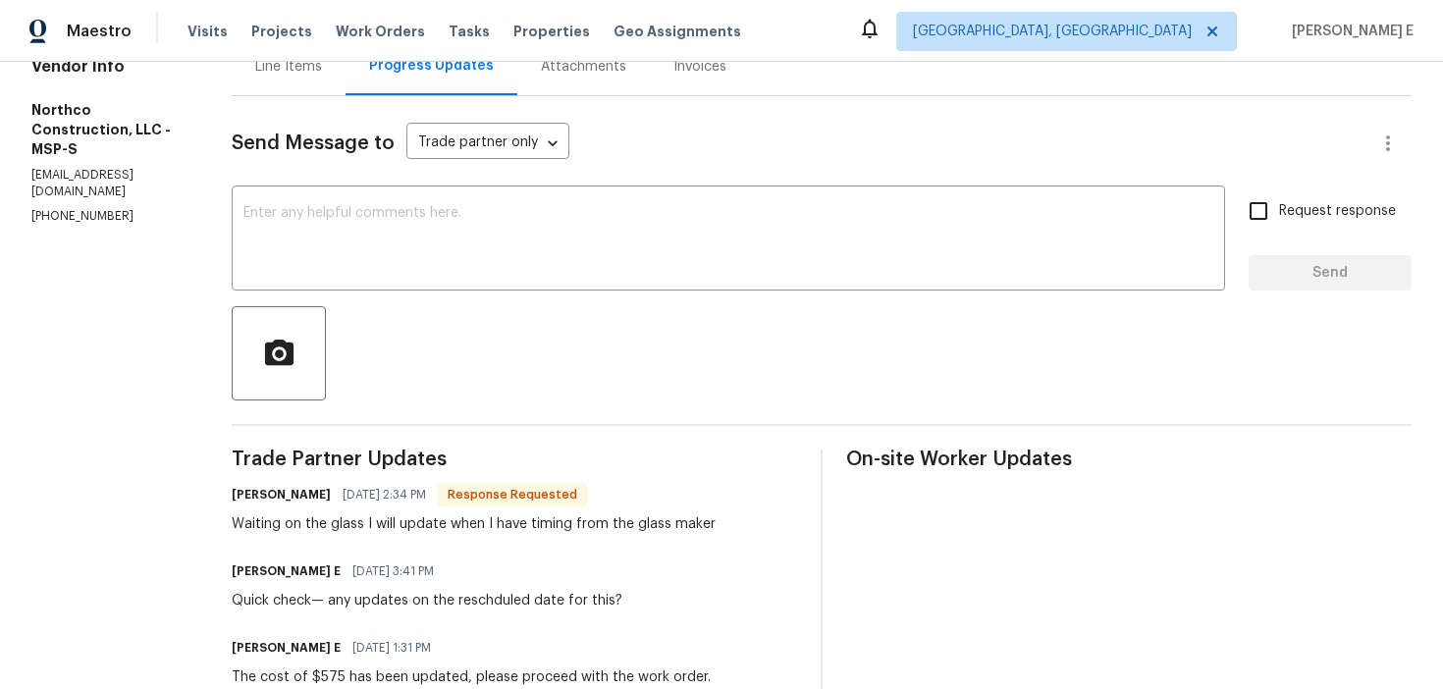
scroll to position [197, 0]
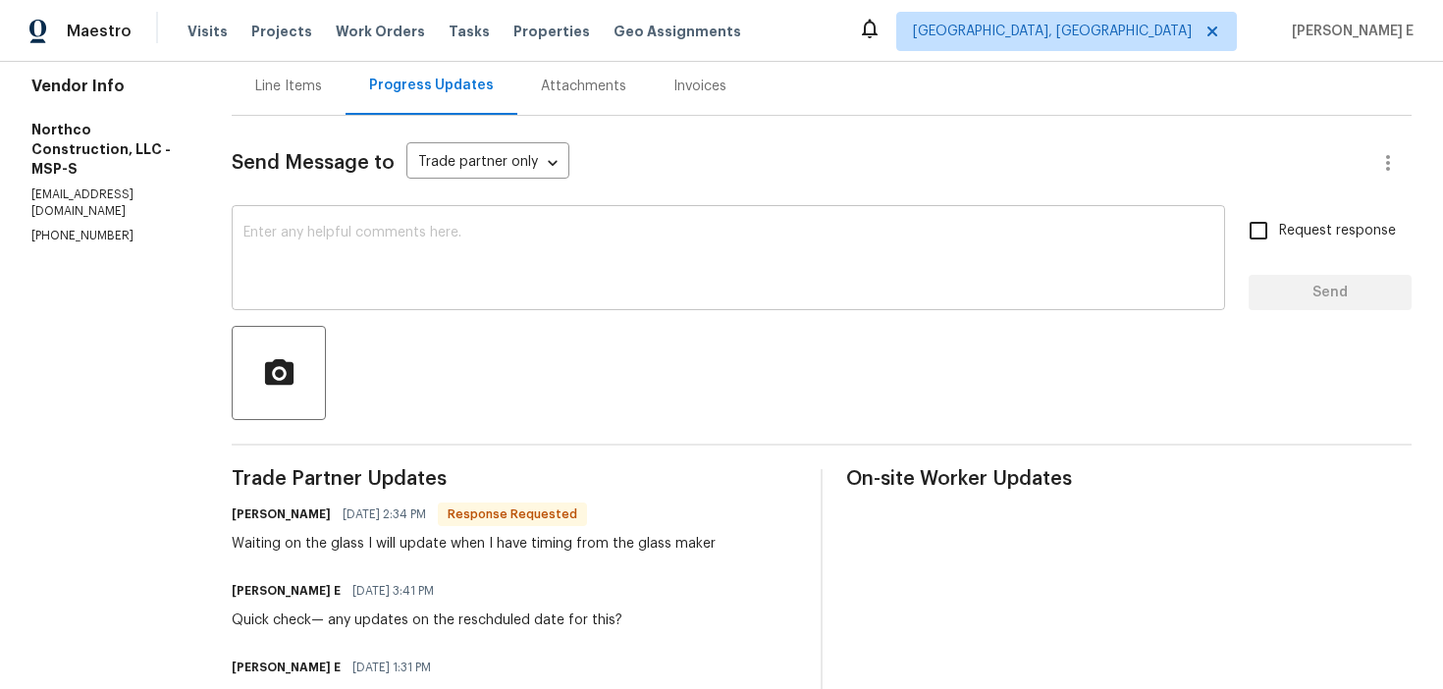
click at [566, 279] on textarea at bounding box center [728, 260] width 970 height 69
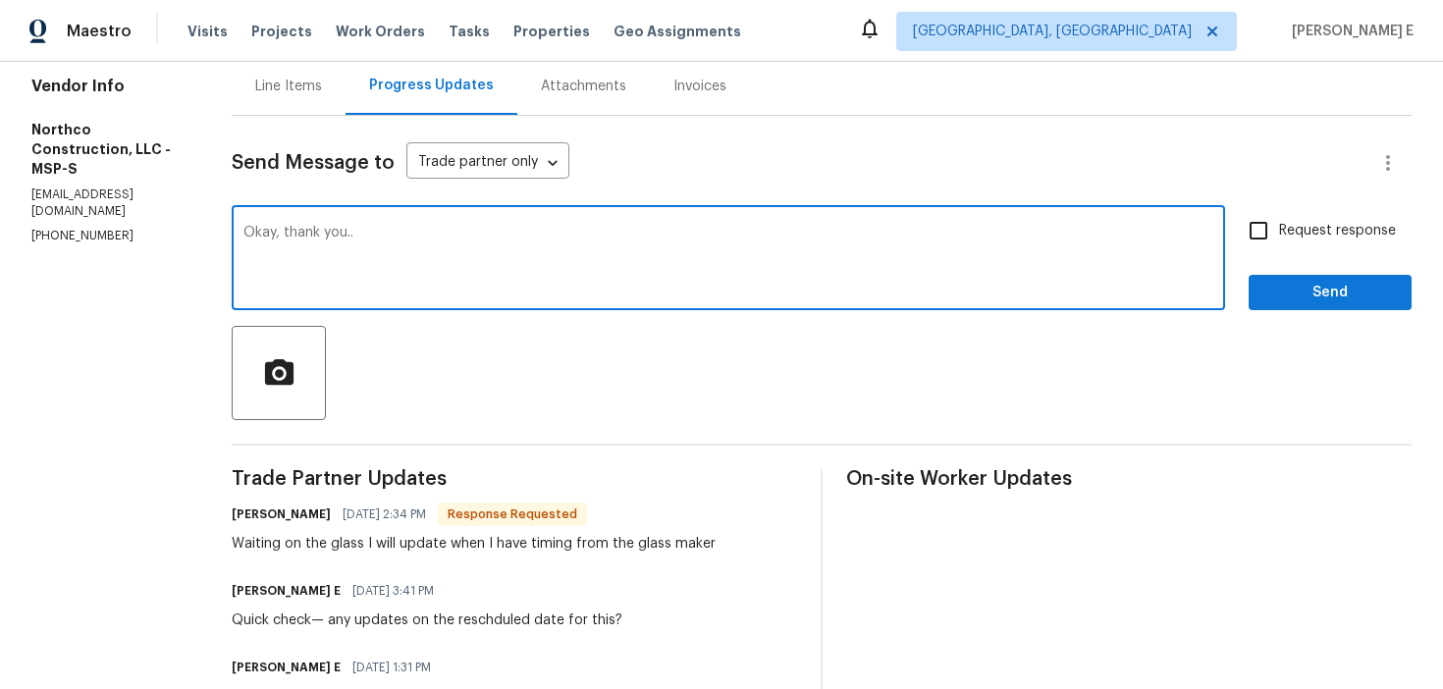
type textarea "Okay, thank you.."
click at [1355, 257] on div "Request response Send" at bounding box center [1329, 260] width 163 height 100
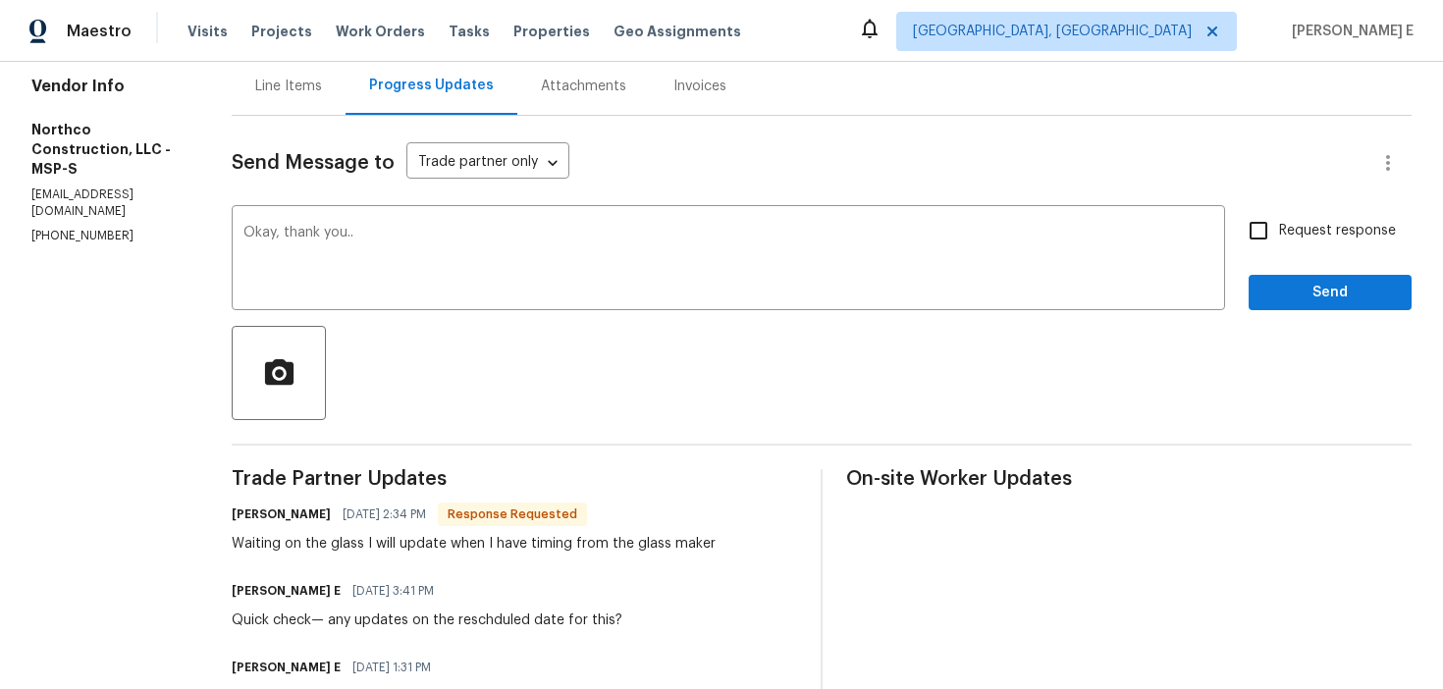
click at [1355, 257] on div "Request response Send" at bounding box center [1329, 260] width 163 height 100
click at [1335, 279] on button "Send" at bounding box center [1329, 293] width 163 height 36
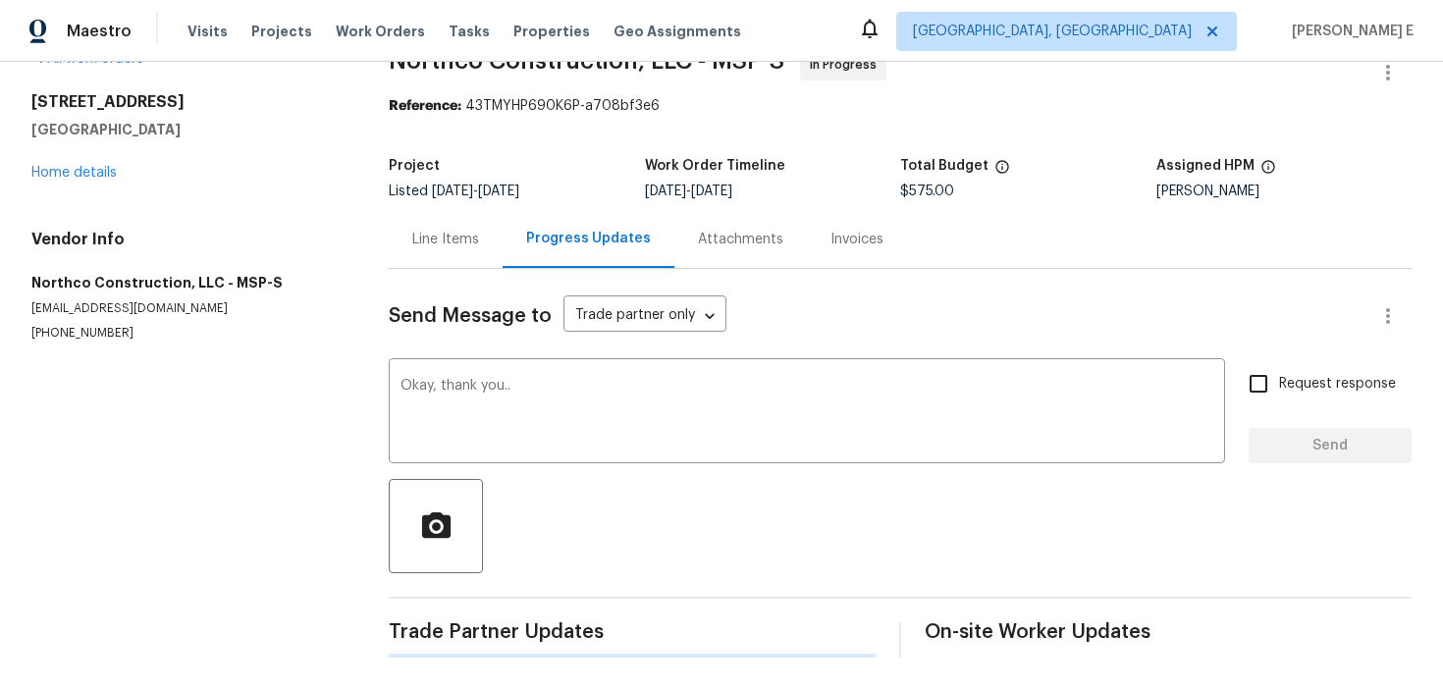
scroll to position [0, 0]
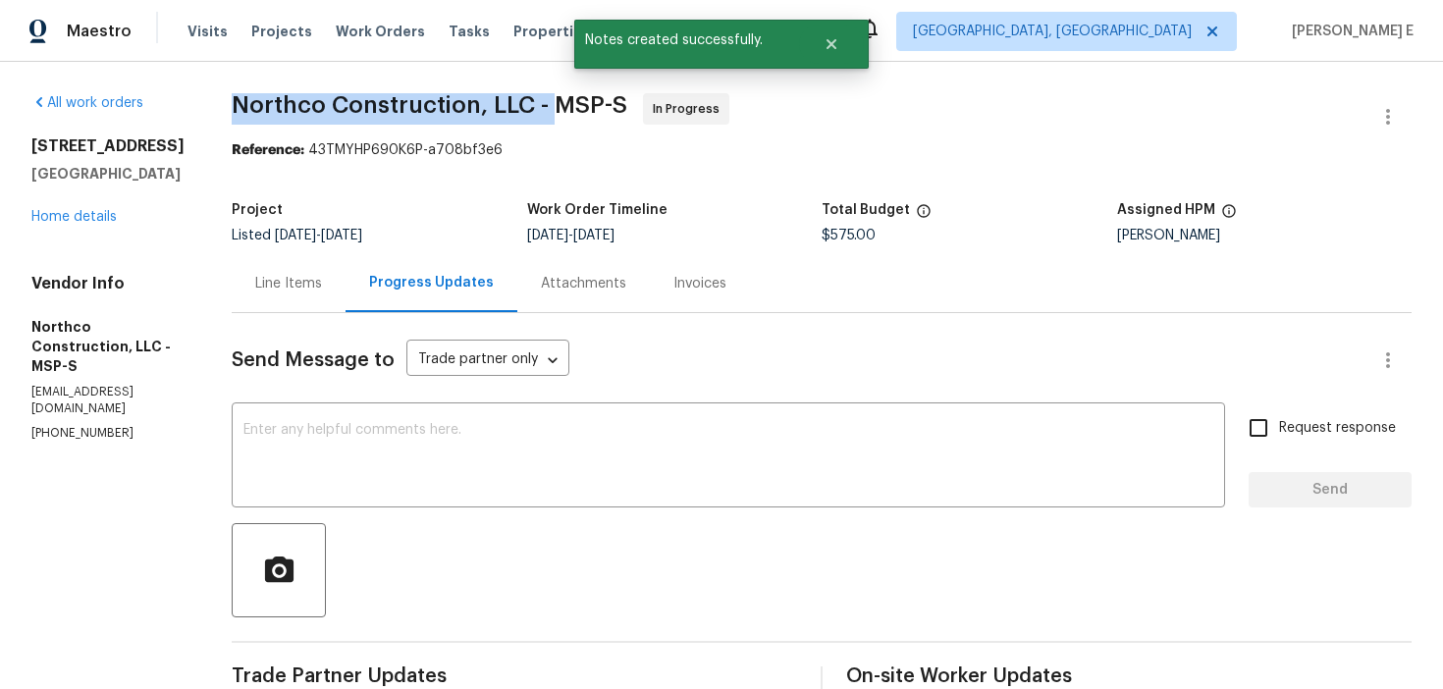
drag, startPoint x: 235, startPoint y: 102, endPoint x: 552, endPoint y: 98, distance: 317.0
click at [552, 98] on span "Northco Construction, LLC - MSP-S" at bounding box center [429, 105] width 395 height 24
copy span "Northco Construction, LLC -"
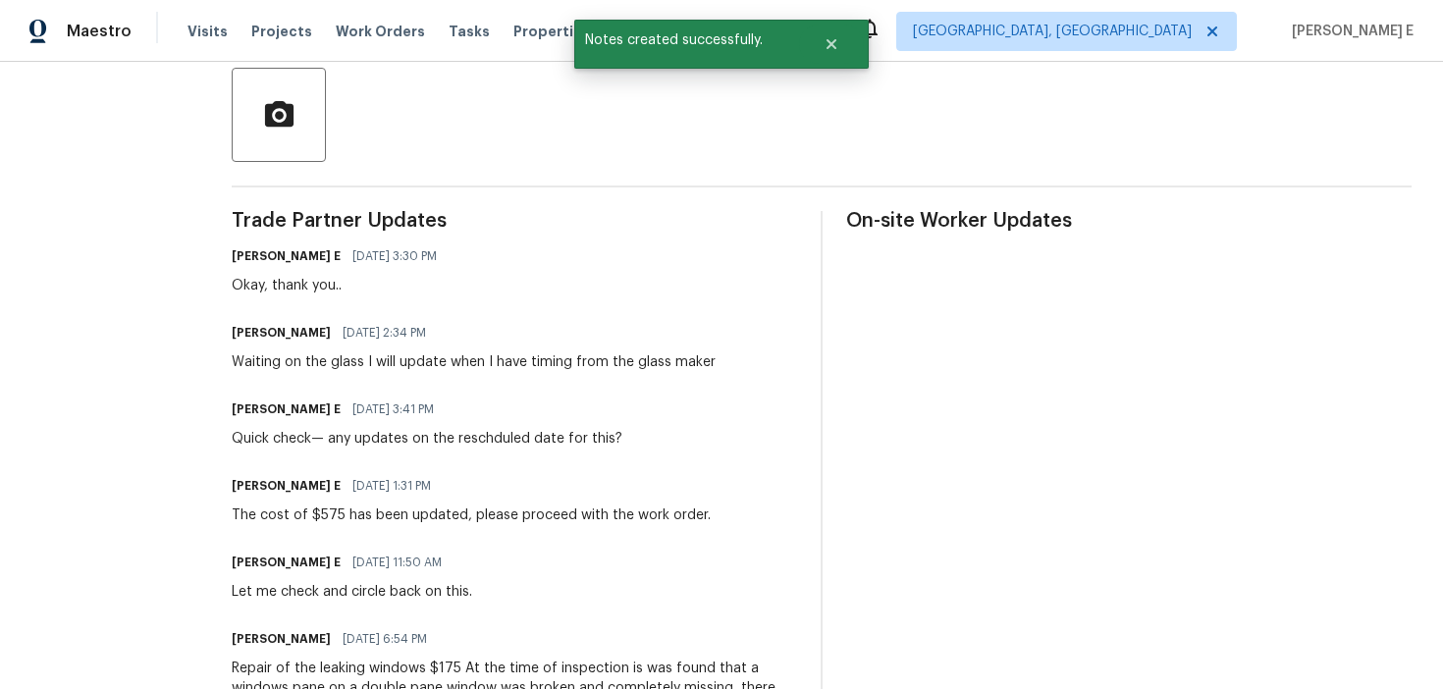
scroll to position [469, 0]
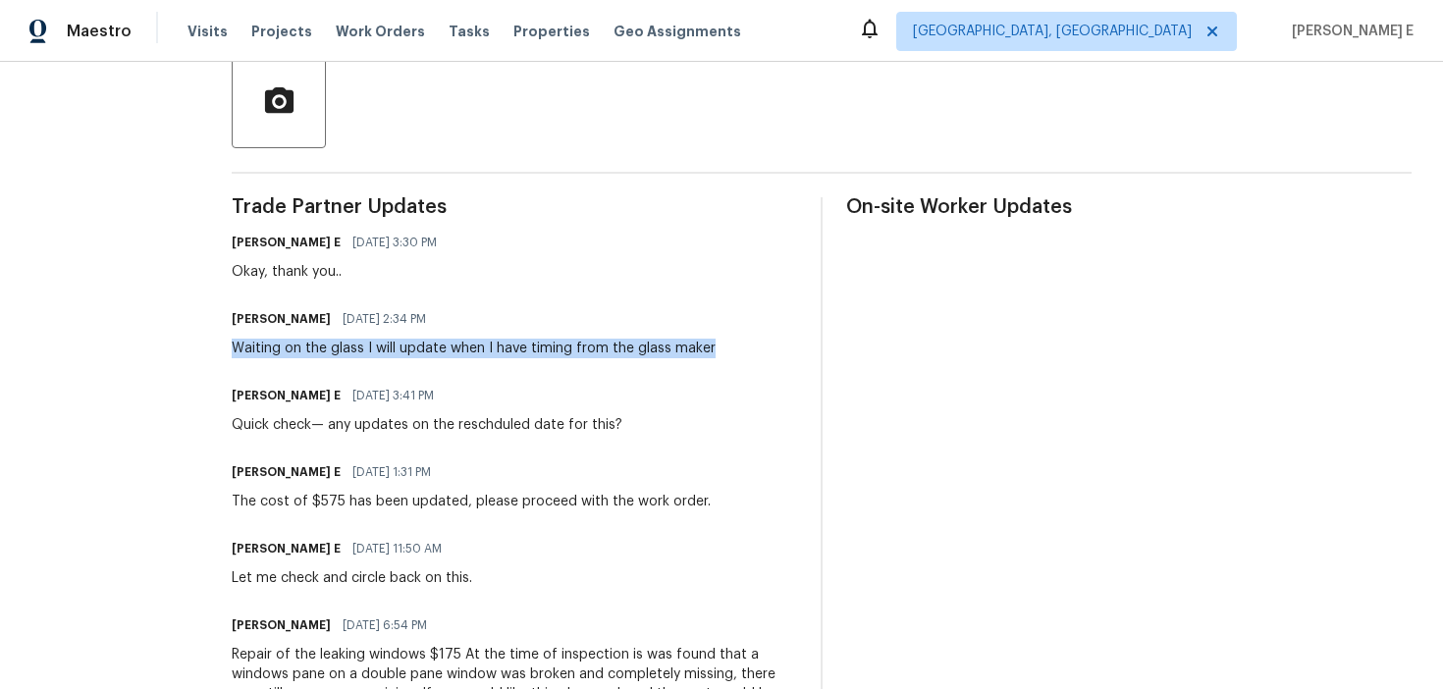
drag, startPoint x: 225, startPoint y: 350, endPoint x: 704, endPoint y: 354, distance: 478.9
click at [704, 354] on div "All work orders 5617 220th St N Forest Lake, MN 55025 Home details Vendor Info …" at bounding box center [721, 685] width 1443 height 2185
copy div "Waiting on the glass I will update when I have timing from the glass maker"
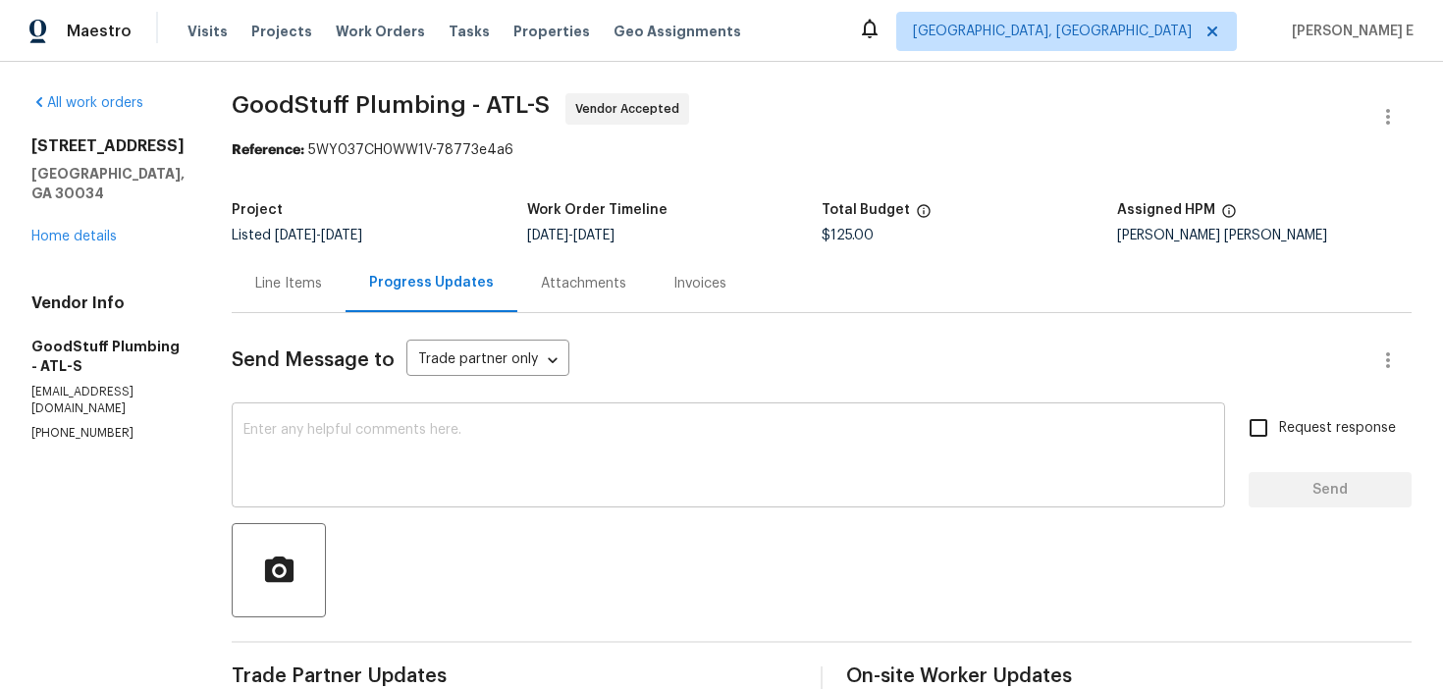
click at [585, 456] on textarea at bounding box center [728, 457] width 970 height 69
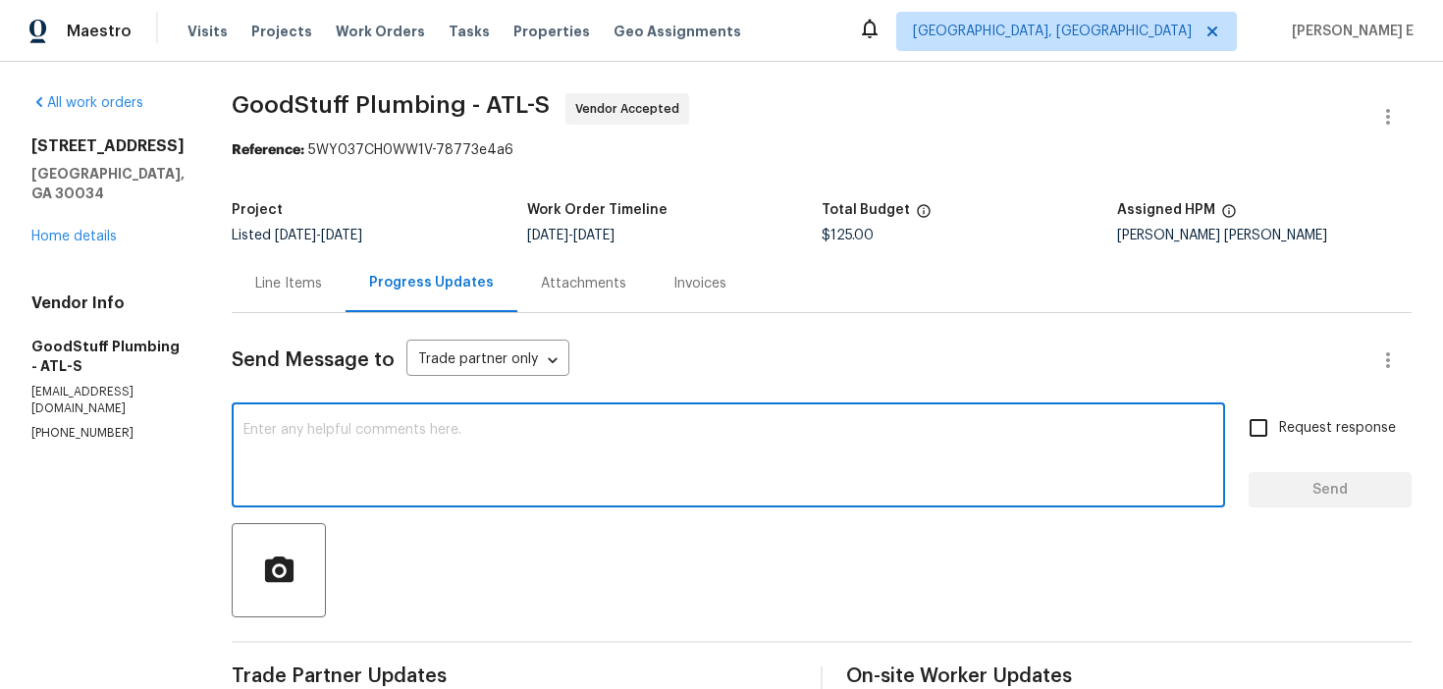
scroll to position [35, 0]
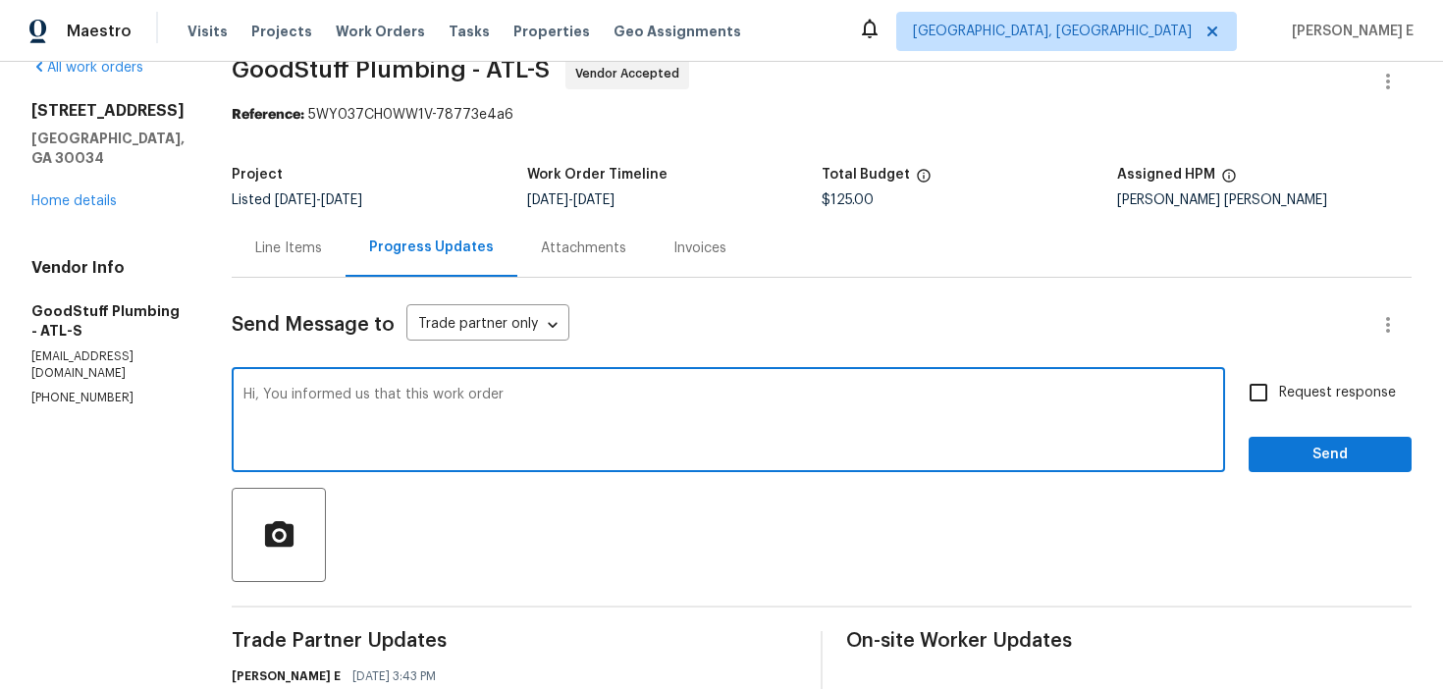
drag, startPoint x: 416, startPoint y: 399, endPoint x: 424, endPoint y: 470, distance: 71.1
click at [416, 399] on textarea "Hi, You informed us that this work order" at bounding box center [728, 422] width 970 height 69
click at [675, 404] on textarea "Hi, You informed us through email that this work order" at bounding box center [728, 422] width 970 height 69
drag, startPoint x: 315, startPoint y: 396, endPoint x: 326, endPoint y: 494, distance: 97.8
click at [316, 415] on textarea "Hi, You informed us through email that this work order is schedueld for [DATE],…" at bounding box center [728, 422] width 970 height 69
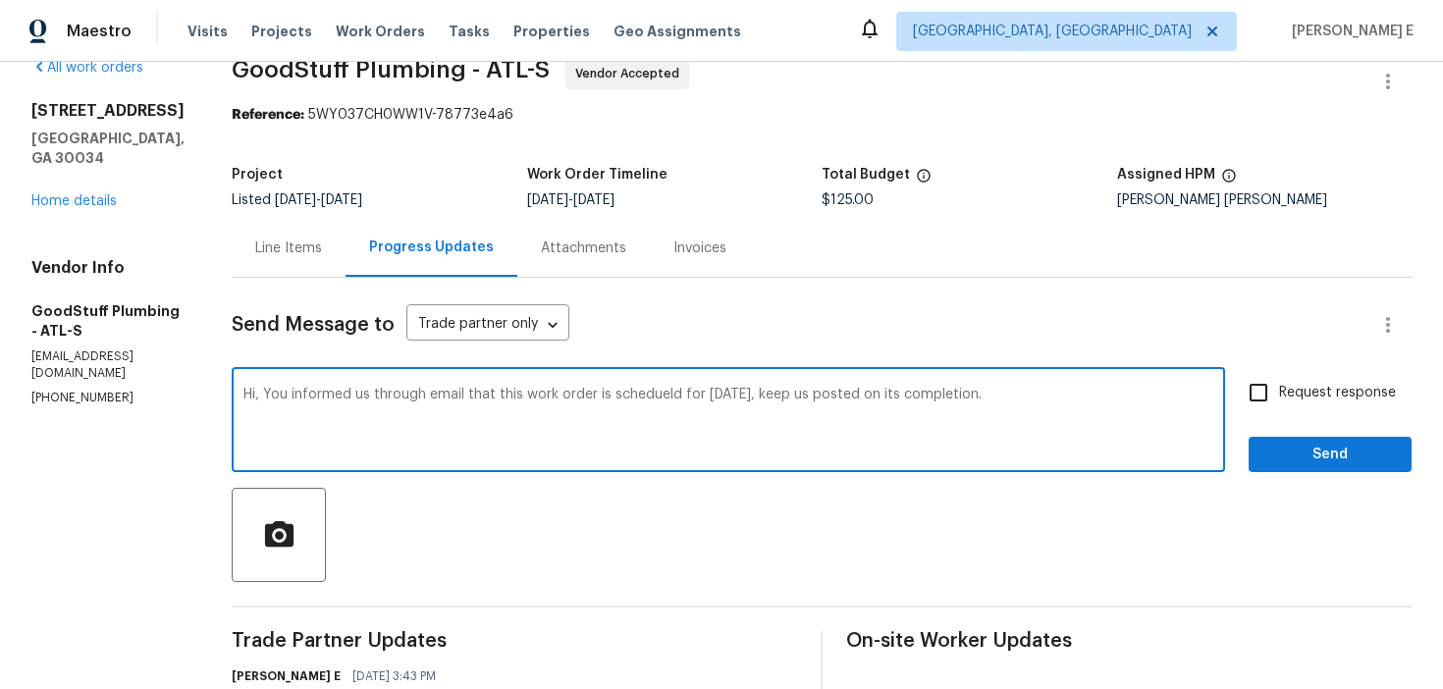
drag, startPoint x: 312, startPoint y: 395, endPoint x: 352, endPoint y: 519, distance: 131.0
paste textarea "noted this WO is scheduled for [DATE]—please keep us updated when it’s done"
click at [376, 395] on textarea "Hi, You noted this WO is scheduled for [DATE]—please keep us updated when it’s …" at bounding box center [728, 422] width 970 height 69
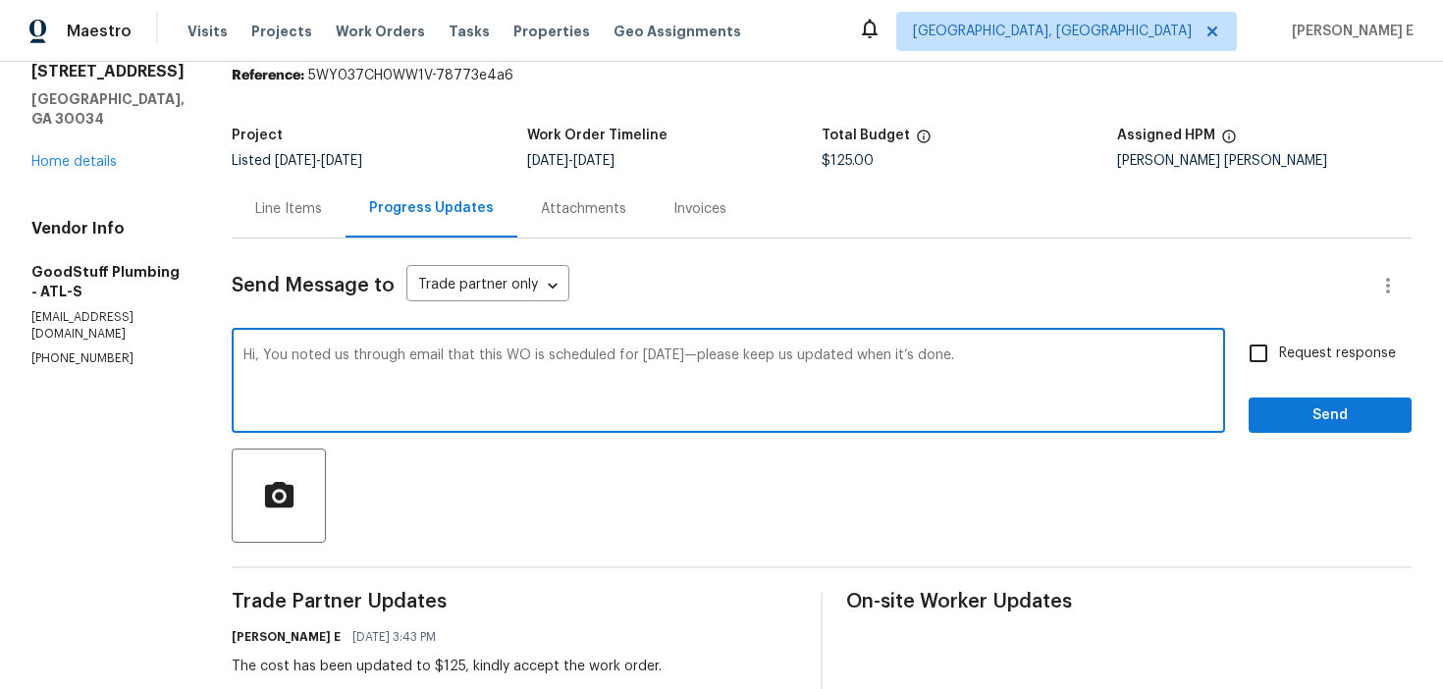
type textarea "Hi, You noted us through email that this WO is scheduled for [DATE]—please keep…"
click at [1266, 363] on input "Request response" at bounding box center [1258, 353] width 41 height 41
checkbox input "true"
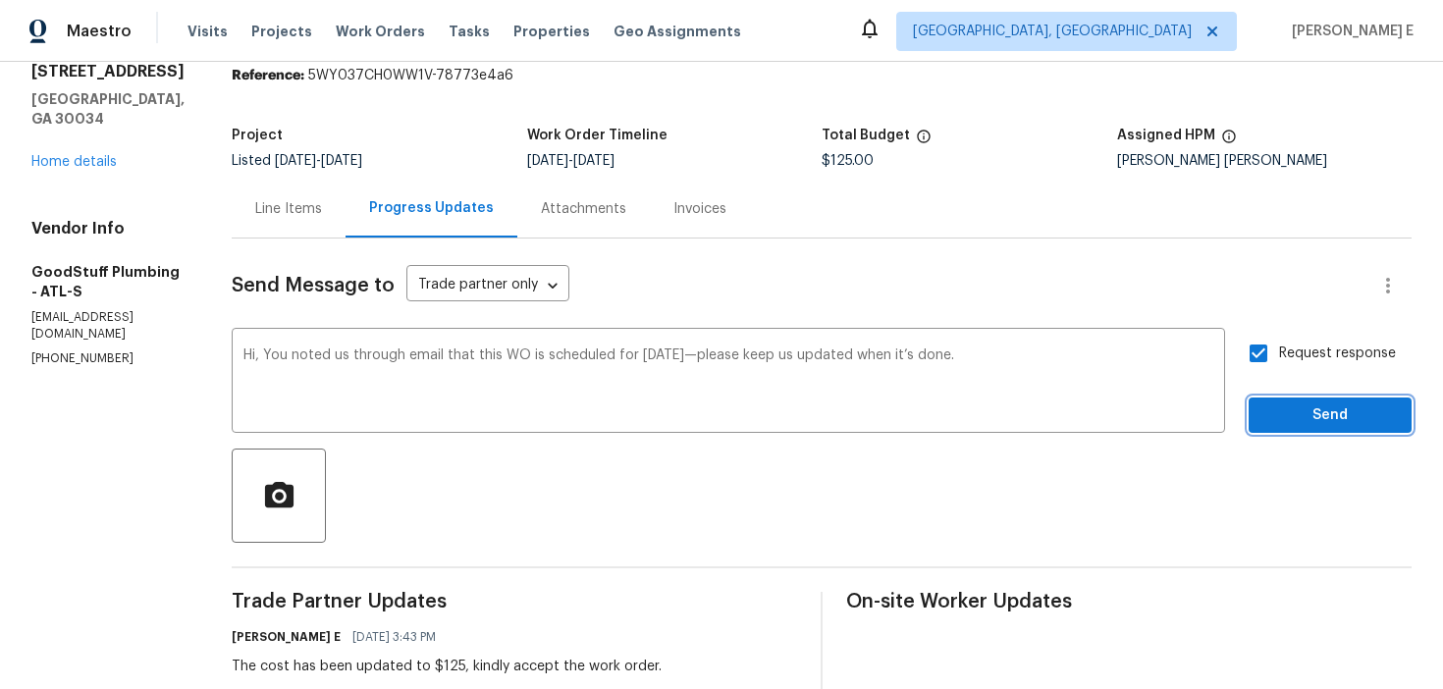
click at [1333, 423] on span "Send" at bounding box center [1330, 415] width 132 height 25
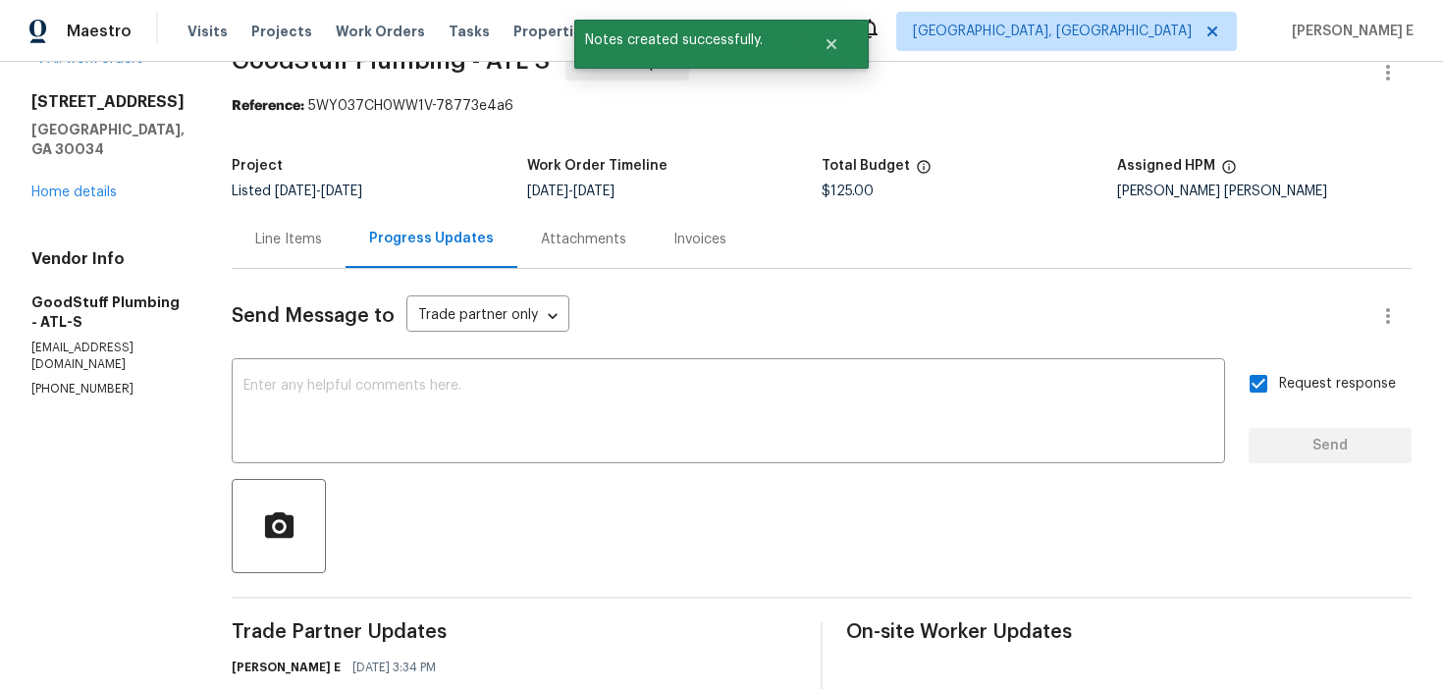
scroll to position [0, 0]
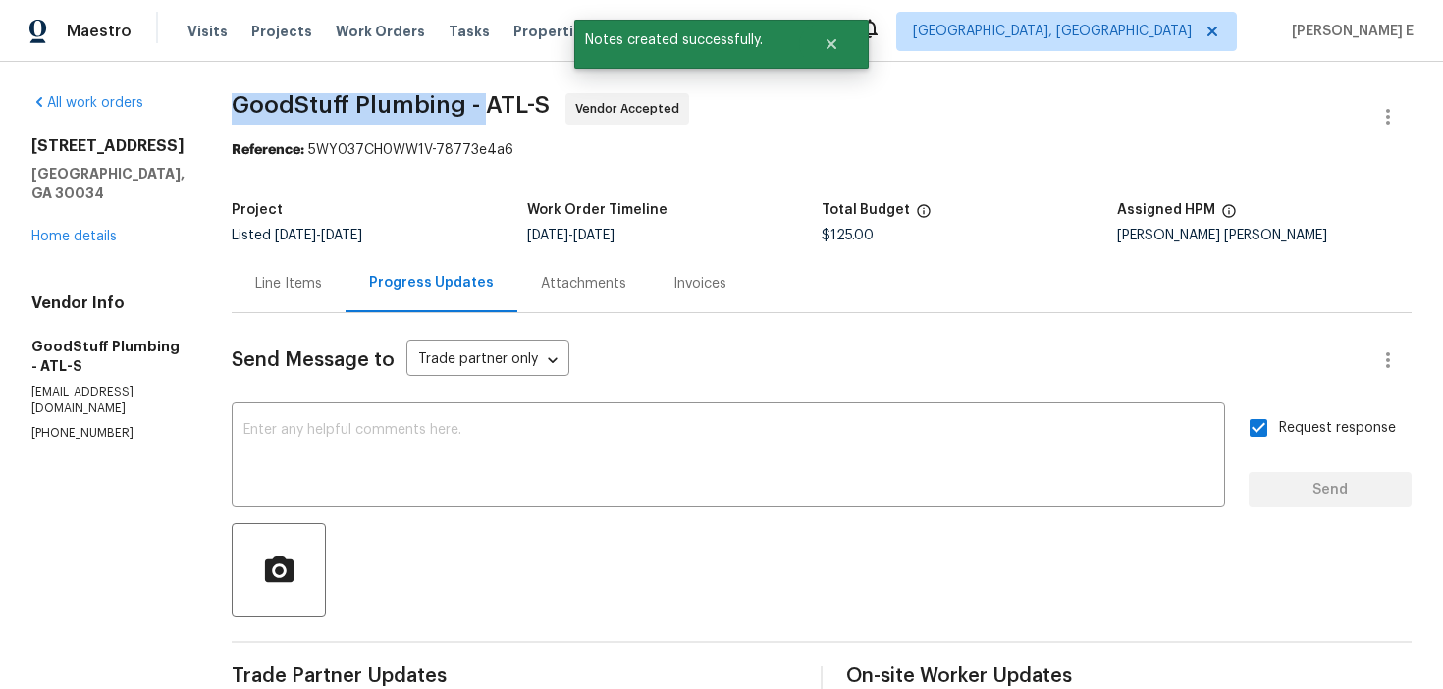
drag, startPoint x: 280, startPoint y: 104, endPoint x: 529, endPoint y: 106, distance: 249.3
click at [529, 106] on span "GoodStuff Plumbing - ATL-S" at bounding box center [391, 105] width 318 height 24
copy span "GoodStuff Plumbing -"
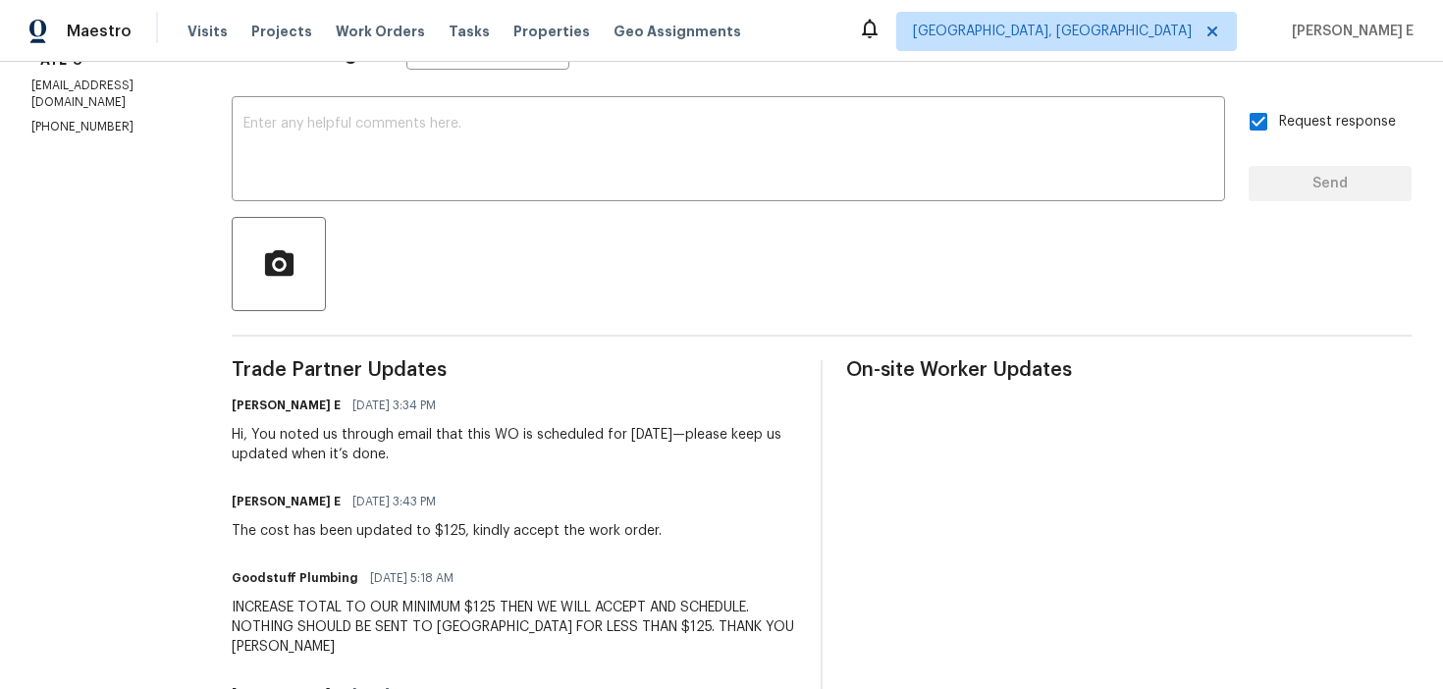
scroll to position [237, 0]
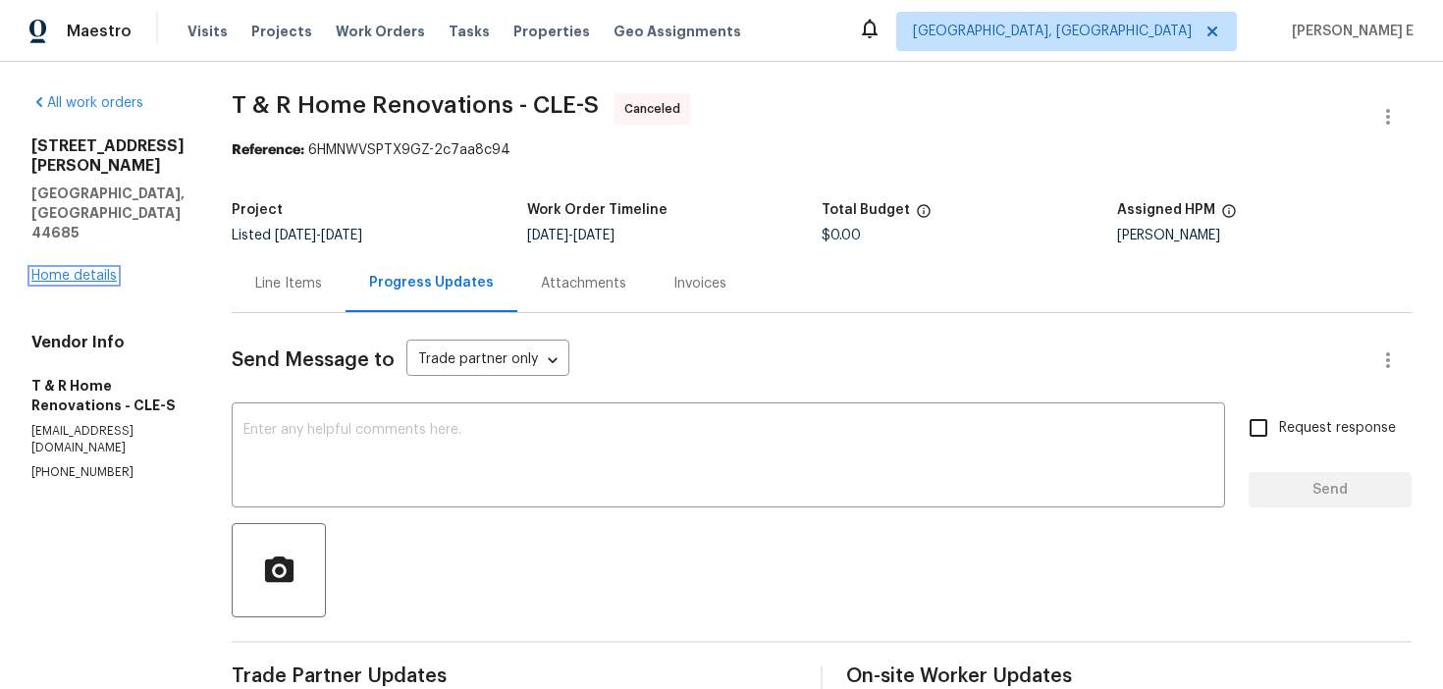
click at [101, 269] on link "Home details" at bounding box center [73, 276] width 85 height 14
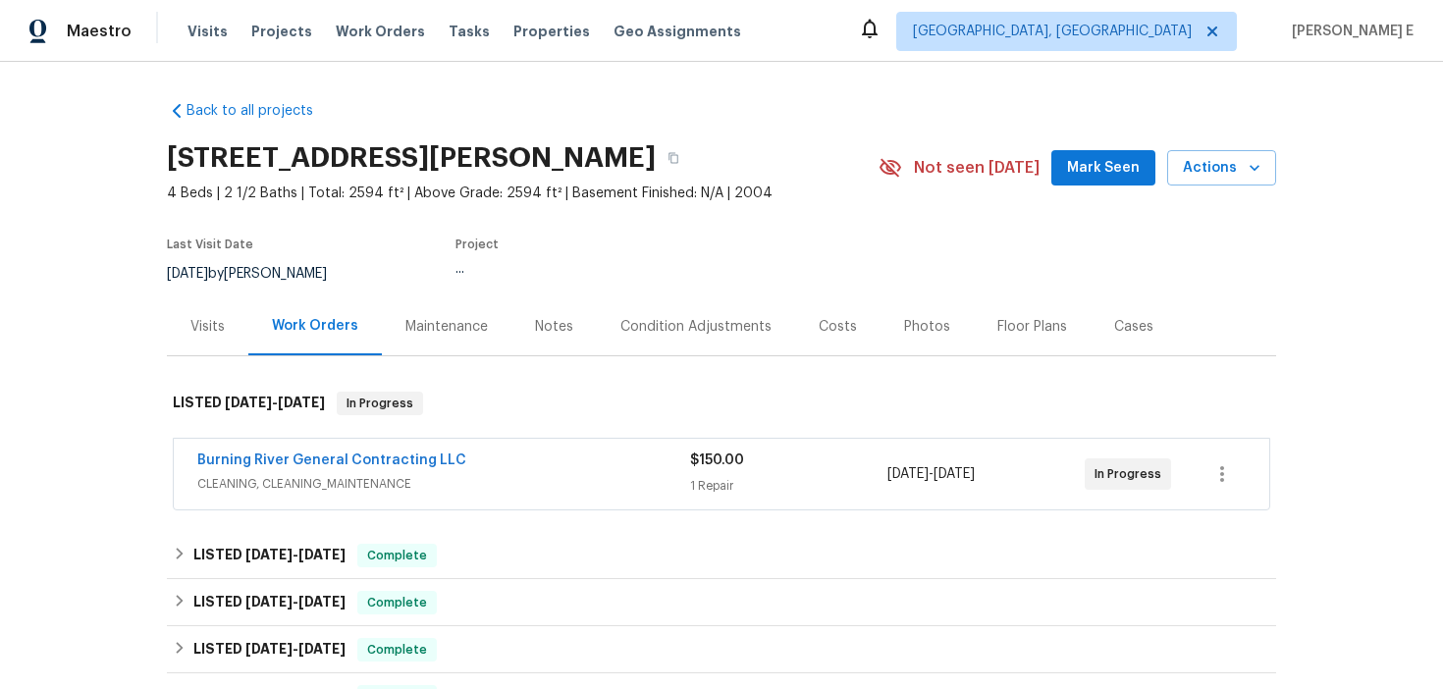
scroll to position [52, 0]
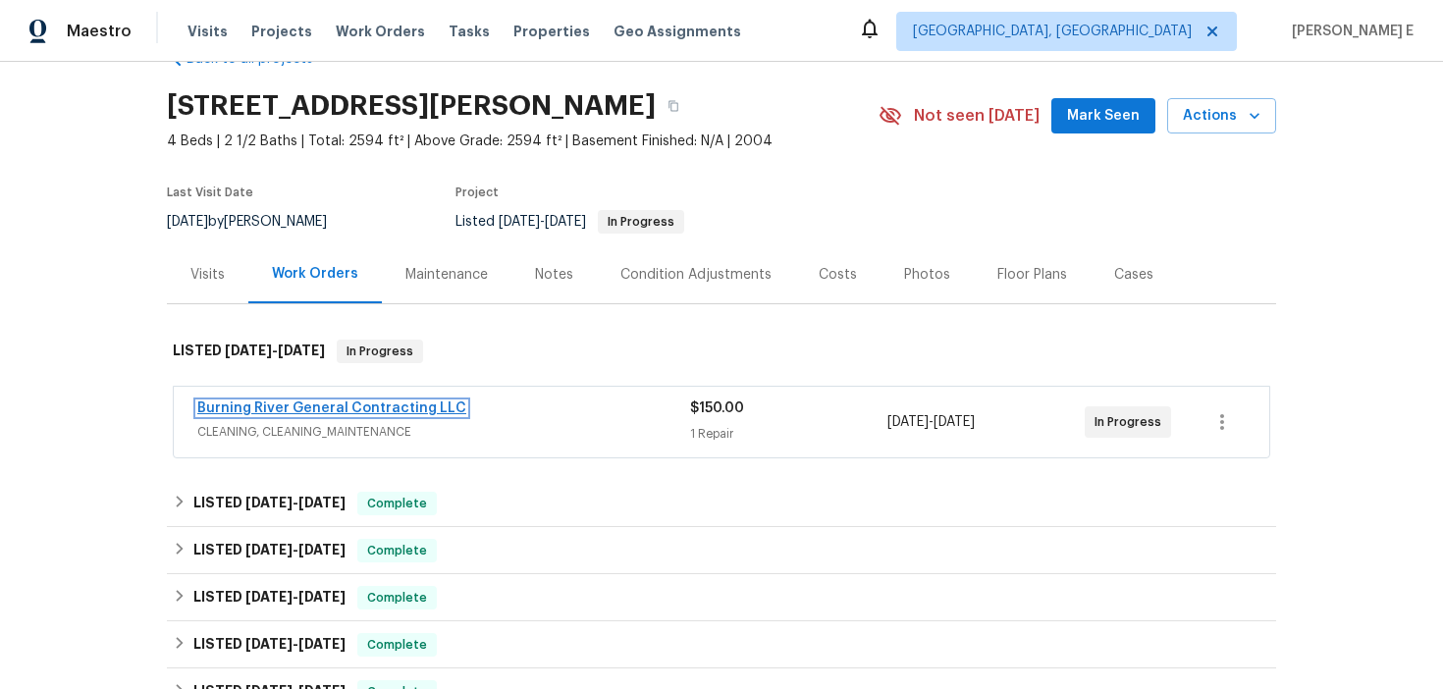
click at [263, 407] on link "Burning River General Contracting LLC" at bounding box center [331, 408] width 269 height 14
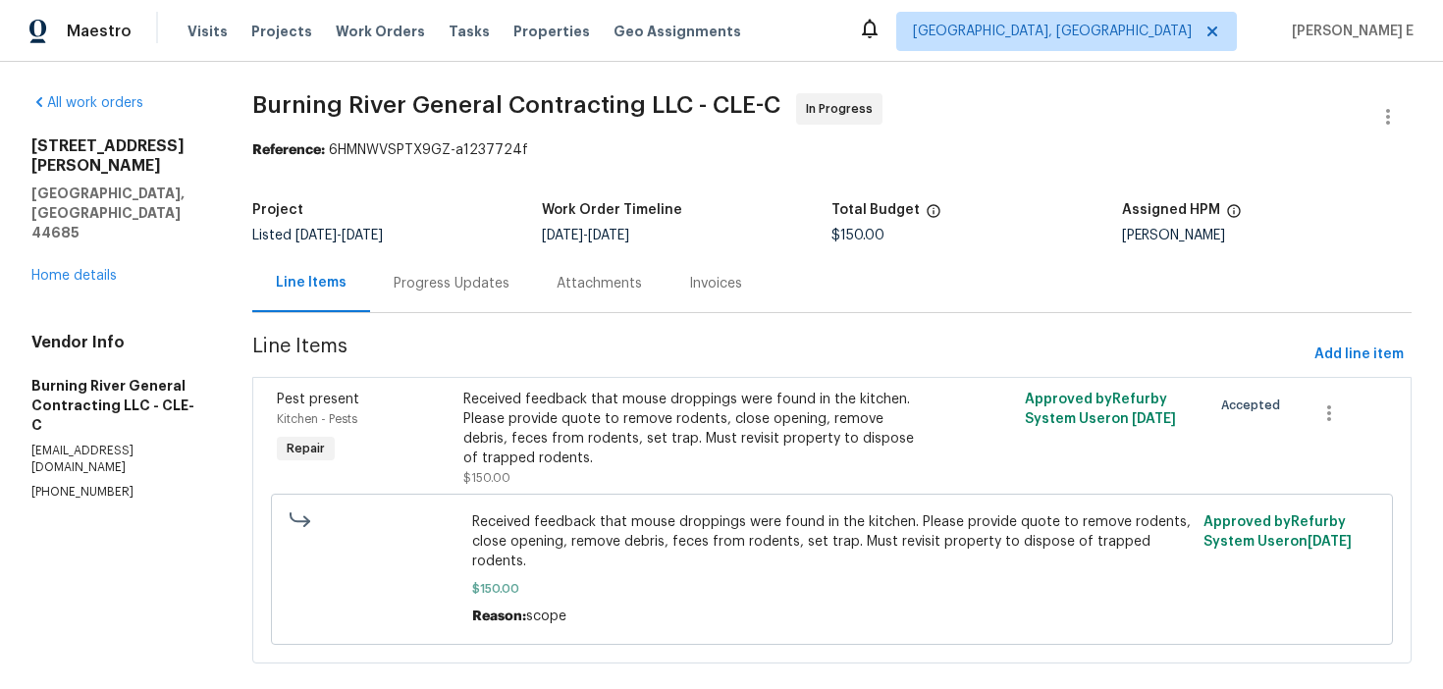
click at [447, 288] on div "Progress Updates" at bounding box center [452, 284] width 116 height 20
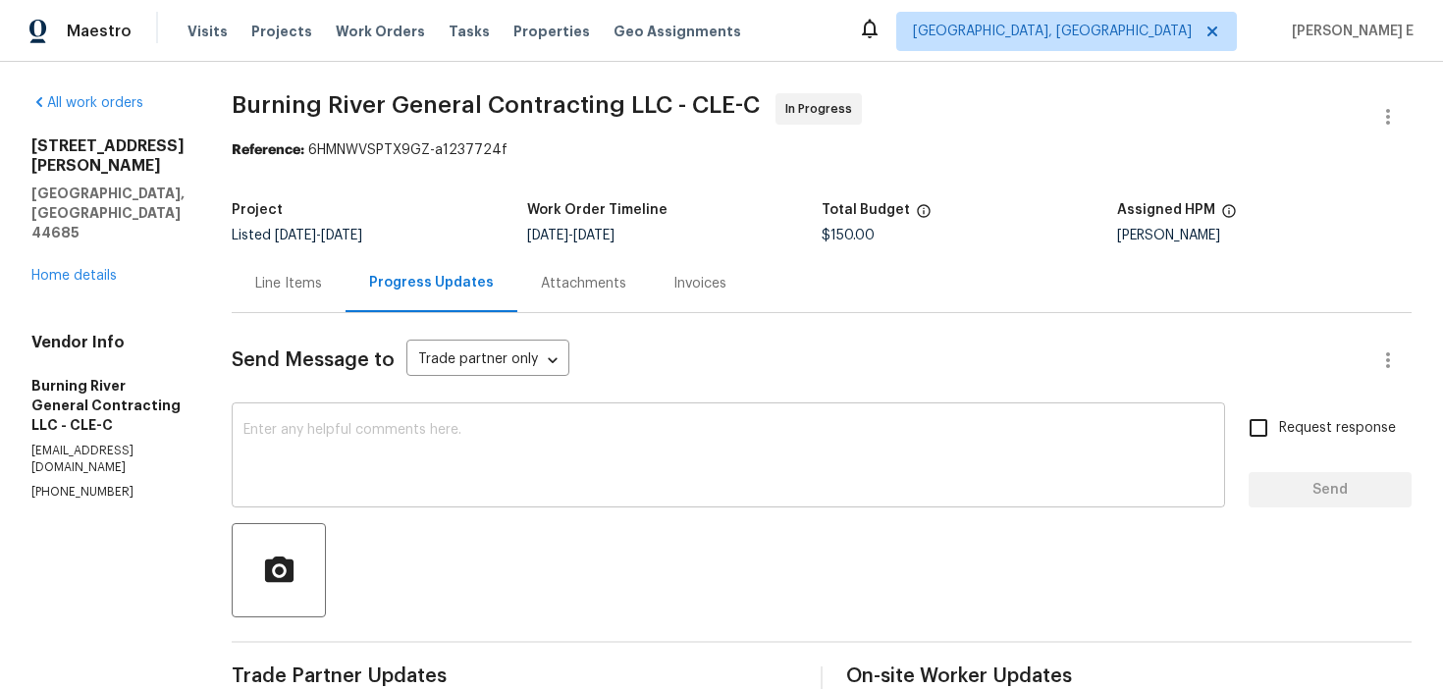
click at [558, 443] on textarea at bounding box center [728, 457] width 970 height 69
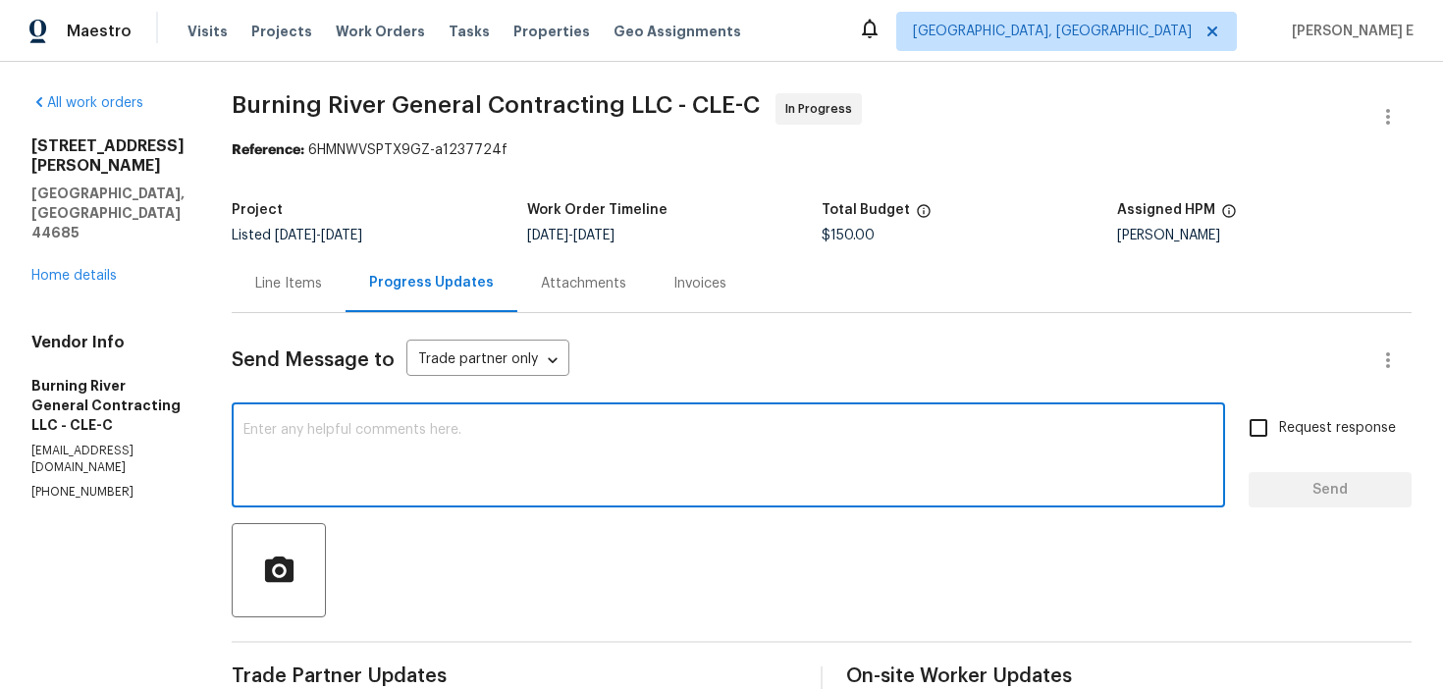
paste textarea "Just checking—do you have a scheduled date for this yet?"
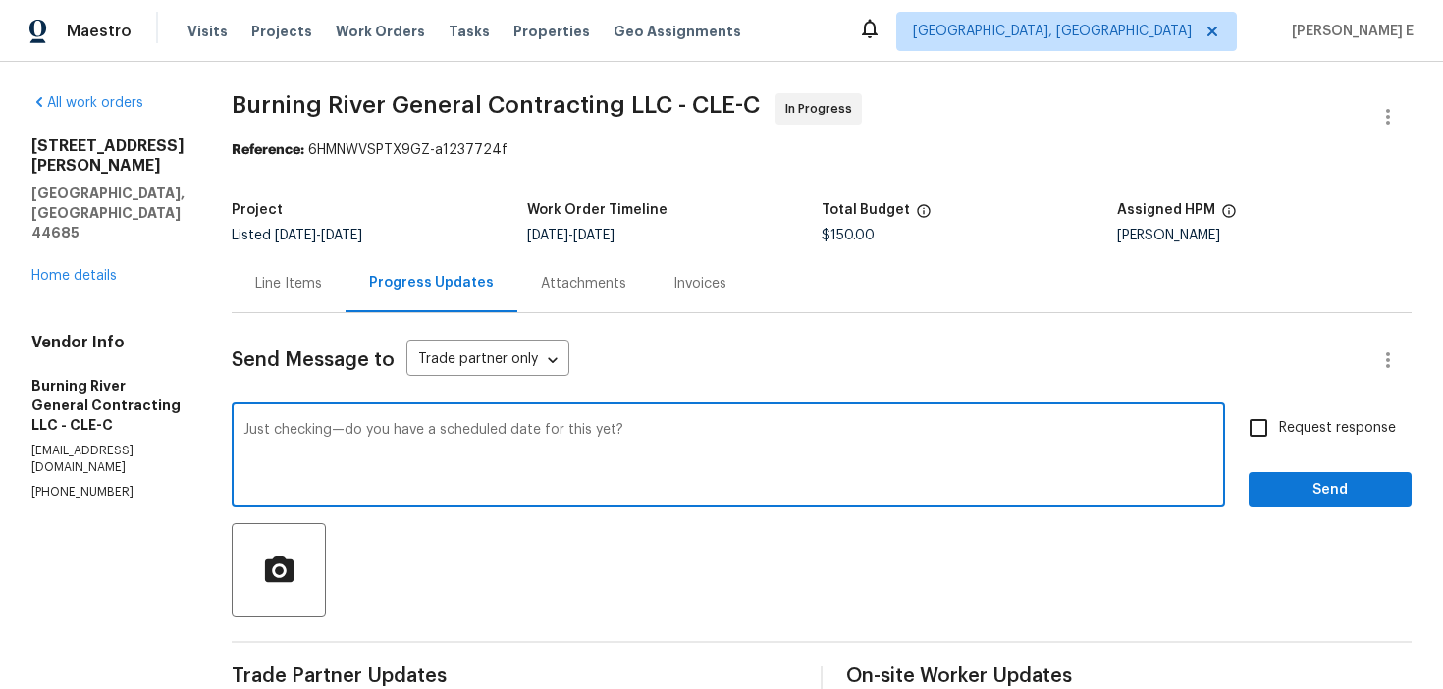
type textarea "Just checking—do you have a scheduled date for this yet?"
click at [1262, 434] on input "Request response" at bounding box center [1258, 427] width 41 height 41
checkbox input "true"
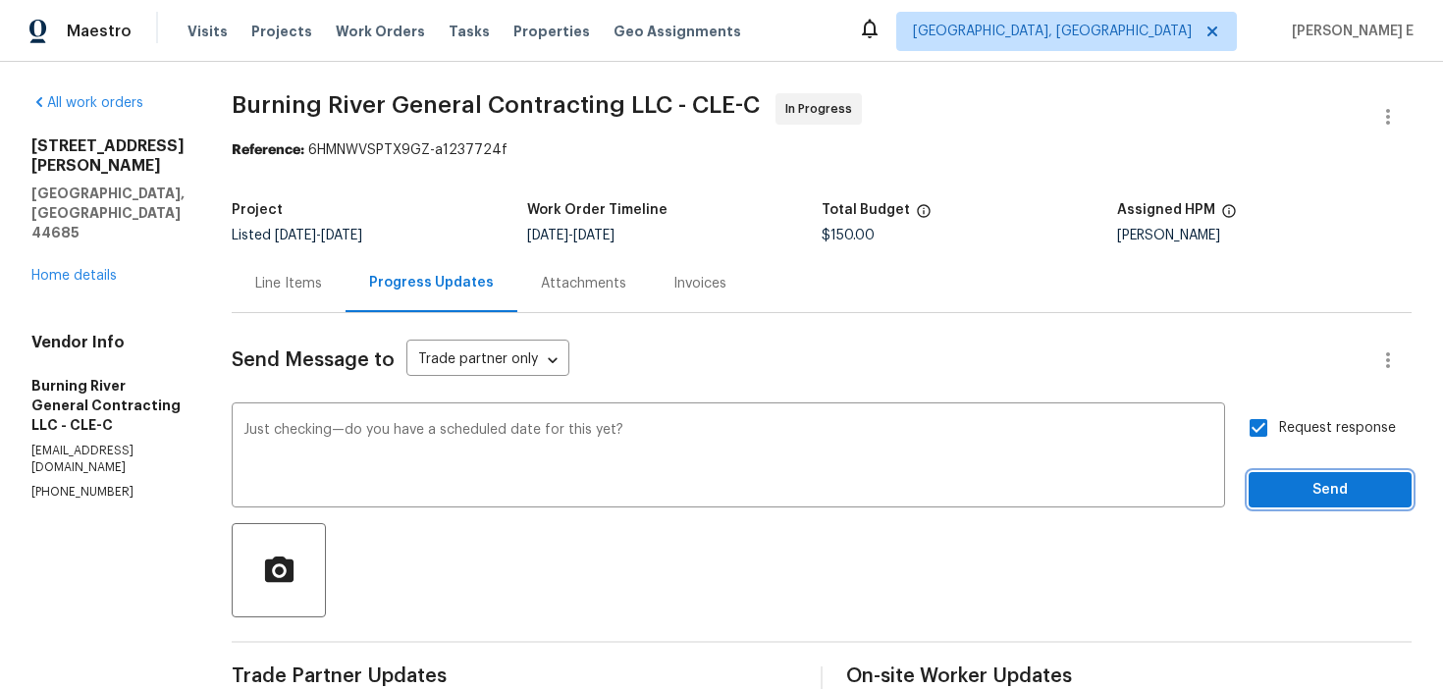
click at [1295, 479] on span "Send" at bounding box center [1330, 490] width 132 height 25
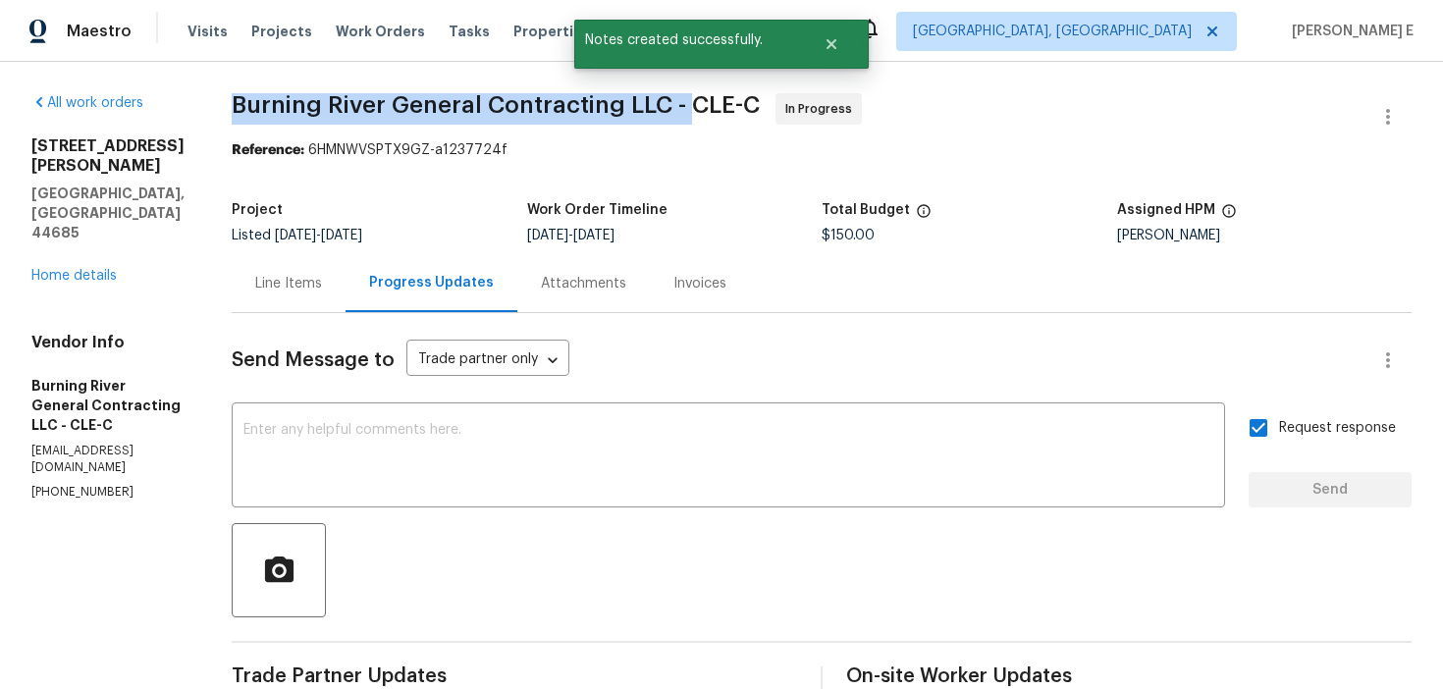
drag, startPoint x: 231, startPoint y: 102, endPoint x: 688, endPoint y: 100, distance: 457.3
click at [688, 100] on span "Burning River General Contracting LLC - CLE-C" at bounding box center [496, 105] width 528 height 24
copy span "Burning River General Contracting LLC -"
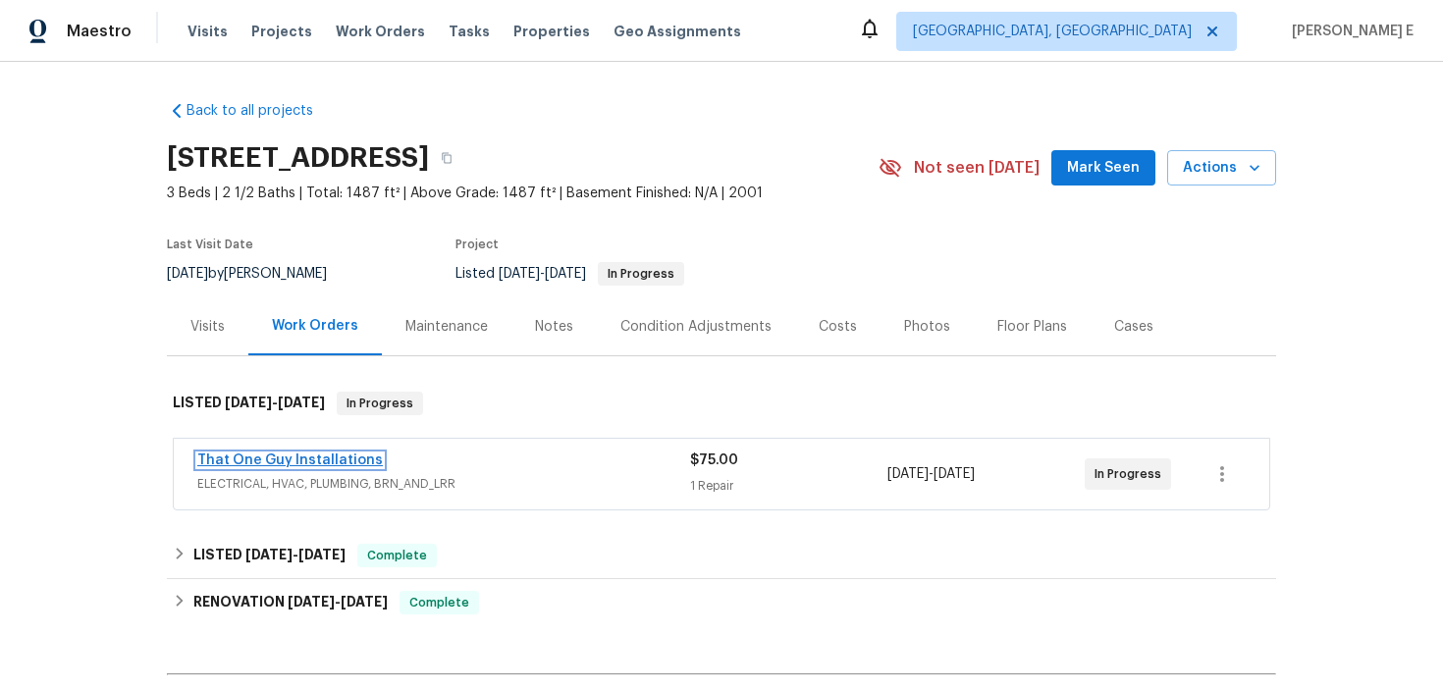
click at [303, 463] on link "That One Guy Installations" at bounding box center [289, 460] width 185 height 14
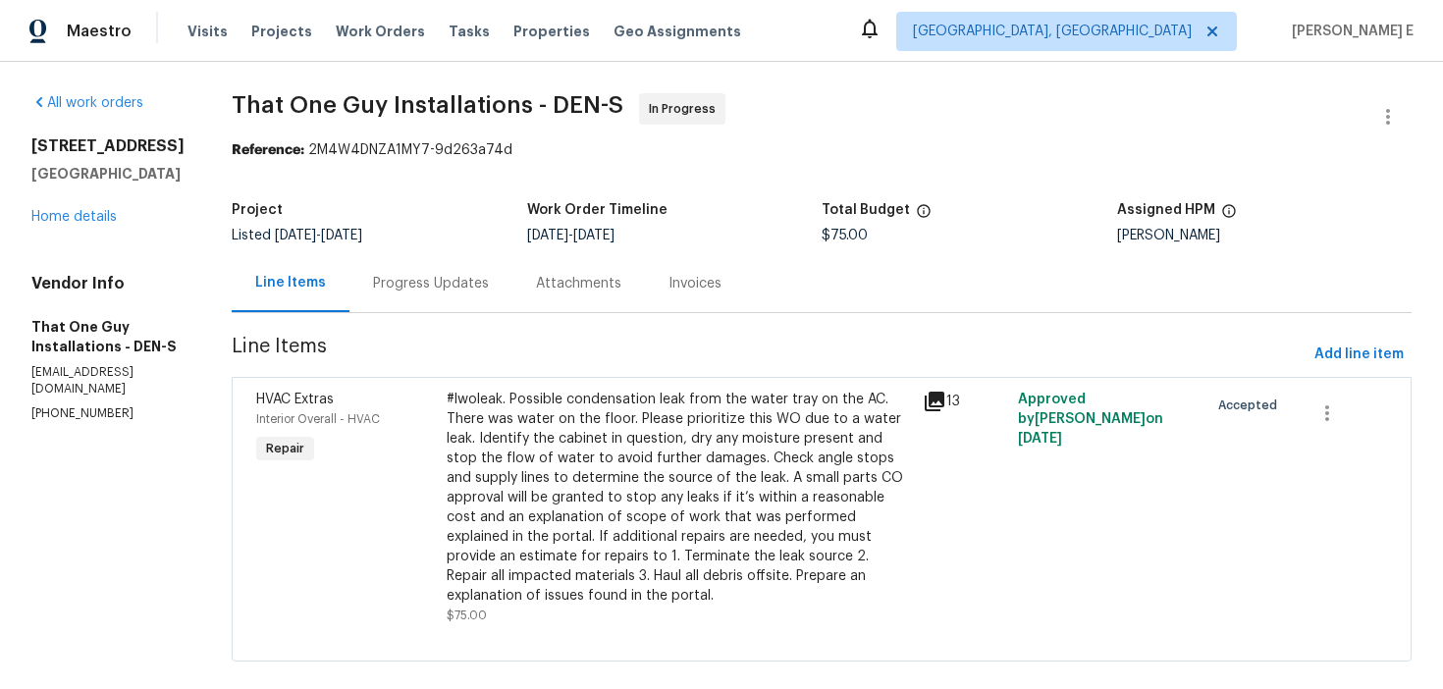
click at [536, 277] on div "Attachments" at bounding box center [578, 284] width 85 height 20
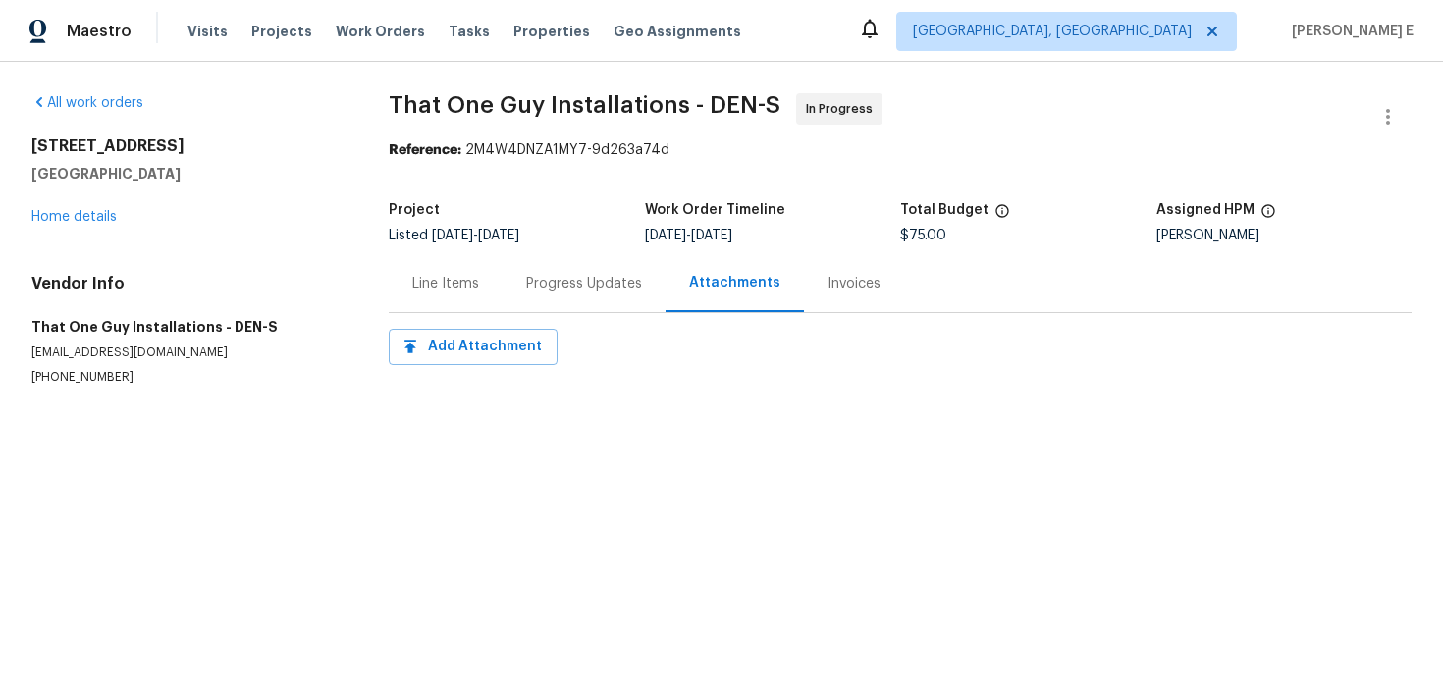
click at [502, 272] on div "Progress Updates" at bounding box center [583, 283] width 163 height 58
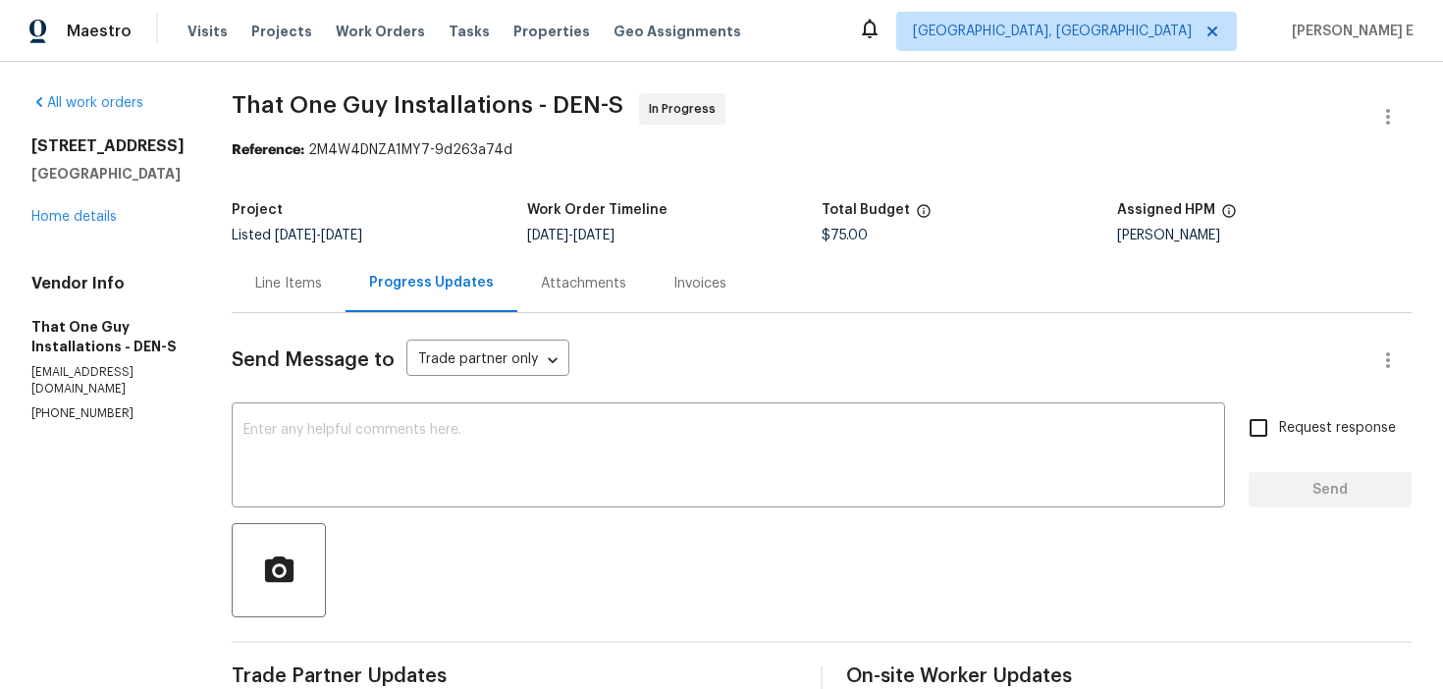
click at [288, 280] on div "Line Items" at bounding box center [288, 284] width 67 height 20
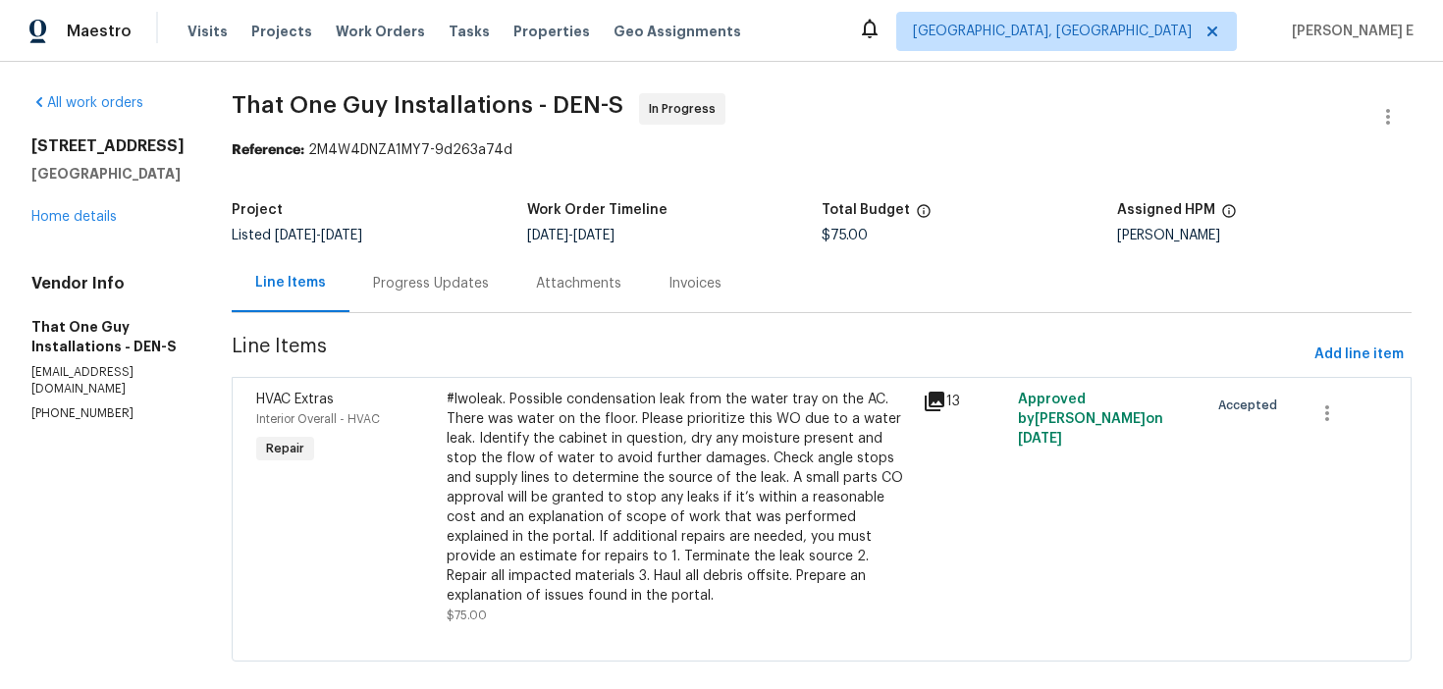
scroll to position [8, 0]
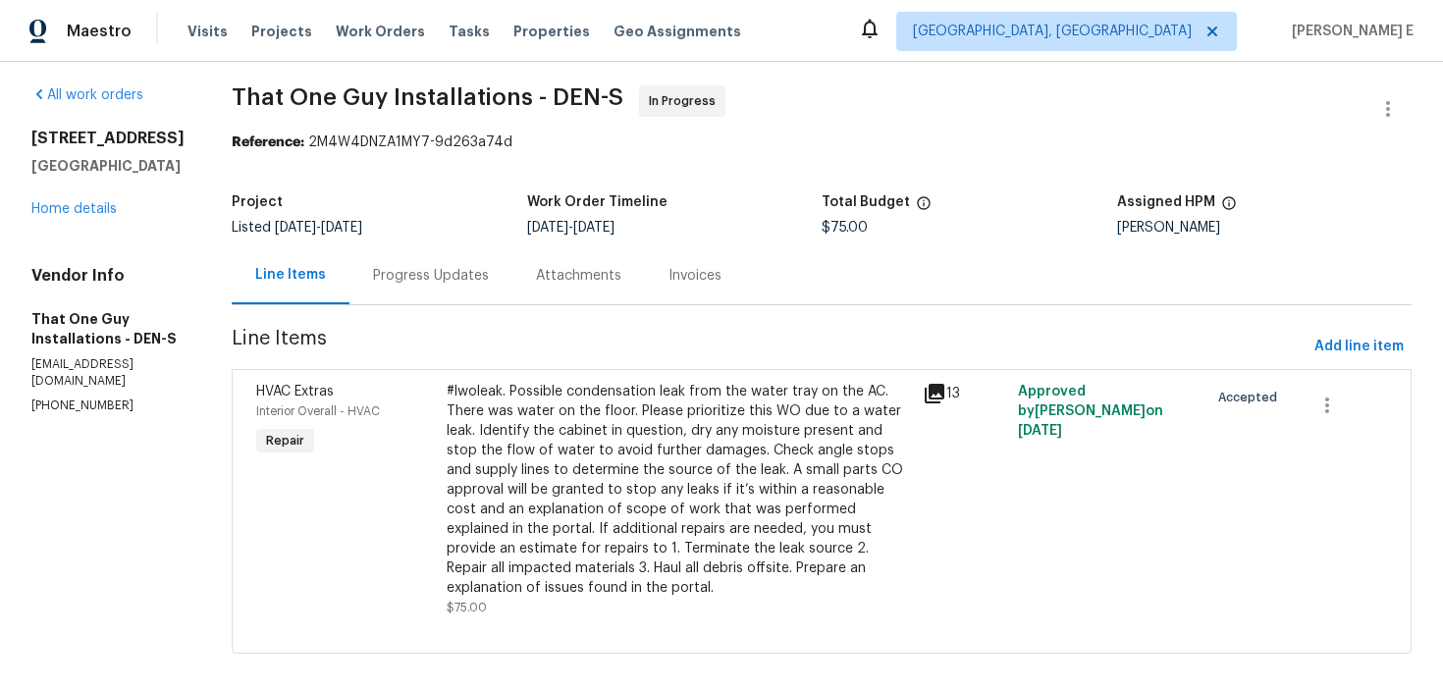
click at [411, 291] on div "Progress Updates" at bounding box center [430, 275] width 163 height 58
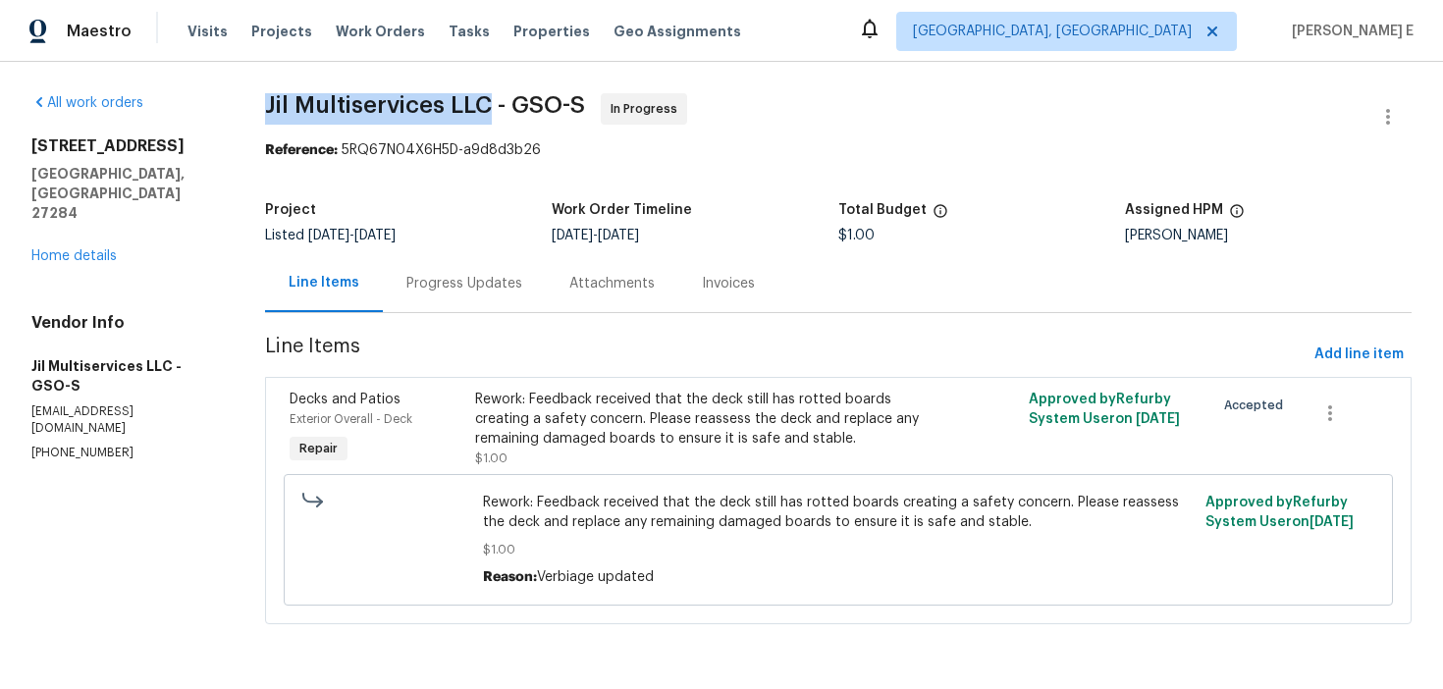
drag, startPoint x: 270, startPoint y: 106, endPoint x: 494, endPoint y: 108, distance: 223.8
click at [494, 108] on span "Jil Multiservices LLC - GSO-S" at bounding box center [425, 105] width 320 height 24
copy span "Jil Multiservices LLC"
click at [471, 301] on div "Progress Updates" at bounding box center [464, 283] width 163 height 58
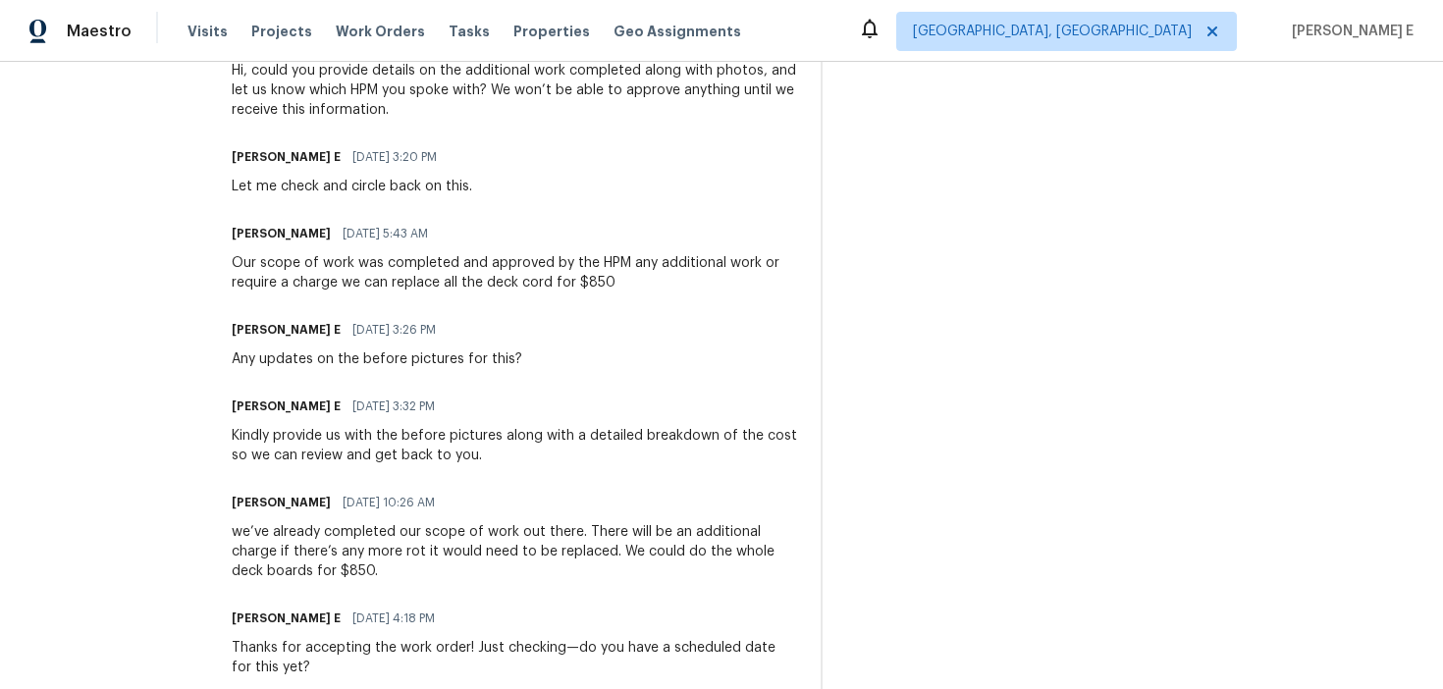
scroll to position [864, 0]
drag, startPoint x: 494, startPoint y: 287, endPoint x: 642, endPoint y: 287, distance: 148.2
click at [642, 287] on div "Our scope of work was completed and approved by the HPM any additional work or …" at bounding box center [514, 271] width 565 height 39
copy div "deck cord for $850"
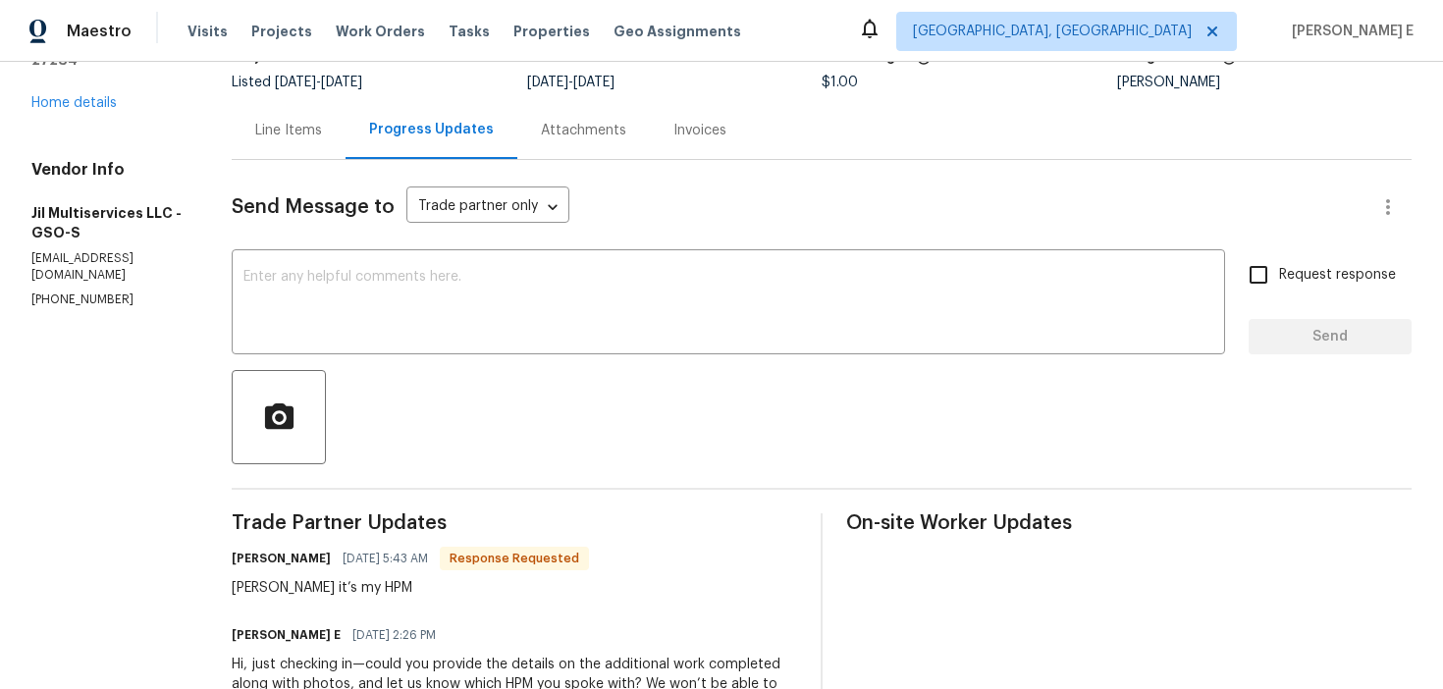
scroll to position [112, 0]
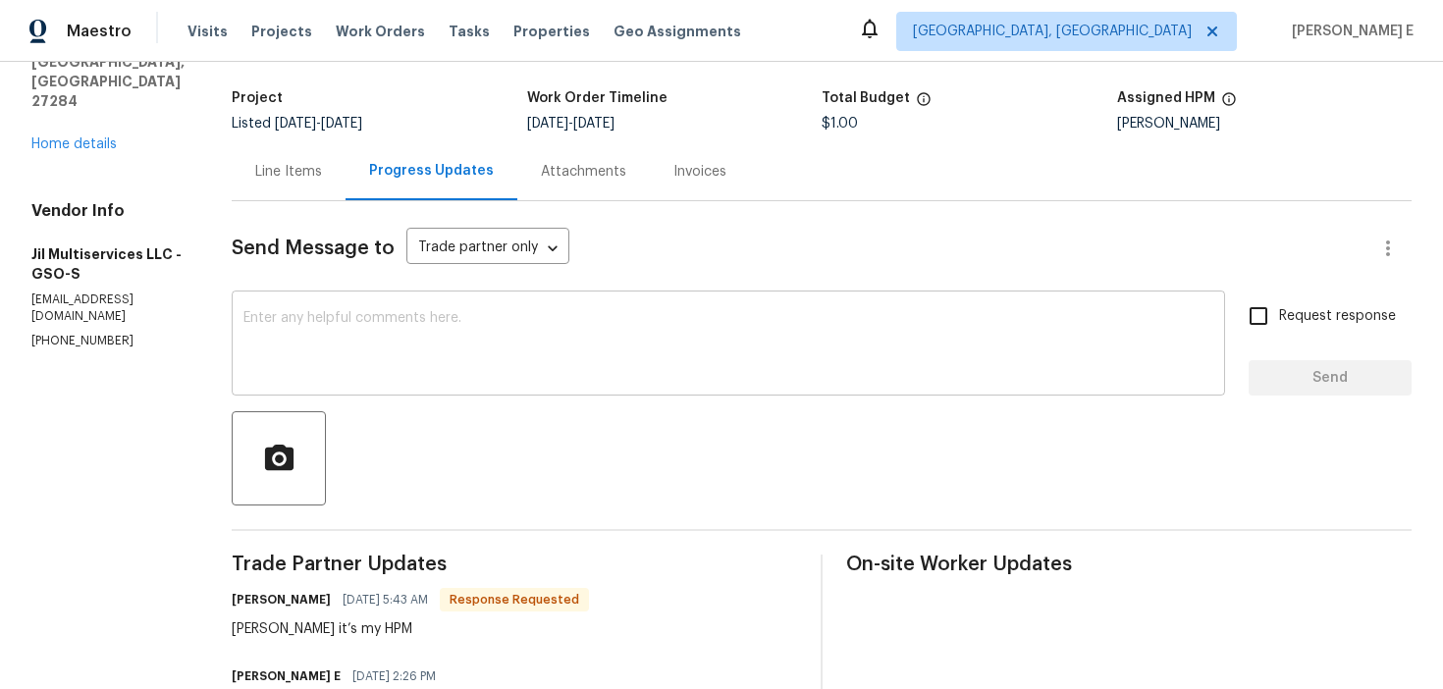
click at [561, 381] on div "x ​" at bounding box center [728, 345] width 993 height 100
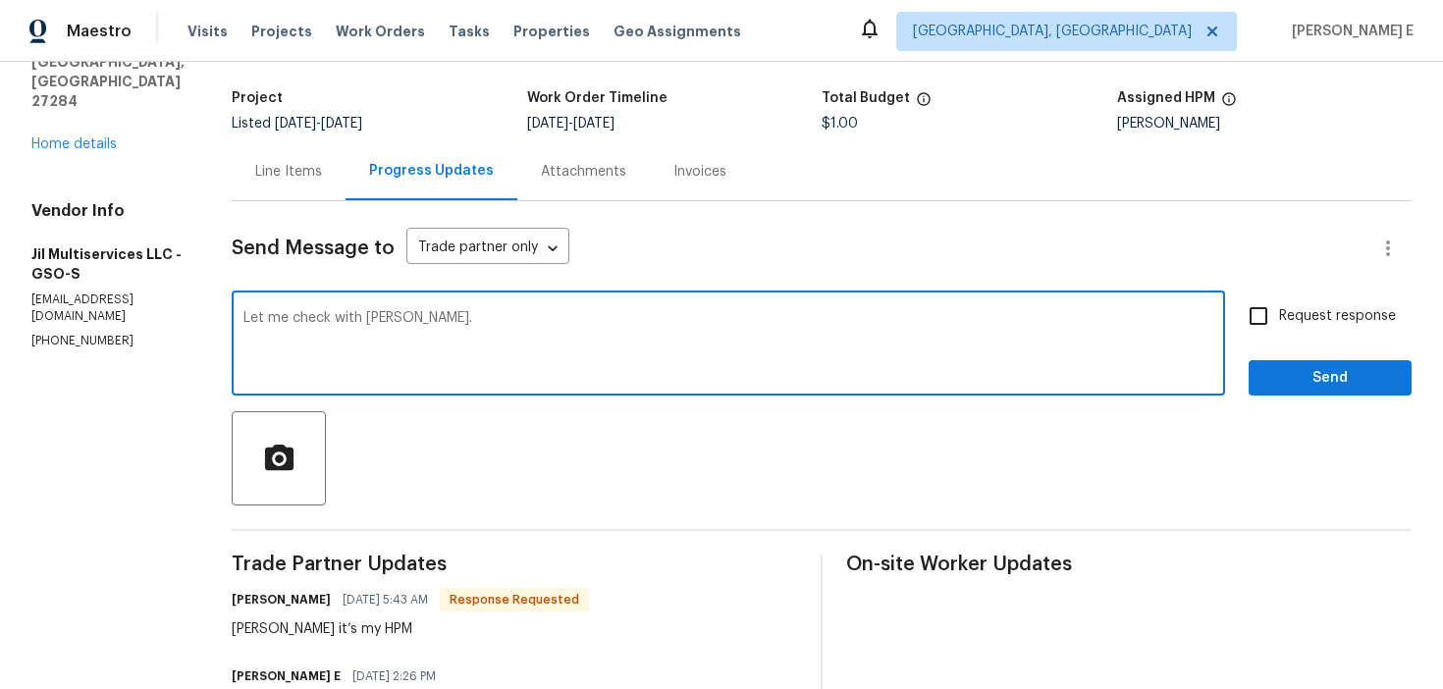
type textarea "Let me check with Ken Romain."
click at [1306, 344] on div "Request response Send" at bounding box center [1329, 345] width 163 height 100
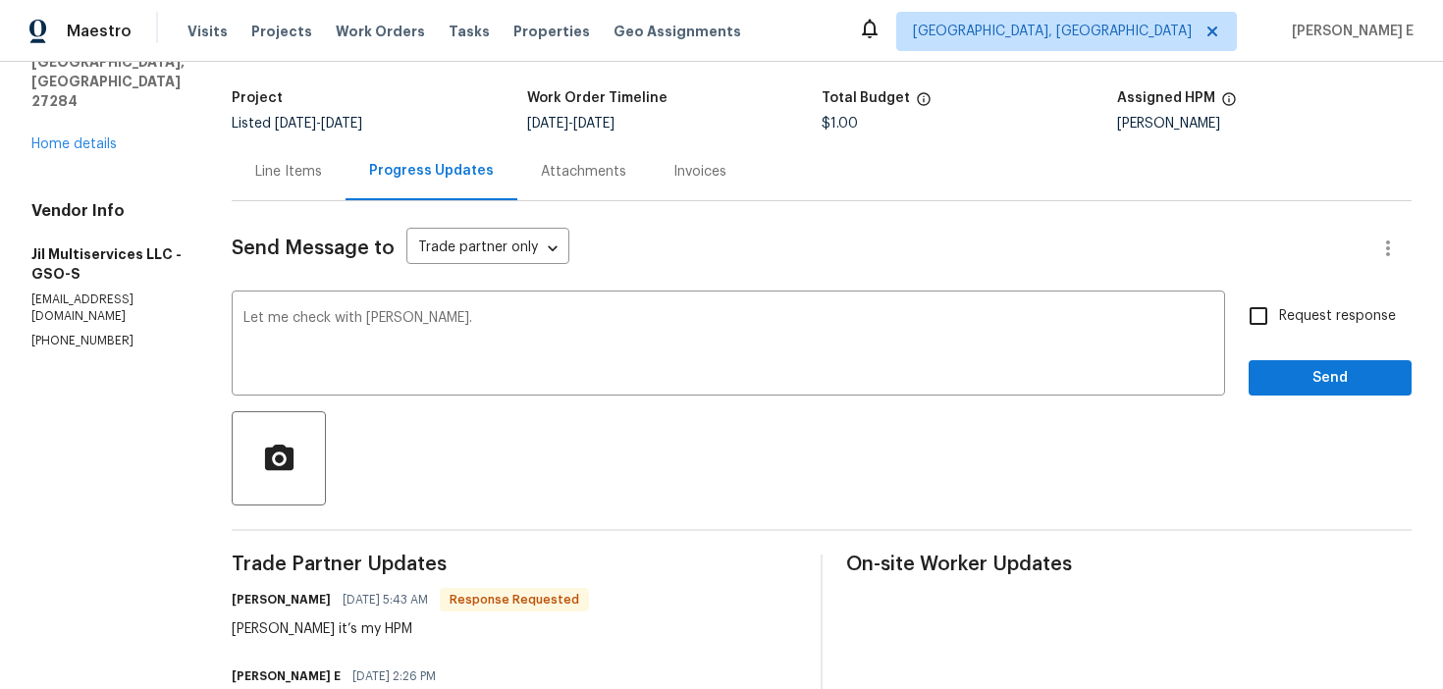
click at [1283, 320] on span "Request response" at bounding box center [1337, 316] width 117 height 21
click at [1279, 320] on input "Request response" at bounding box center [1258, 315] width 41 height 41
checkbox input "true"
click at [1283, 376] on span "Send" at bounding box center [1330, 378] width 132 height 25
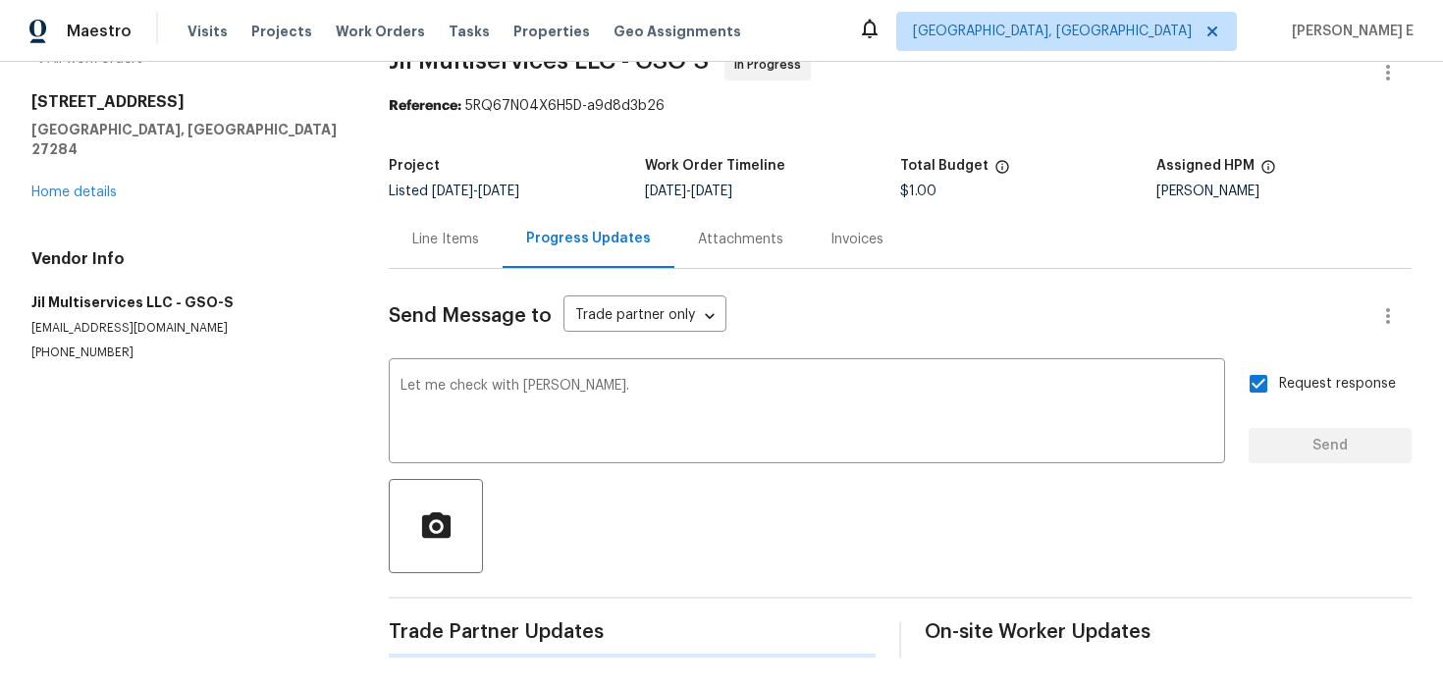
scroll to position [0, 0]
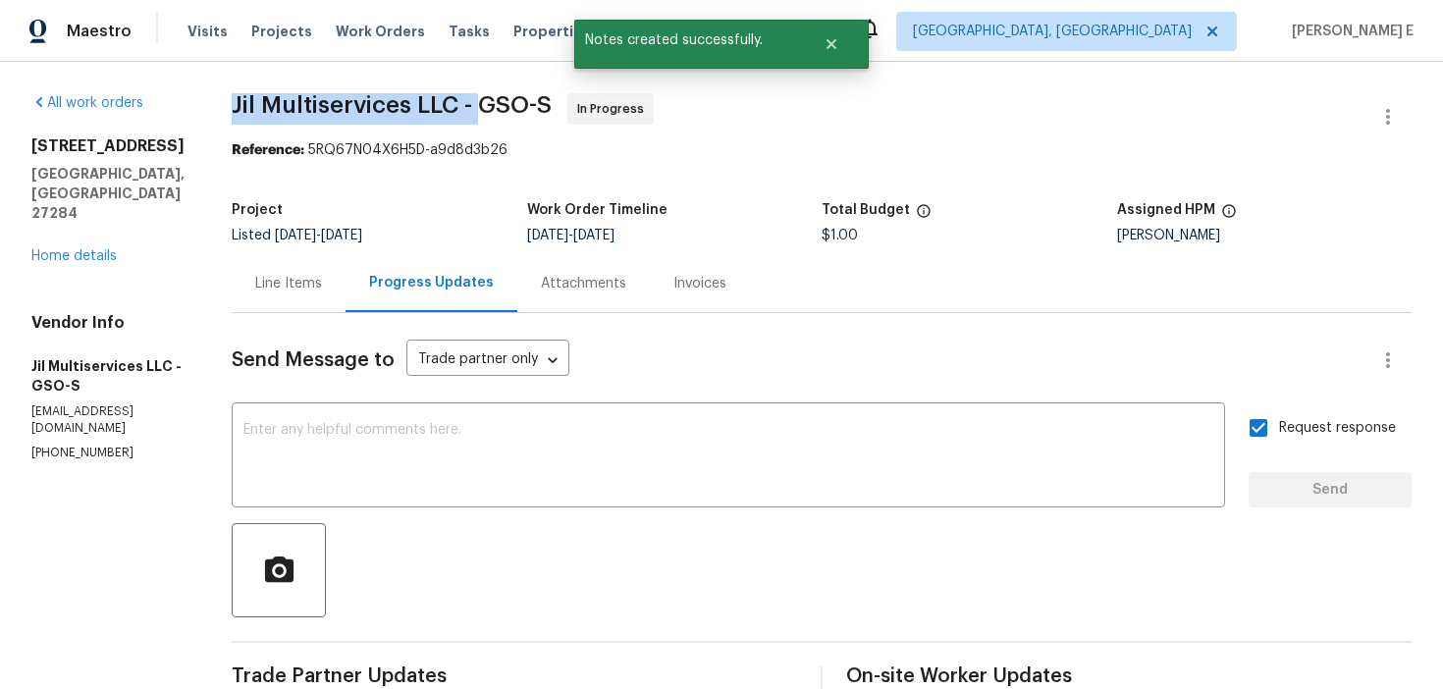
drag, startPoint x: 242, startPoint y: 108, endPoint x: 496, endPoint y: 112, distance: 253.2
click at [496, 112] on span "Jil Multiservices LLC - GSO-S" at bounding box center [392, 105] width 320 height 24
copy span "Jil Multiservices LLC -"
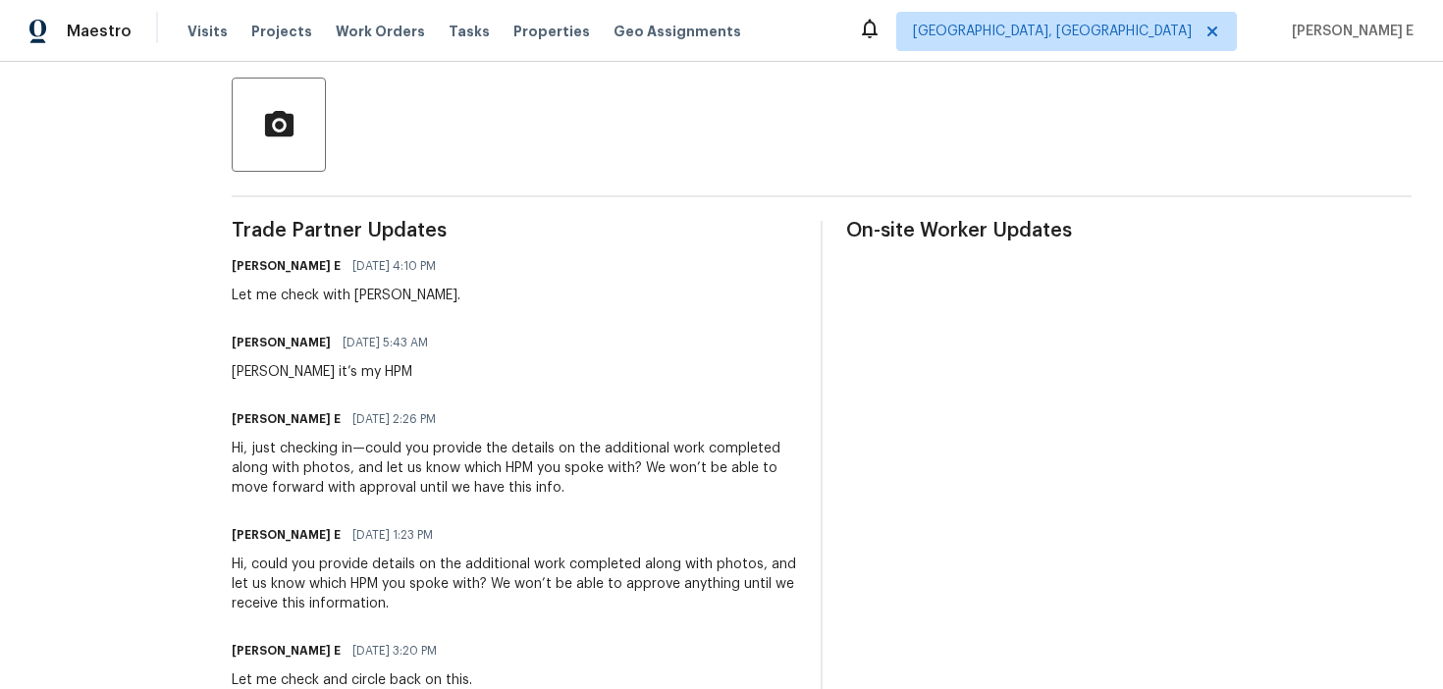
scroll to position [459, 0]
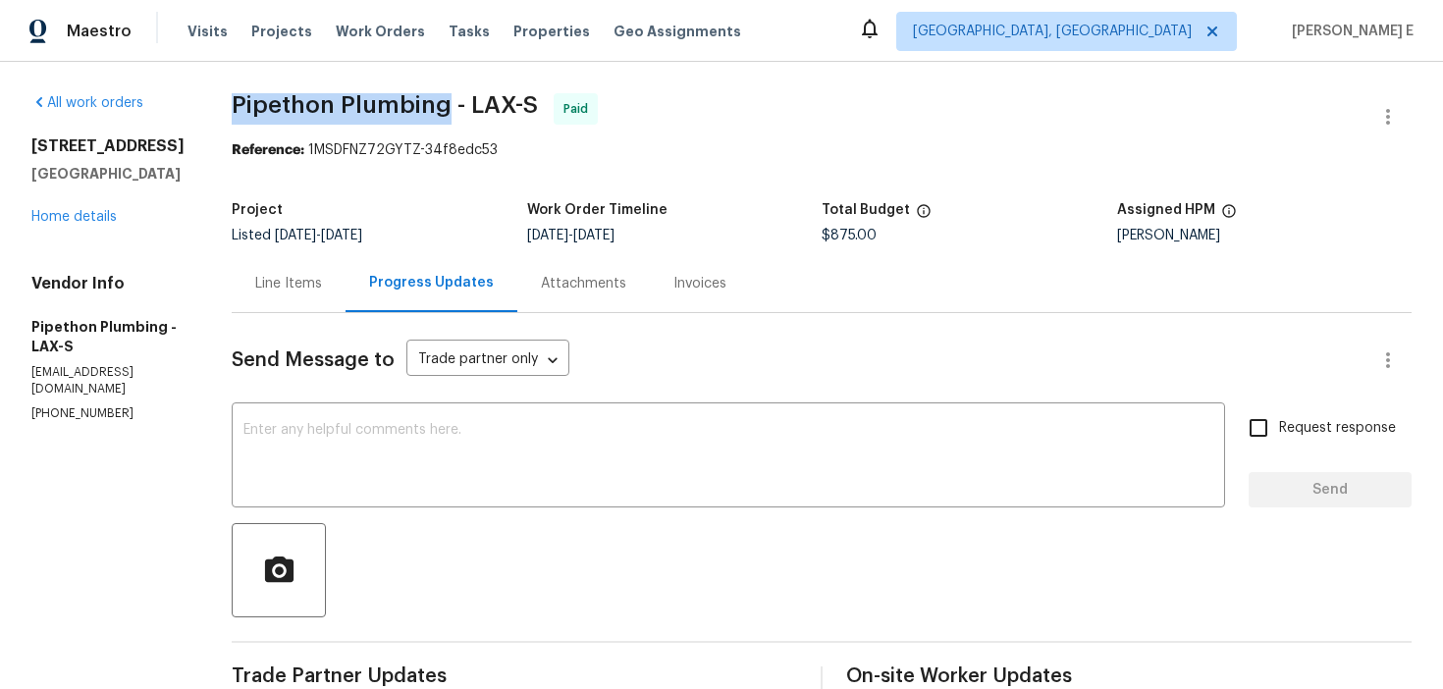
drag, startPoint x: 257, startPoint y: 106, endPoint x: 472, endPoint y: 108, distance: 214.9
copy span "Pipethon Plumbing"
click at [80, 219] on link "Home details" at bounding box center [73, 217] width 85 height 14
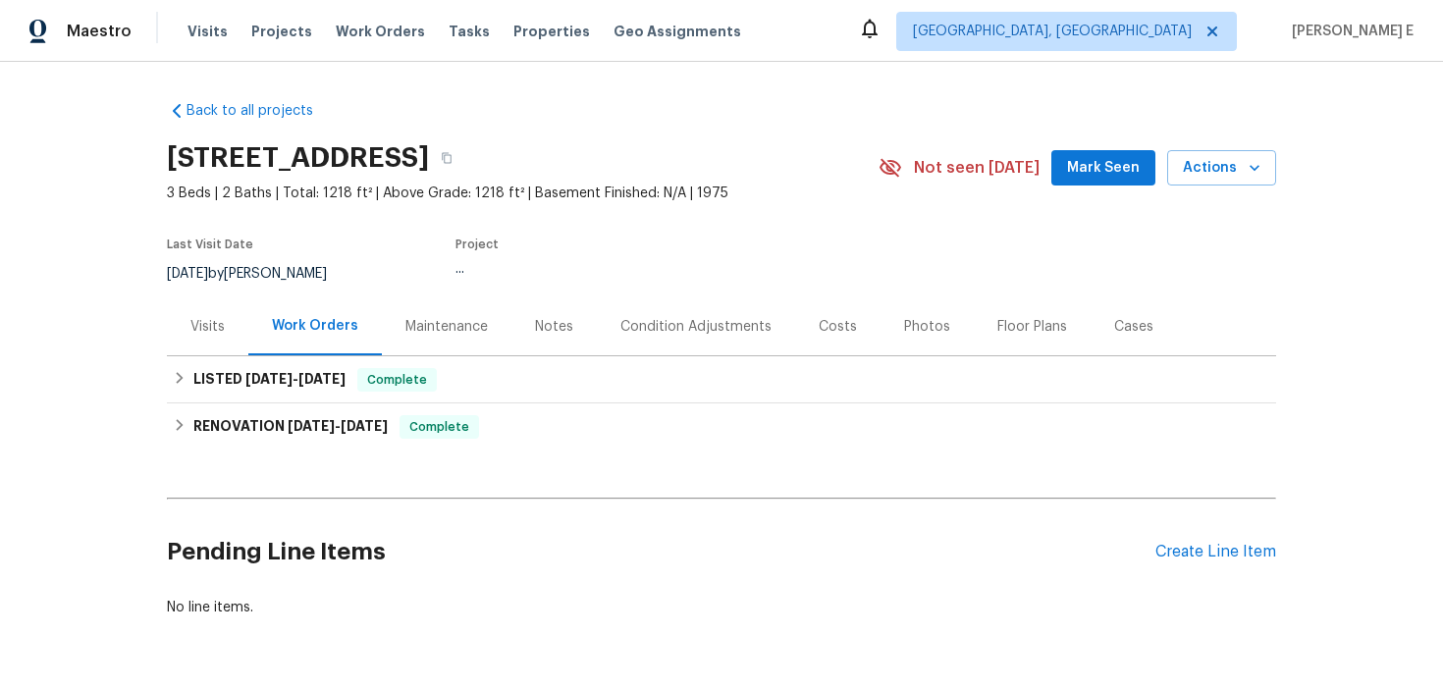
scroll to position [29, 0]
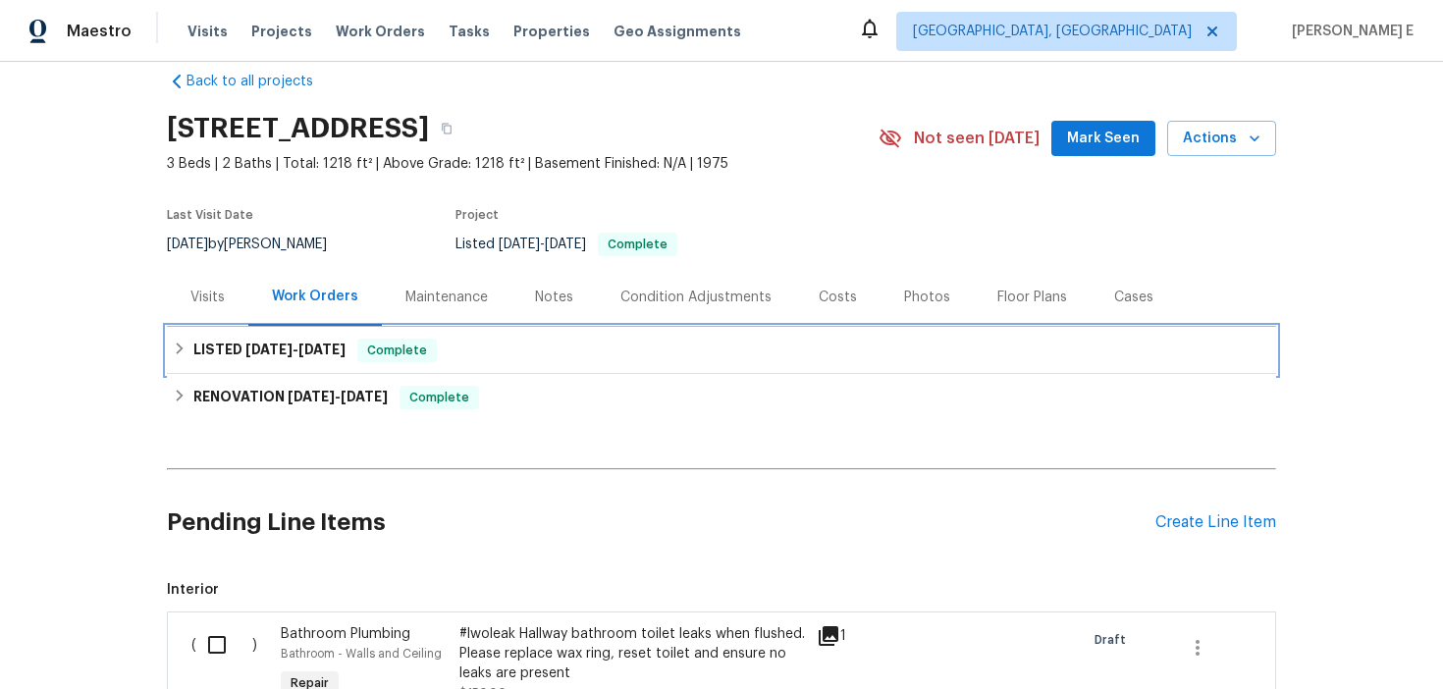
click at [235, 358] on h6 "LISTED 8/7/25 - 9/3/25" at bounding box center [269, 351] width 152 height 24
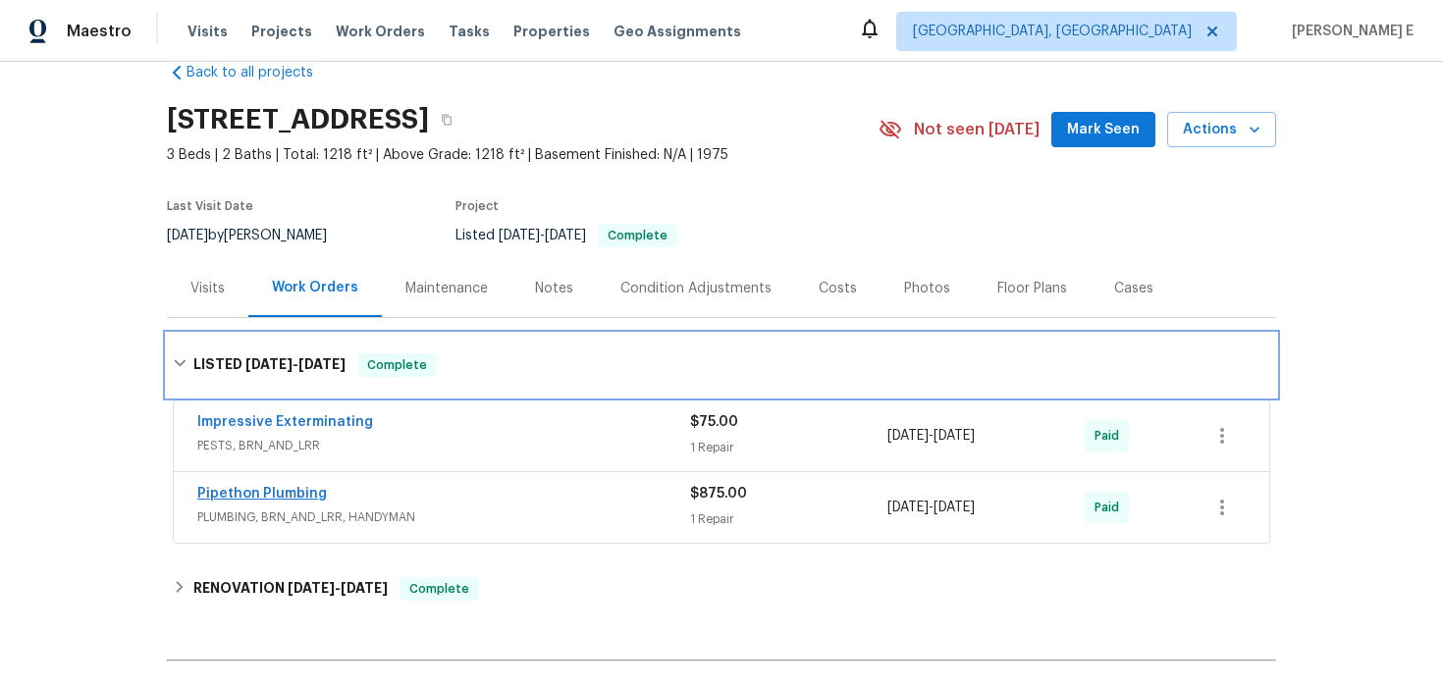
scroll to position [39, 0]
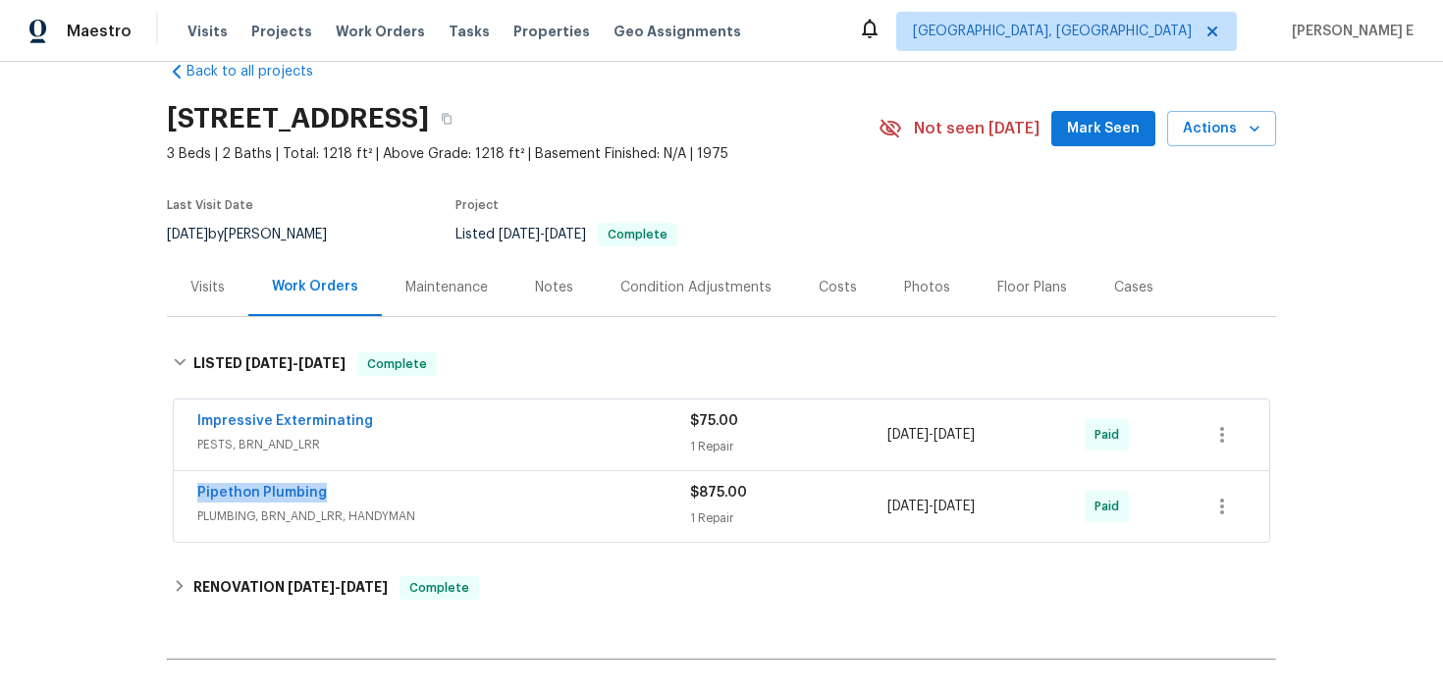
drag, startPoint x: 184, startPoint y: 493, endPoint x: 330, endPoint y: 493, distance: 145.2
click at [330, 493] on div "Pipethon Plumbing PLUMBING, BRN_AND_LRR, HANDYMAN $875.00 1 Repair 8/7/2025 - 9…" at bounding box center [721, 506] width 1095 height 71
copy link "Pipethon Plumbing"
click at [299, 492] on link "Pipethon Plumbing" at bounding box center [262, 493] width 130 height 14
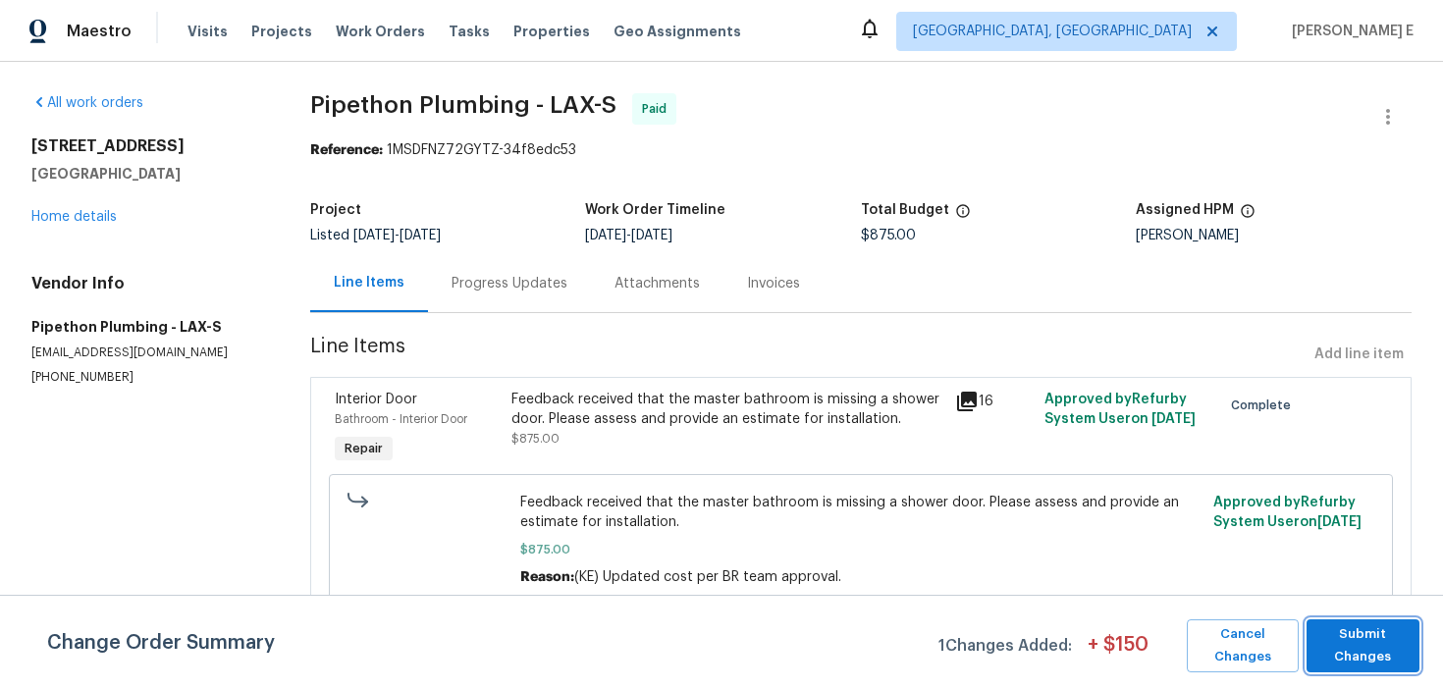
click at [1325, 641] on span "Submit Changes" at bounding box center [1362, 645] width 93 height 45
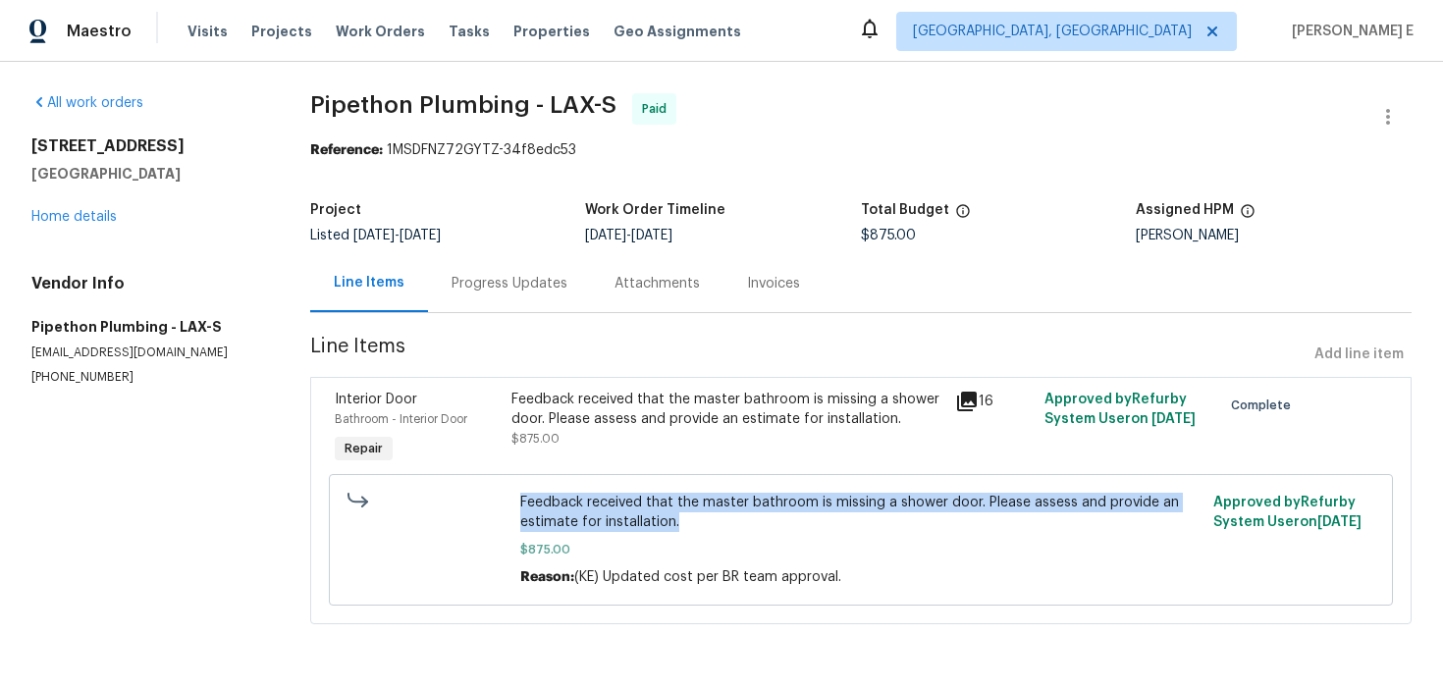
drag, startPoint x: 520, startPoint y: 505, endPoint x: 721, endPoint y: 519, distance: 201.7
click at [721, 519] on span "Feedback received that the master bathroom is missing a shower door. Please ass…" at bounding box center [860, 512] width 680 height 39
copy span "Feedback received that the master bathroom is missing a shower door. Please ass…"
click at [504, 304] on div "Progress Updates" at bounding box center [509, 283] width 163 height 58
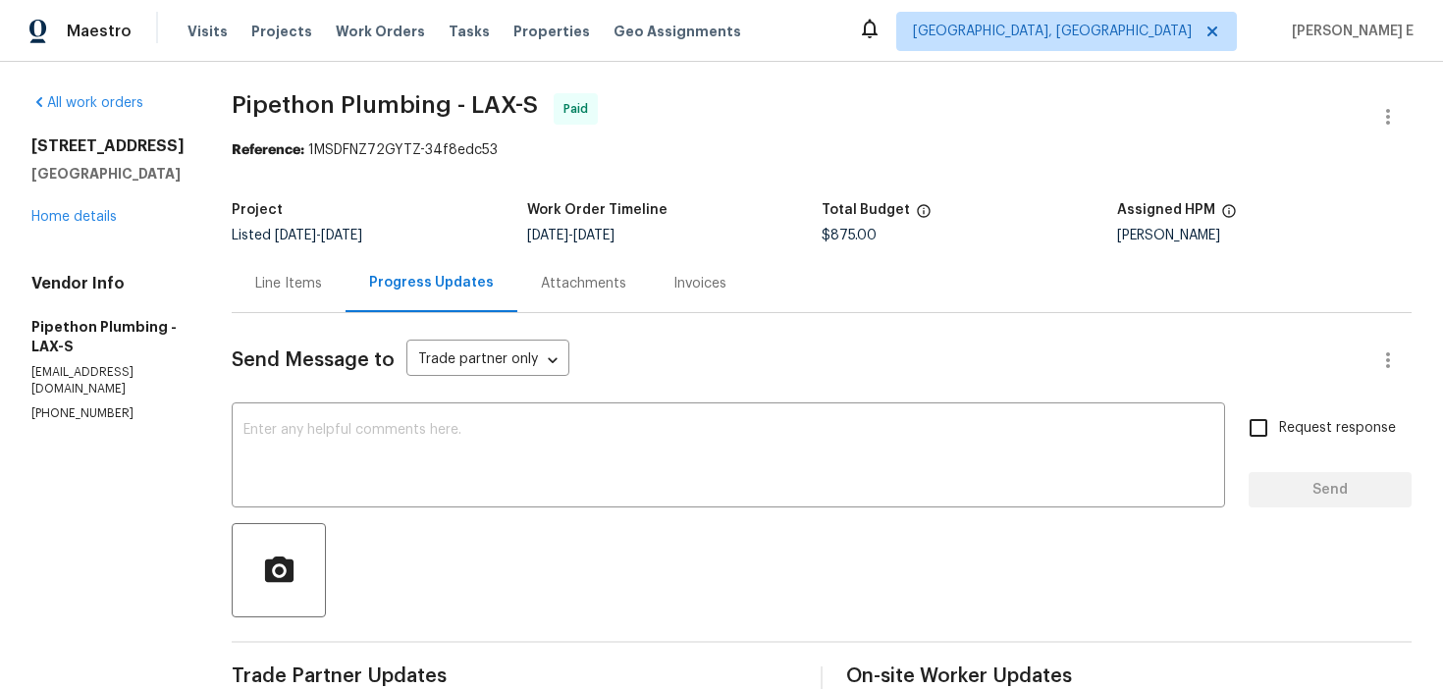
click at [318, 274] on div "Line Items" at bounding box center [288, 284] width 67 height 20
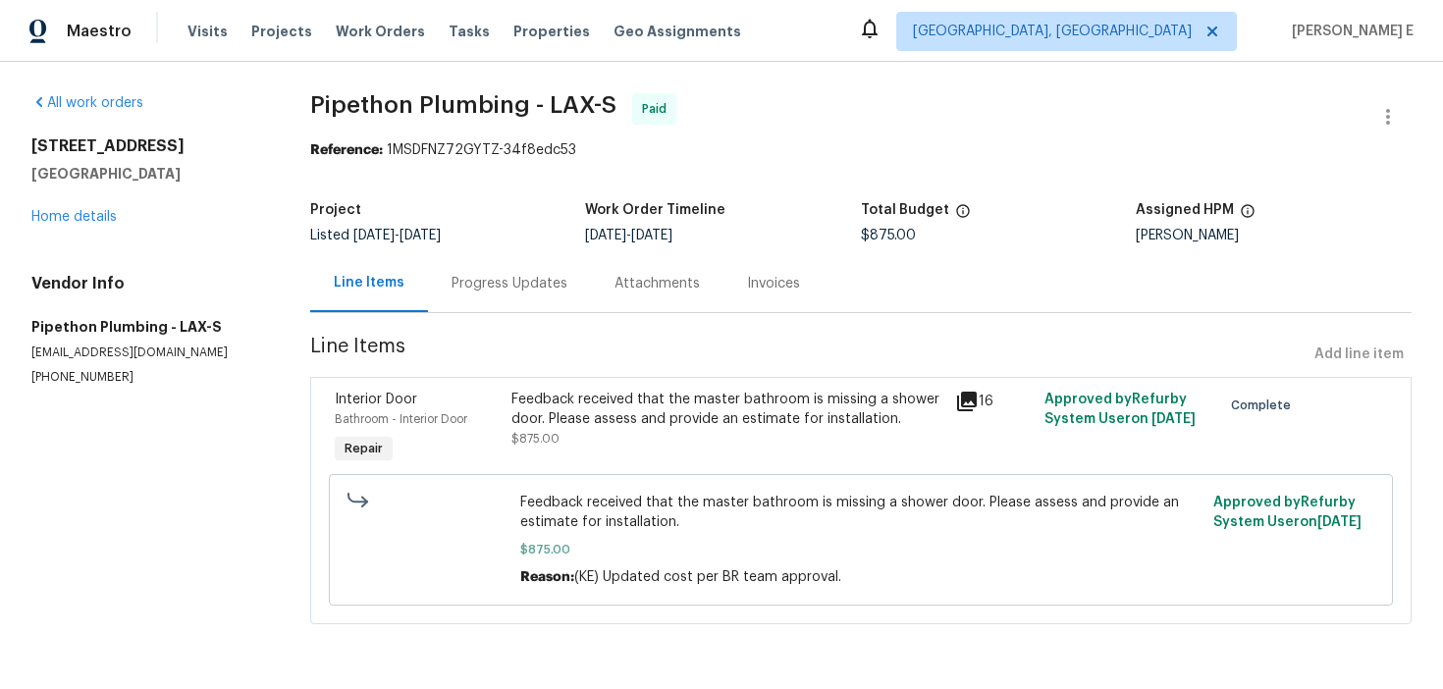
click at [480, 300] on div "Progress Updates" at bounding box center [509, 283] width 163 height 58
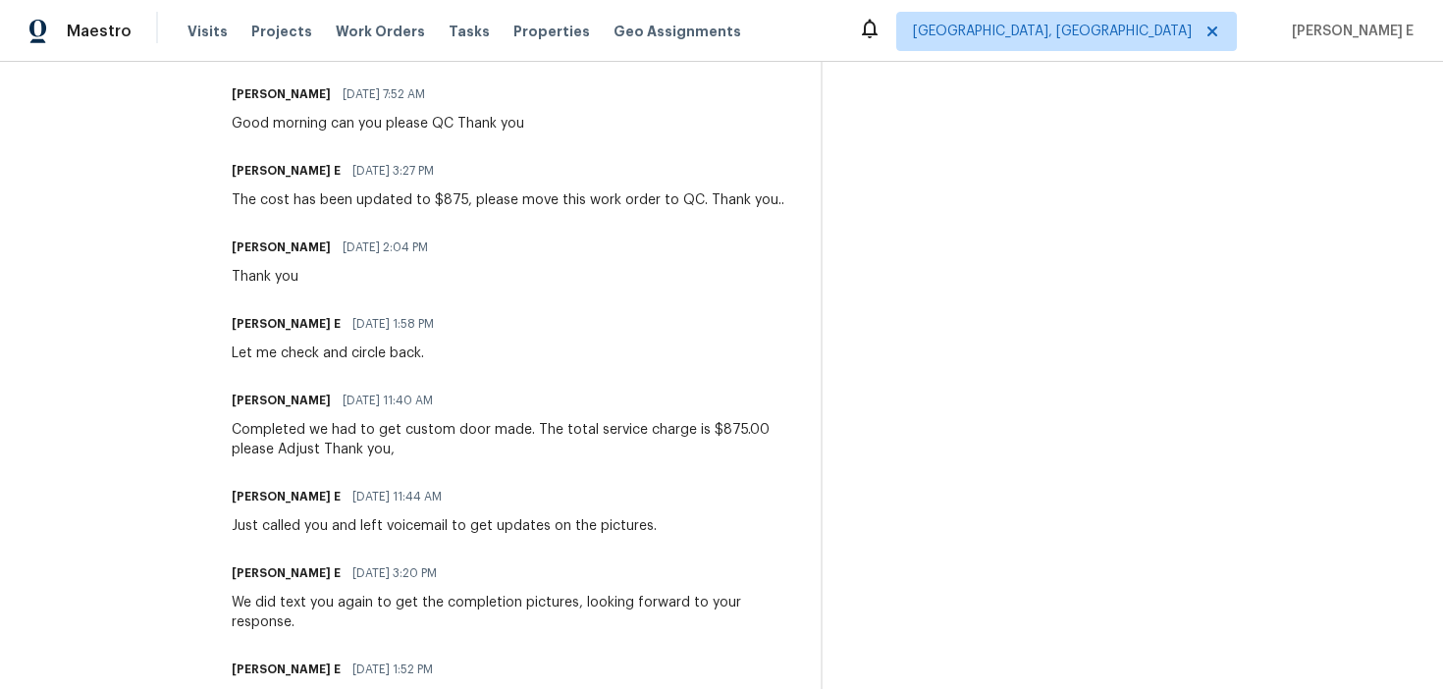
scroll to position [760, 0]
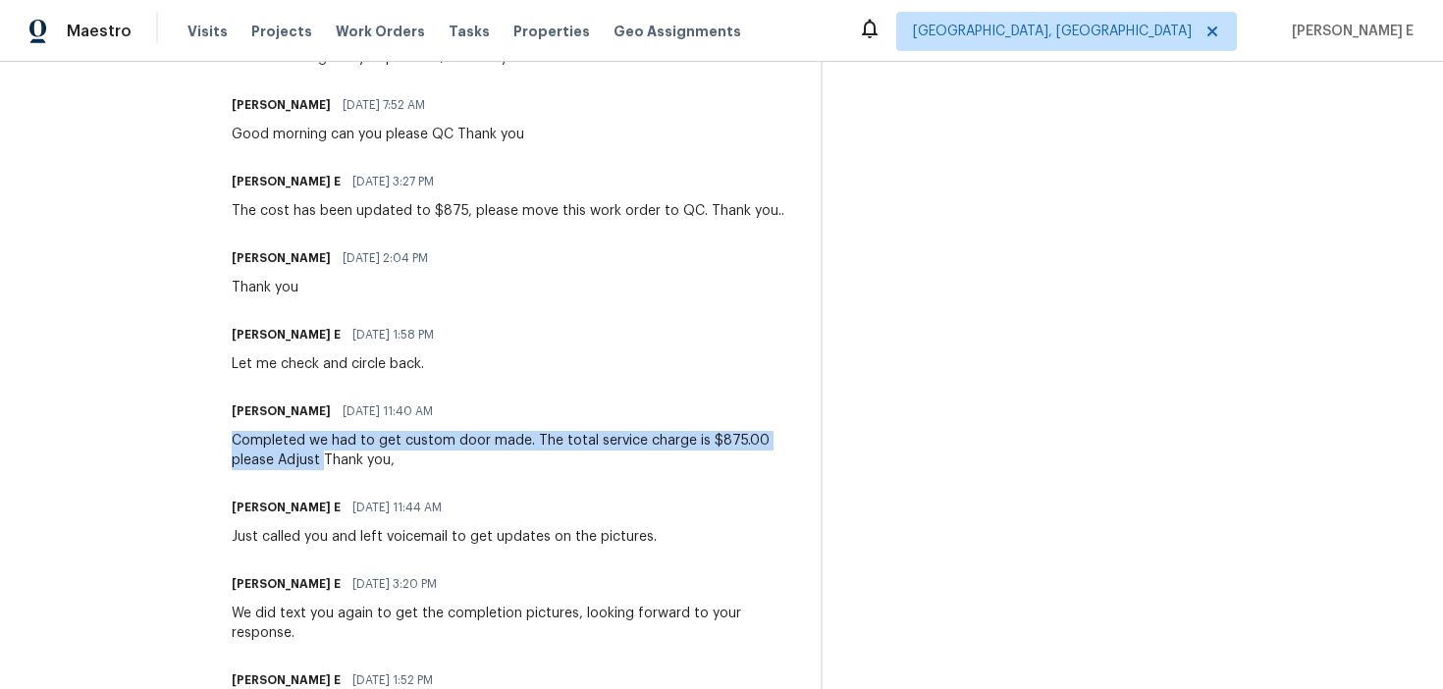
drag, startPoint x: 258, startPoint y: 442, endPoint x: 351, endPoint y: 457, distance: 94.5
copy div "Completed we had to get custom door made. The total service charge is $875.00 p…"
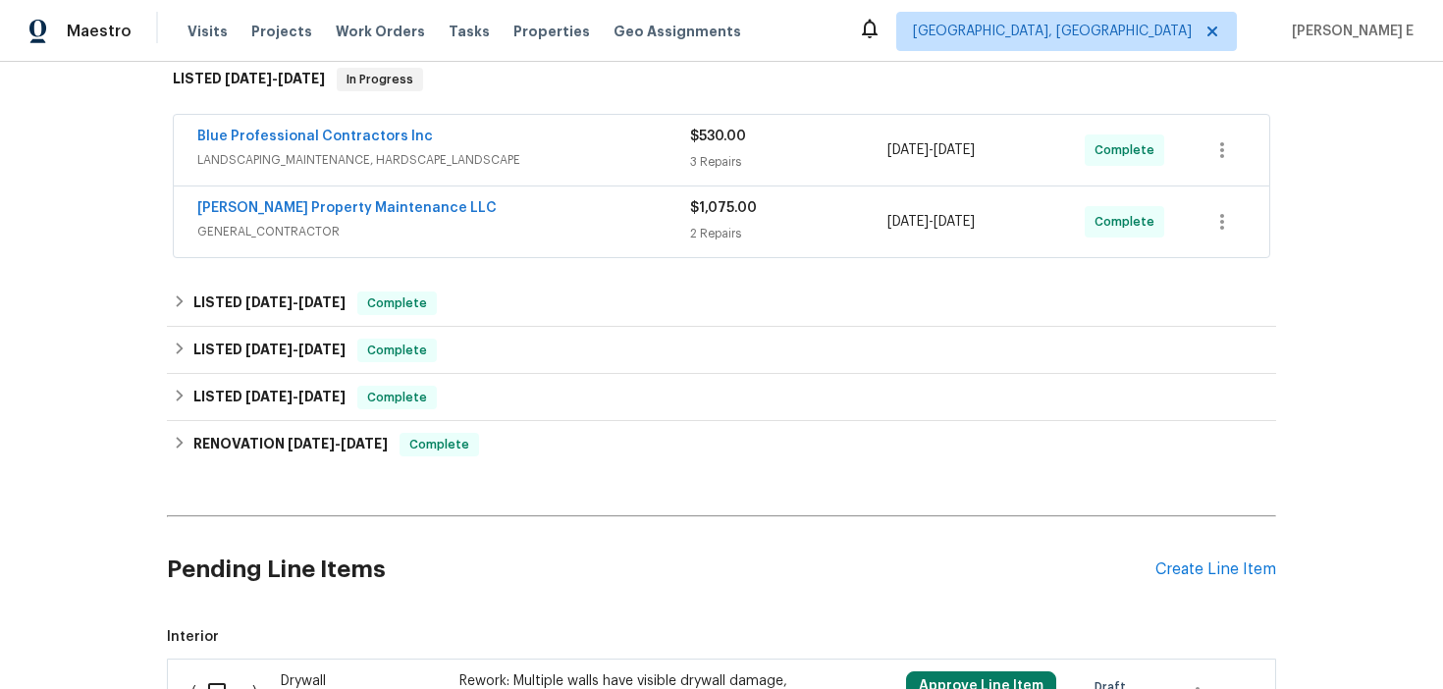
scroll to position [613, 0]
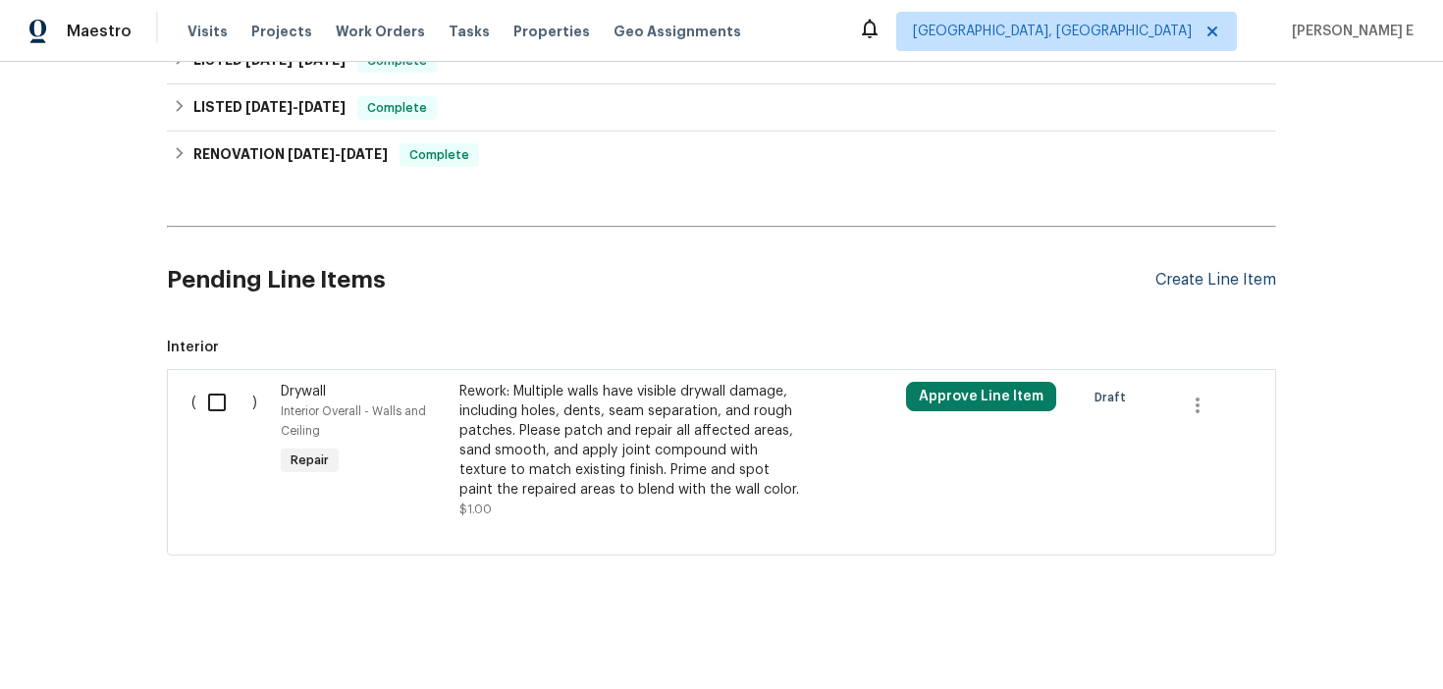
click at [1233, 284] on div "Create Line Item" at bounding box center [1215, 280] width 121 height 19
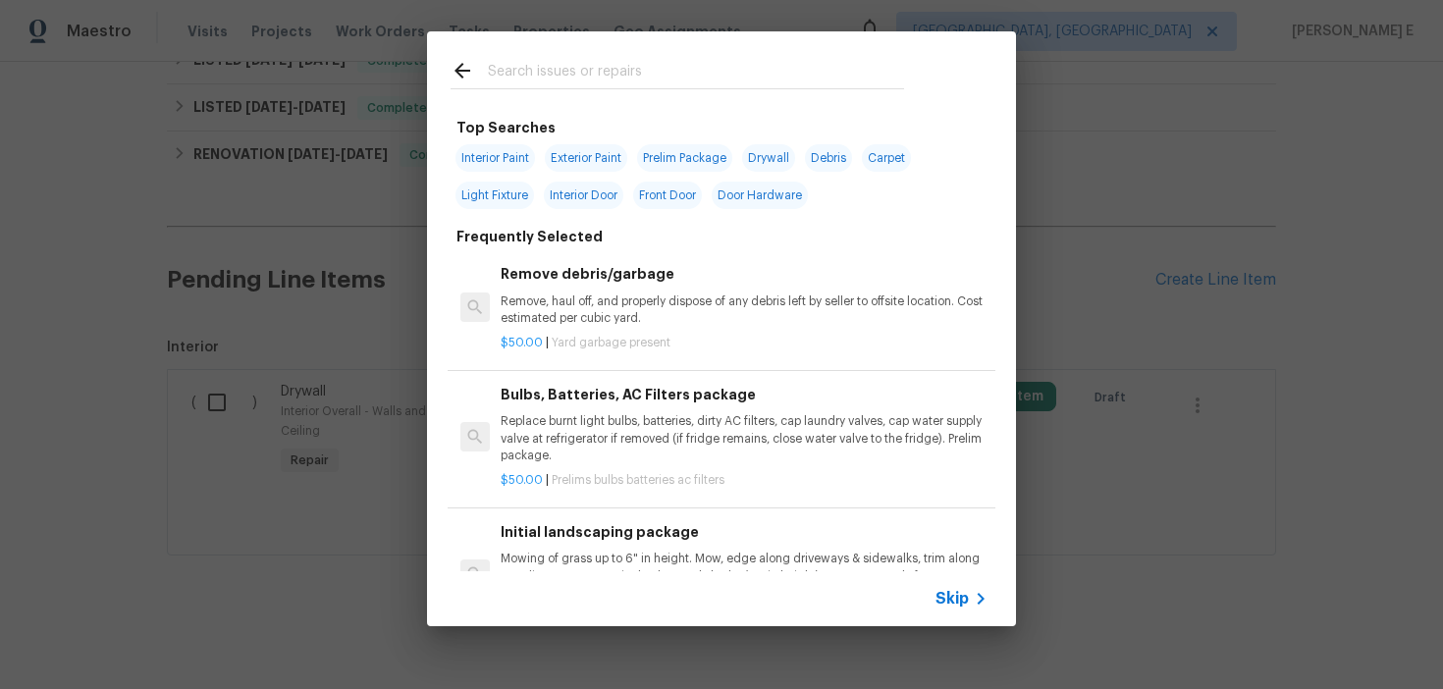
click at [939, 599] on span "Skip" at bounding box center [951, 599] width 33 height 20
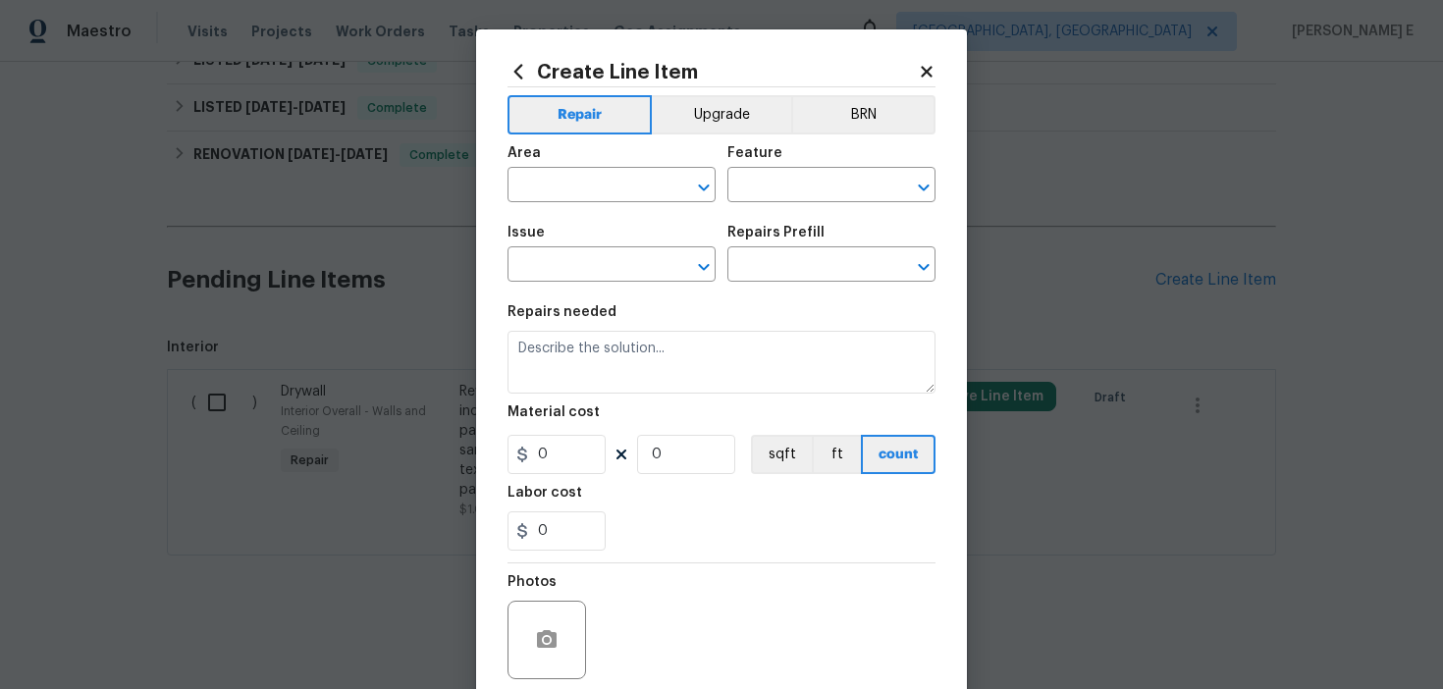
click at [552, 206] on span "Area ​" at bounding box center [611, 173] width 208 height 79
click at [557, 194] on input "text" at bounding box center [583, 187] width 153 height 30
type input "Utilities"
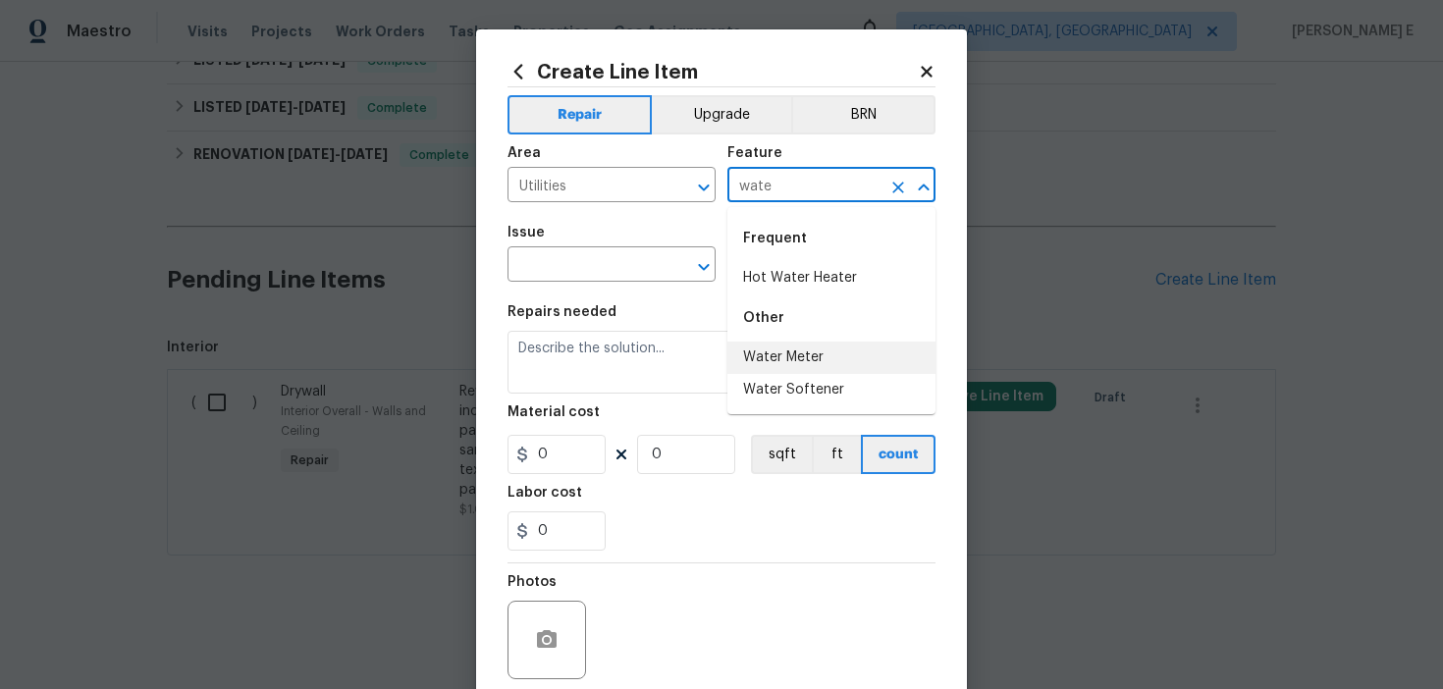
click at [785, 347] on li "Water Meter" at bounding box center [831, 358] width 208 height 32
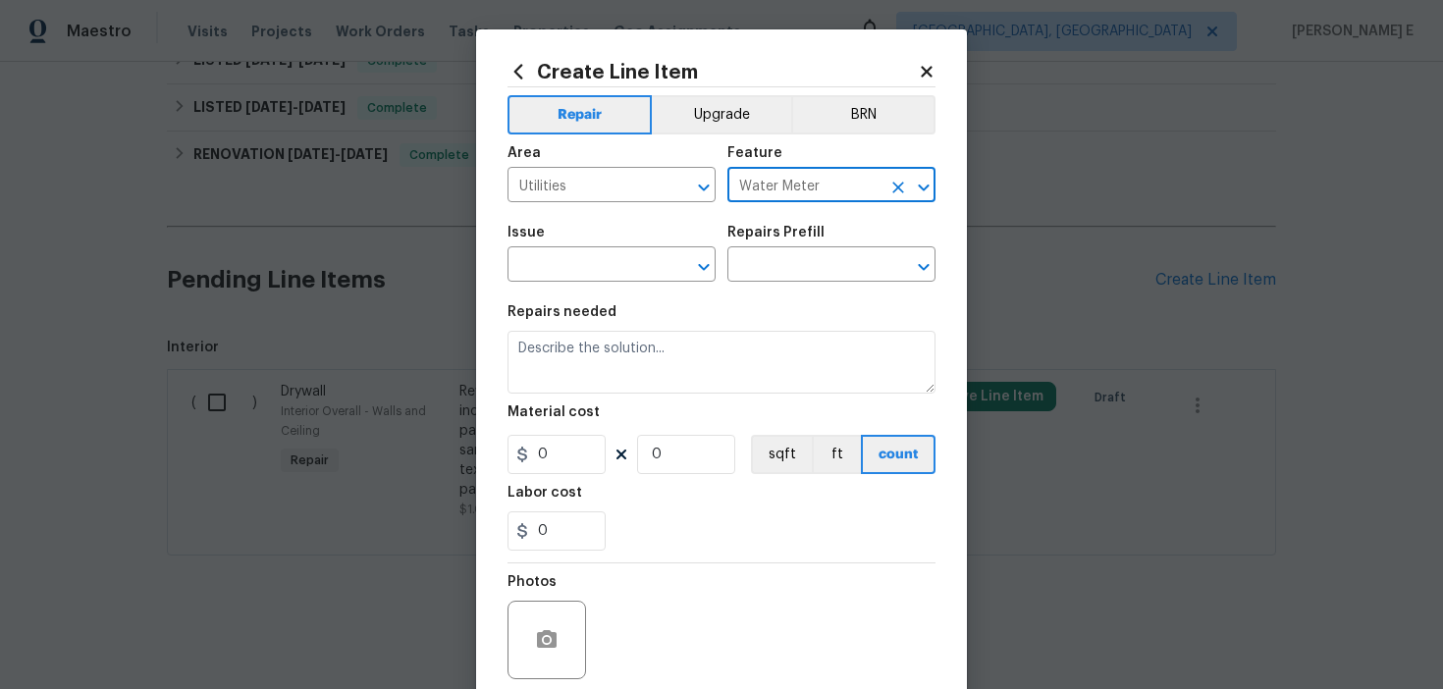
type input "Water Meter"
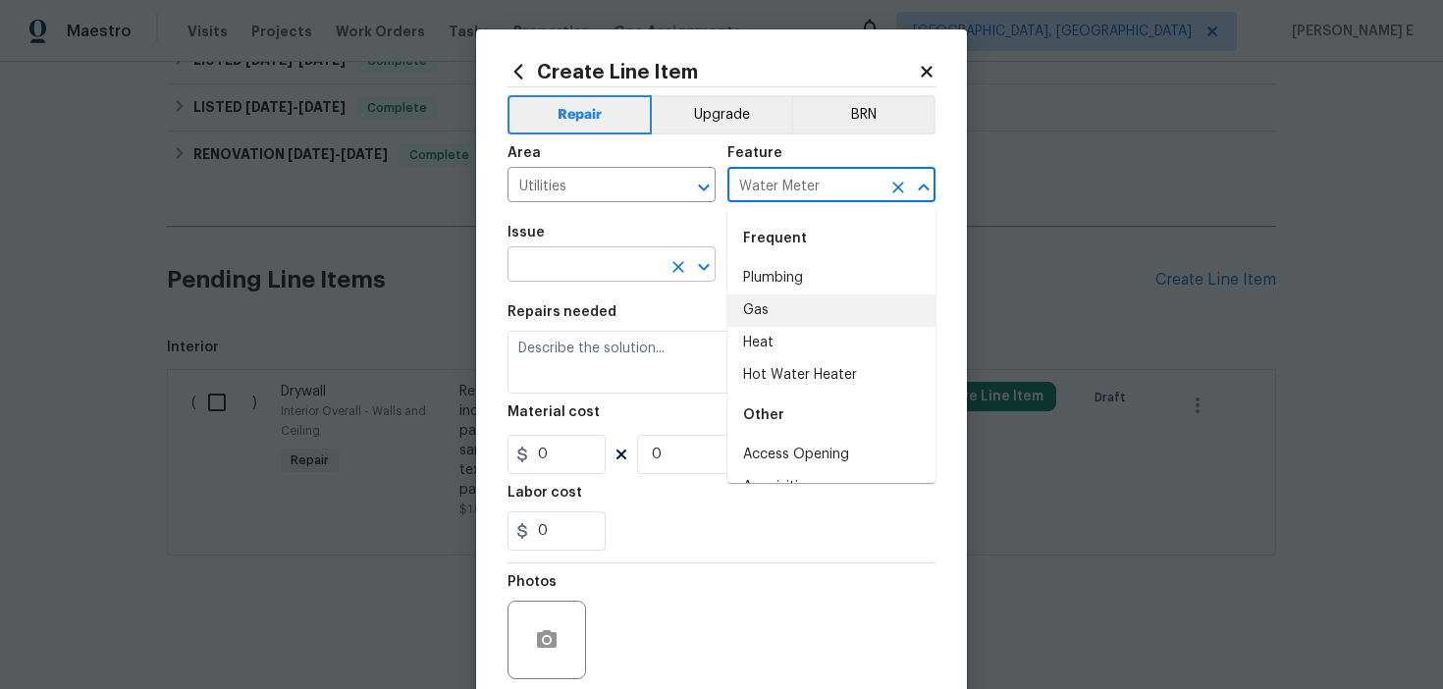
click at [539, 274] on input "text" at bounding box center [583, 266] width 153 height 30
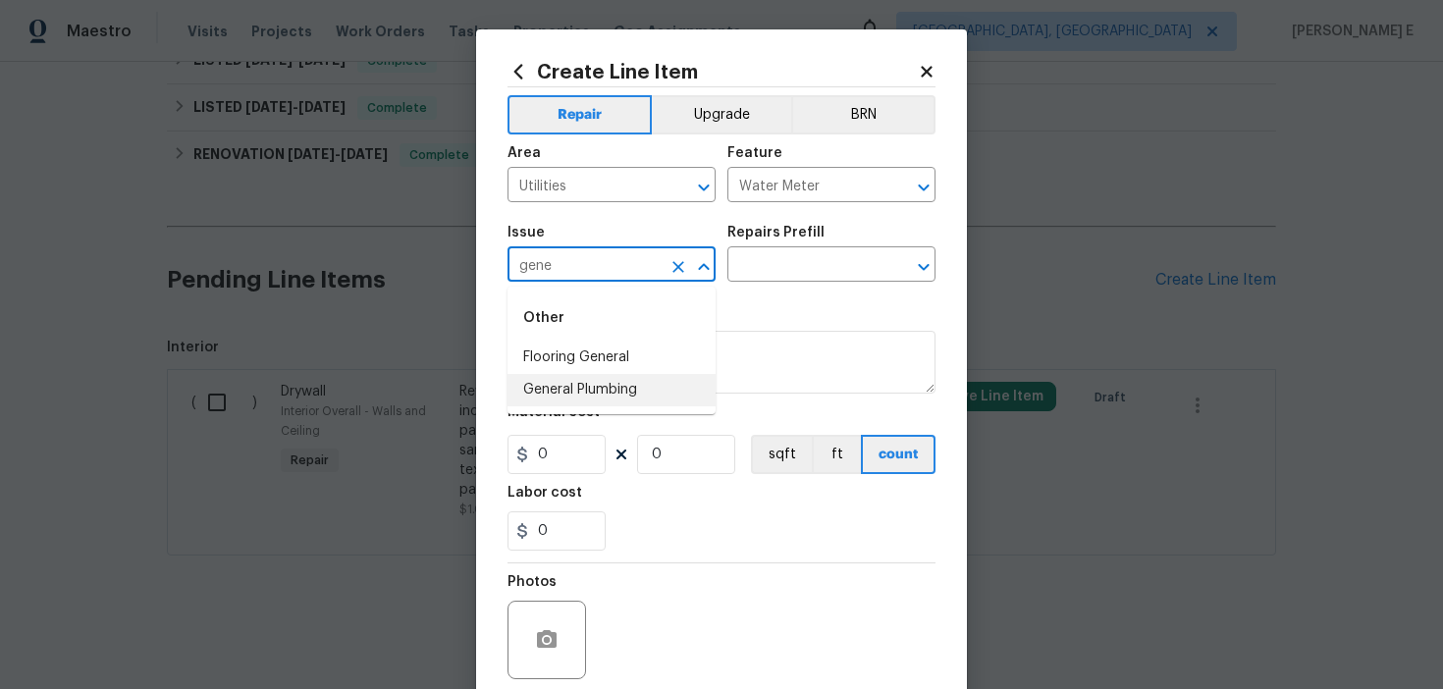
click at [580, 395] on li "General Plumbing" at bounding box center [611, 390] width 208 height 32
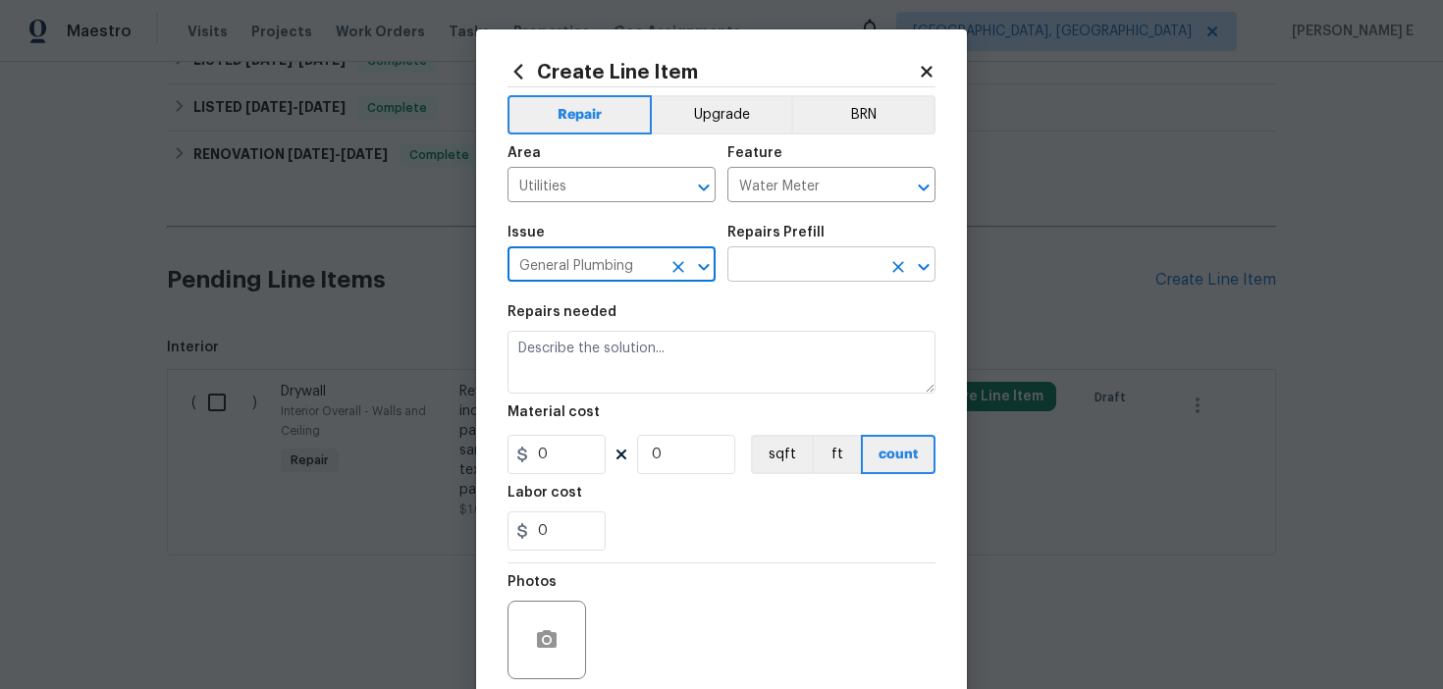
type input "General Plumbing"
click at [759, 274] on input "text" at bounding box center [803, 266] width 153 height 30
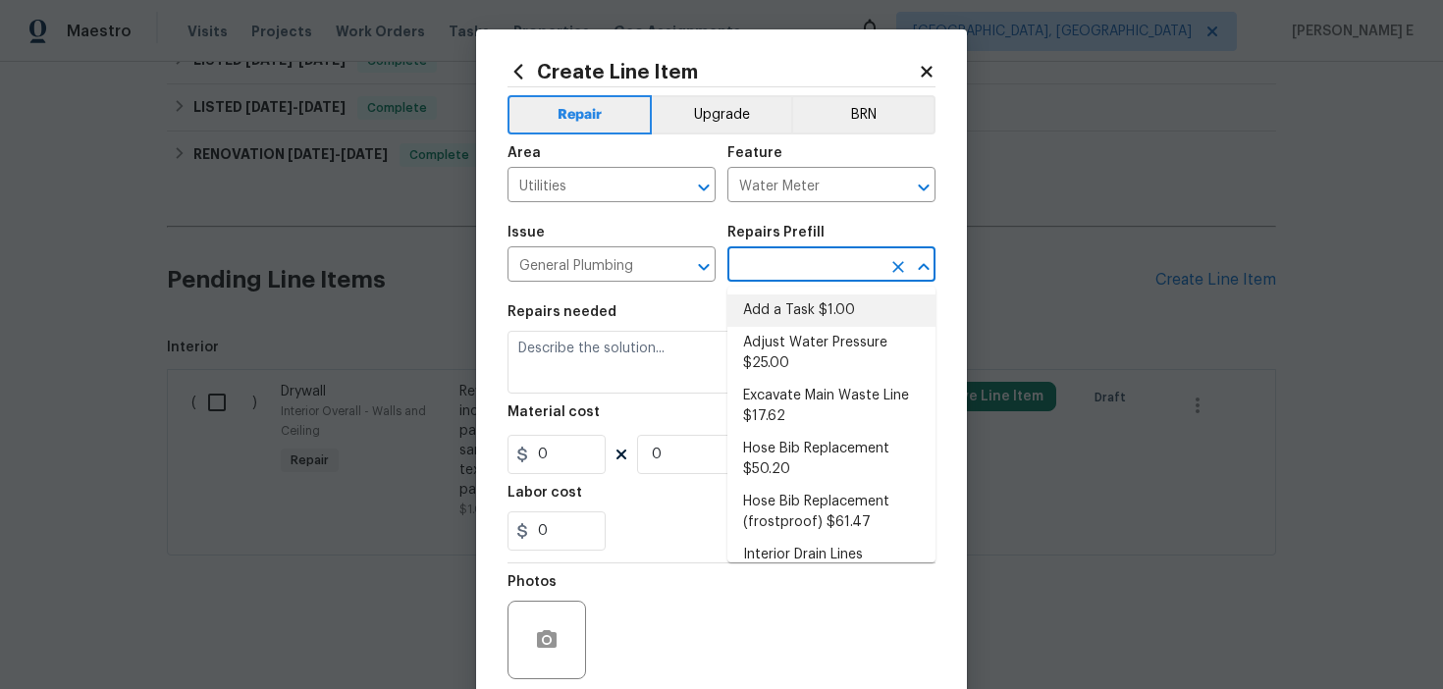
click at [771, 307] on li "Add a Task $1.00" at bounding box center [831, 310] width 208 height 32
type input "Plumbing"
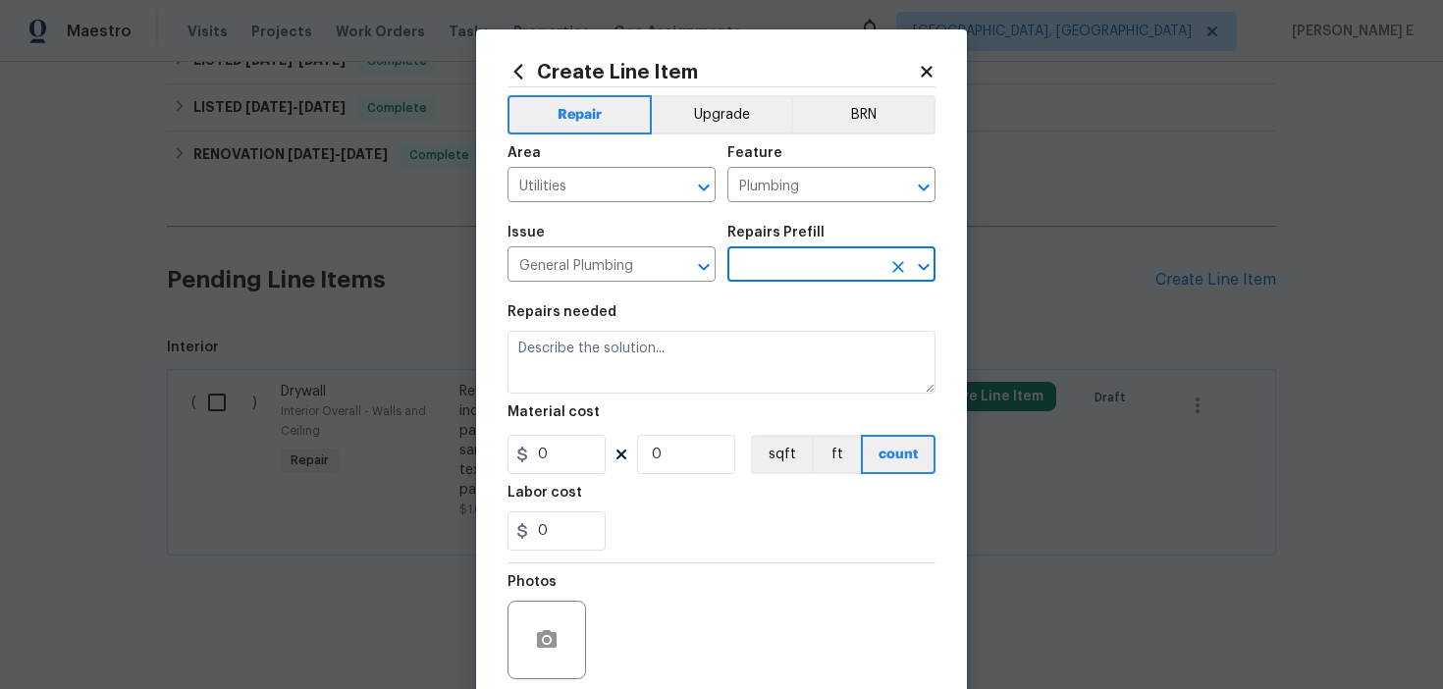
type input "Add a Task $1.00"
type textarea "HPM to detail"
type input "1"
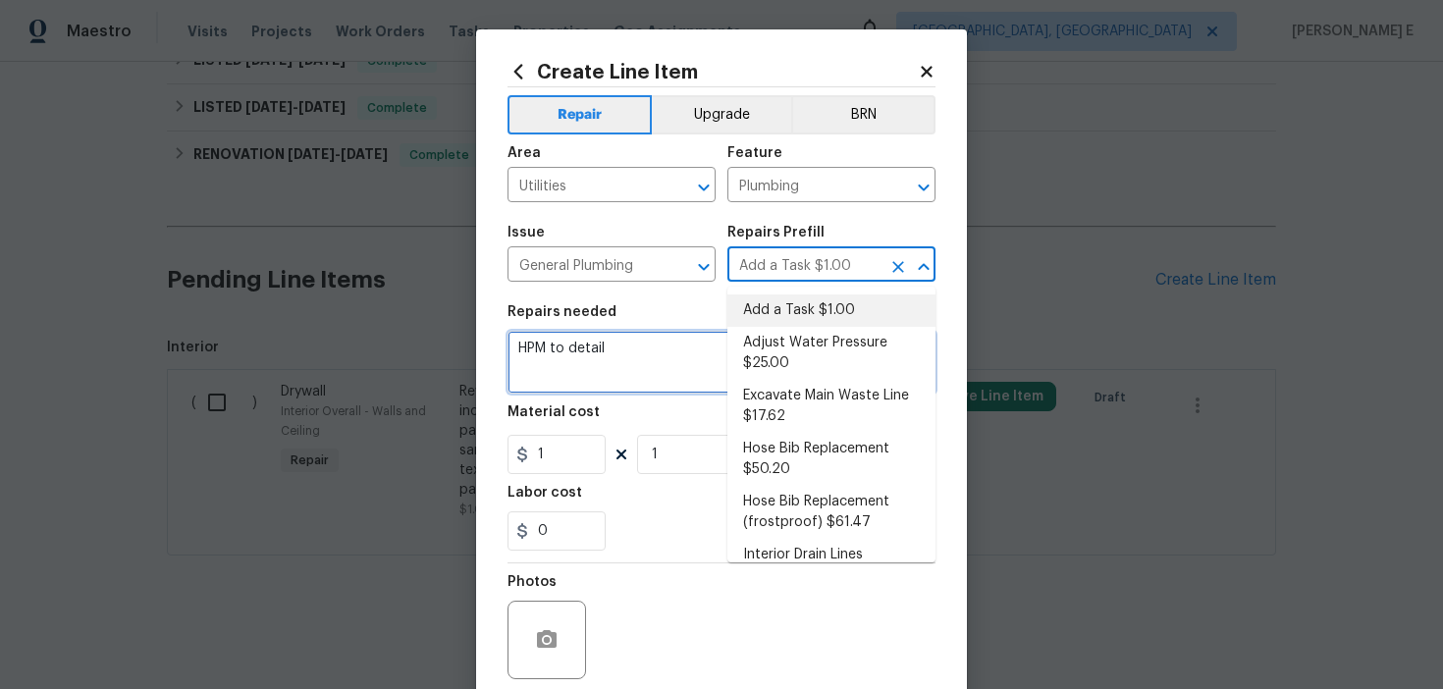
click at [611, 374] on textarea "HPM to detail" at bounding box center [721, 362] width 428 height 63
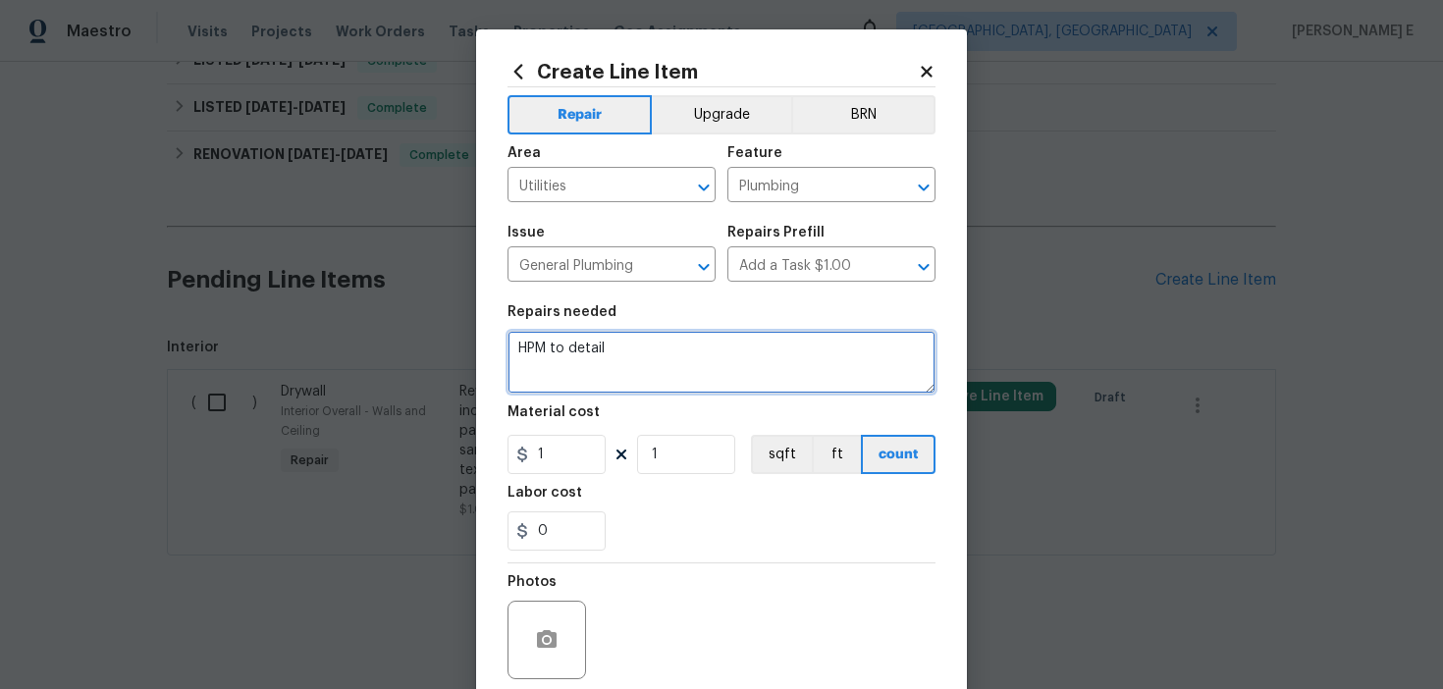
click at [611, 374] on textarea "HPM to detail" at bounding box center [721, 362] width 428 height 63
paste textarea "Received feedback that the property has no running water as the main valve is s…"
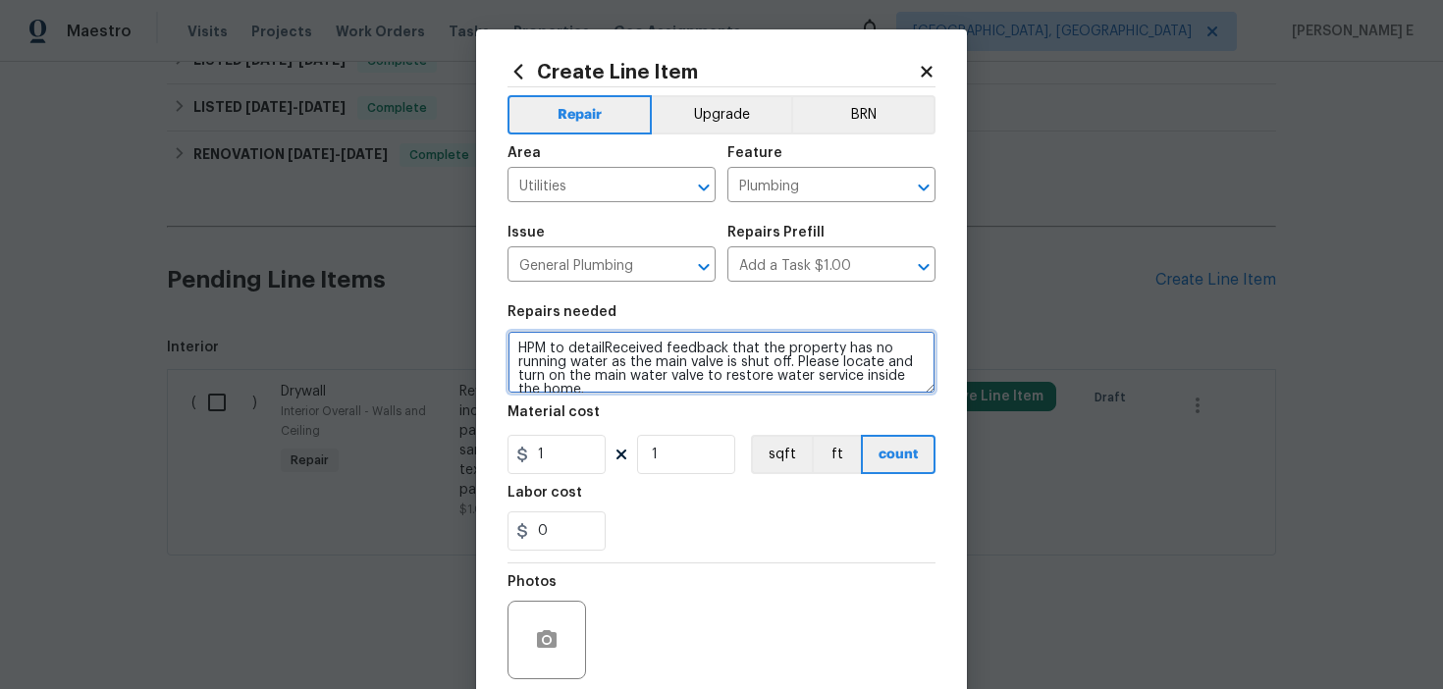
scroll to position [4, 0]
paste textarea
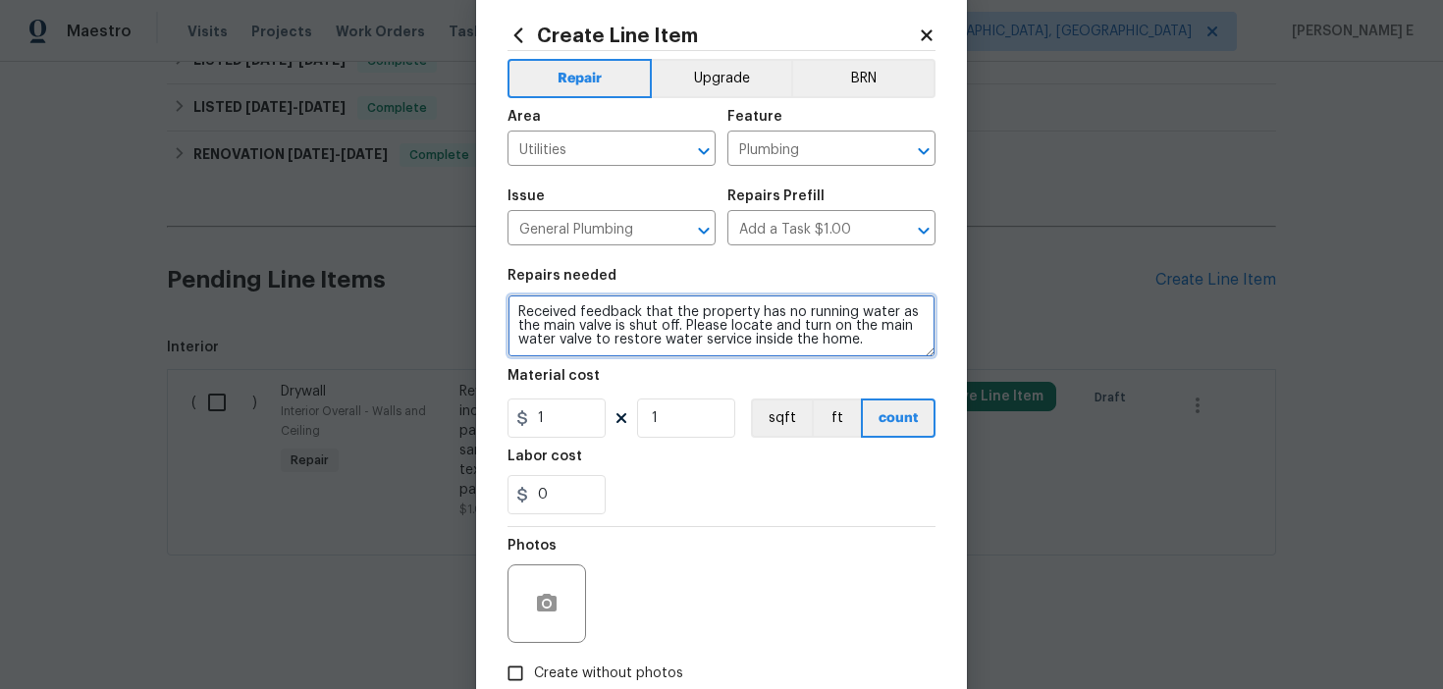
type textarea "Received feedback that the property has no running water as the main valve is s…"
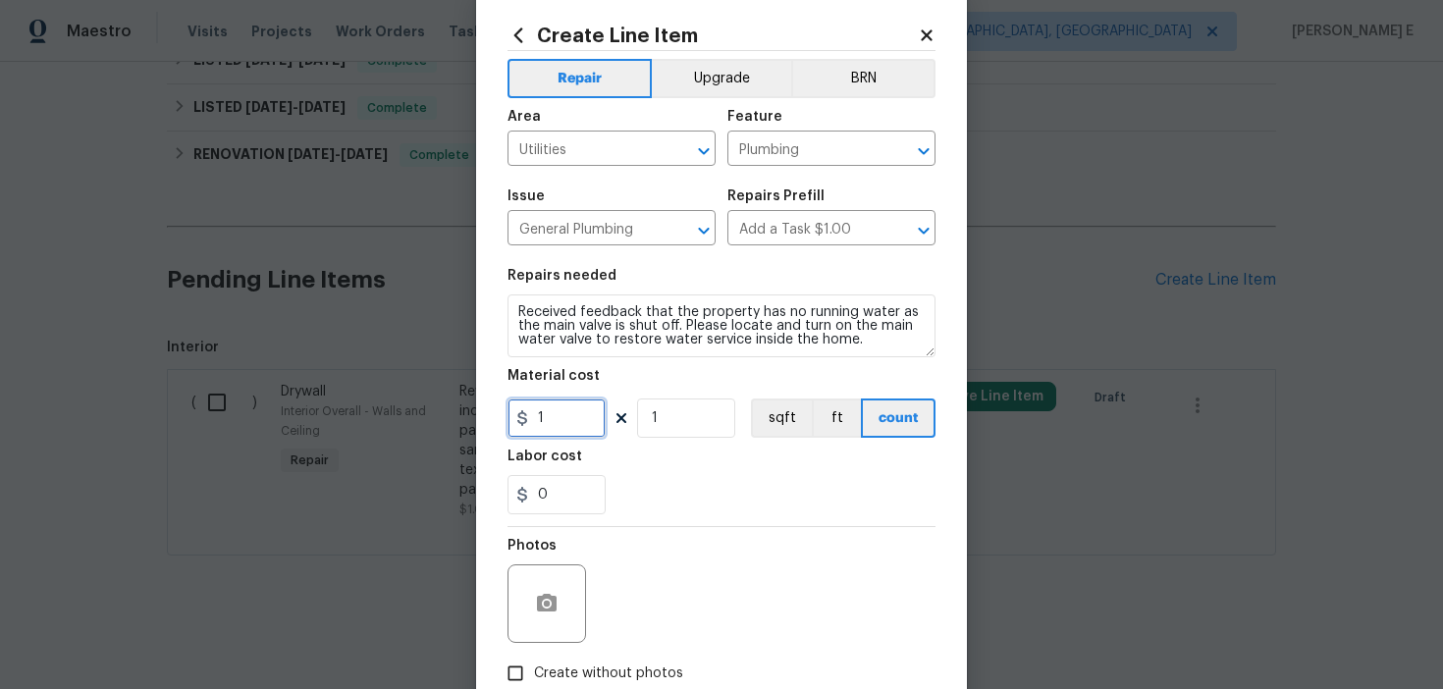
drag, startPoint x: 557, startPoint y: 418, endPoint x: 473, endPoint y: 418, distance: 84.4
click at [474, 418] on div "Create Line Item Repair Upgrade BRN Area Utilities ​ Feature Plumbing ​ Issue G…" at bounding box center [721, 344] width 1443 height 689
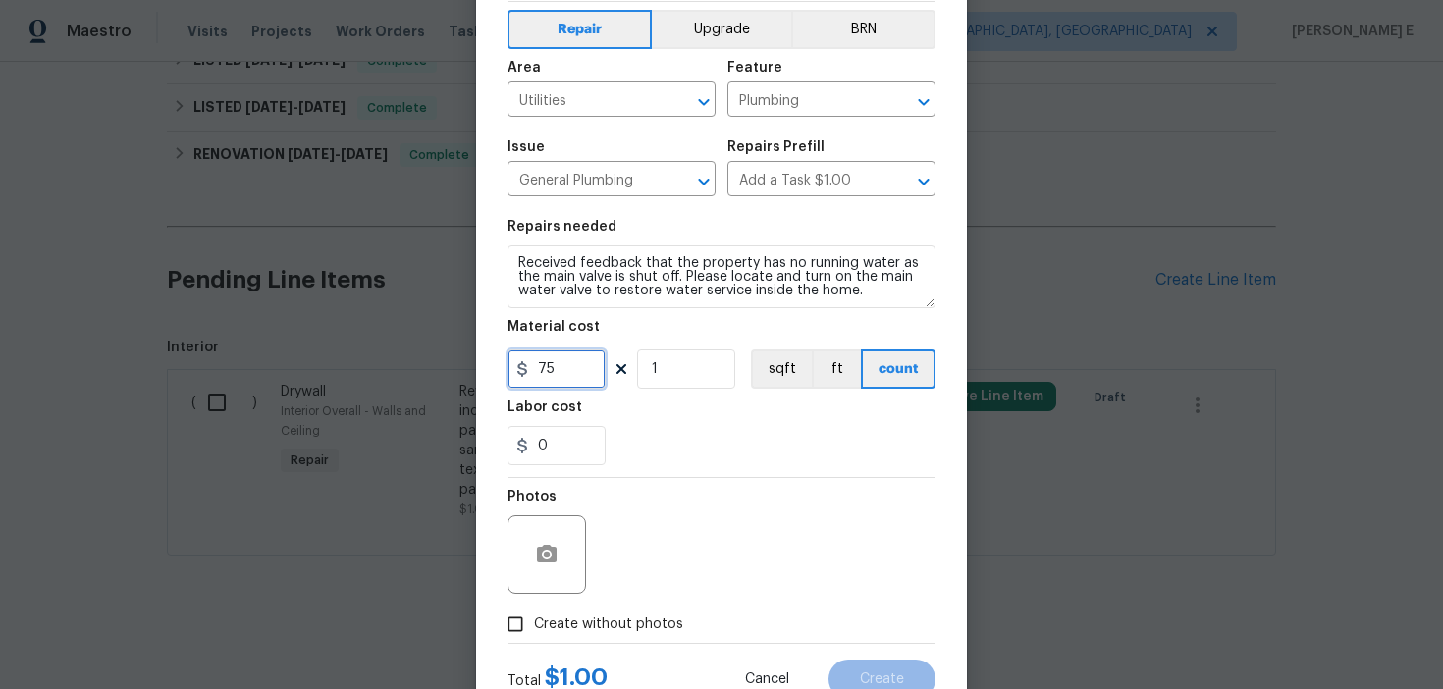
scroll to position [157, 0]
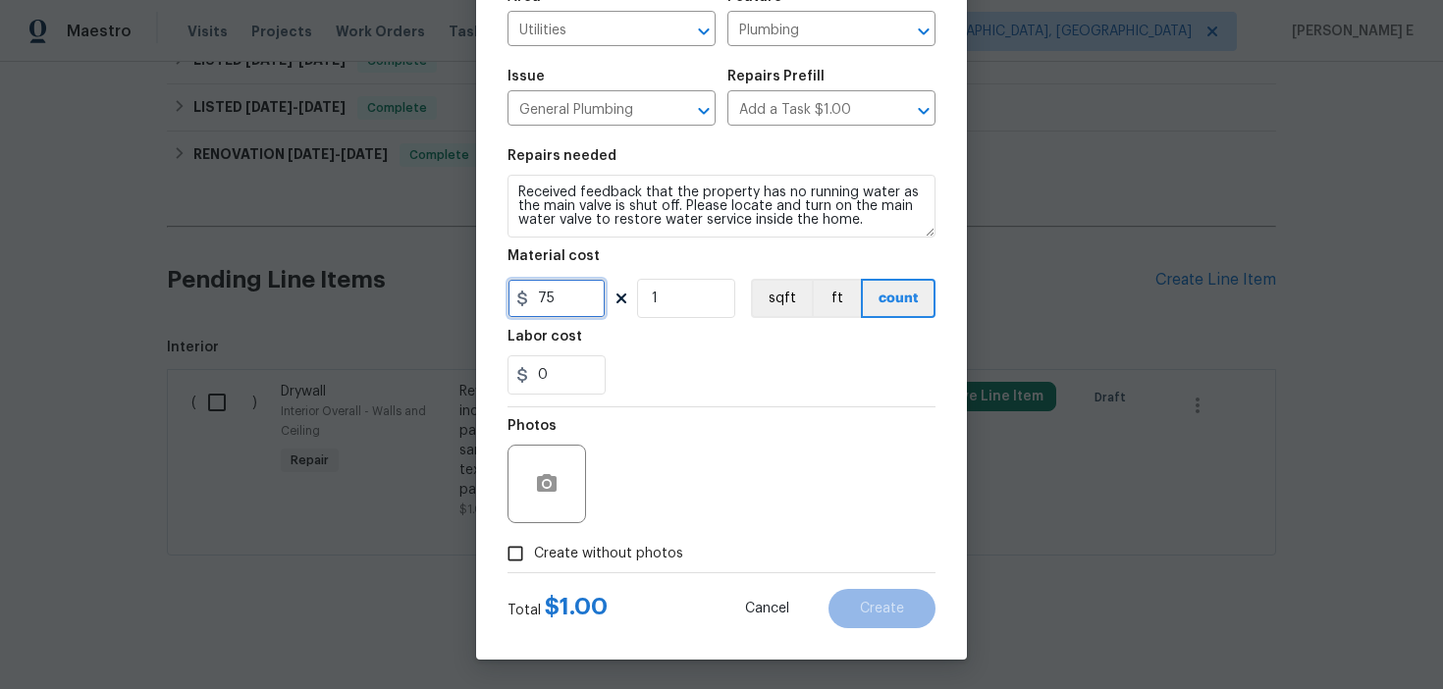
type input "75"
click at [533, 553] on input "Create without photos" at bounding box center [515, 553] width 37 height 37
checkbox input "true"
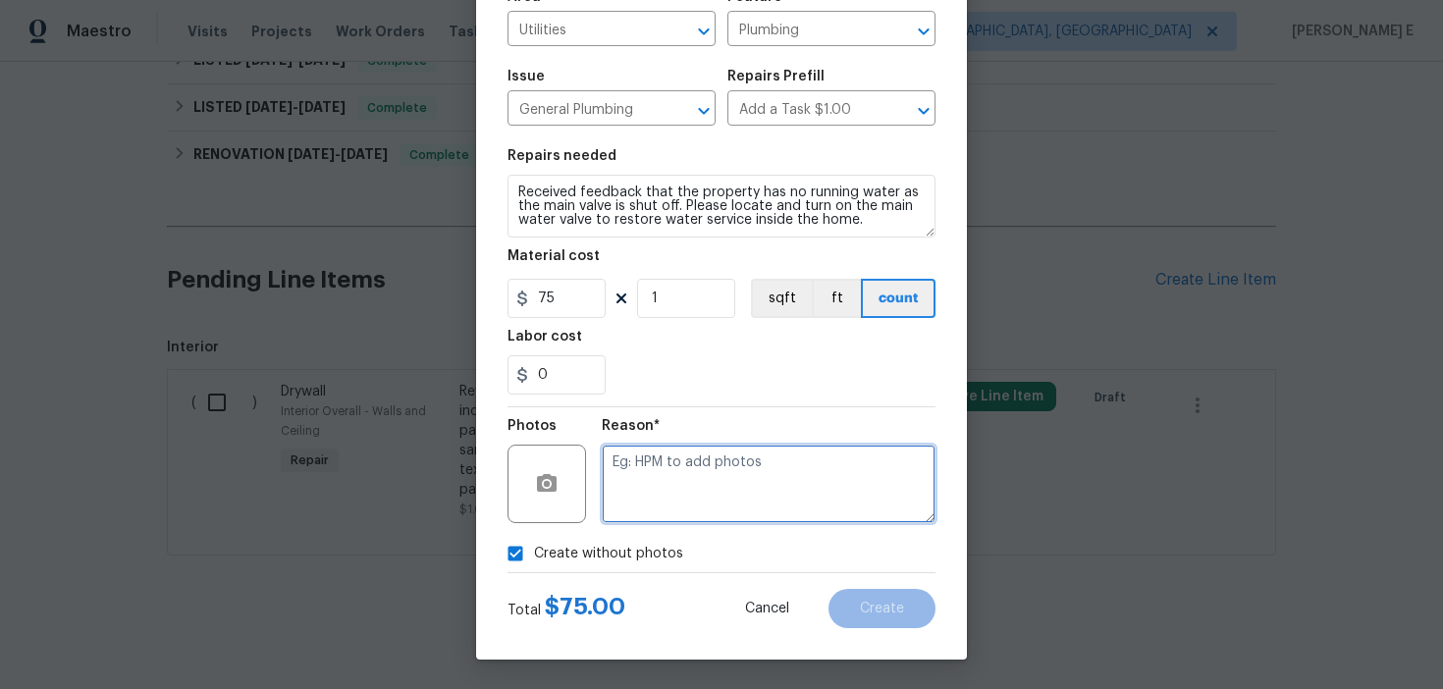
click at [697, 463] on textarea at bounding box center [769, 484] width 334 height 79
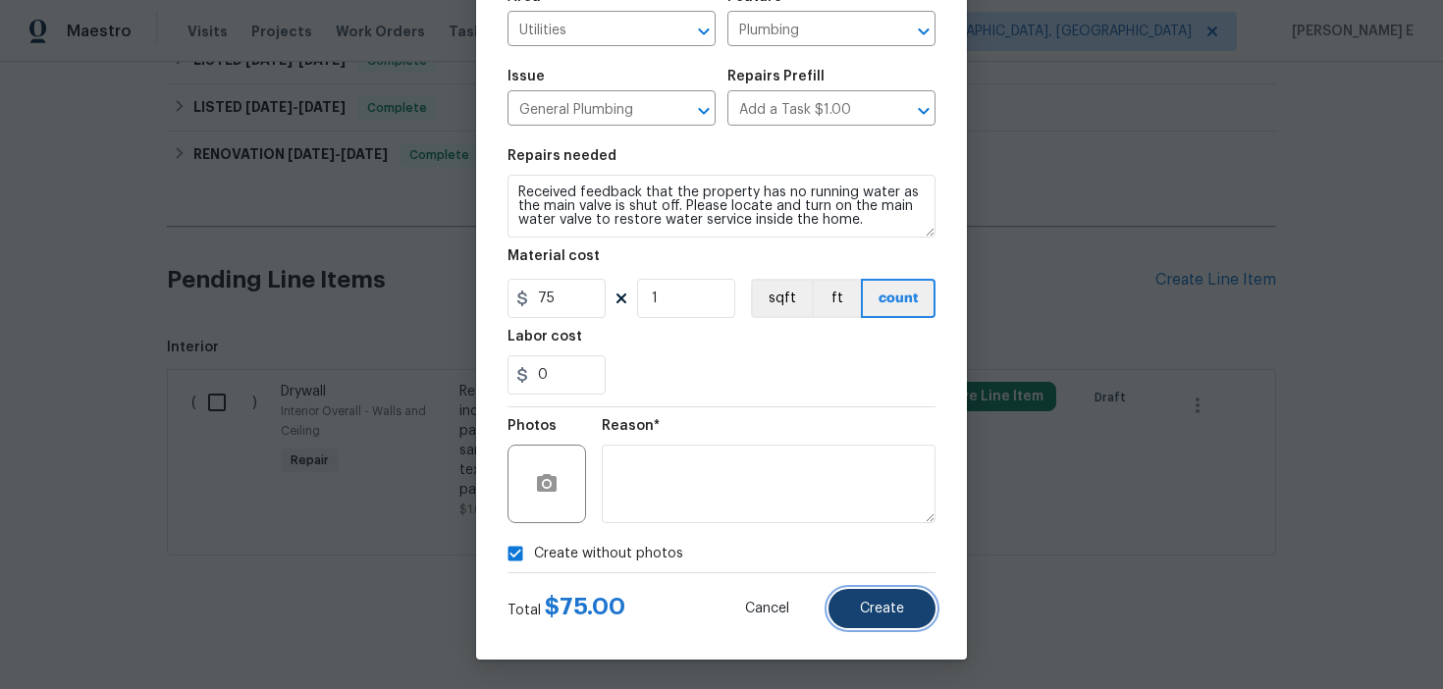
click at [873, 606] on span "Create" at bounding box center [882, 609] width 44 height 15
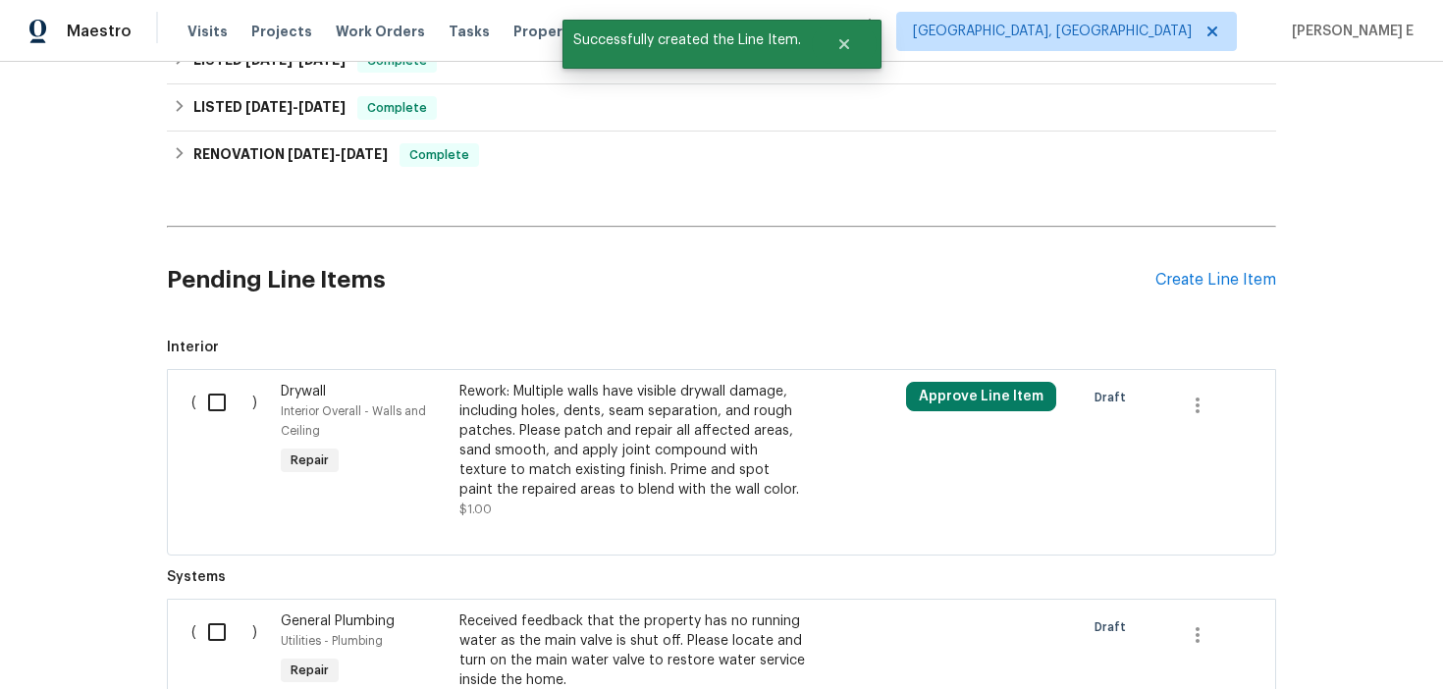
scroll to position [897, 0]
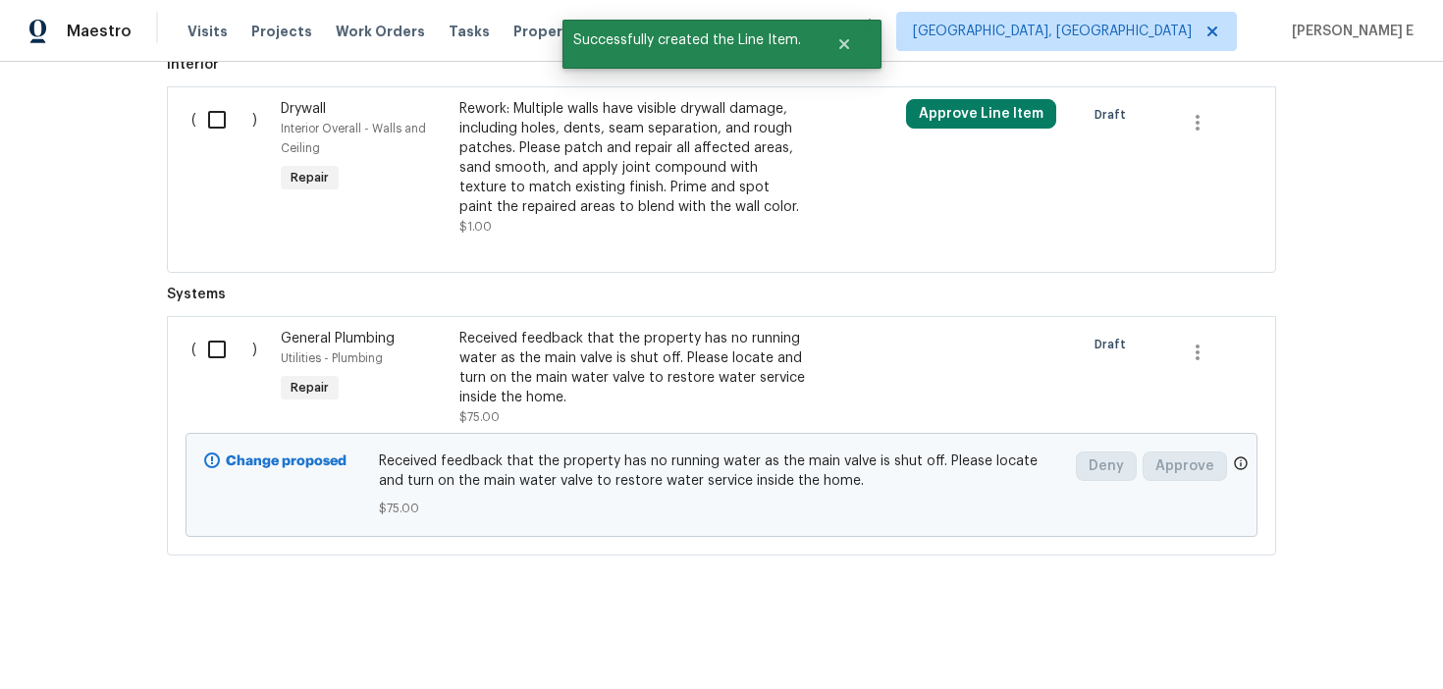
click at [211, 360] on input "checkbox" at bounding box center [224, 349] width 56 height 41
checkbox input "true"
click at [1307, 647] on span "Create Work Order" at bounding box center [1330, 640] width 131 height 25
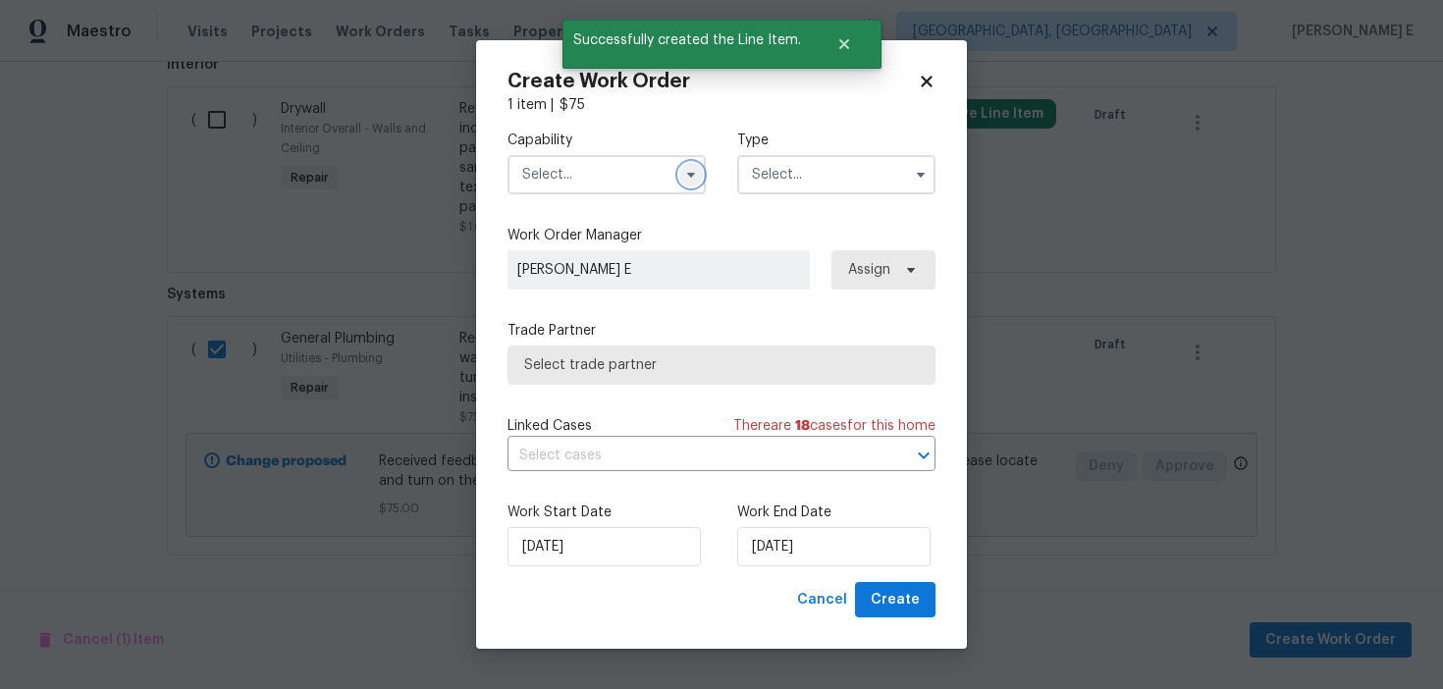
click at [698, 183] on button "button" at bounding box center [691, 175] width 24 height 24
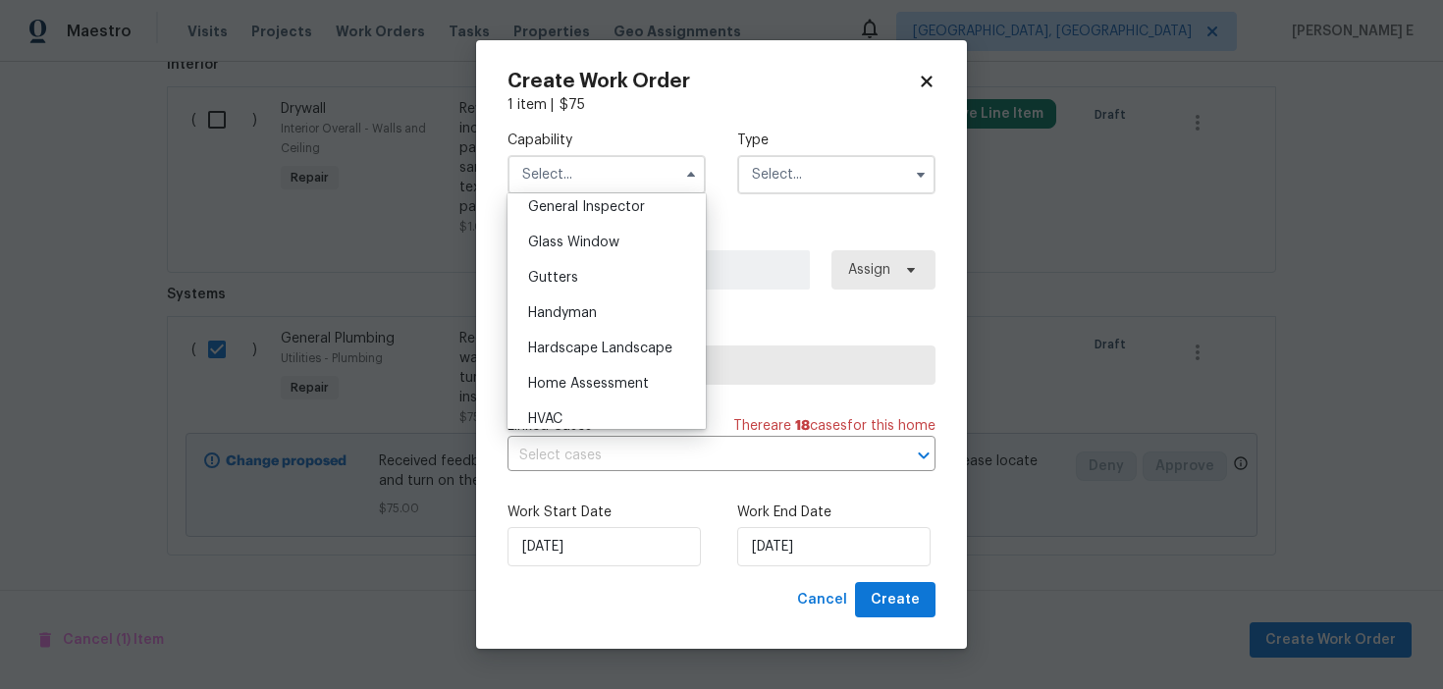
scroll to position [983, 0]
click at [620, 319] on div "Handyman" at bounding box center [606, 311] width 188 height 35
type input "Handyman"
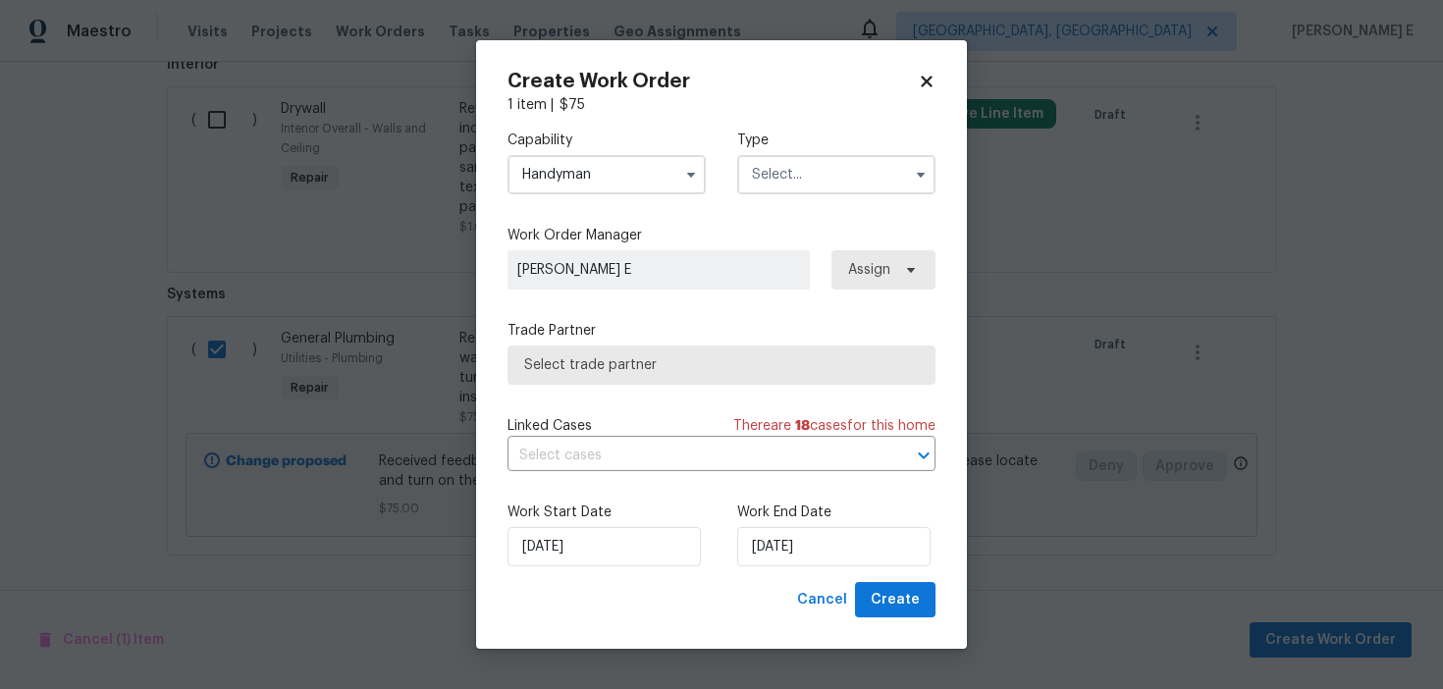
click at [808, 155] on input "text" at bounding box center [836, 174] width 198 height 39
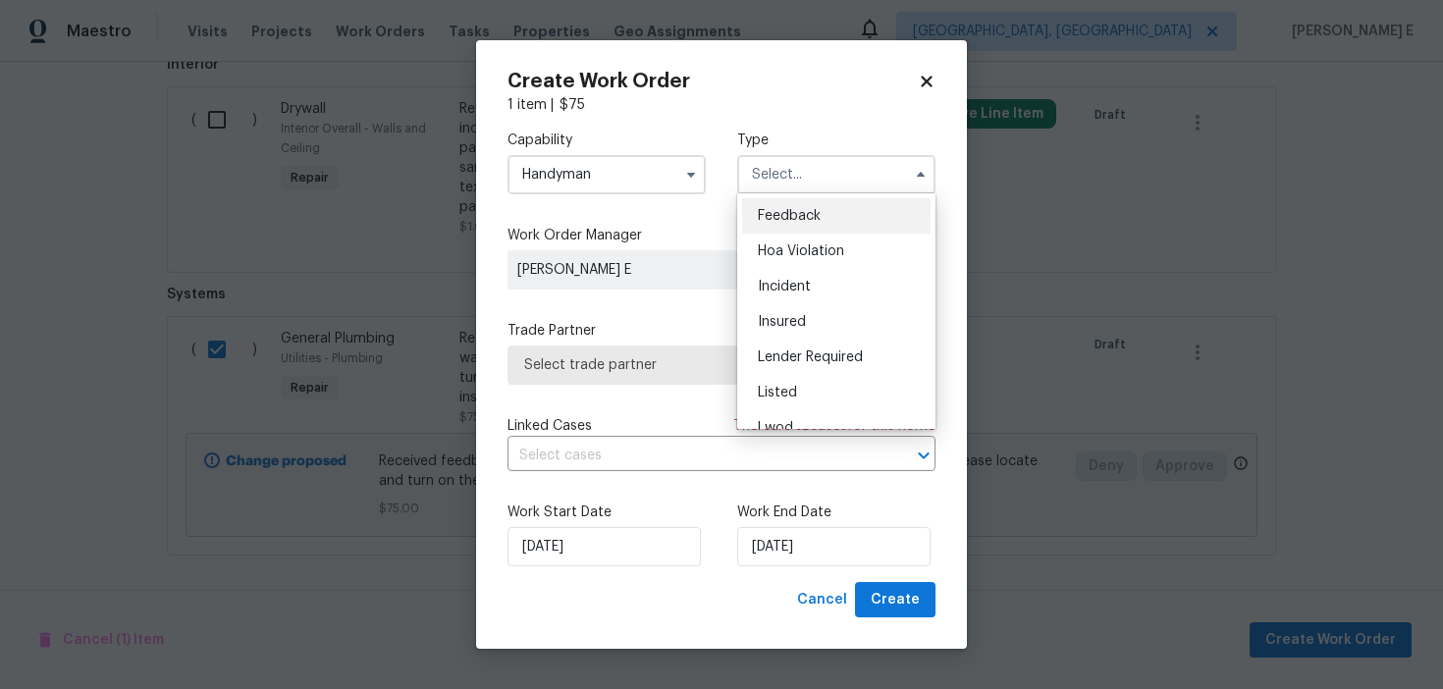
click at [779, 207] on div "Feedback" at bounding box center [836, 215] width 188 height 35
type input "Feedback"
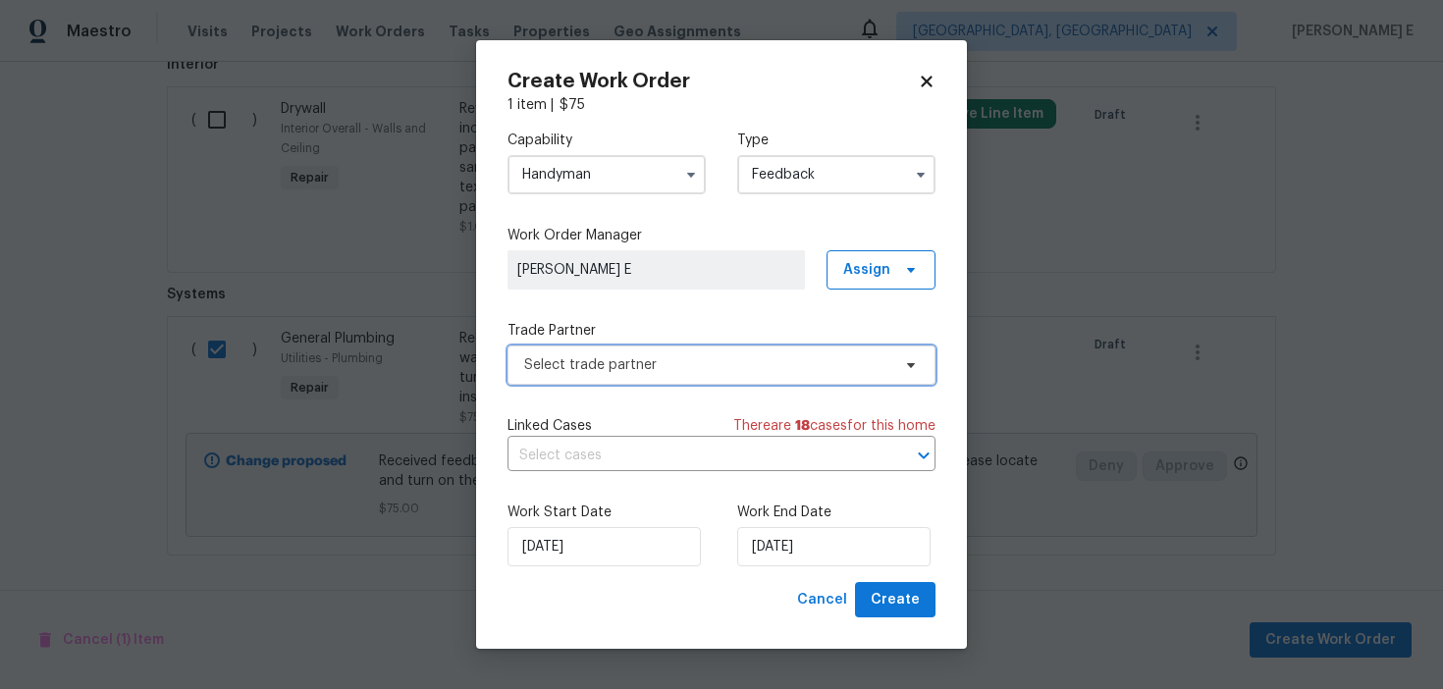
click at [612, 360] on span "Select trade partner" at bounding box center [707, 365] width 366 height 20
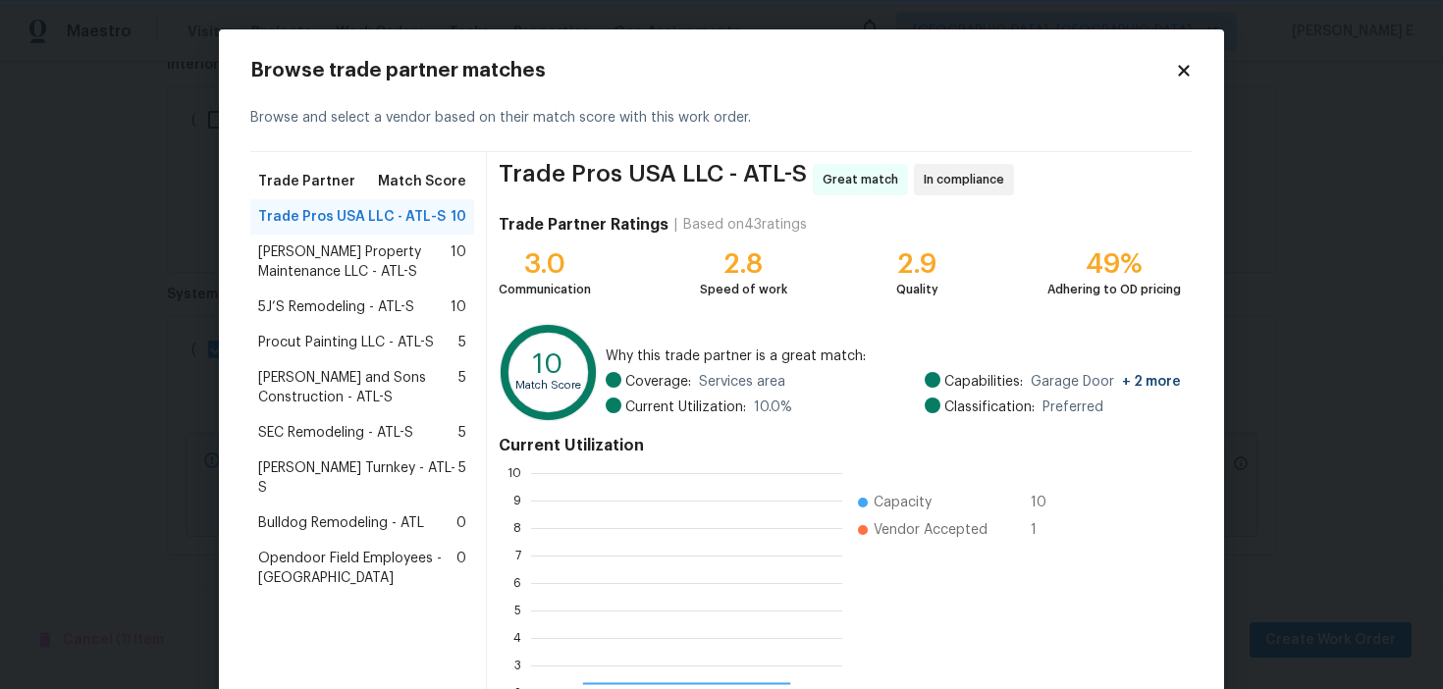
scroll to position [275, 311]
click at [325, 263] on span "Glen Property Maintenance LLC - ATL-S" at bounding box center [354, 261] width 192 height 39
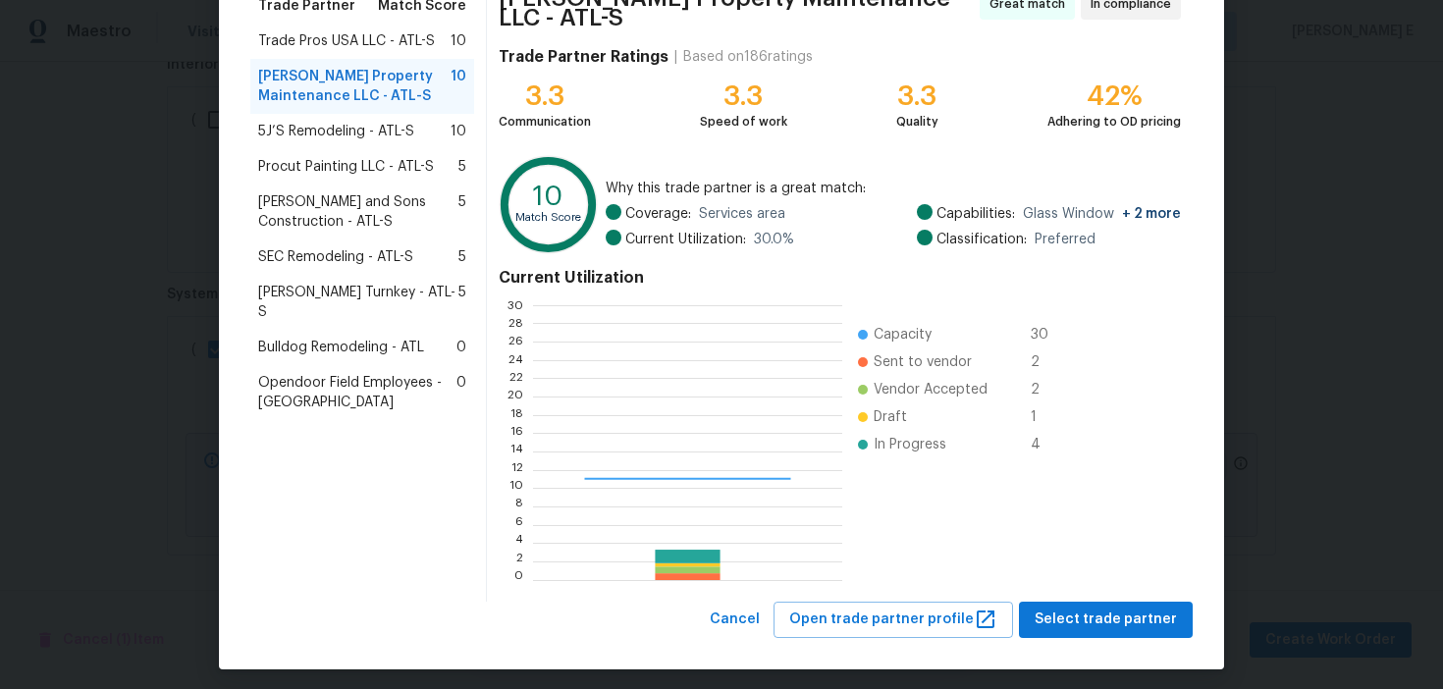
scroll to position [275, 308]
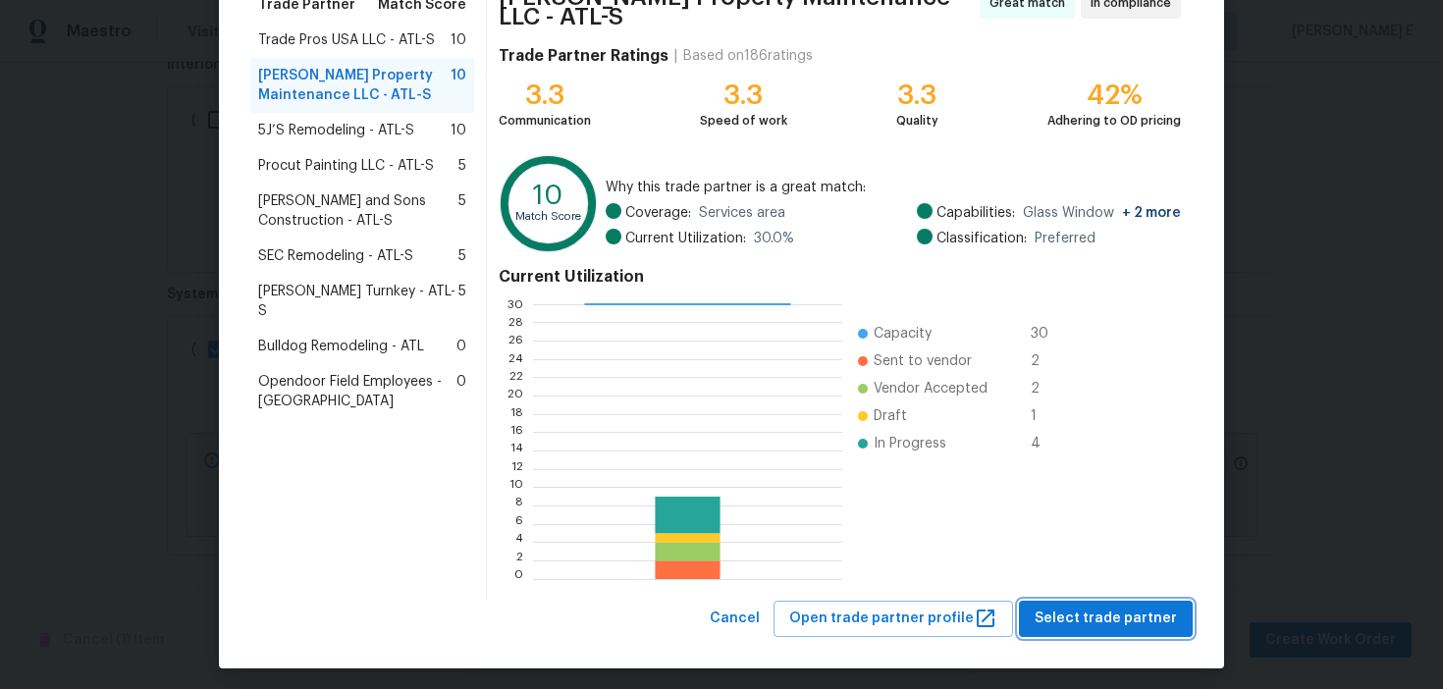
click at [1100, 606] on span "Select trade partner" at bounding box center [1105, 618] width 142 height 25
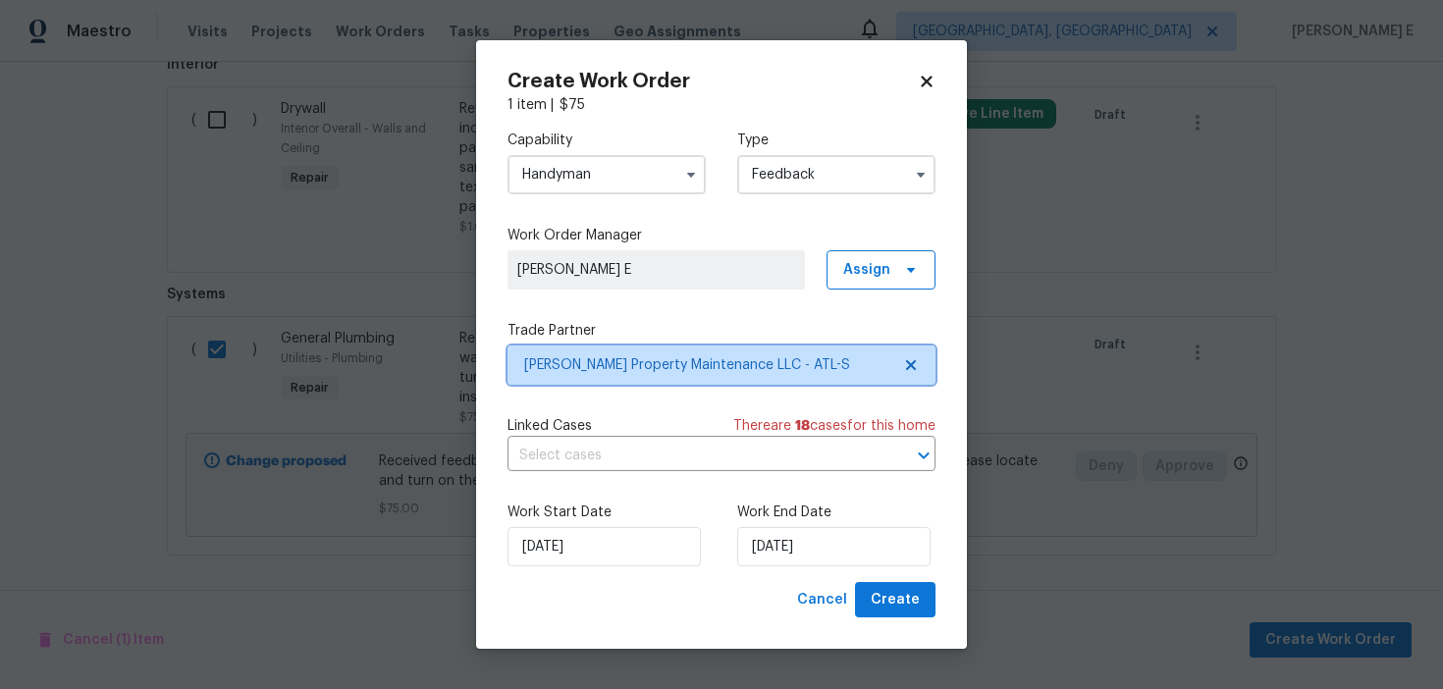
scroll to position [0, 0]
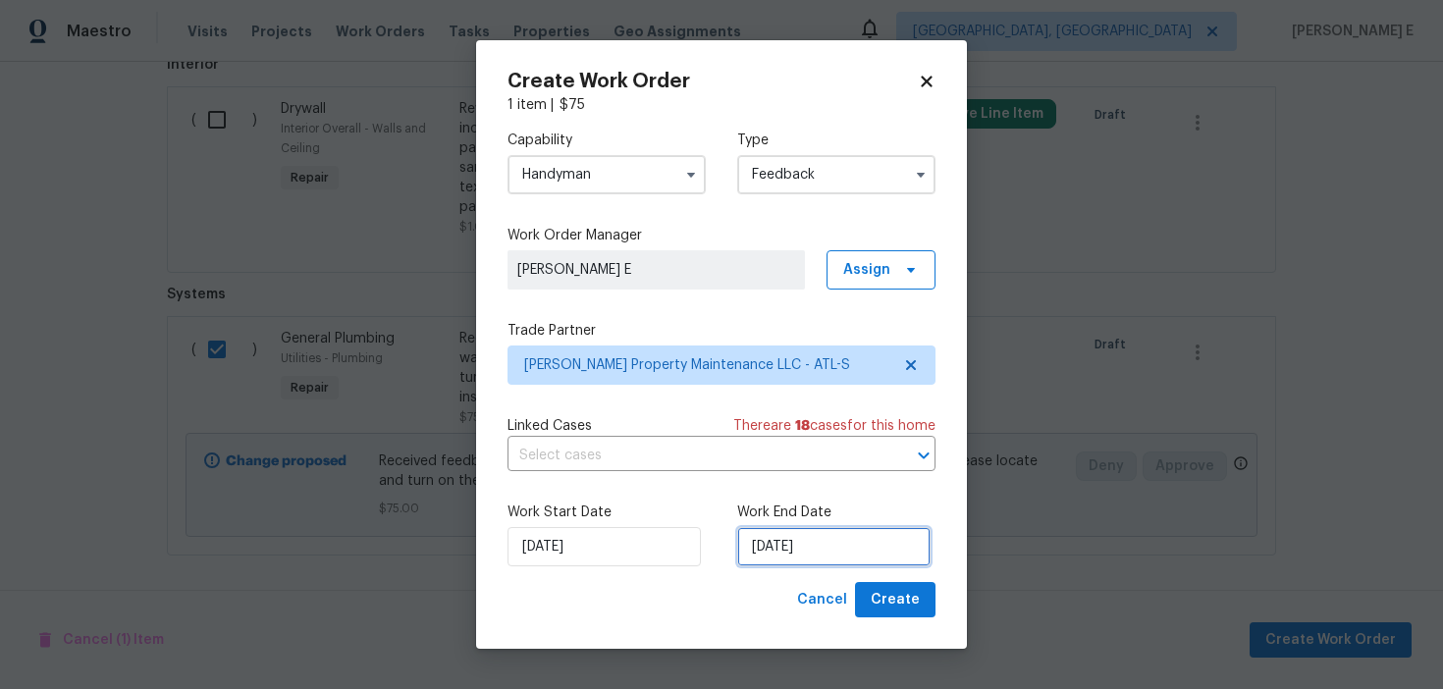
click at [790, 547] on input "16/09/2025" at bounding box center [833, 546] width 193 height 39
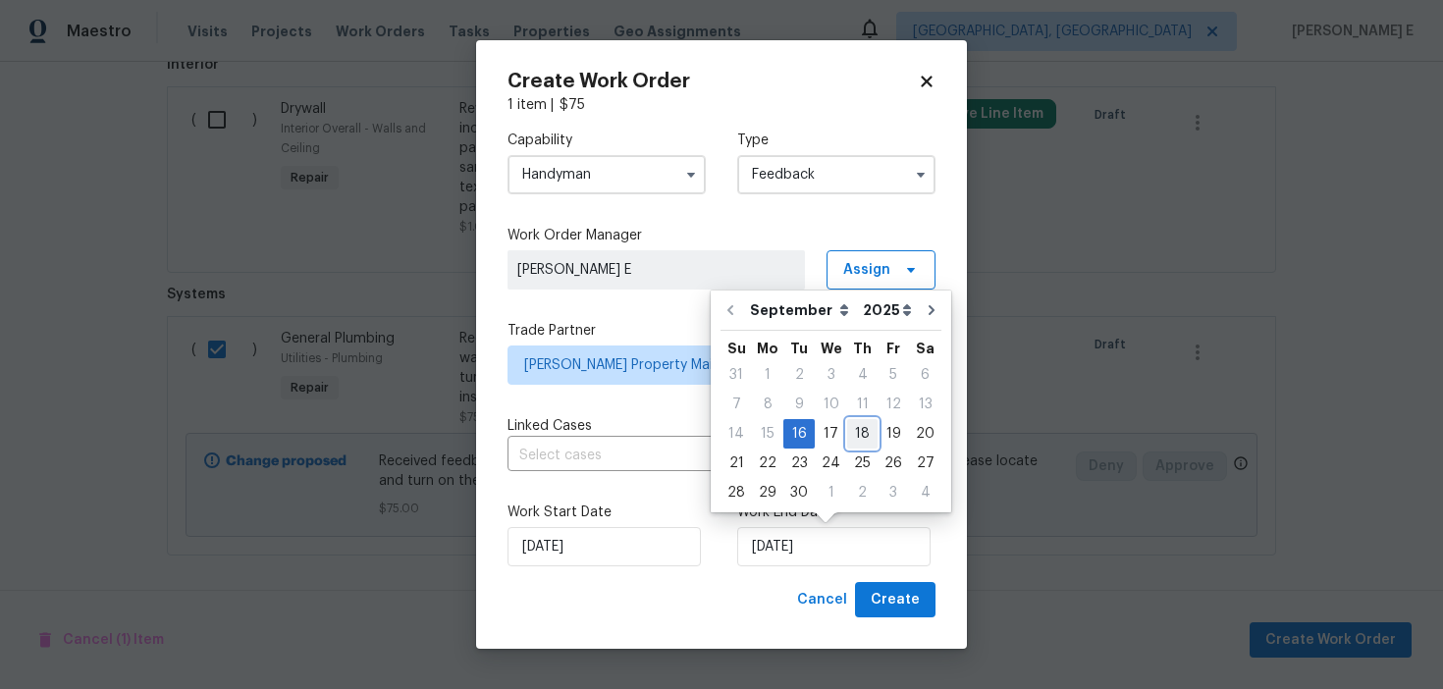
click at [861, 436] on div "18" at bounding box center [862, 433] width 30 height 27
type input "18/09/2025"
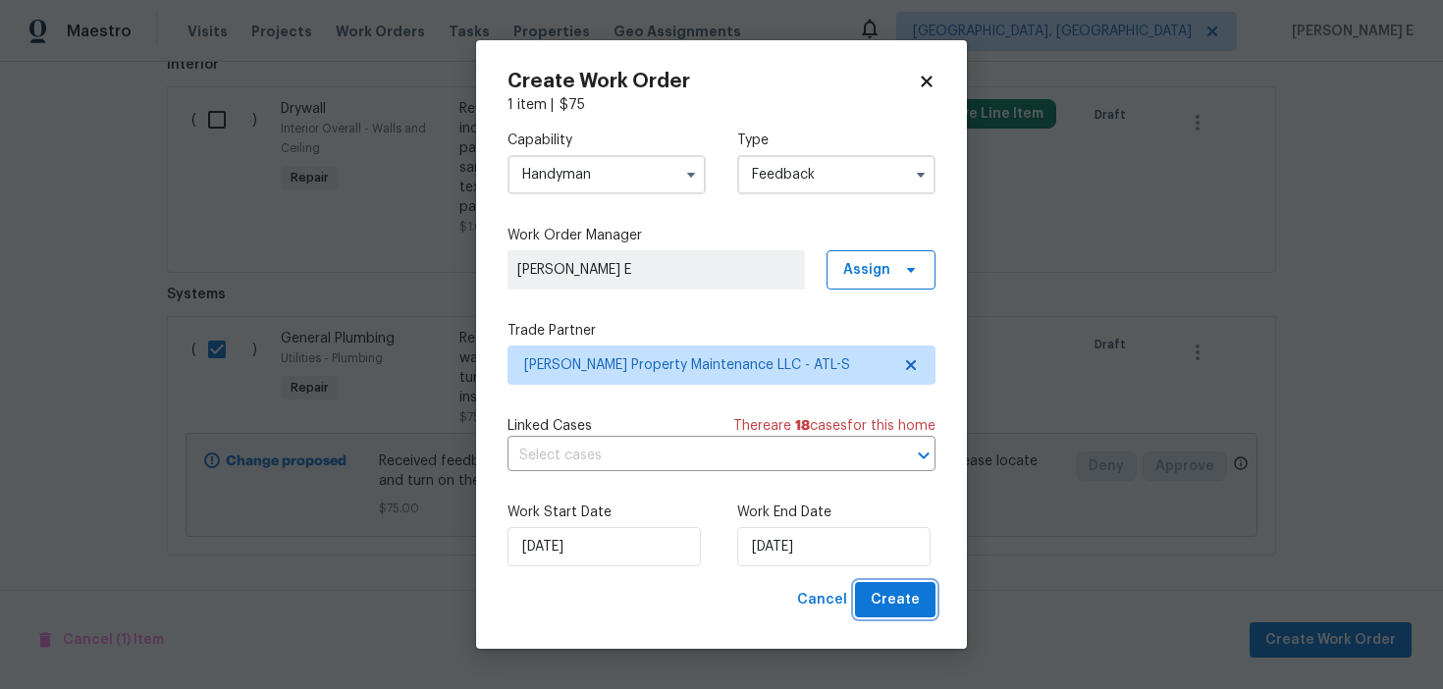
click at [885, 596] on span "Create" at bounding box center [894, 600] width 49 height 25
checkbox input "false"
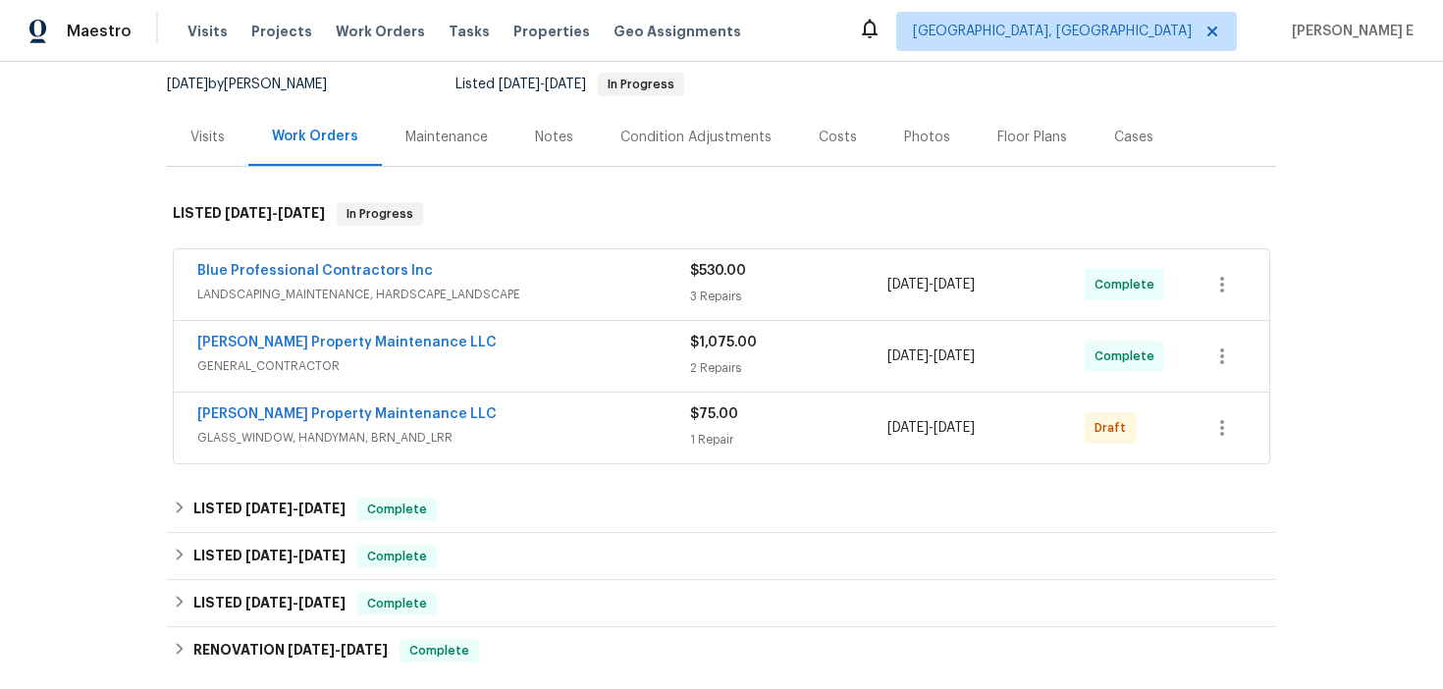
scroll to position [224, 0]
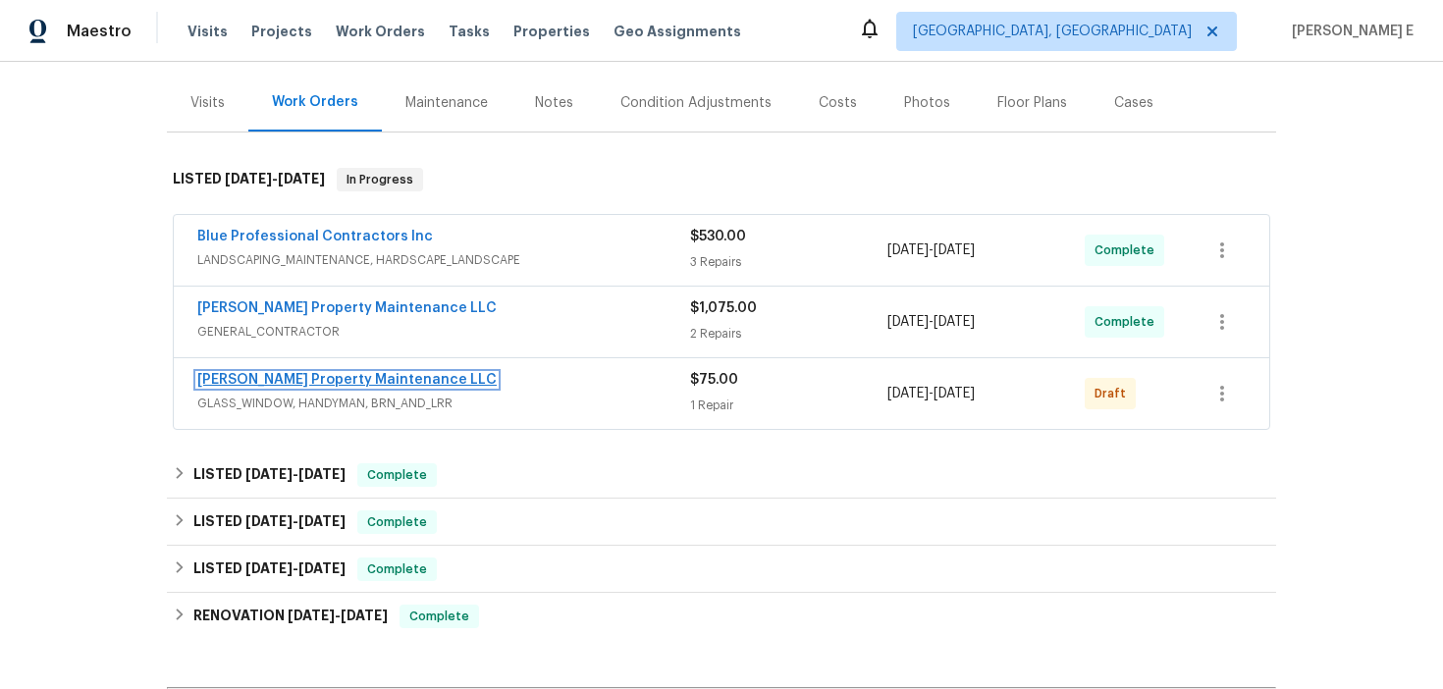
click at [303, 375] on link "Glen Property Maintenance LLC" at bounding box center [346, 380] width 299 height 14
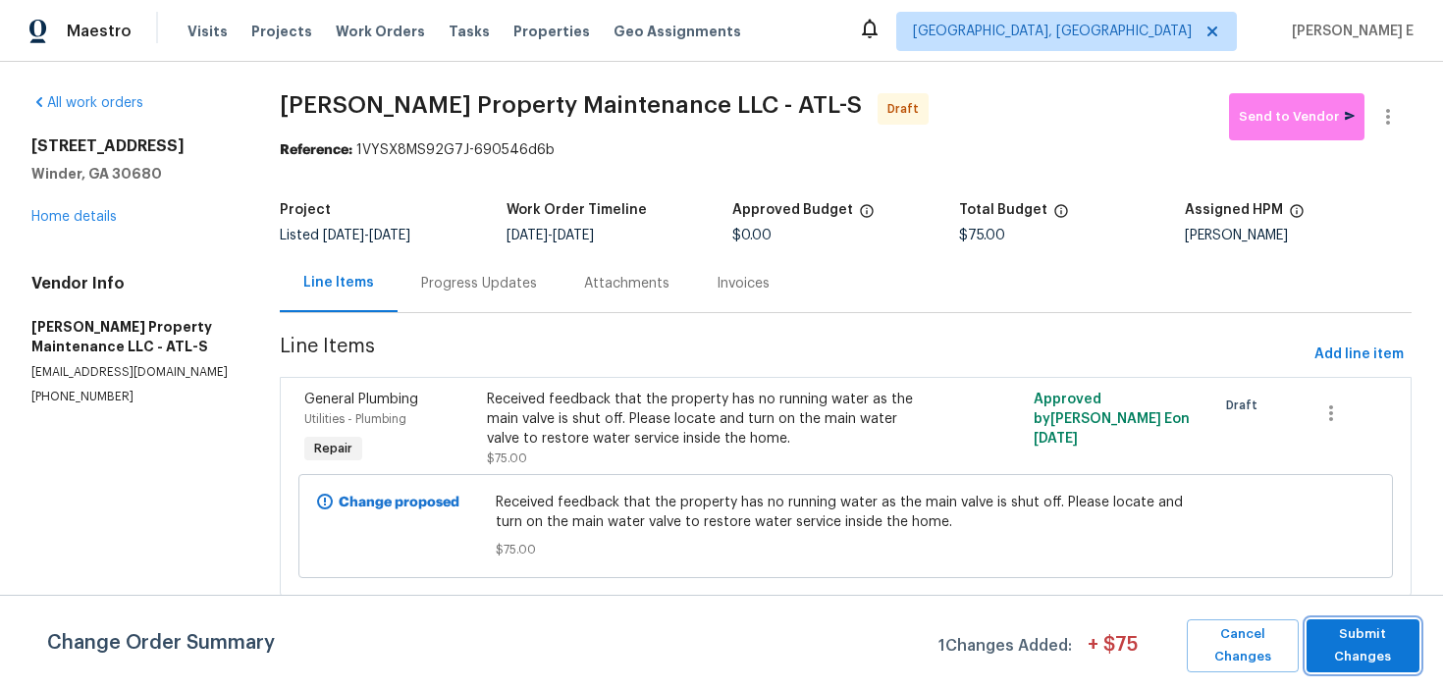
click at [1364, 659] on span "Submit Changes" at bounding box center [1362, 645] width 93 height 45
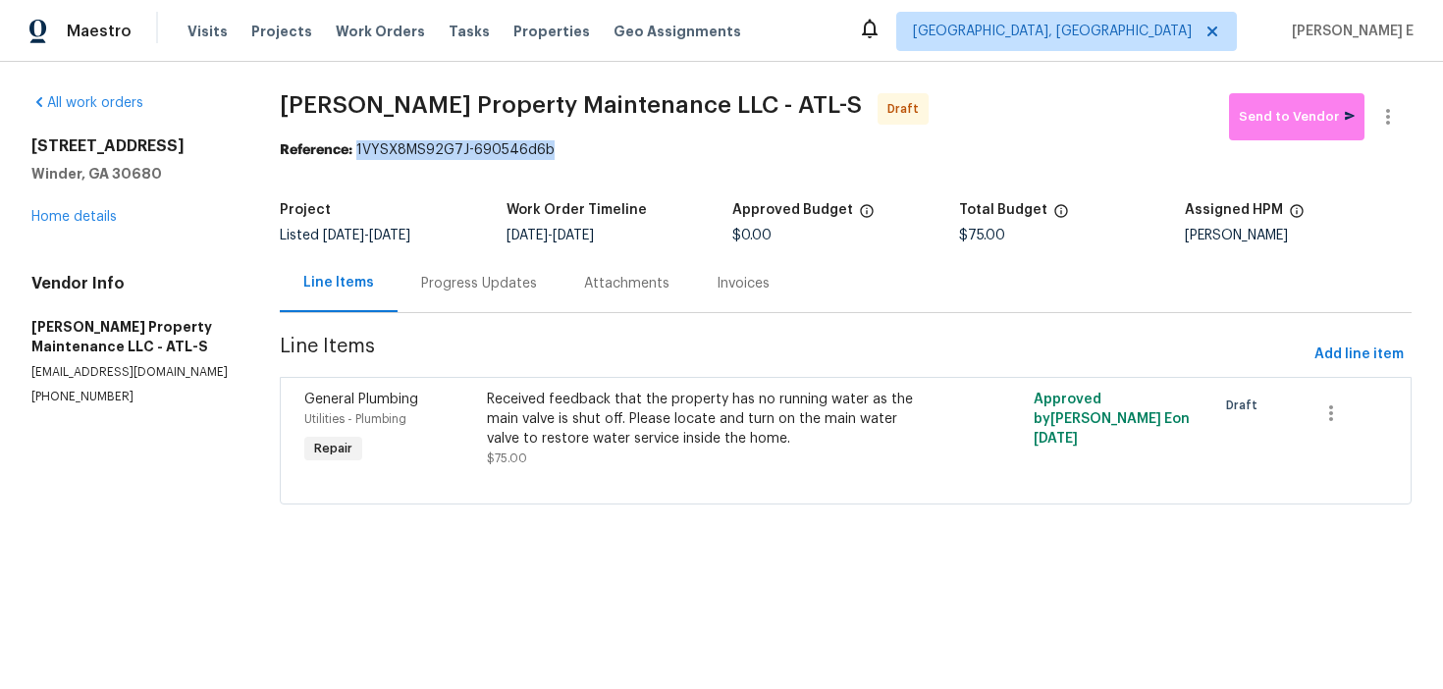
drag, startPoint x: 362, startPoint y: 149, endPoint x: 576, endPoint y: 149, distance: 213.9
click at [576, 148] on div "Reference: 1VYSX8MS92G7J-690546d6b" at bounding box center [846, 150] width 1132 height 20
copy div "1VYSX8MS92G7J-690546d6b"
click at [480, 289] on div "Progress Updates" at bounding box center [479, 284] width 116 height 20
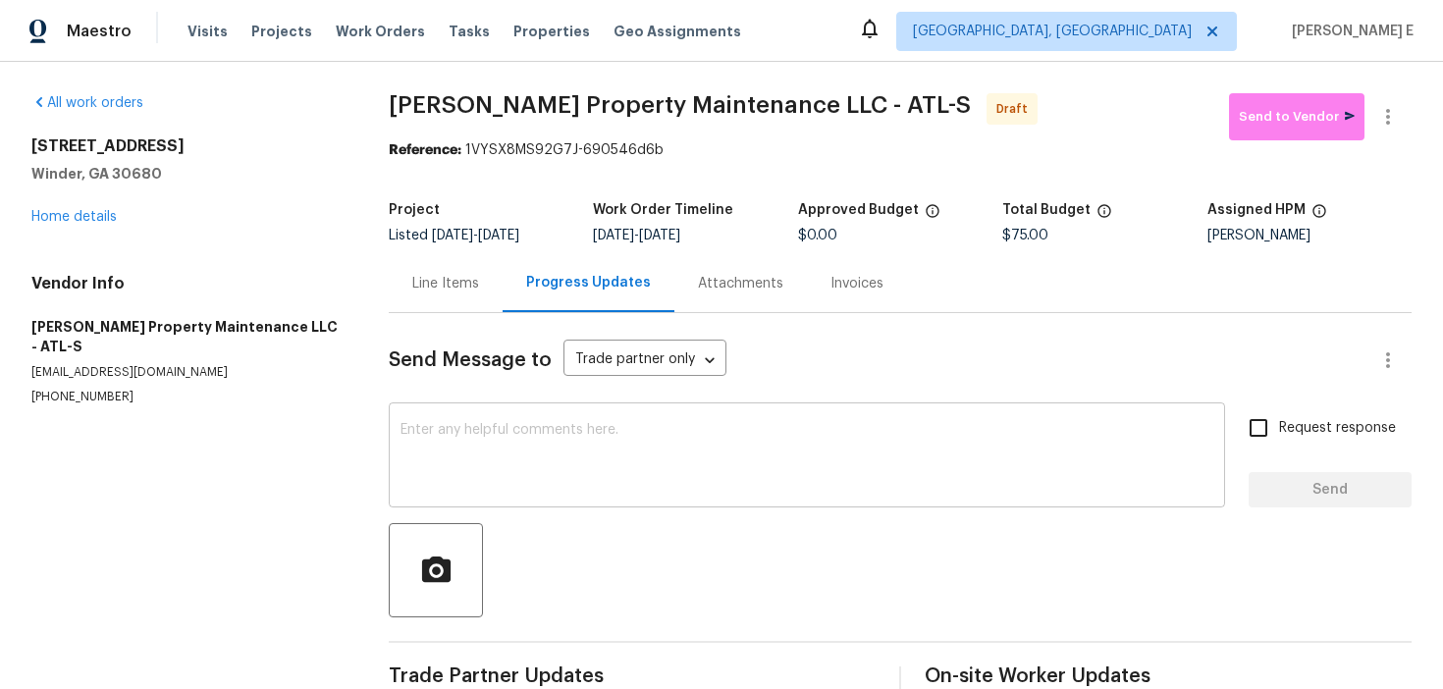
click at [456, 476] on textarea at bounding box center [806, 457] width 813 height 69
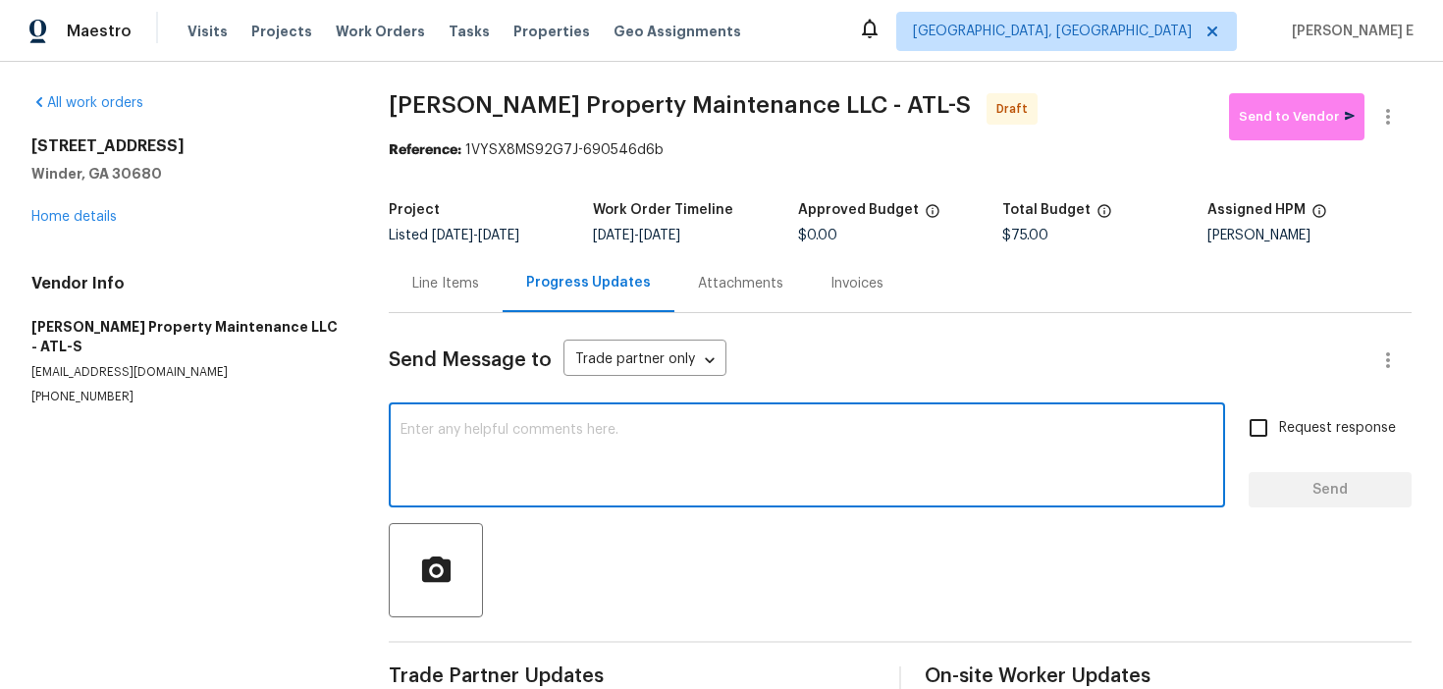
paste textarea "Hi this is Keerthana with Opendoor. I’m confirming you received the WO for the …"
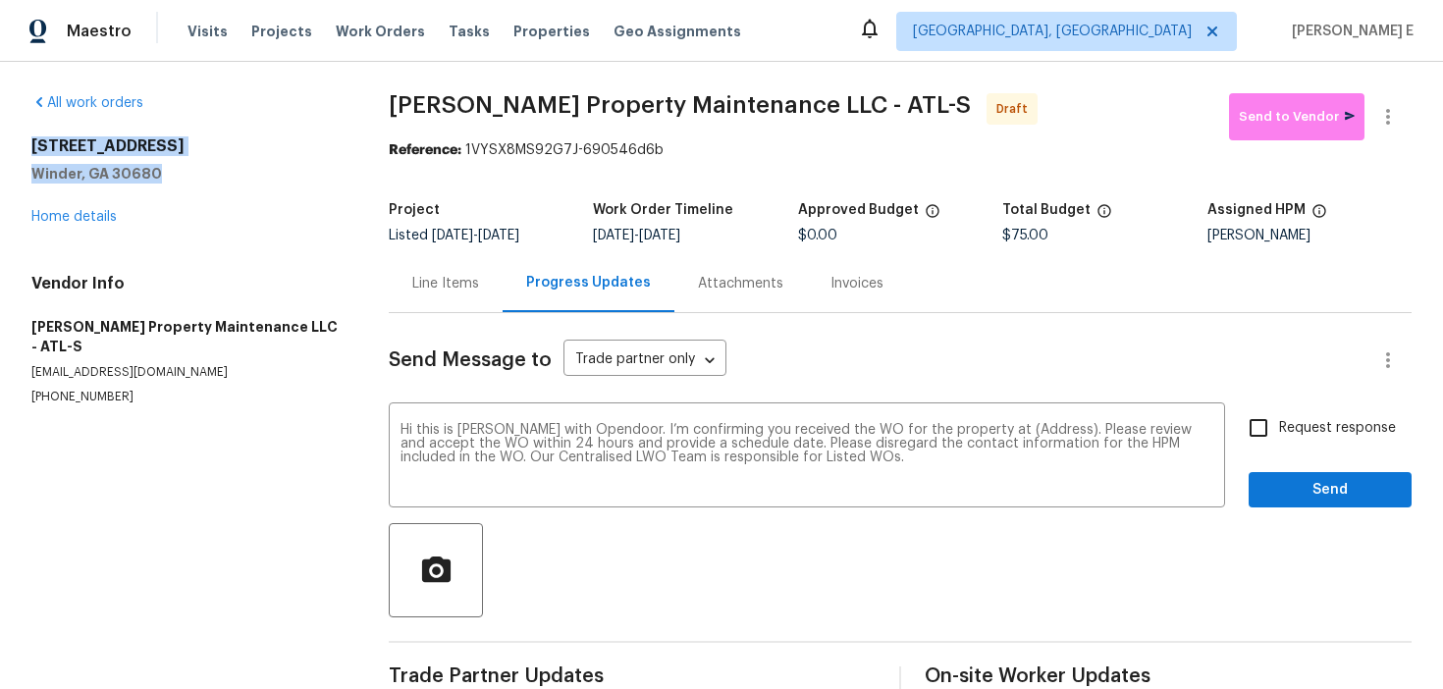
drag, startPoint x: 23, startPoint y: 152, endPoint x: 182, endPoint y: 173, distance: 160.3
click at [182, 173] on div "All work orders 817 Kenwood Ln Winder, GA 30680 Home details Vendor Info Glen P…" at bounding box center [721, 395] width 1443 height 667
copy div "817 Kenwood Ln Winder, GA 30680"
click at [1030, 428] on textarea "Hi this is Keerthana with Opendoor. I’m confirming you received the WO for the …" at bounding box center [806, 457] width 813 height 69
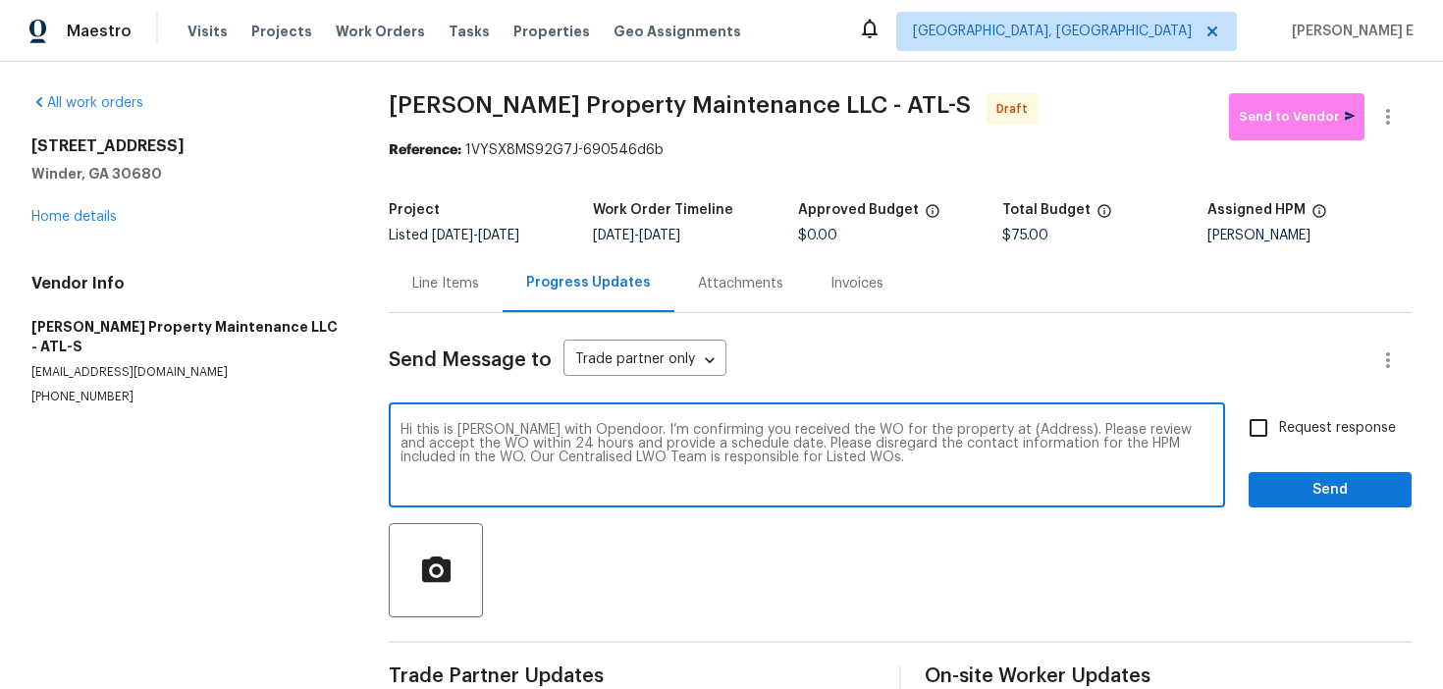
click at [1030, 428] on textarea "Hi this is Keerthana with Opendoor. I’m confirming you received the WO for the …" at bounding box center [806, 457] width 813 height 69
paste textarea "817 Kenwood Ln Winder, GA 30680"
type textarea "Hi this is Keerthana with Opendoor. I’m confirming you received the WO for the …"
click at [1257, 402] on div "Send Message to Trade partner only Trade partner only ​ Hi this is Keerthana wi…" at bounding box center [900, 505] width 1023 height 385
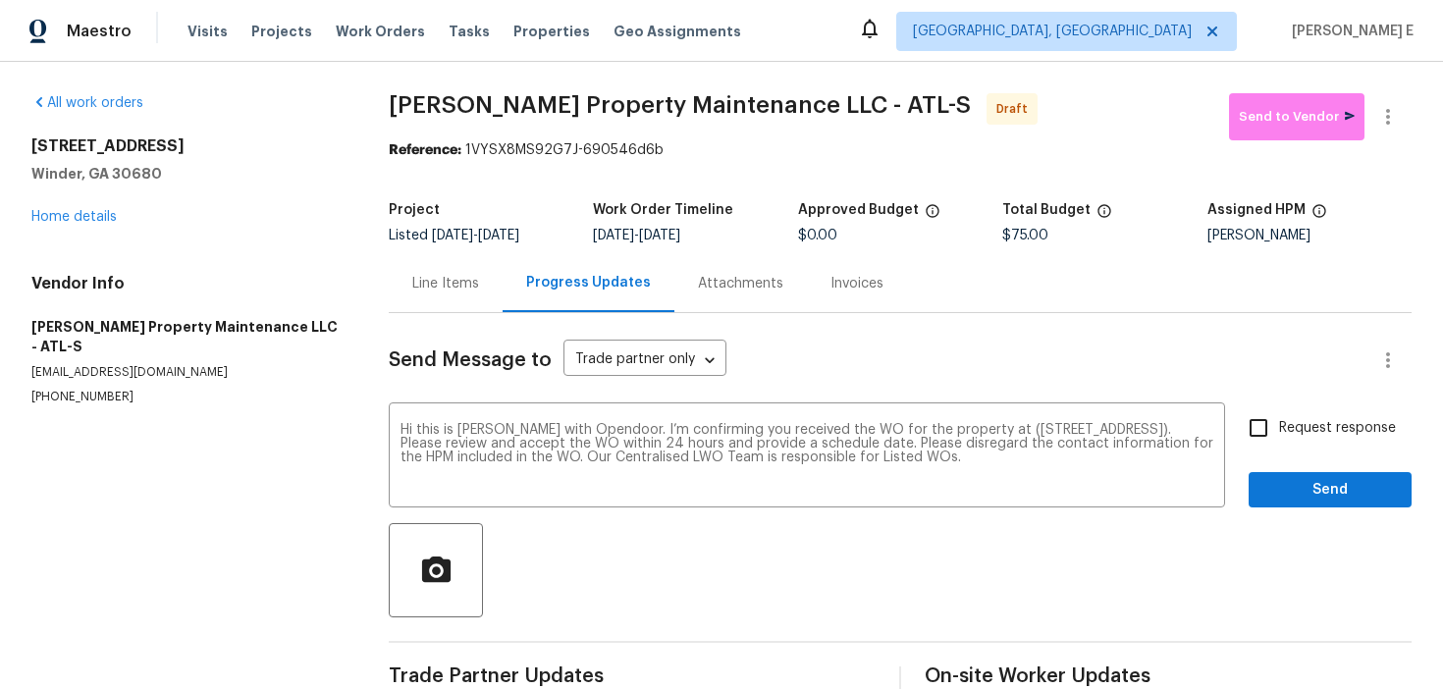
click at [1264, 417] on input "Request response" at bounding box center [1258, 427] width 41 height 41
checkbox input "true"
click at [1280, 480] on span "Send" at bounding box center [1330, 490] width 132 height 25
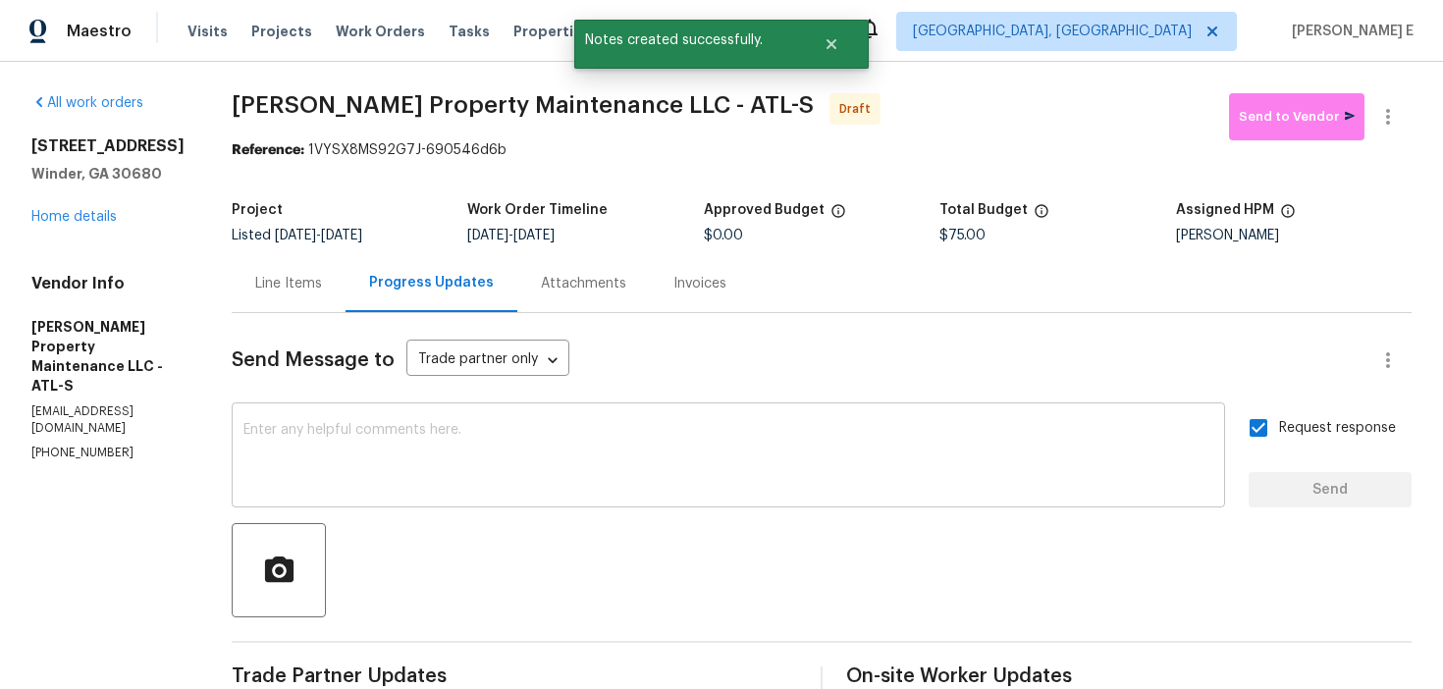
click at [537, 499] on div "x ​" at bounding box center [728, 457] width 993 height 100
paste textarea "Attention All Work Orders must include before-photos (both close-up and wide-an…"
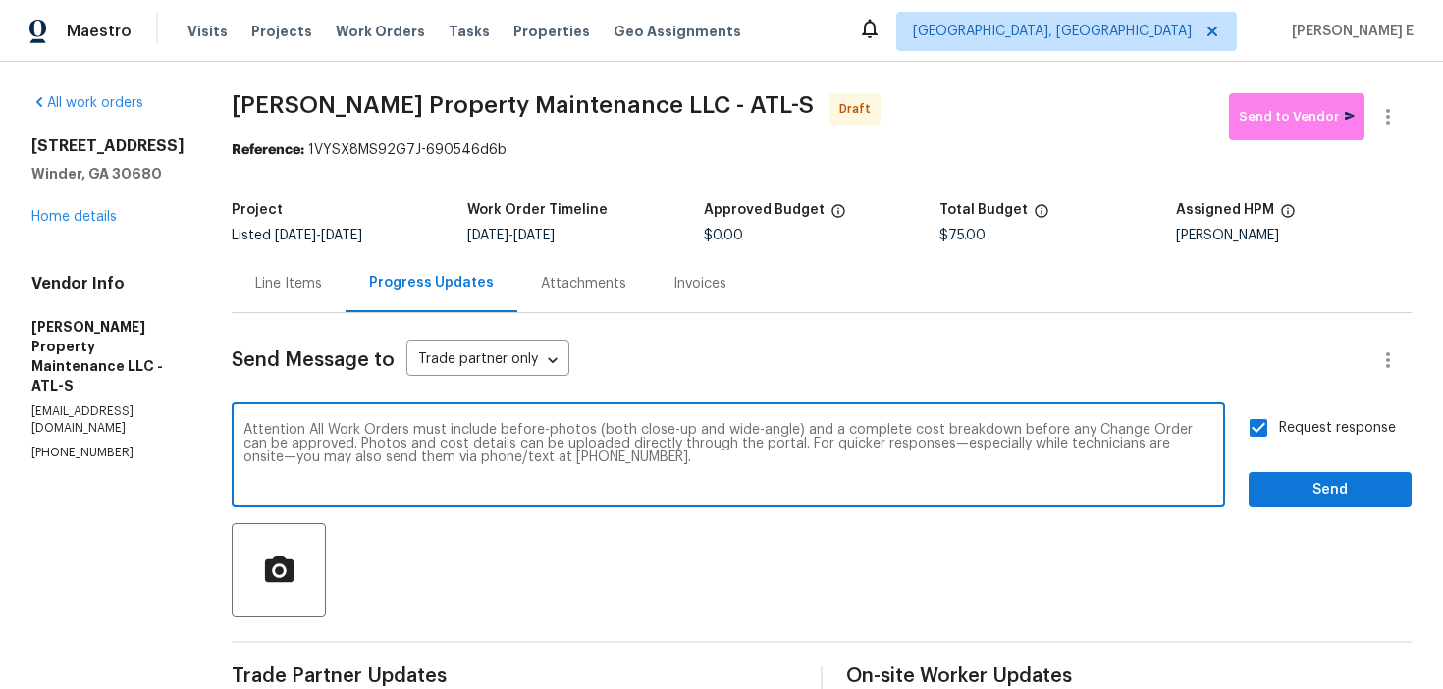
type textarea "Attention All Work Orders must include before-photos (both close-up and wide-an…"
click at [1360, 491] on span "Send" at bounding box center [1330, 490] width 132 height 25
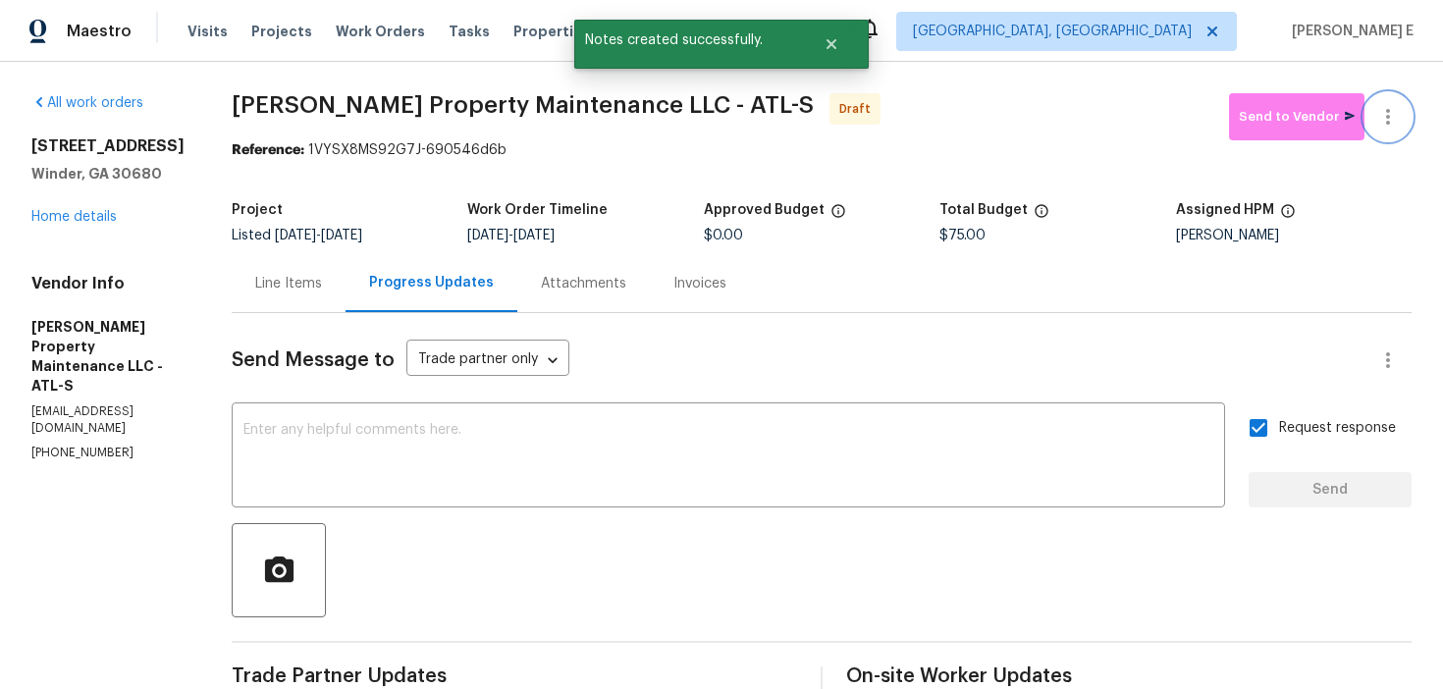
click at [1391, 134] on button "button" at bounding box center [1387, 116] width 47 height 47
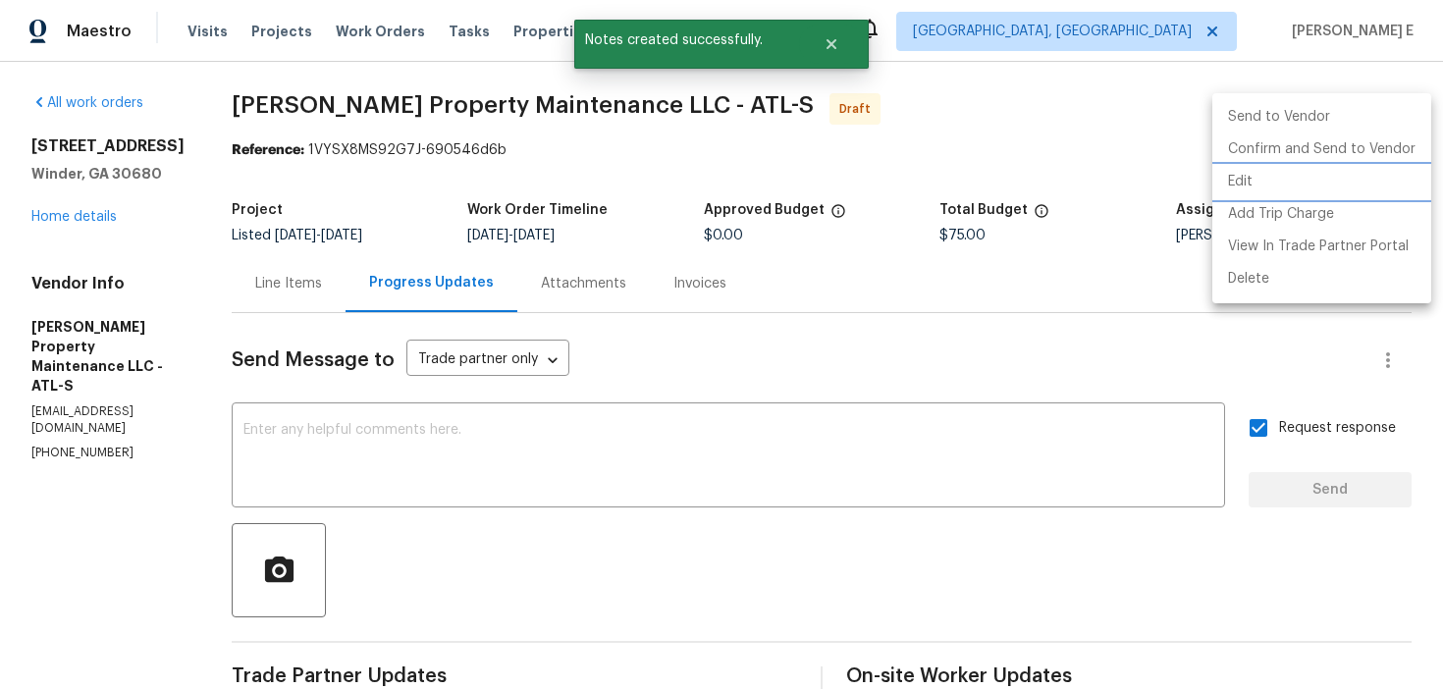
click at [1347, 166] on li "Edit" at bounding box center [1321, 182] width 219 height 32
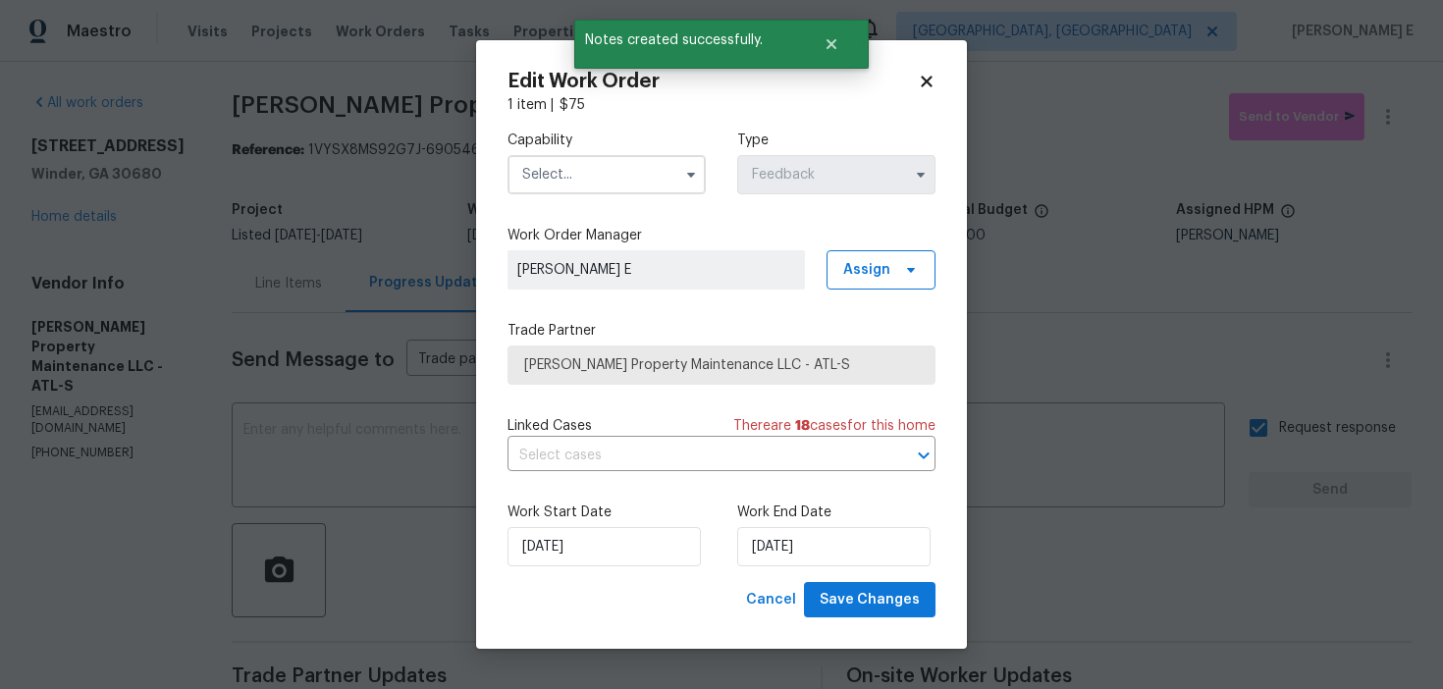
click at [1290, 196] on body "Maestro Visits Projects Work Orders Tasks Properties Geo Assignments Albuquerqu…" at bounding box center [721, 344] width 1443 height 689
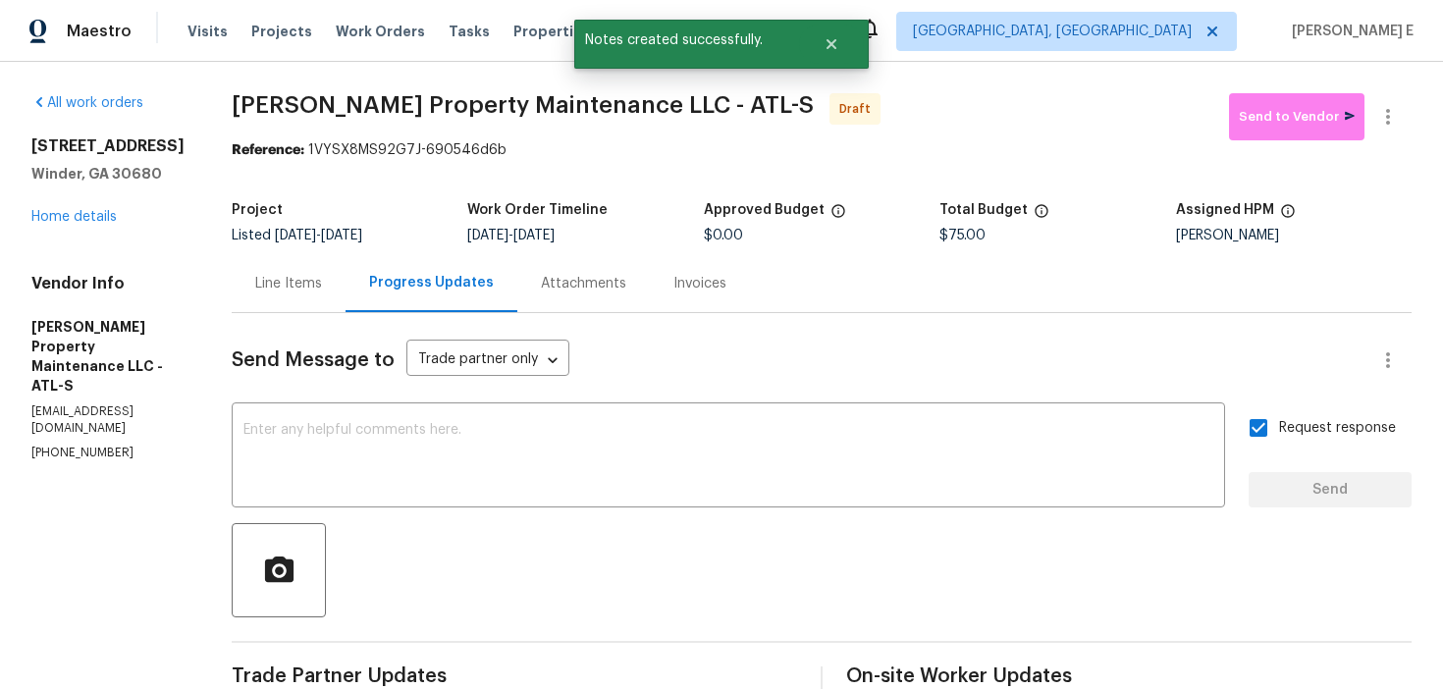
click at [1385, 140] on div "Reference: 1VYSX8MS92G7J-690546d6b" at bounding box center [822, 150] width 1180 height 20
click at [1392, 130] on button "button" at bounding box center [1387, 116] width 47 height 47
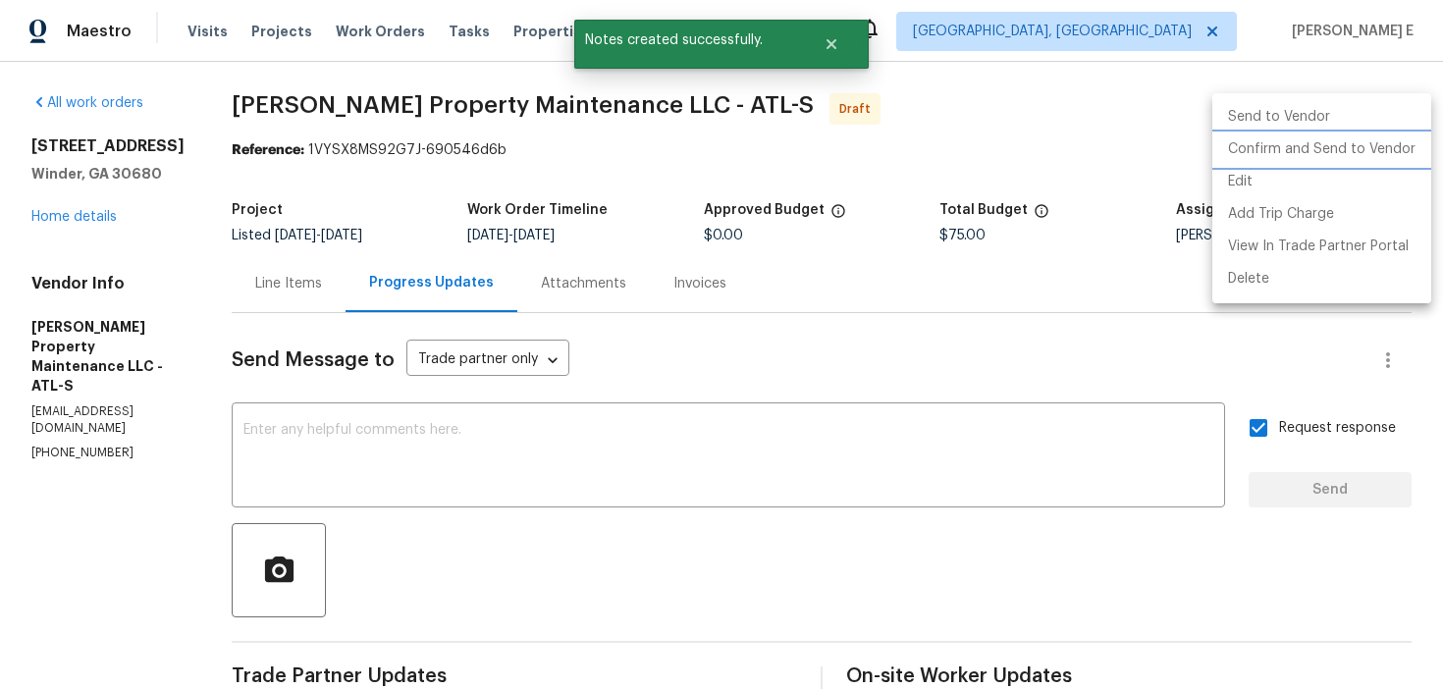
click at [1292, 157] on li "Confirm and Send to Vendor" at bounding box center [1321, 149] width 219 height 32
click at [709, 260] on div at bounding box center [721, 344] width 1443 height 689
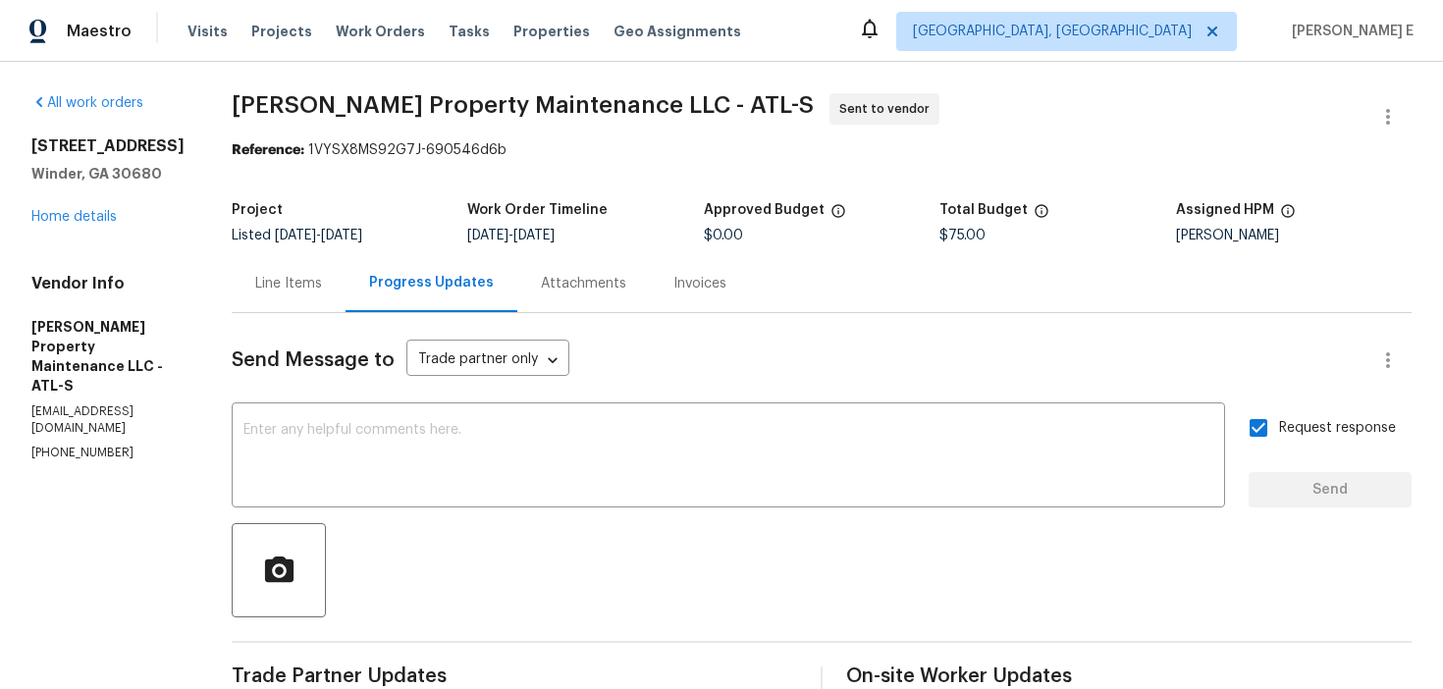
click at [379, 194] on div "Project Listed 8/28/2025 - 9/18/2025 Work Order Timeline 9/16/2025 - 9/18/2025 …" at bounding box center [822, 222] width 1180 height 63
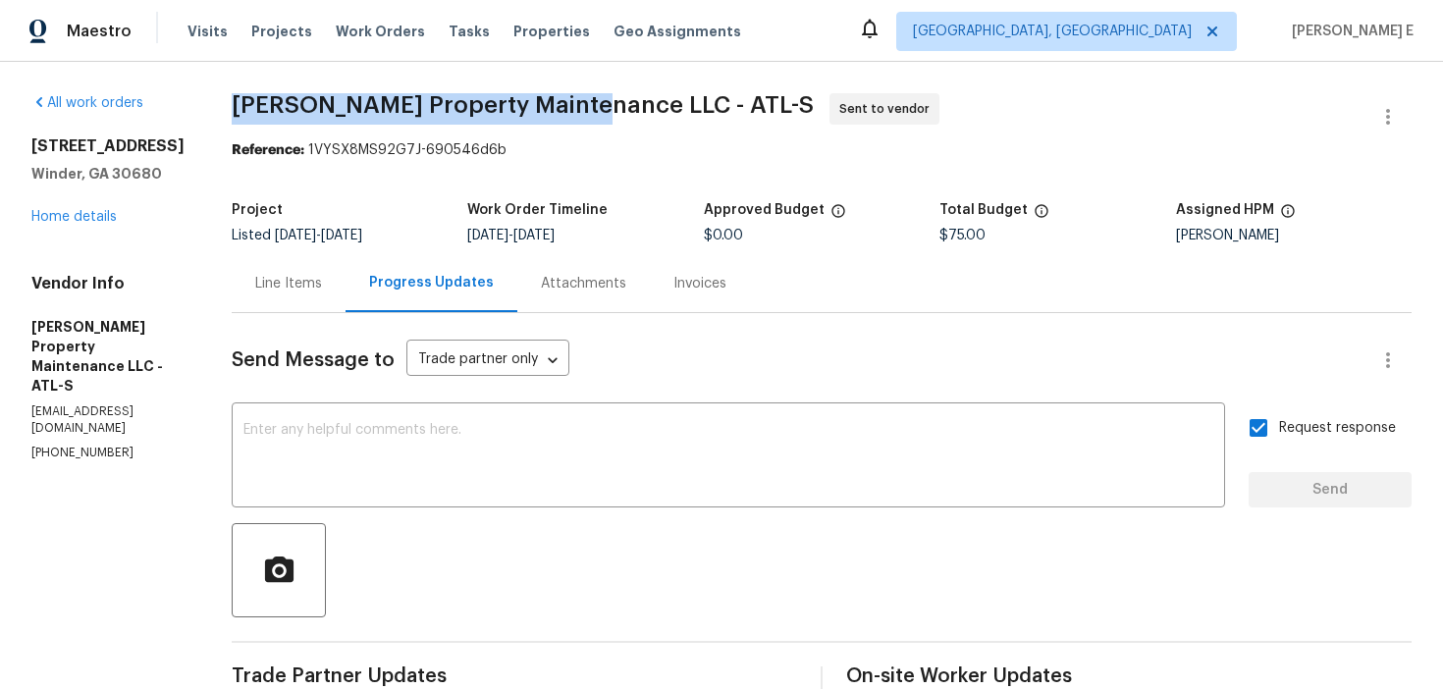
drag, startPoint x: 231, startPoint y: 109, endPoint x: 593, endPoint y: 109, distance: 362.1
click at [593, 109] on div "All work orders 817 Kenwood Ln Winder, GA 30680 Home details Vendor Info Glen P…" at bounding box center [721, 541] width 1443 height 958
copy span "Glen Property Maintenance LLC"
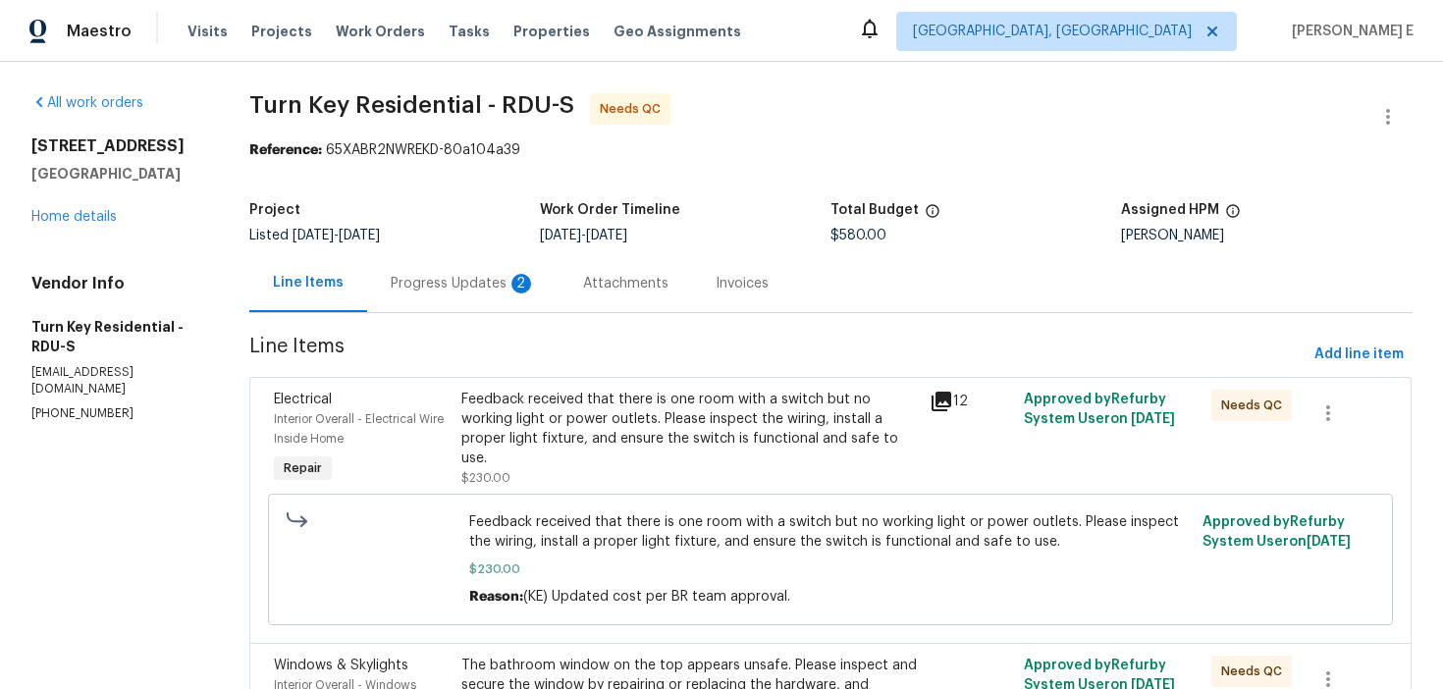
click at [531, 284] on div "2" at bounding box center [521, 284] width 20 height 20
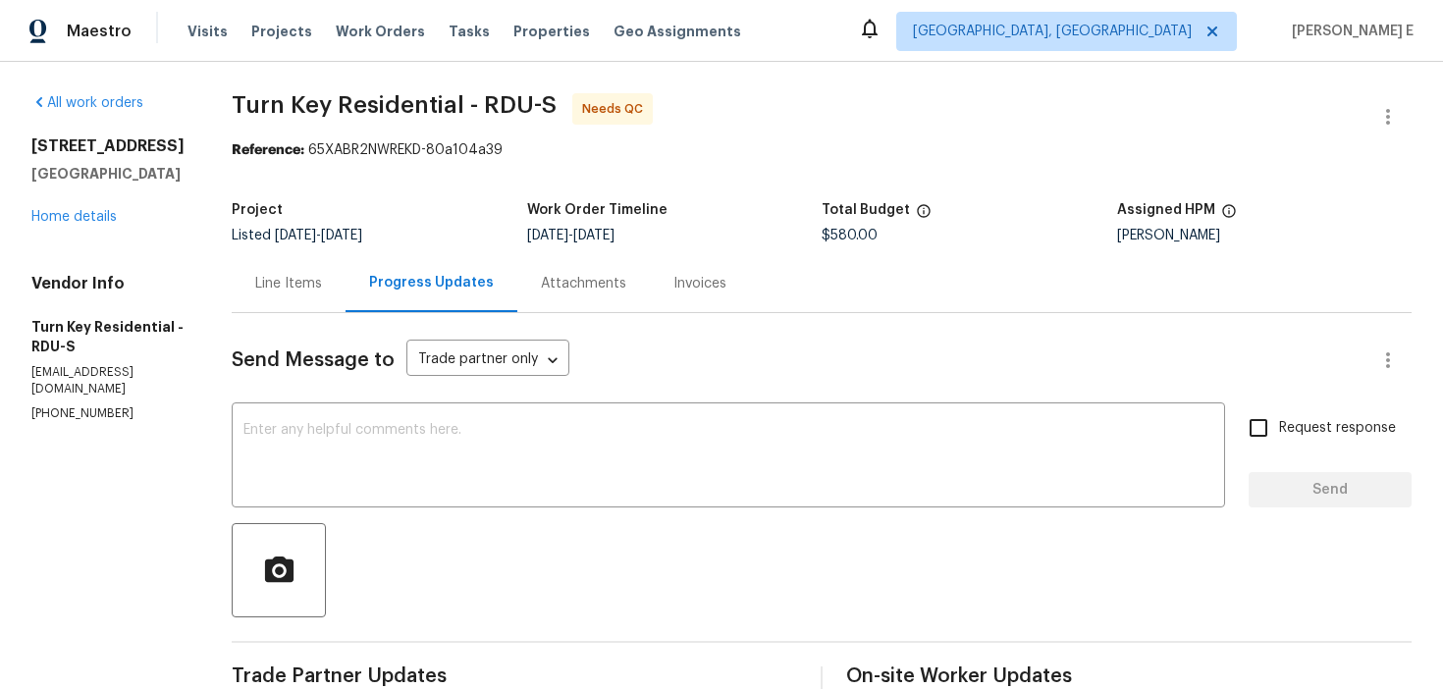
click at [322, 288] on div "Line Items" at bounding box center [288, 284] width 67 height 20
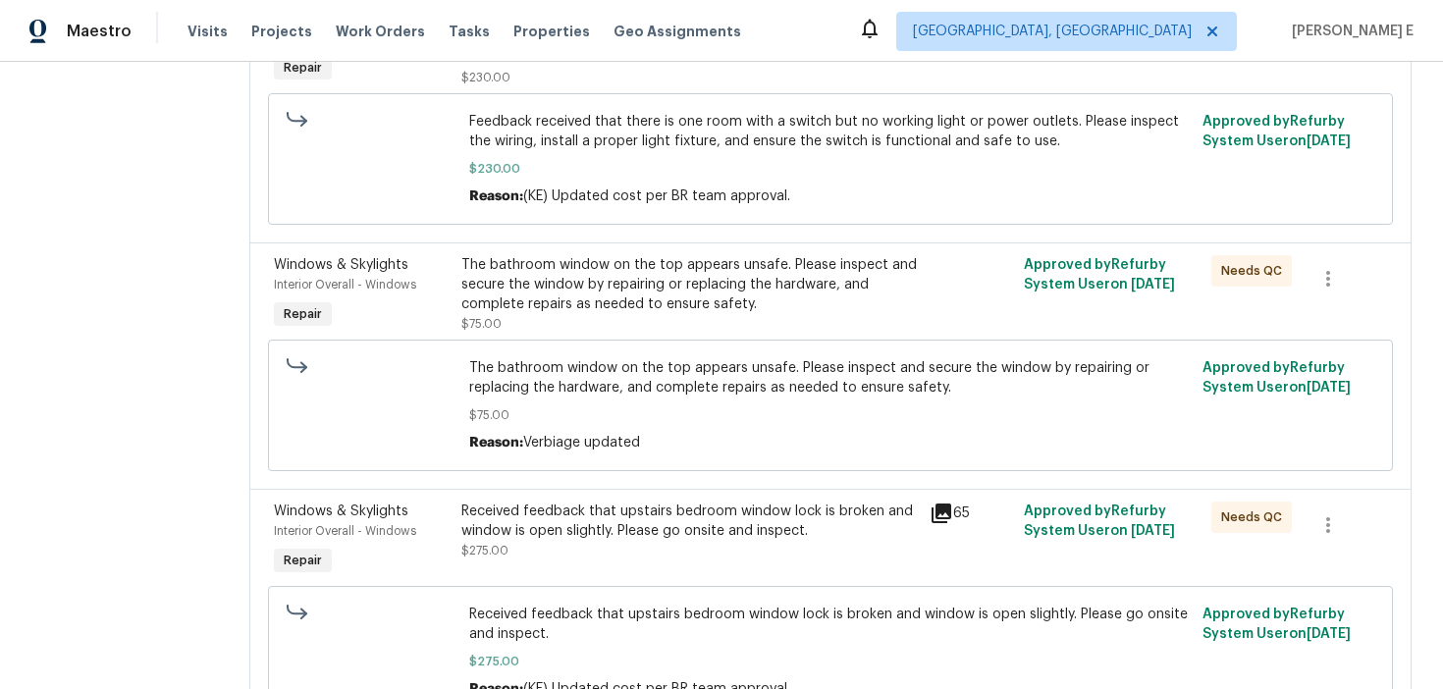
scroll to position [408, 0]
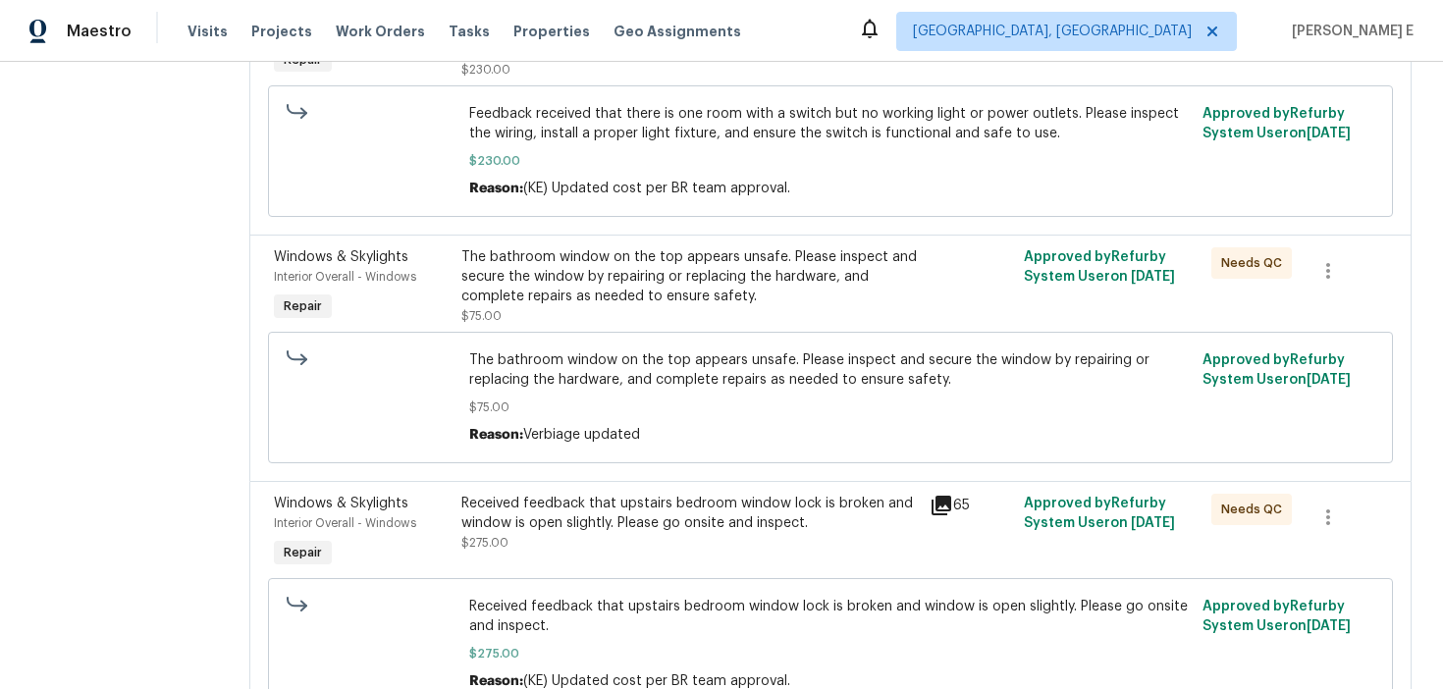
click at [536, 503] on div "Received feedback that upstairs bedroom window lock is broken and window is ope…" at bounding box center [689, 513] width 457 height 39
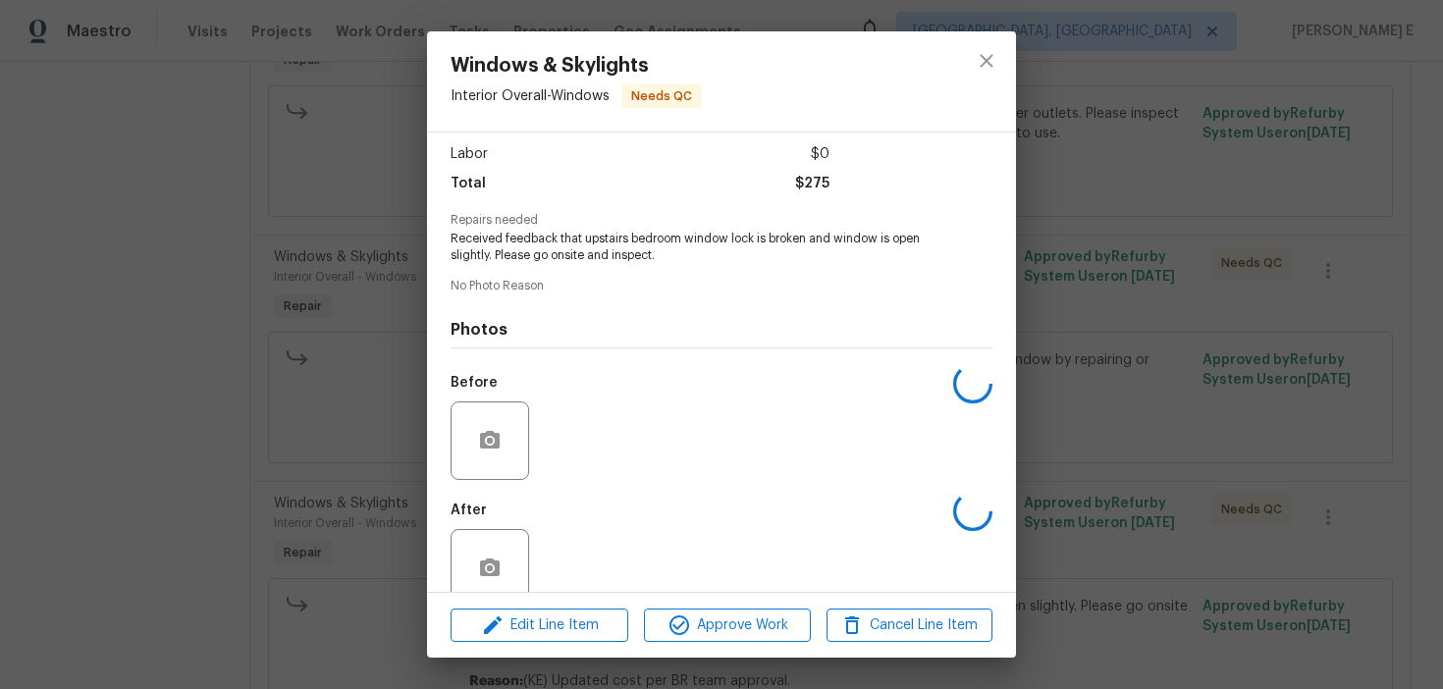
scroll to position [165, 0]
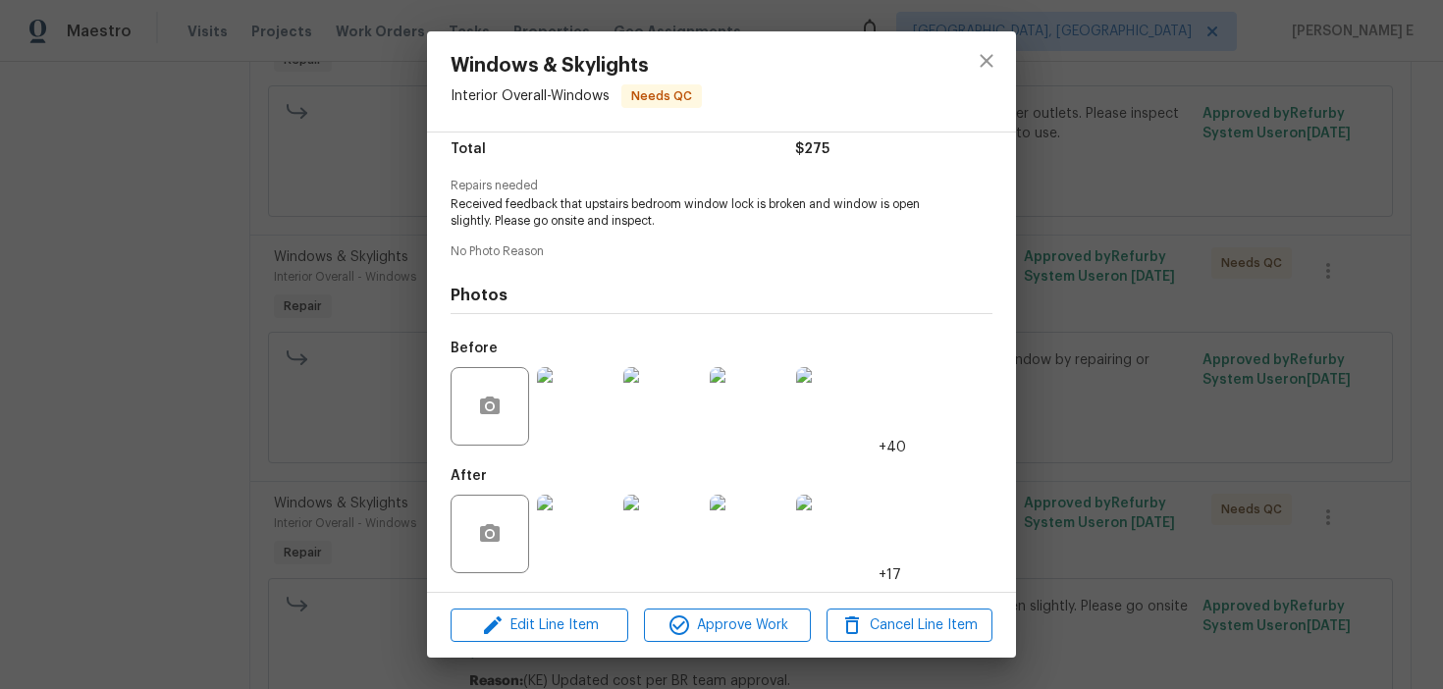
click at [565, 519] on img at bounding box center [576, 534] width 79 height 79
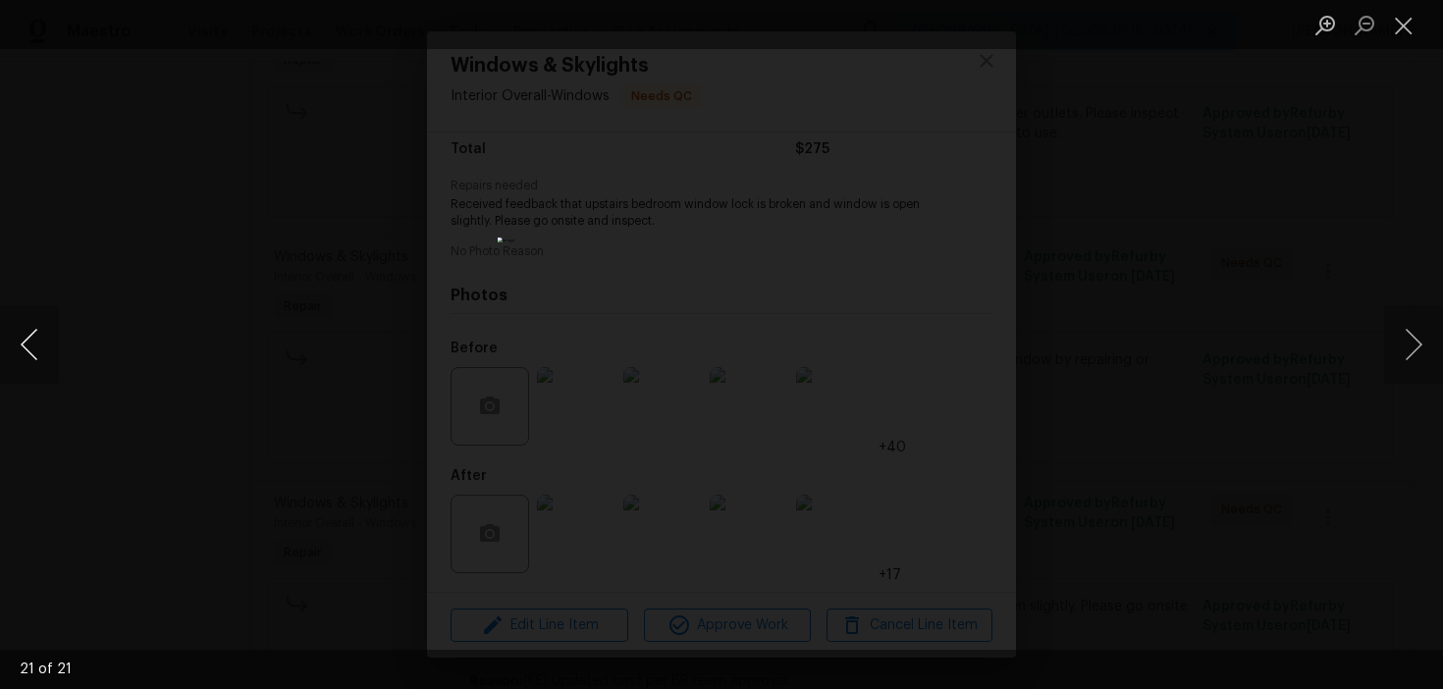
click at [29, 365] on button "Previous image" at bounding box center [29, 344] width 59 height 79
click at [1096, 312] on div "Lightbox" at bounding box center [721, 344] width 1443 height 689
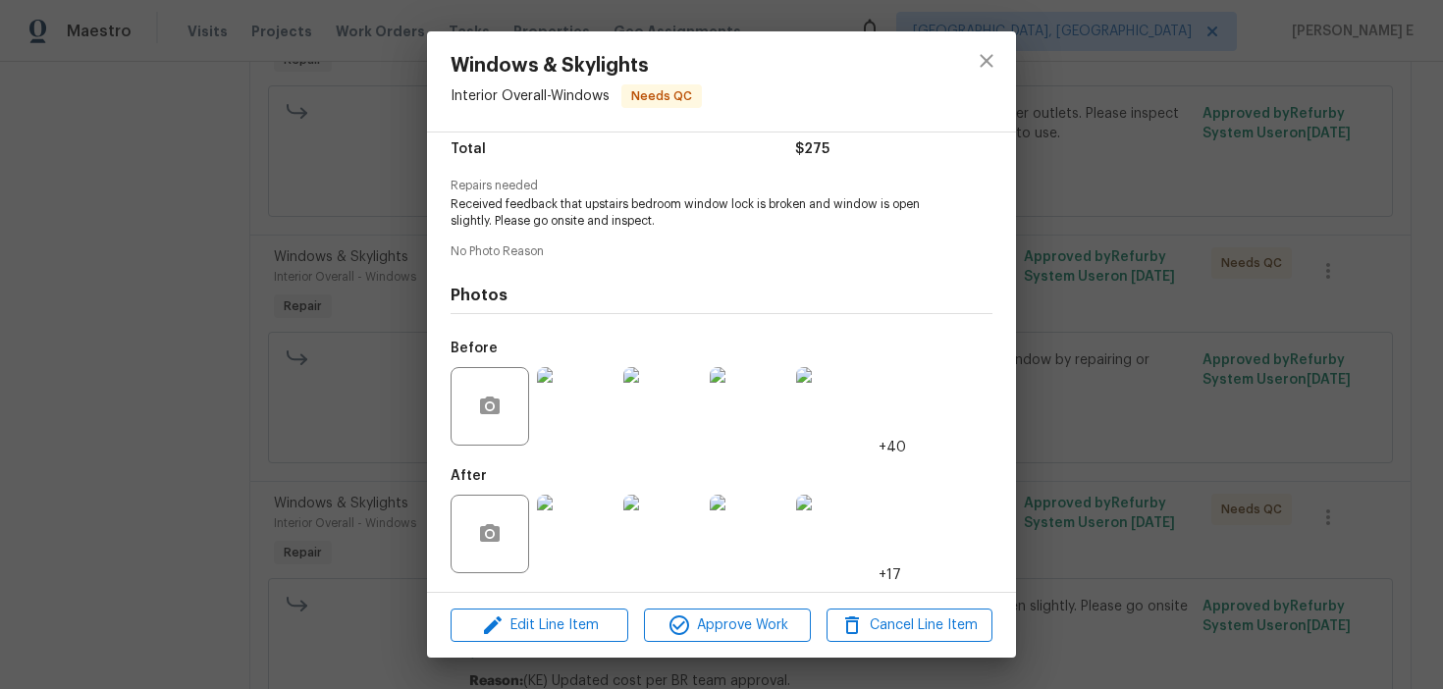
click at [1096, 312] on div "Windows & Skylights Interior Overall - Windows Needs QC Vendor Turn Key Residen…" at bounding box center [721, 344] width 1443 height 689
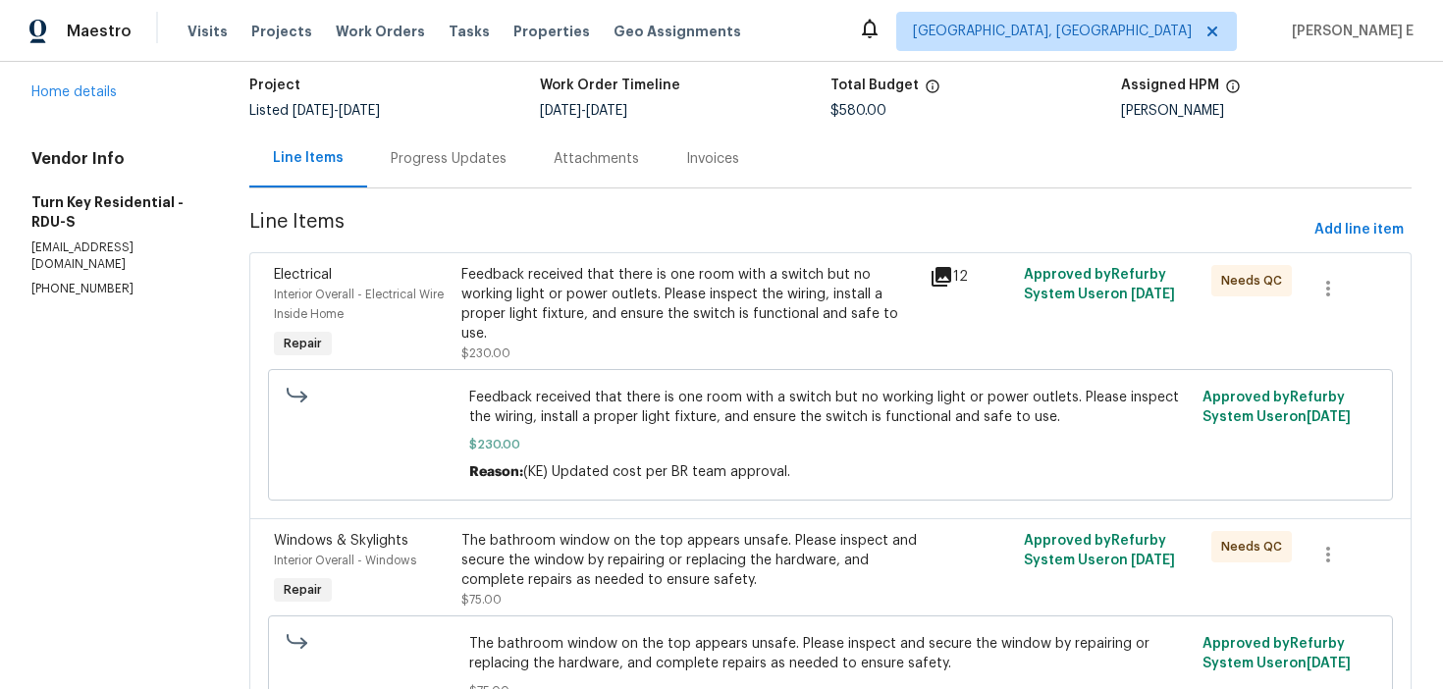
scroll to position [110, 0]
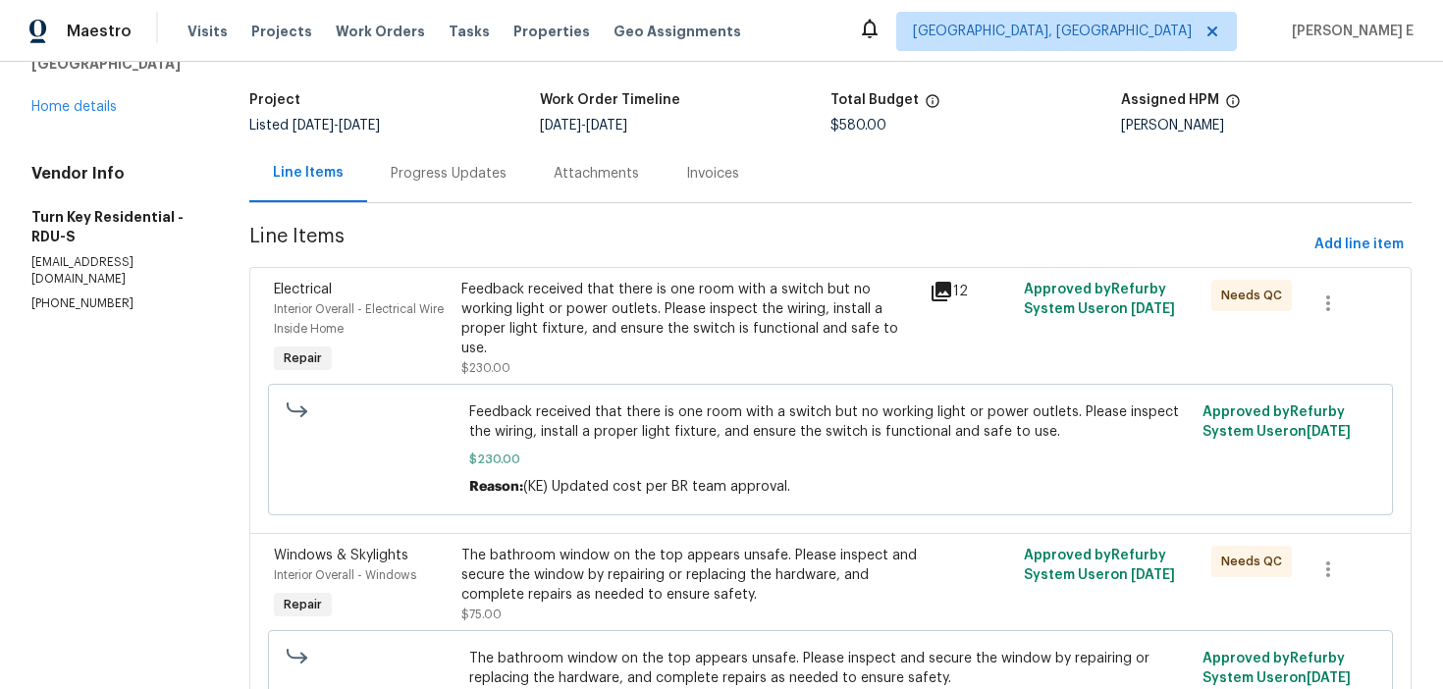
click at [697, 283] on div "Feedback received that there is one room with a switch but no working light or …" at bounding box center [689, 319] width 457 height 79
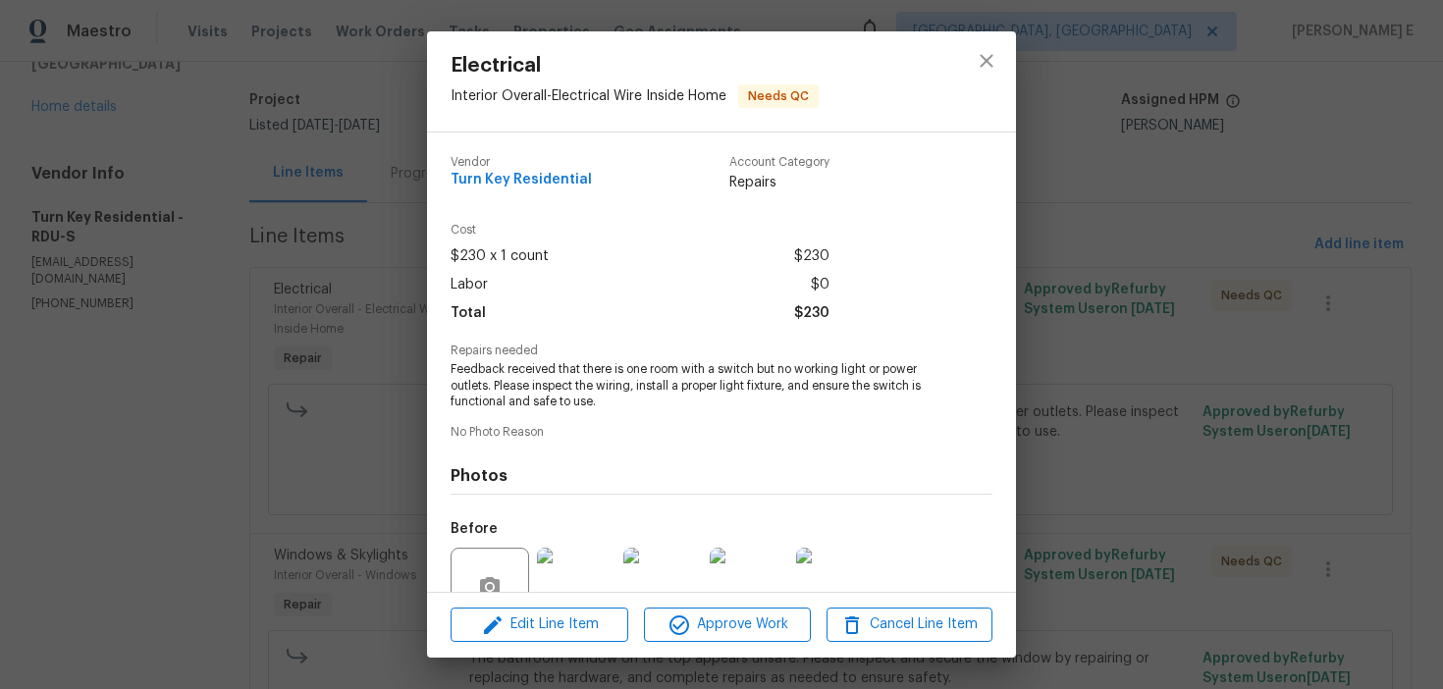
scroll to position [182, 0]
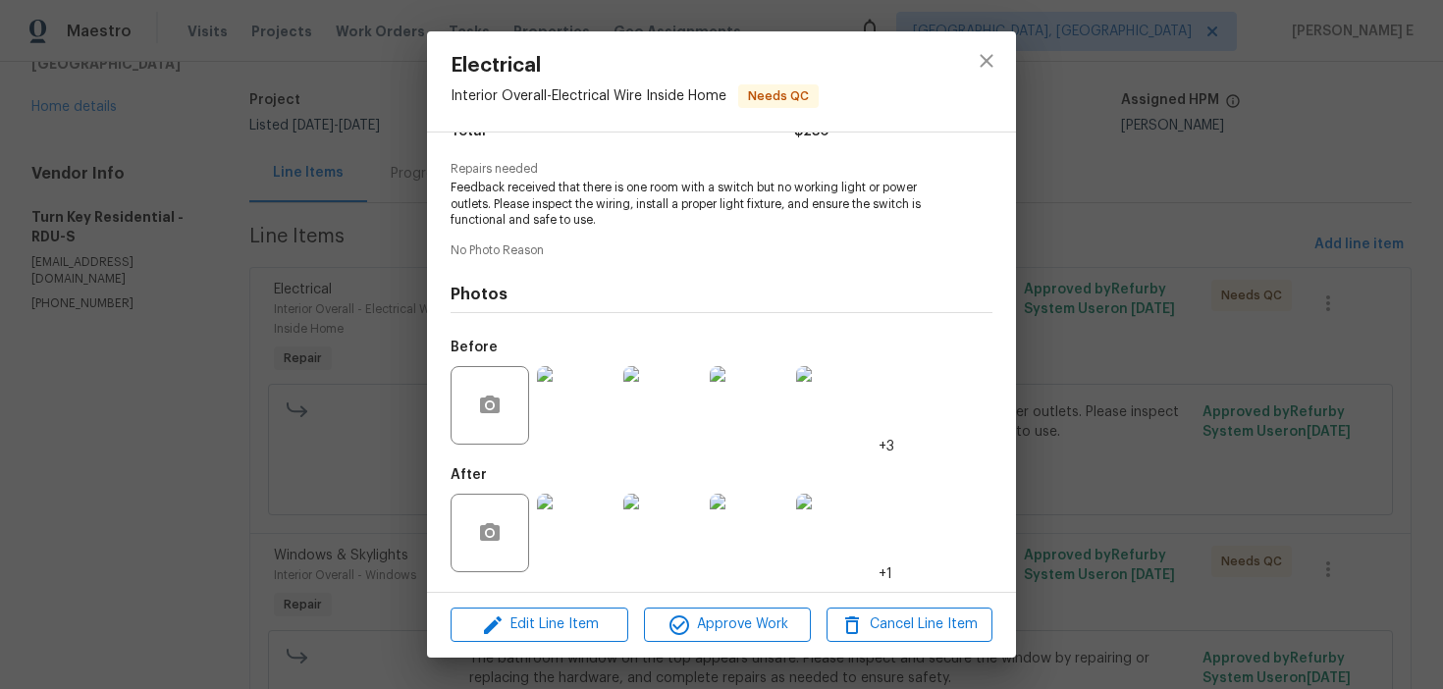
click at [1030, 519] on div "Electrical Interior Overall - Electrical Wire Inside Home Needs QC Vendor Turn …" at bounding box center [721, 344] width 1443 height 689
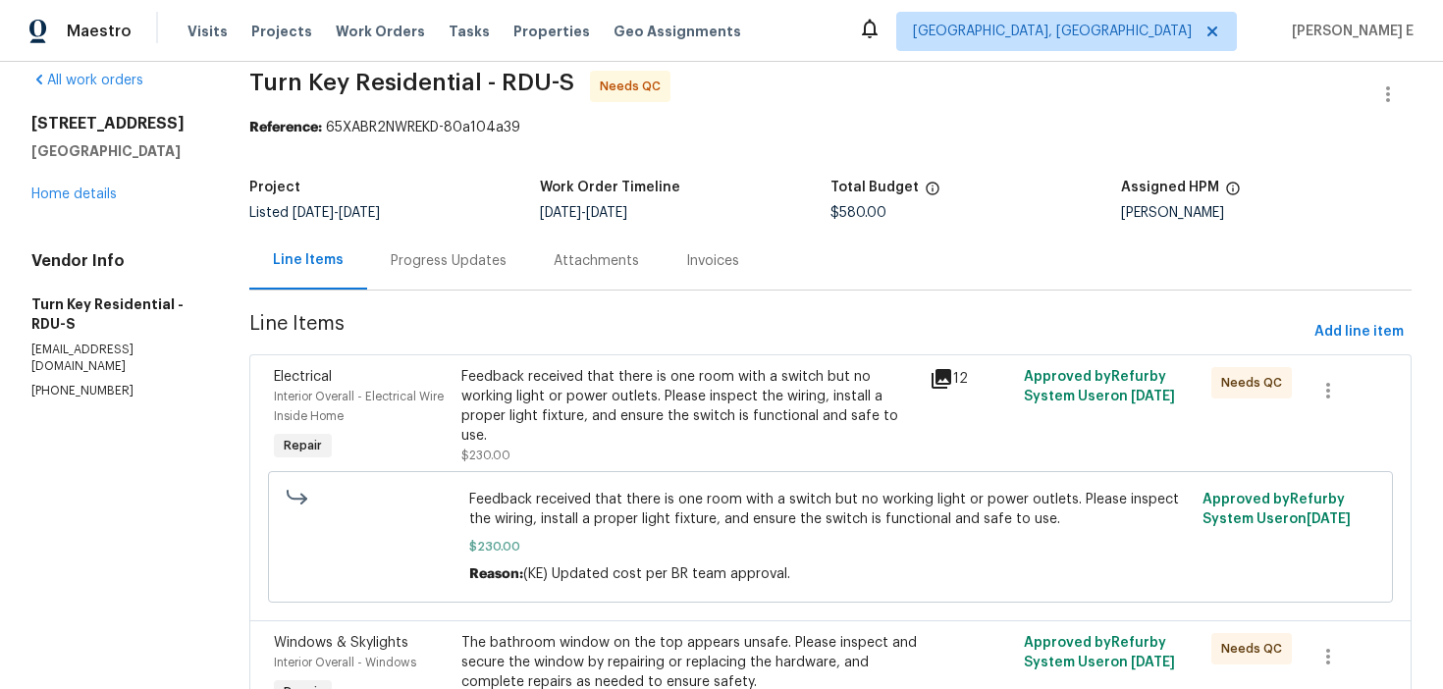
scroll to position [0, 0]
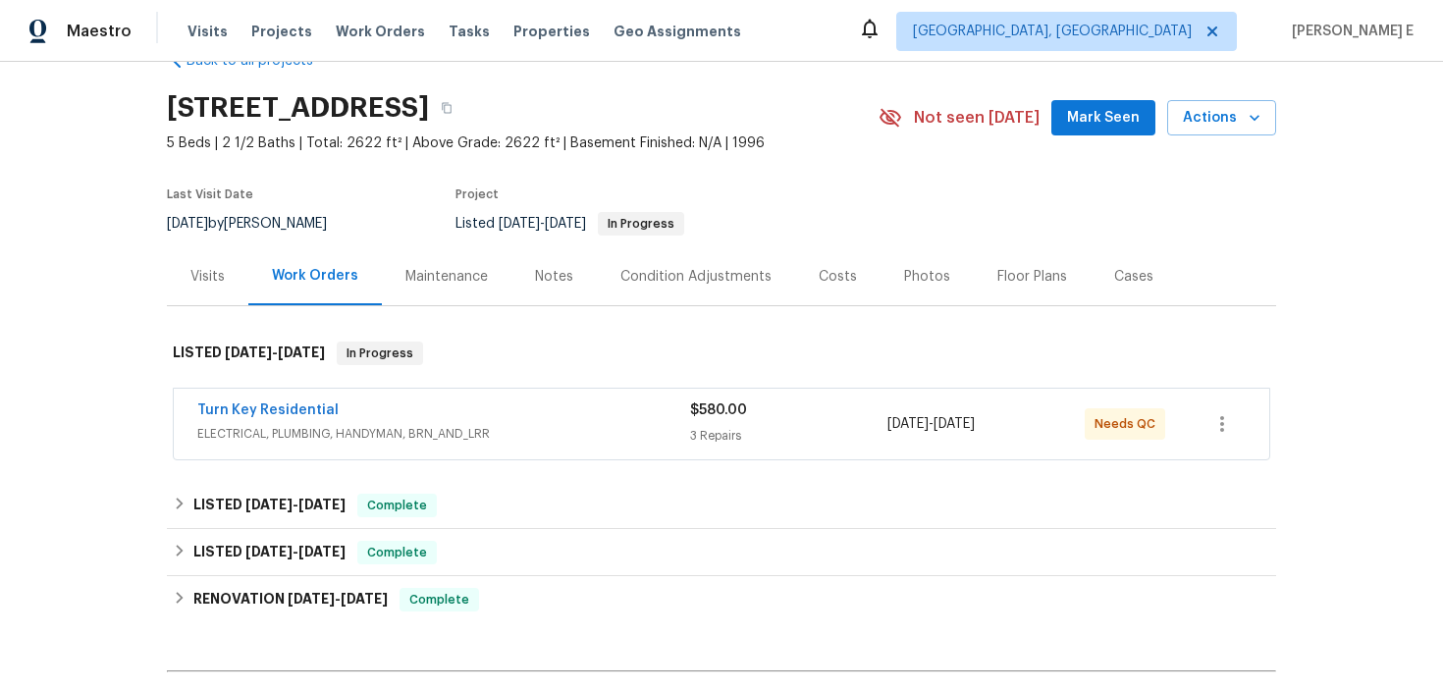
scroll to position [51, 0]
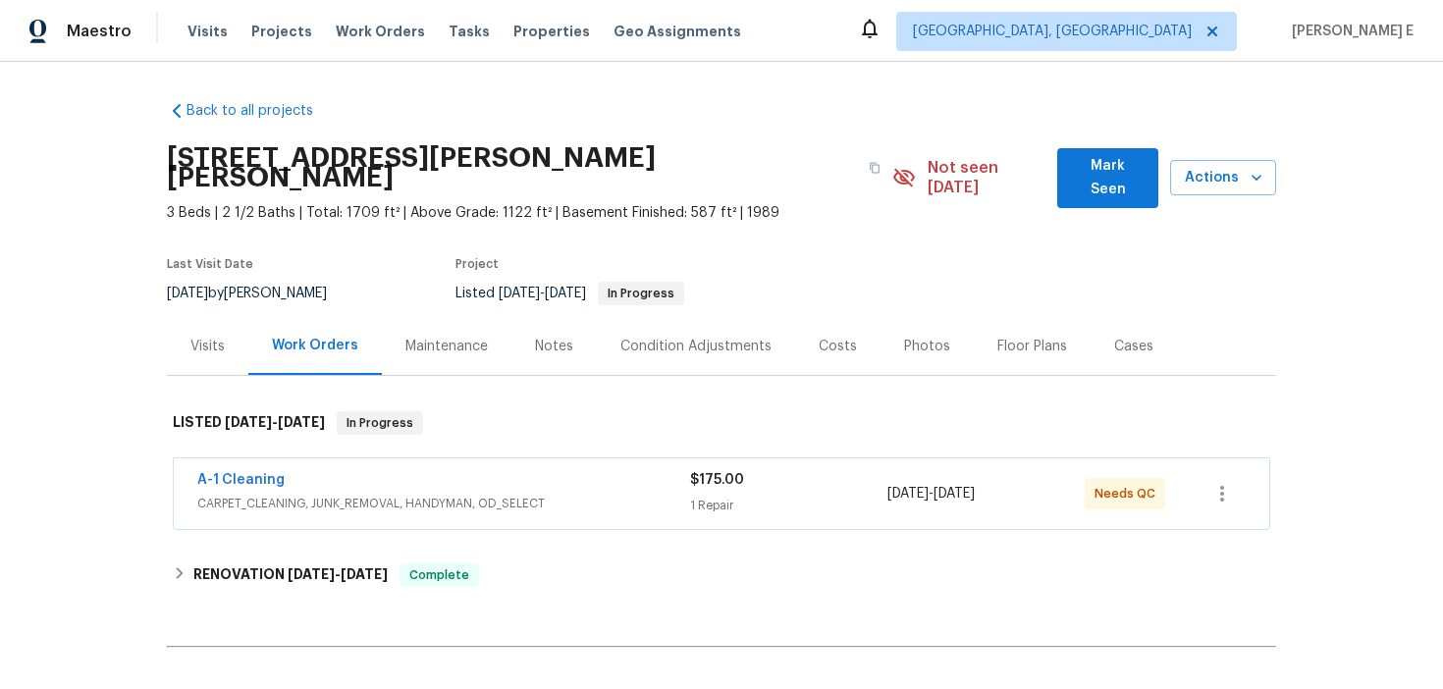
scroll to position [39, 0]
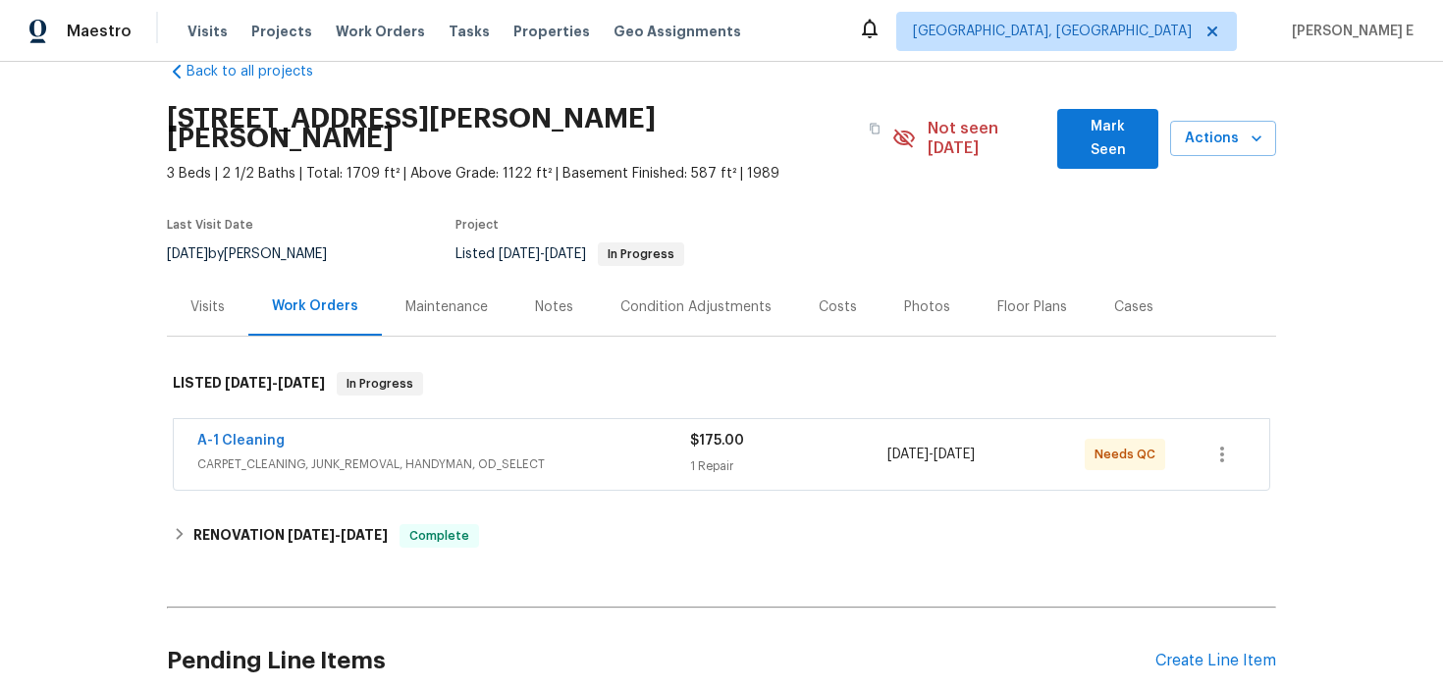
click at [545, 454] on span "CARPET_CLEANING, JUNK_REMOVAL, HANDYMAN, OD_SELECT" at bounding box center [443, 464] width 493 height 20
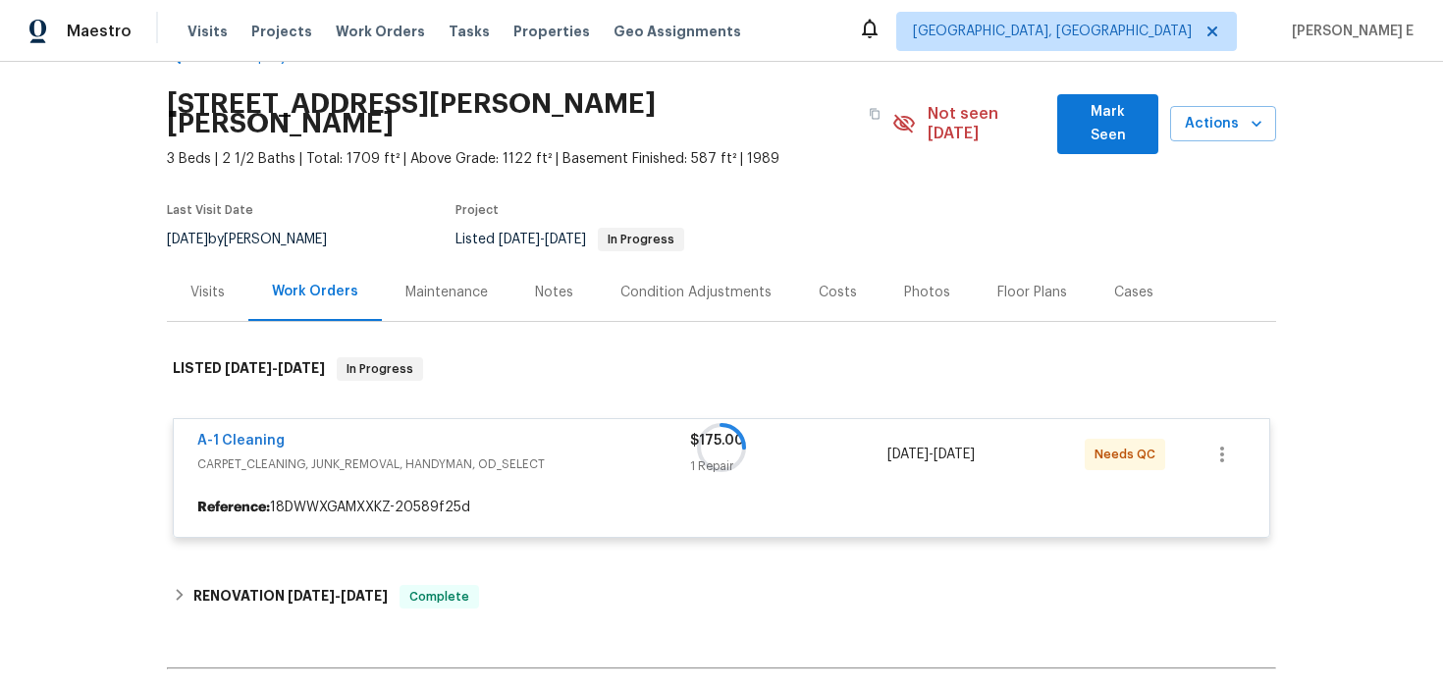
scroll to position [57, 0]
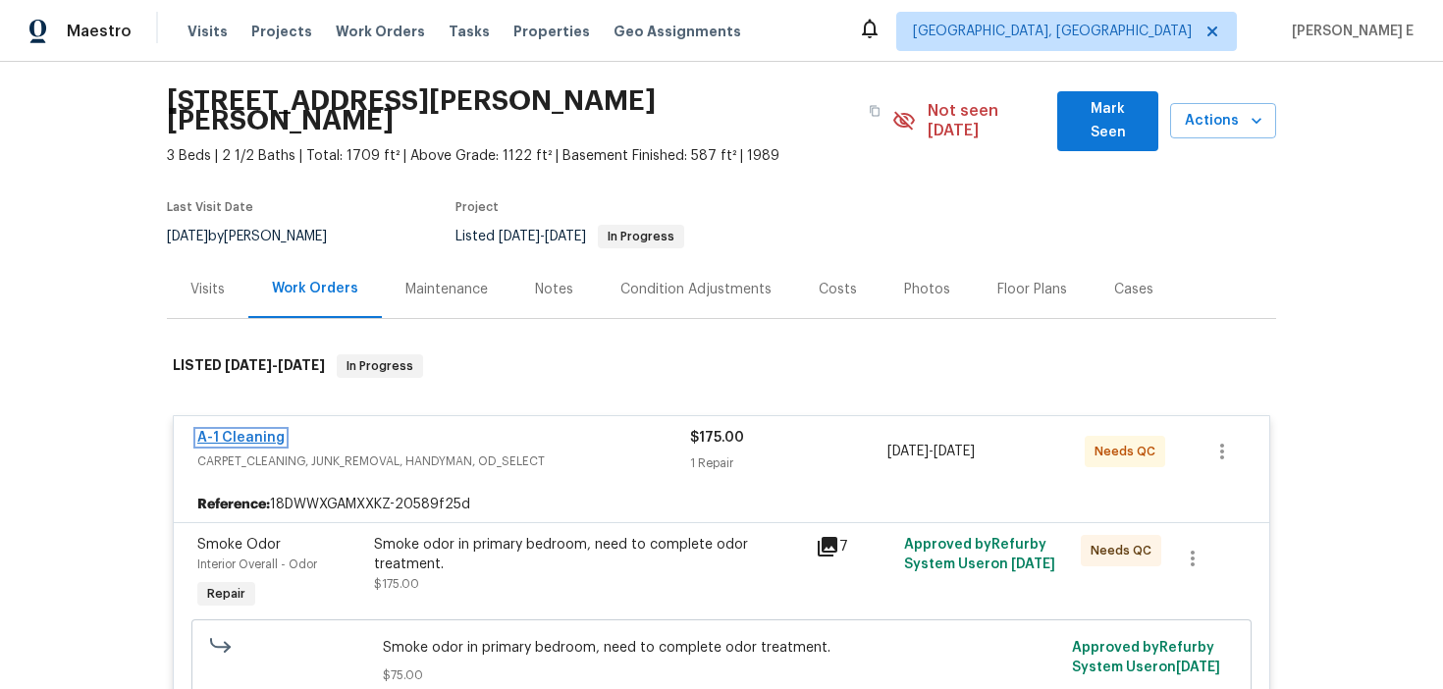
click at [252, 431] on link "A-1 Cleaning" at bounding box center [240, 438] width 87 height 14
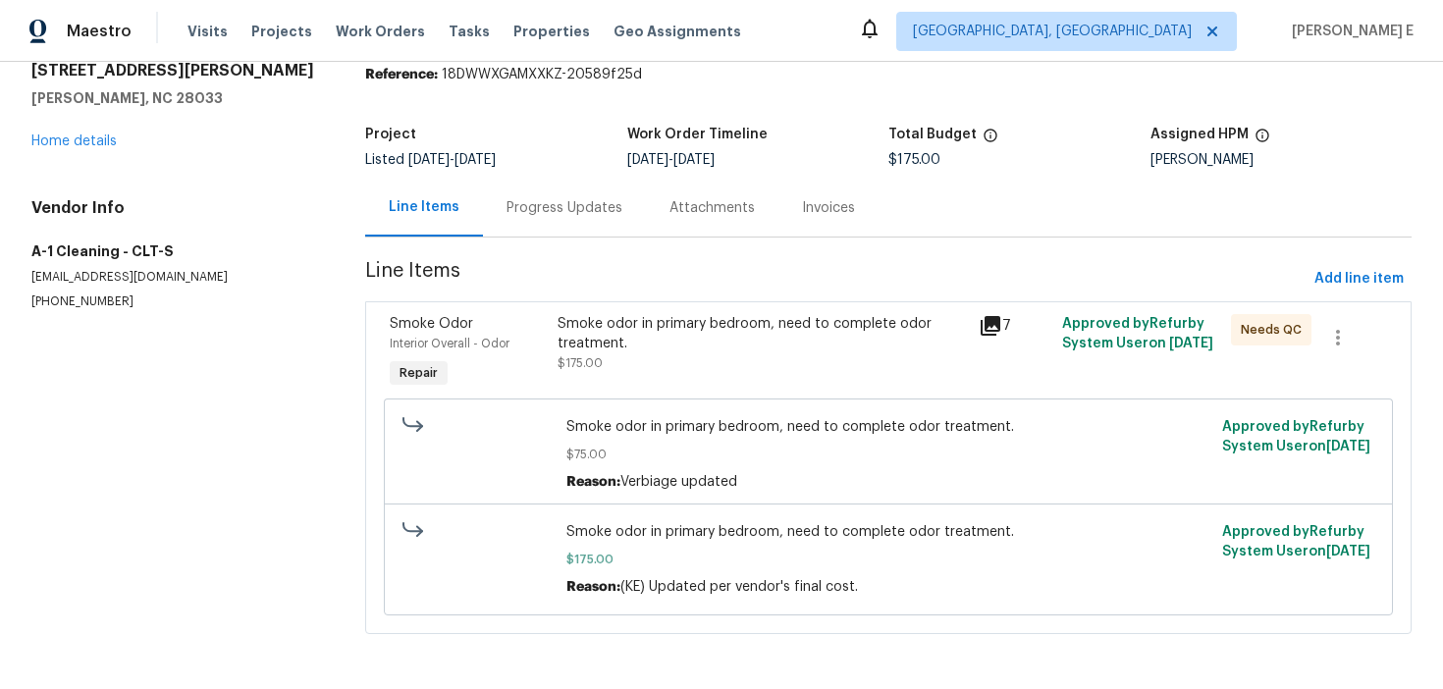
click at [529, 219] on div "Progress Updates" at bounding box center [564, 208] width 163 height 58
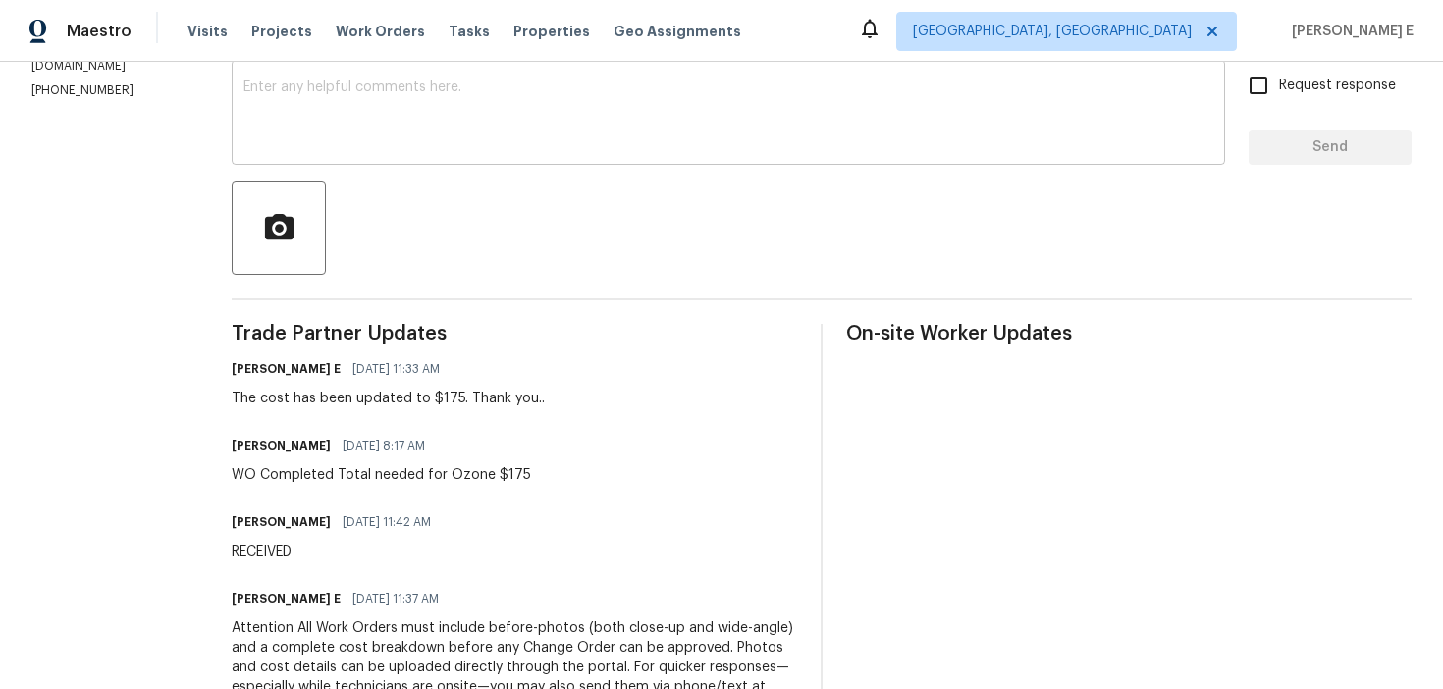
scroll to position [305, 0]
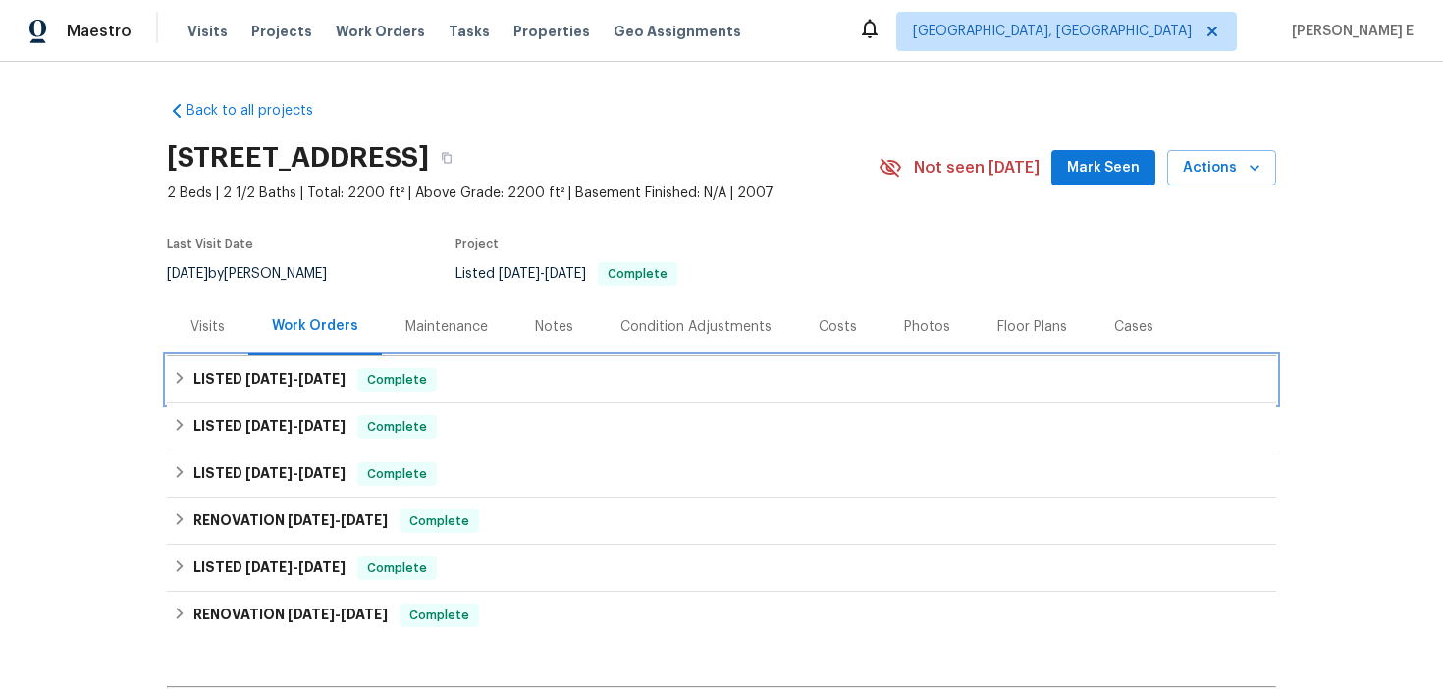
click at [320, 371] on h6 "LISTED [DATE] - [DATE]" at bounding box center [269, 380] width 152 height 24
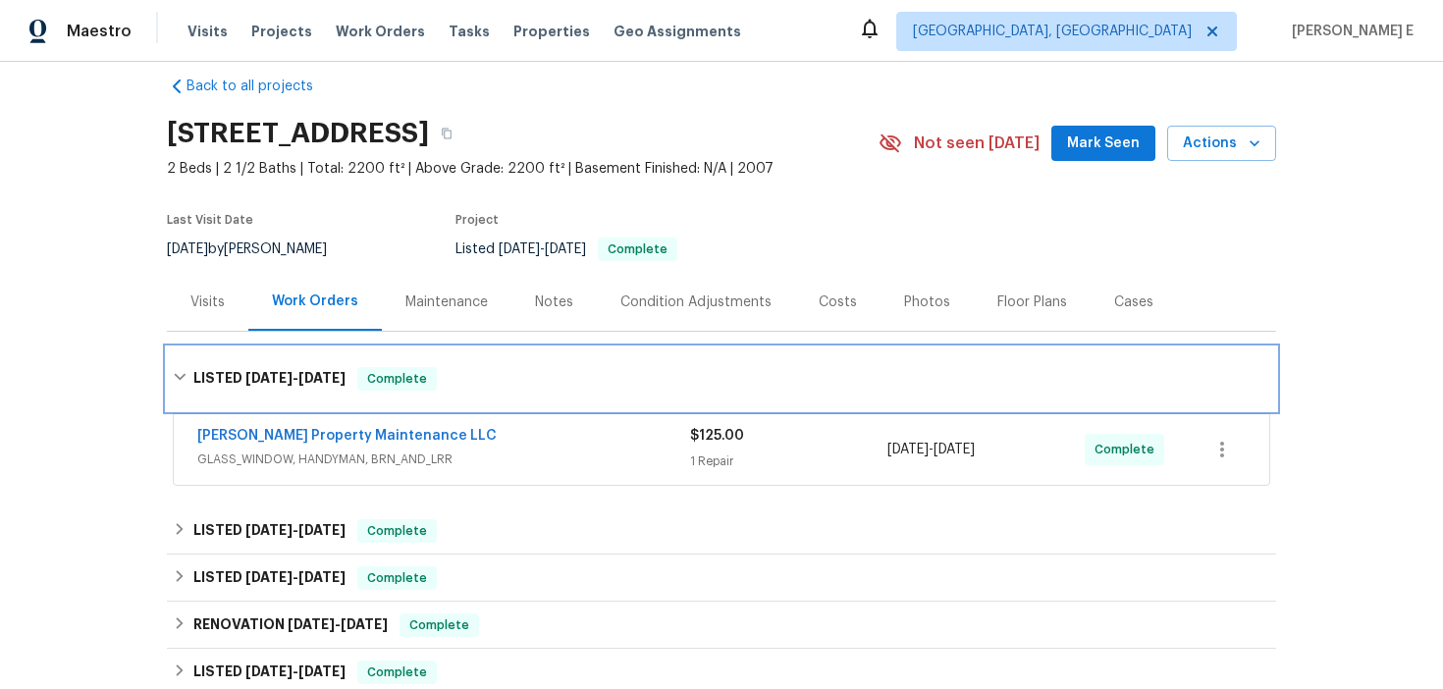
scroll to position [32, 0]
